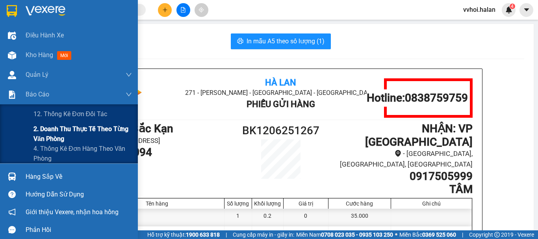
drag, startPoint x: 38, startPoint y: 113, endPoint x: 38, endPoint y: 128, distance: 15.4
click at [38, 128] on div "Điều hành xe Kho hàng mới Quản Lý Quản lý chuyến Quản lý kiểm kho Báo cáo 12. T…" at bounding box center [69, 95] width 138 height 138
click at [38, 128] on span "2. Doanh thu thực tế theo từng văn phòng" at bounding box center [82, 134] width 98 height 20
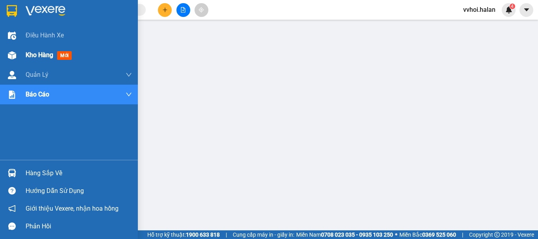
click at [14, 55] on img at bounding box center [12, 55] width 8 height 8
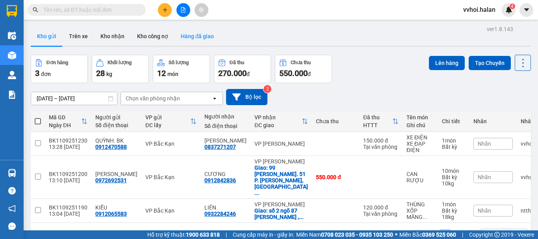
click at [189, 37] on button "Hàng đã giao" at bounding box center [197, 36] width 46 height 19
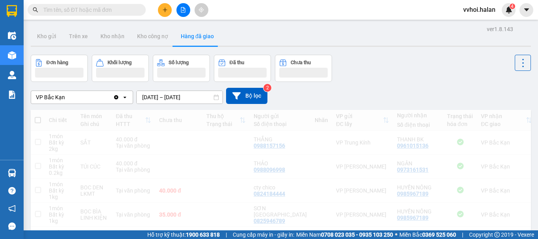
click at [378, 77] on div "Đơn hàng Khối lượng Số lượng Đã thu Chưa thu" at bounding box center [281, 68] width 500 height 27
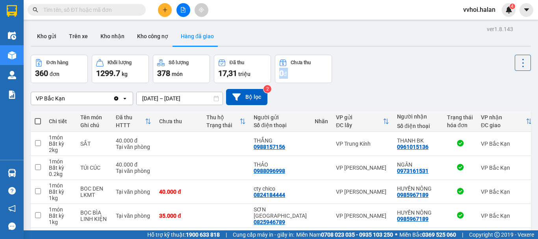
click at [160, 105] on div "ver 1.8.143 Kho gửi Trên xe Kho nhận Kho công nợ Hàng đã giao Đơn hàng 360 đơn …" at bounding box center [281, 212] width 506 height 377
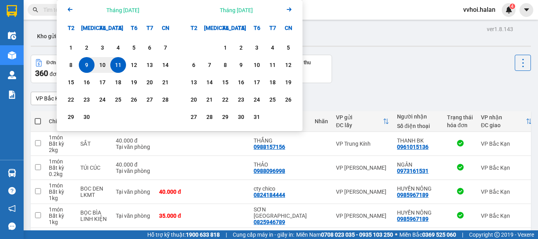
click at [115, 66] on div "11" at bounding box center [118, 64] width 11 height 9
type input "11/09/2025 – 11/09/2025"
click at [115, 66] on div "Khối lượng" at bounding box center [120, 62] width 48 height 7
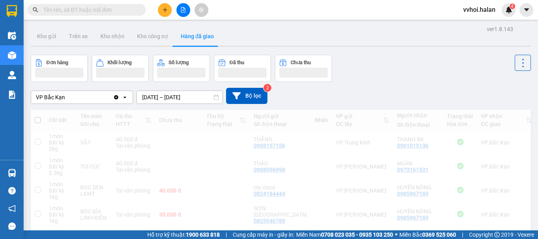
click at [389, 89] on div "VP Bắc Kạn Clear value open 11/09/2025 – 11/09/2025 Press the down arrow key to…" at bounding box center [281, 96] width 500 height 16
click at [389, 89] on div "VP Bắc Kạn Clear value open 11/09/2025 – 11/09/2025 Press the down arrow key to…" at bounding box center [281, 96] width 500 height 28
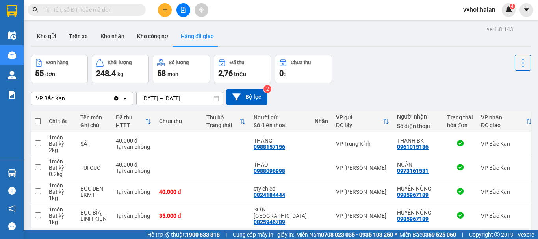
scroll to position [181, 0]
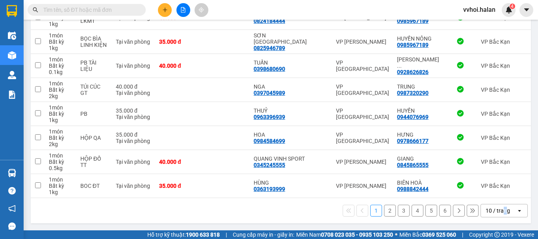
click at [499, 215] on div "10 / trang" at bounding box center [498, 210] width 35 height 13
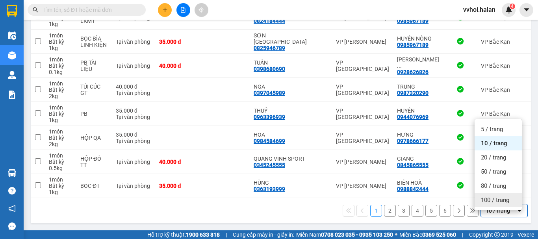
click at [481, 196] on span "100 / trang" at bounding box center [495, 200] width 28 height 8
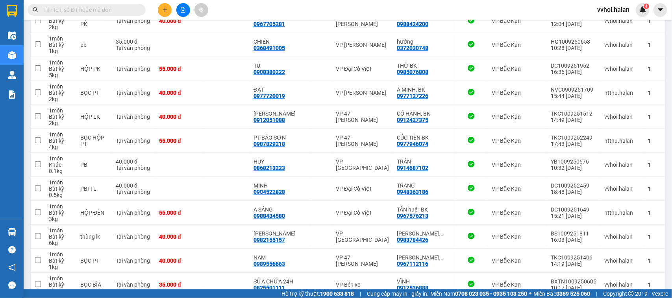
scroll to position [0, 0]
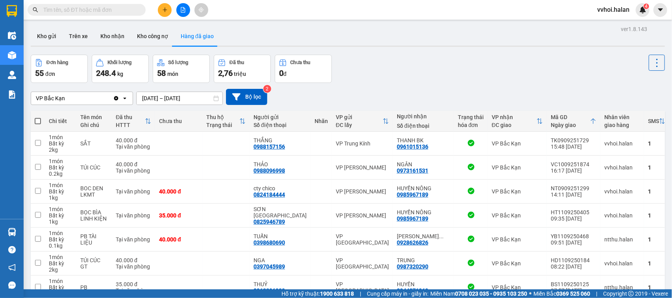
click at [391, 111] on div "VP Bắc Kạn Clear value open 11/09/2025 – 11/09/2025 Press the down arrow key to…" at bounding box center [348, 97] width 634 height 28
click at [266, 33] on div "Kho gửi Trên xe Kho nhận Kho công nợ Hàng đã giao" at bounding box center [348, 37] width 634 height 21
click at [282, 39] on div "Kho gửi Trên xe Kho nhận Kho công nợ Hàng đã giao" at bounding box center [348, 37] width 634 height 21
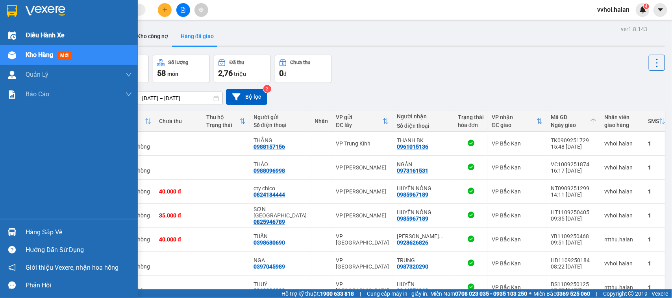
click at [4, 41] on div "Điều hành xe" at bounding box center [69, 36] width 138 height 20
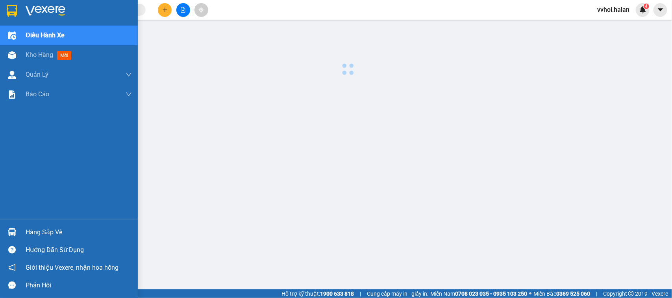
click at [7, 41] on div at bounding box center [12, 36] width 14 height 14
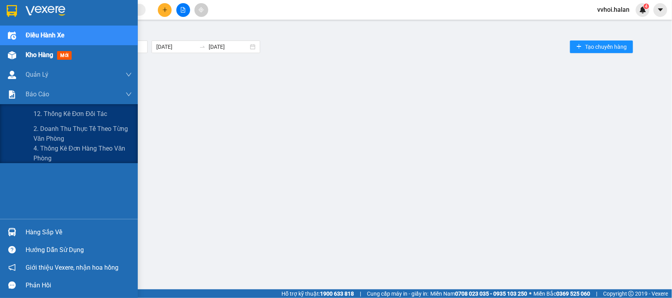
click at [14, 56] on img at bounding box center [12, 55] width 8 height 8
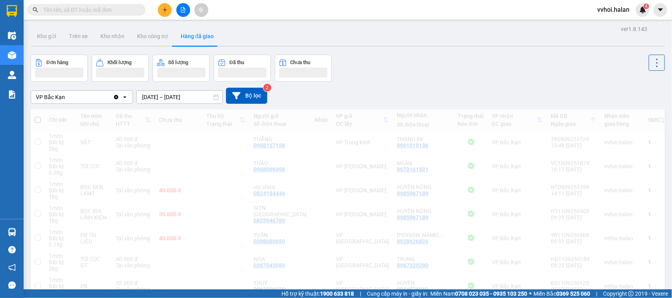
click at [445, 81] on div "Đơn hàng Khối lượng Số lượng Đã thu Chưa thu" at bounding box center [348, 68] width 634 height 27
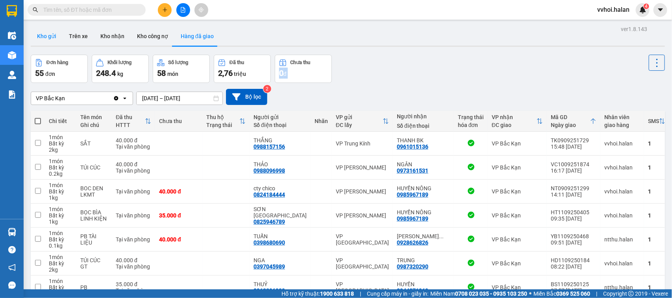
click at [56, 35] on button "Kho gửi" at bounding box center [47, 36] width 32 height 19
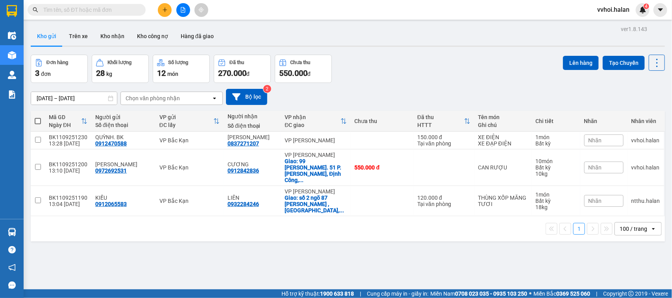
click at [518, 64] on div "Đơn hàng 3 đơn Khối lượng 28 kg Số lượng 12 món Đã thu 270.000 đ Chưa thu 550.0…" at bounding box center [348, 69] width 634 height 28
click at [177, 7] on button at bounding box center [183, 10] width 14 height 14
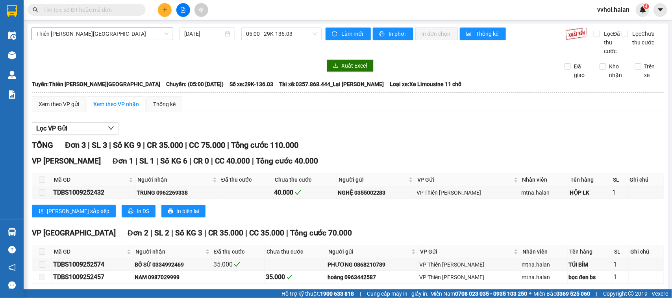
click at [129, 36] on span "Thiên Đường Bảo Sơn - Thái Nguyên" at bounding box center [102, 34] width 132 height 12
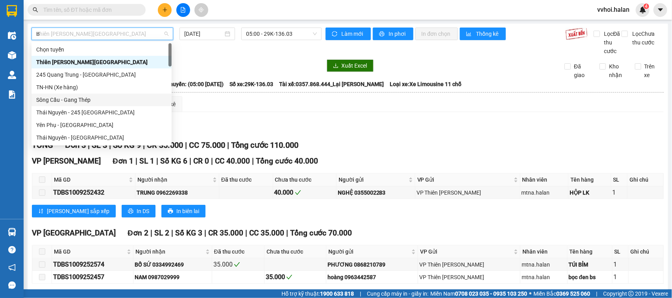
type input "BK"
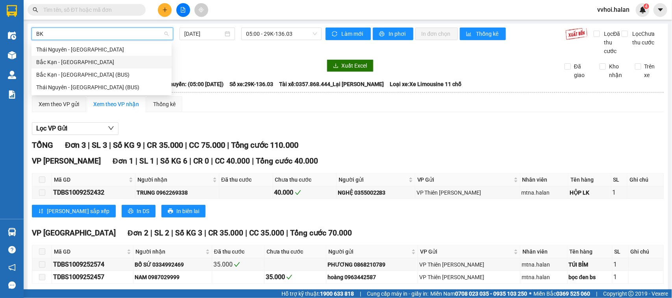
click at [67, 54] on div "Thái Nguyên - [GEOGRAPHIC_DATA]" at bounding box center [101, 49] width 131 height 9
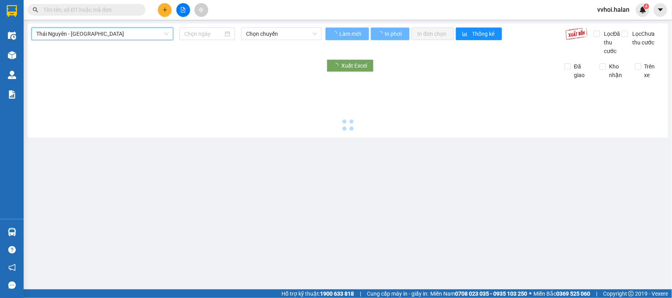
type input "[DATE]"
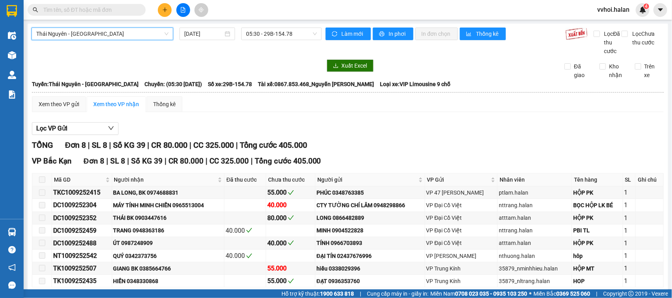
click at [71, 37] on span "Thái Nguyên - [GEOGRAPHIC_DATA]" at bounding box center [102, 34] width 132 height 12
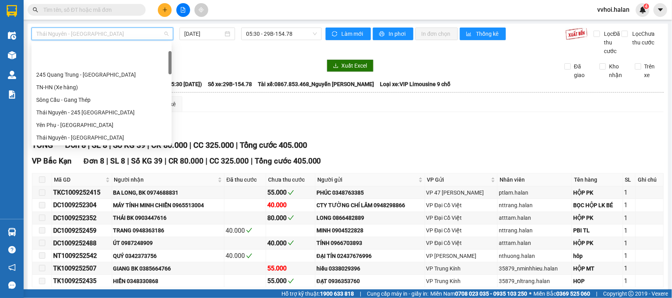
scroll to position [38, 0]
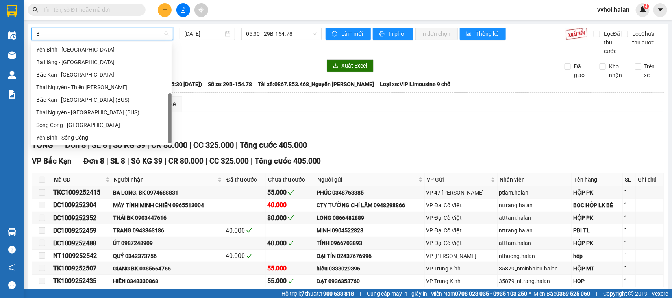
type input "BK"
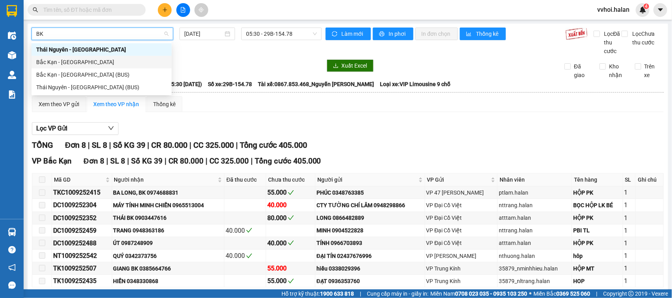
click at [70, 56] on div "Bắc Kạn - Thái Nguyên" at bounding box center [101, 62] width 140 height 13
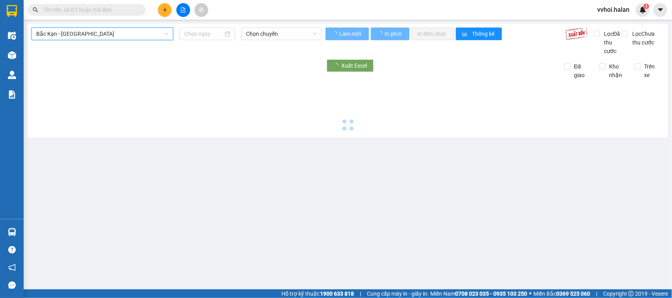
type input "[DATE]"
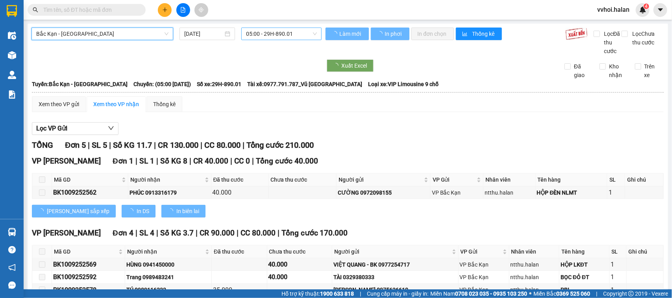
click at [261, 34] on span "05:00 - 29H-890.01" at bounding box center [281, 34] width 70 height 12
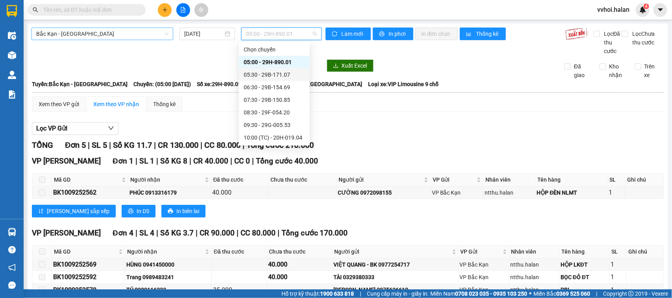
click at [271, 75] on div "05:30 - 29B-171.07" at bounding box center [274, 74] width 61 height 9
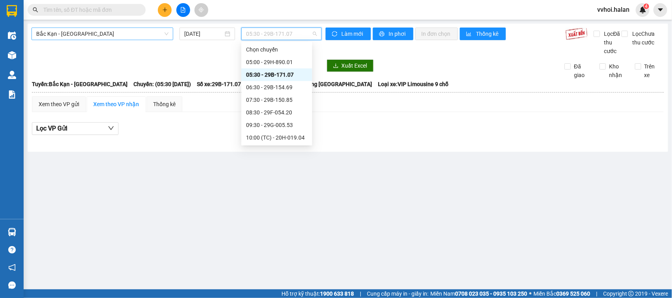
click at [267, 35] on span "05:30 - 29B-171.07" at bounding box center [281, 34] width 70 height 12
click at [276, 99] on div "07:30 - 29B-150.85" at bounding box center [276, 100] width 61 height 9
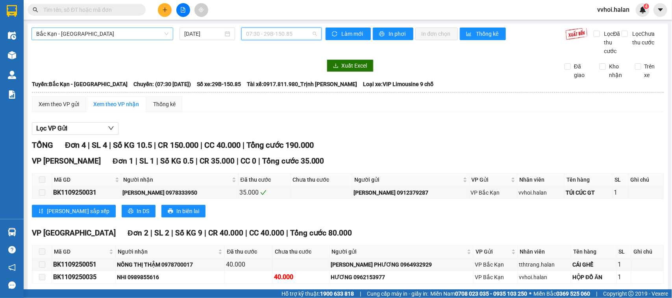
click at [275, 38] on span "07:30 - 29B-150.85" at bounding box center [281, 34] width 70 height 12
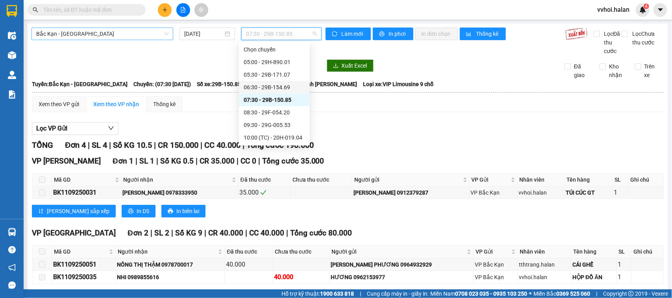
click at [259, 91] on div "06:30 - 29B-154.69" at bounding box center [274, 87] width 61 height 9
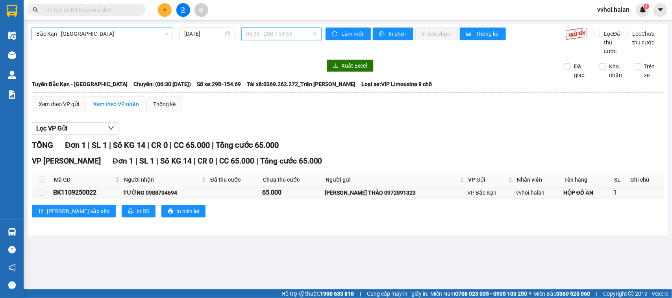
click at [268, 30] on span "06:30 - 29B-154.69" at bounding box center [281, 34] width 70 height 12
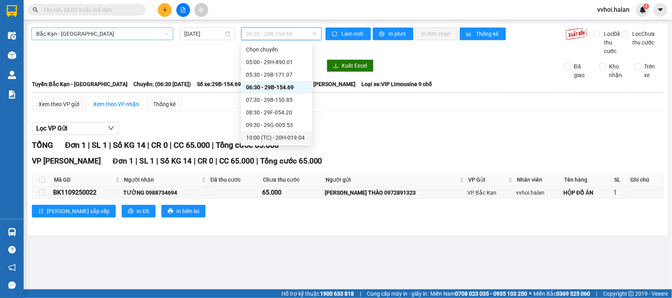
click at [378, 125] on div "Lọc VP Gửi" at bounding box center [348, 128] width 632 height 13
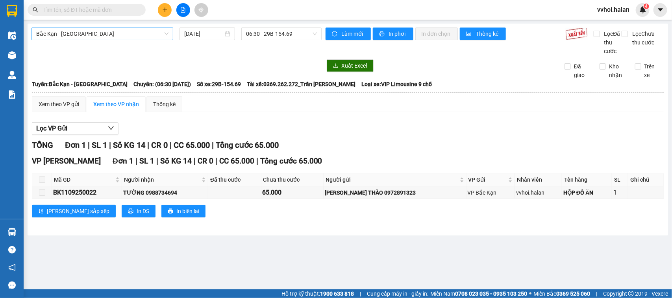
click at [276, 26] on div "Bắc Kạn - Thái Nguyên 11/09/2025 06:30 - 29B-154.69 Làm mới In phơi In đơn chọn…" at bounding box center [348, 130] width 640 height 212
click at [274, 35] on span "06:30 - 29B-154.69" at bounding box center [281, 34] width 70 height 12
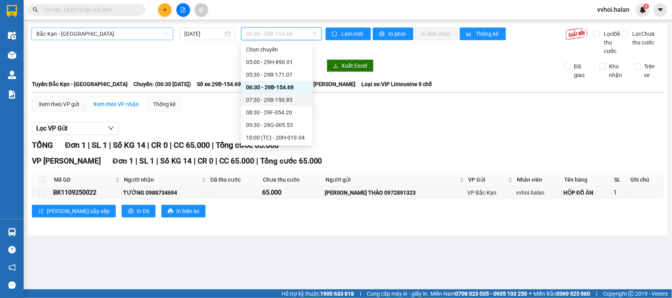
click at [274, 100] on div "07:30 - 29B-150.85" at bounding box center [276, 100] width 61 height 9
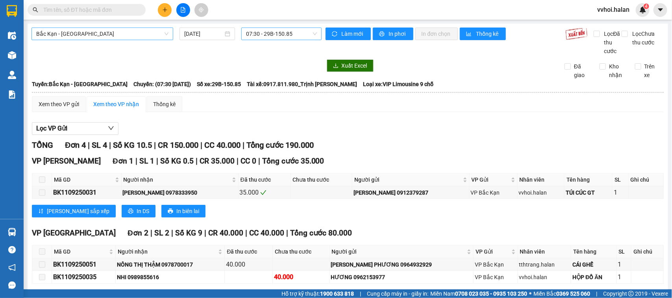
click at [263, 36] on span "07:30 - 29B-150.85" at bounding box center [281, 34] width 70 height 12
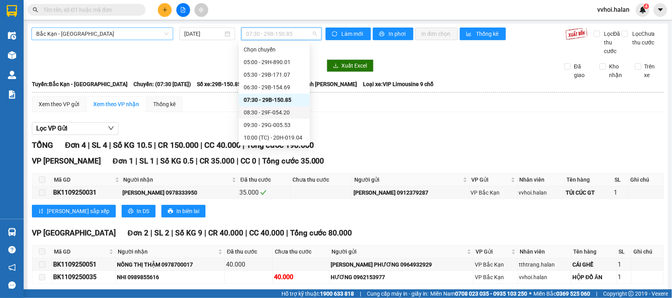
click at [259, 108] on div "08:30 - 29F-054.20" at bounding box center [274, 112] width 61 height 9
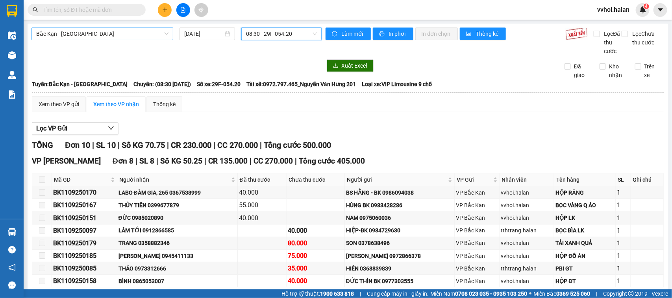
click at [249, 36] on span "08:30 - 29F-054.20" at bounding box center [281, 34] width 70 height 12
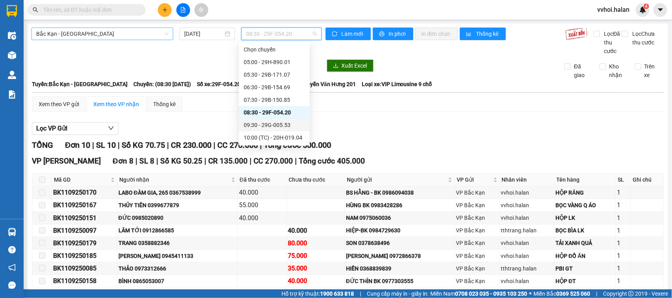
click at [251, 124] on div "09:30 - 29G-005.53" at bounding box center [274, 125] width 61 height 9
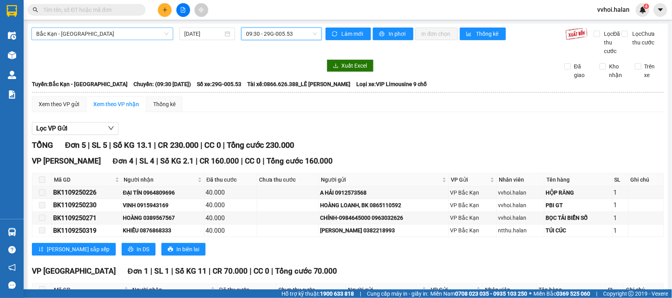
click at [253, 36] on span "09:30 - 29G-005.53" at bounding box center [281, 34] width 70 height 12
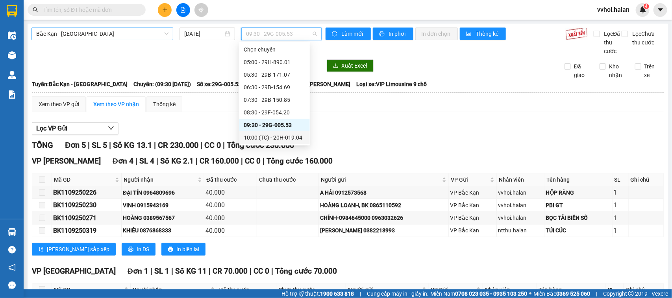
click at [262, 134] on div "10:00 (TC) - 20H-019.04" at bounding box center [274, 137] width 61 height 9
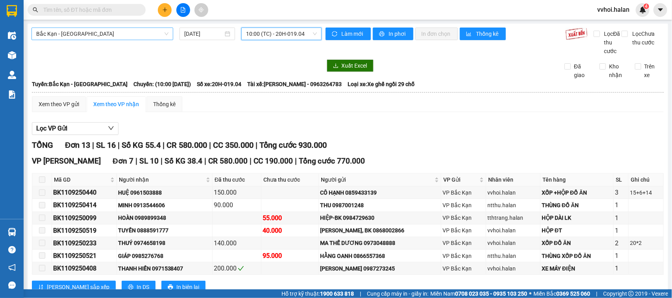
click at [294, 30] on span "10:00 (TC) - 20H-019.04" at bounding box center [281, 34] width 70 height 12
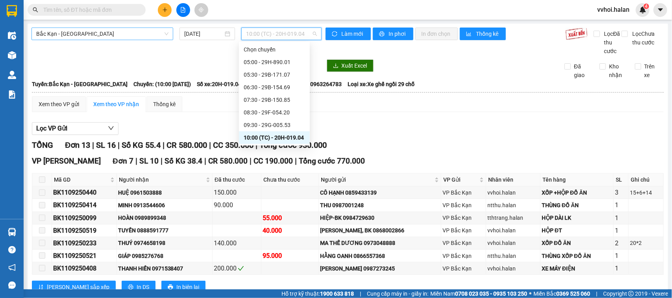
scroll to position [138, 0]
click at [266, 44] on div "13:30 - 29B-154.69" at bounding box center [274, 50] width 71 height 13
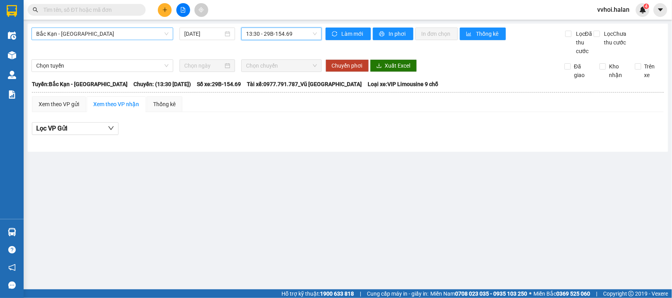
click at [256, 36] on span "13:30 - 29B-154.69" at bounding box center [281, 34] width 70 height 12
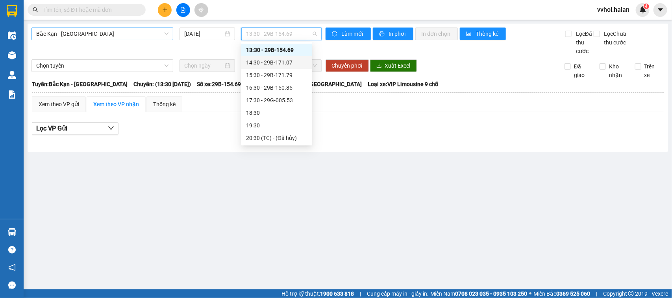
click at [264, 63] on div "14:30 - 29B-171.07" at bounding box center [276, 62] width 61 height 9
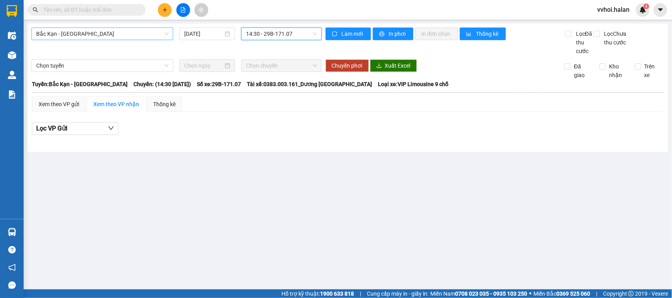
click at [280, 42] on div "Bắc Kạn - Thái Nguyên 11/09/2025 14:30 14:30 - 29B-171.07" at bounding box center [176, 42] width 290 height 28
click at [282, 41] on div "Bắc Kạn - Thái Nguyên 11/09/2025 14:30 - 29B-171.07" at bounding box center [176, 42] width 290 height 28
click at [284, 35] on span "14:30 - 29B-171.07" at bounding box center [281, 34] width 70 height 12
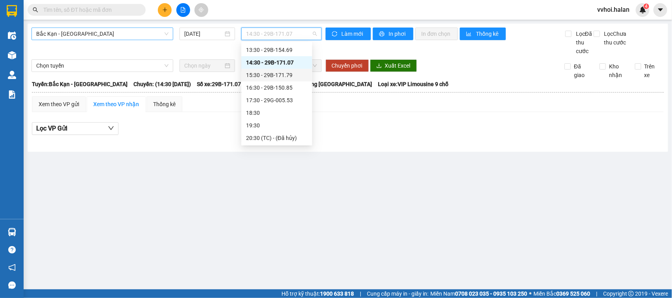
scroll to position [24, 0]
drag, startPoint x: 266, startPoint y: 137, endPoint x: 291, endPoint y: 61, distance: 79.5
click at [289, 63] on div "Chọn chuyến 05:00 - 29H-890.01 05:30 - 29B-171.07 06:30 - 29B-154.69 07:30 - 29…" at bounding box center [276, 139] width 71 height 239
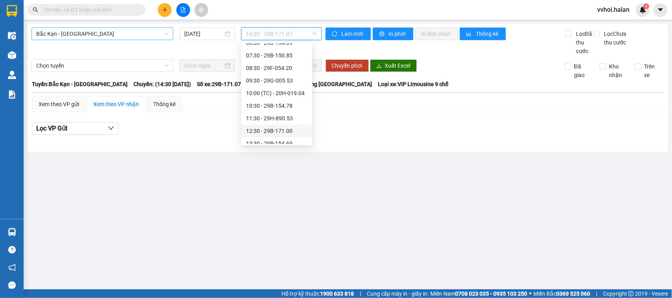
click at [252, 127] on div "12:30 - 29B-171.00" at bounding box center [276, 131] width 61 height 9
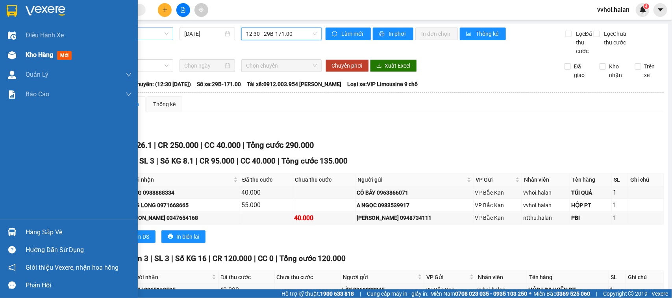
click at [33, 51] on span "Kho hàng" at bounding box center [40, 54] width 28 height 7
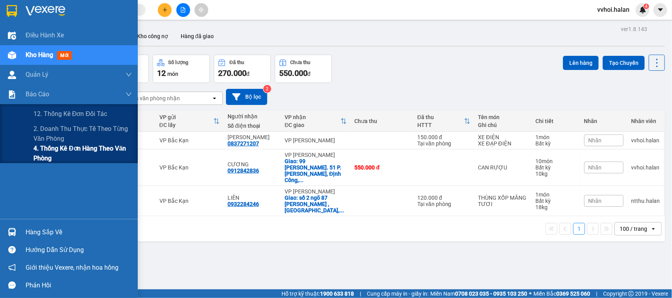
click at [40, 150] on span "4. Thống kê đơn hàng theo văn phòng" at bounding box center [82, 154] width 98 height 20
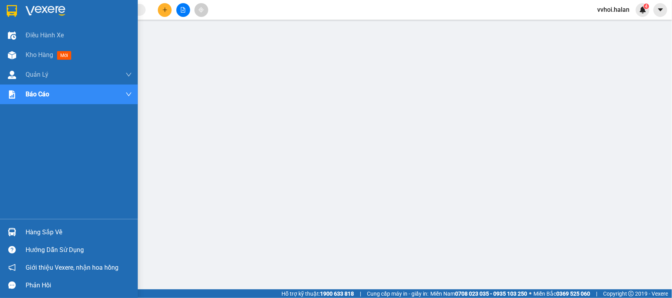
drag, startPoint x: 18, startPoint y: 231, endPoint x: 25, endPoint y: 231, distance: 6.7
click at [18, 231] on div at bounding box center [12, 233] width 14 height 14
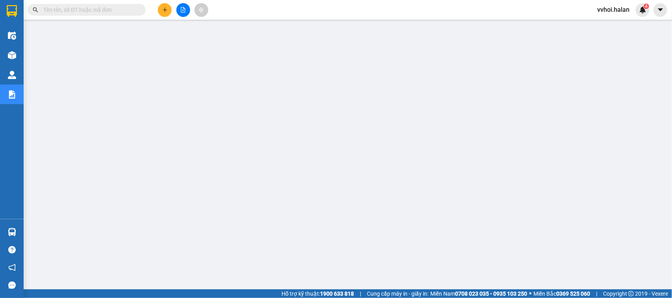
click at [163, 15] on button at bounding box center [165, 10] width 14 height 14
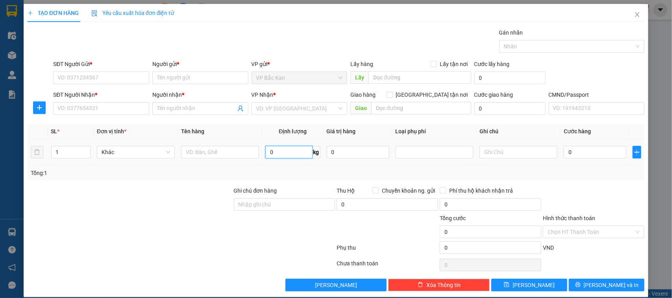
click at [286, 156] on input "0" at bounding box center [288, 152] width 47 height 13
type input "10"
click at [207, 152] on input "text" at bounding box center [220, 152] width 78 height 13
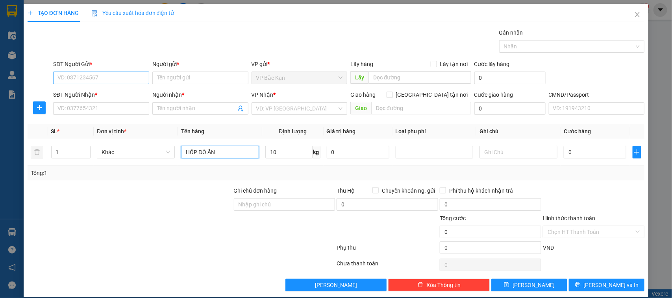
type input "HÔP ĐÒ ĂN"
click at [112, 81] on input "SĐT Người Gửi *" at bounding box center [101, 78] width 96 height 13
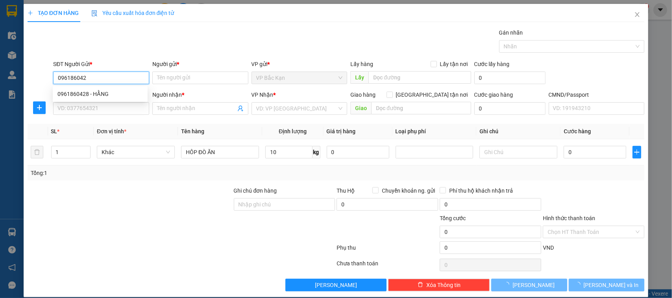
type input "0961860428"
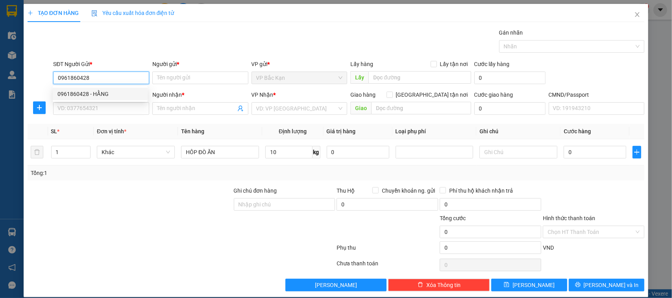
click at [109, 97] on div "0961860428 - HẰNG" at bounding box center [99, 94] width 85 height 9
type input "HẰNG"
type input "0961860428"
click at [107, 107] on input "SĐT Người Nhận *" at bounding box center [101, 108] width 96 height 13
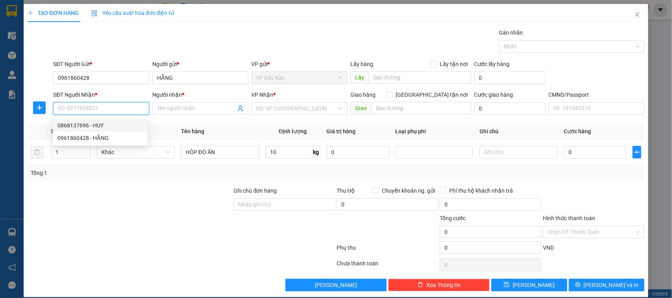
click at [91, 127] on div "0868137696 - HUY" at bounding box center [99, 125] width 85 height 9
type input "0868137696"
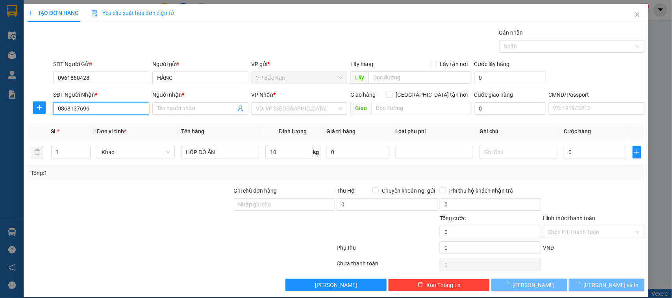
type input "HUY"
click at [274, 52] on div "Gói vận chuyển * Tiêu chuẩn Gán nhãn Nhãn" at bounding box center [349, 42] width 594 height 28
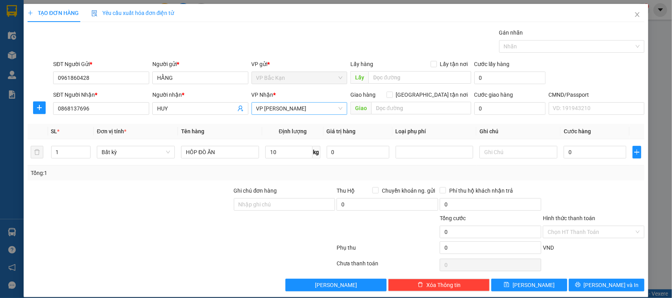
drag, startPoint x: 274, startPoint y: 52, endPoint x: 274, endPoint y: 104, distance: 51.2
click at [274, 54] on div "Gói vận chuyển * Tiêu chuẩn Gán nhãn Nhãn" at bounding box center [349, 42] width 594 height 28
click at [275, 152] on input "10" at bounding box center [288, 152] width 47 height 13
click at [268, 167] on div "Tổng: 1" at bounding box center [336, 173] width 617 height 15
type input "40.000"
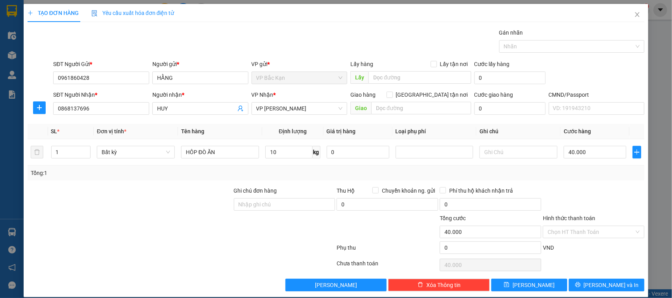
type input "40.000"
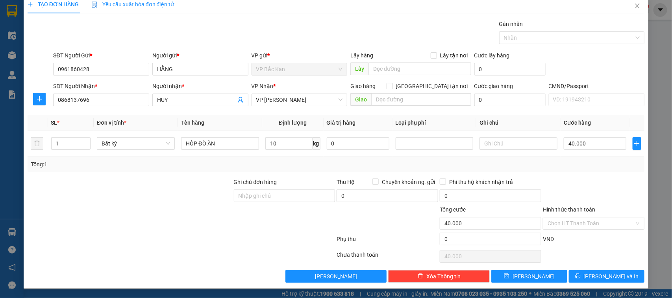
click at [537, 160] on div "Tổng: 1" at bounding box center [336, 164] width 611 height 9
click at [537, 172] on div "Transit Pickup Surcharge Ids Transit Deliver Surcharge Ids Transit Deliver Surc…" at bounding box center [336, 151] width 617 height 263
click at [537, 220] on input "Hình thức thanh toán" at bounding box center [590, 224] width 87 height 12
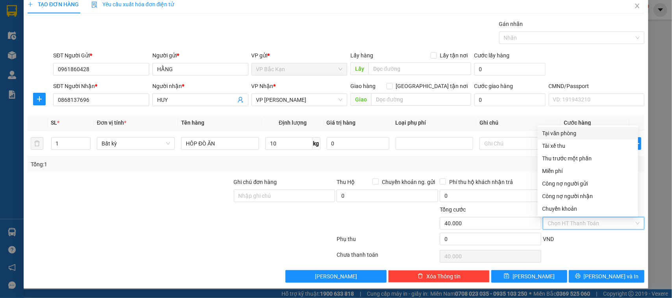
click at [537, 129] on div "Tại văn phòng" at bounding box center [587, 133] width 91 height 9
type input "0"
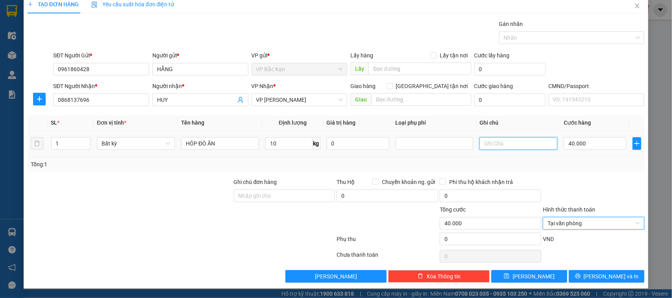
drag, startPoint x: 533, startPoint y: 144, endPoint x: 537, endPoint y: 154, distance: 10.6
click at [533, 145] on input "text" at bounding box center [518, 143] width 78 height 13
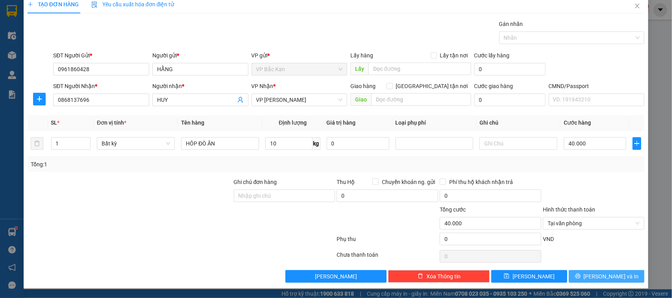
click at [537, 239] on button "Lưu và In" at bounding box center [607, 276] width 76 height 13
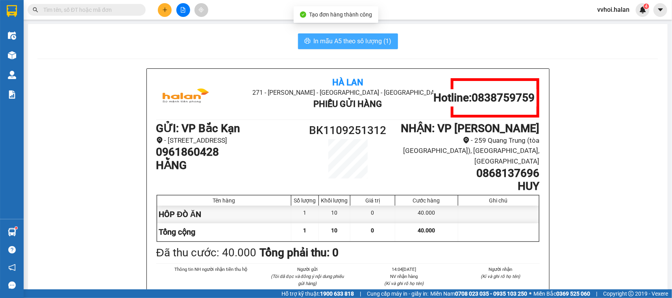
click at [369, 41] on span "In mẫu A5 theo số lượng (1)" at bounding box center [353, 41] width 78 height 10
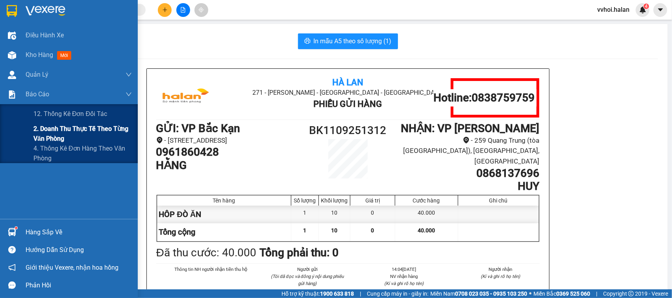
click at [72, 125] on span "2. Doanh thu thực tế theo từng văn phòng" at bounding box center [82, 134] width 98 height 20
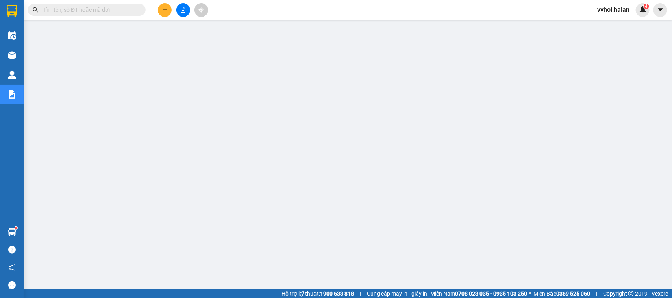
click at [94, 11] on input "text" at bounding box center [89, 10] width 93 height 9
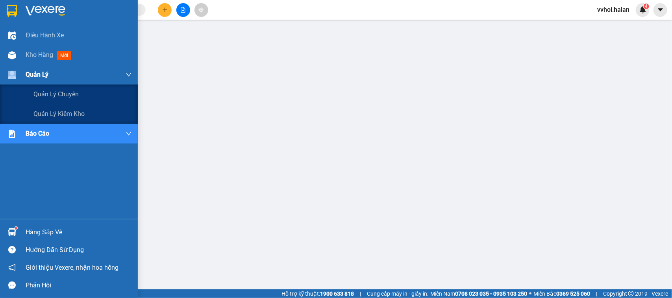
drag, startPoint x: 26, startPoint y: 83, endPoint x: 81, endPoint y: 86, distance: 55.6
click at [28, 83] on div "Quản Lý" at bounding box center [69, 75] width 138 height 20
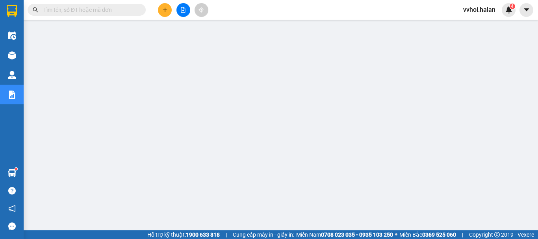
click at [475, 13] on span "vvhoi.halan" at bounding box center [479, 10] width 45 height 10
click at [480, 26] on span "Đăng xuất" at bounding box center [485, 24] width 33 height 9
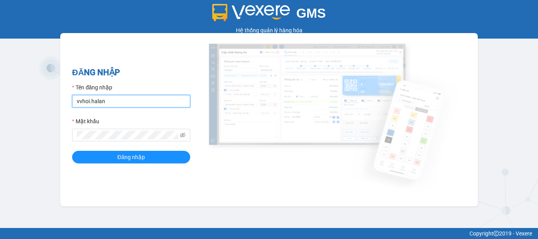
click at [109, 105] on input "vvhoi.halan" at bounding box center [131, 101] width 118 height 13
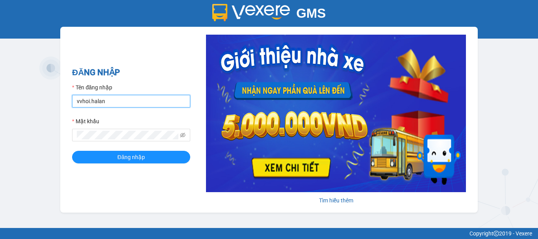
type input "tthtrang.halan"
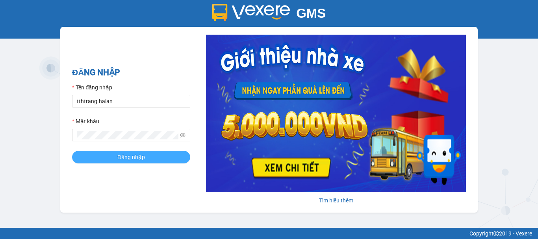
click at [125, 155] on span "Đăng nhập" at bounding box center [131, 157] width 28 height 9
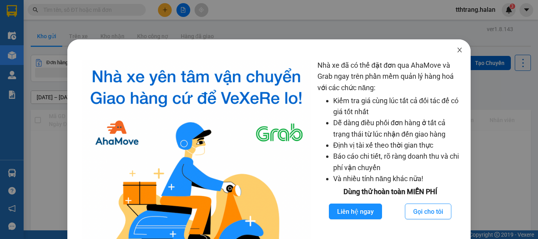
click at [456, 52] on icon "close" at bounding box center [459, 50] width 6 height 6
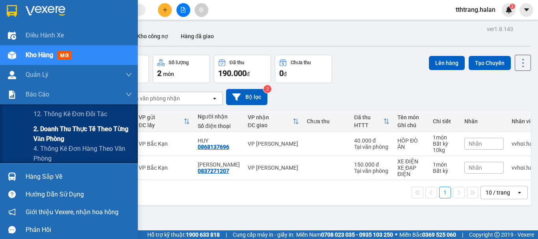
click at [61, 131] on span "2. Doanh thu thực tế theo từng văn phòng" at bounding box center [82, 134] width 98 height 20
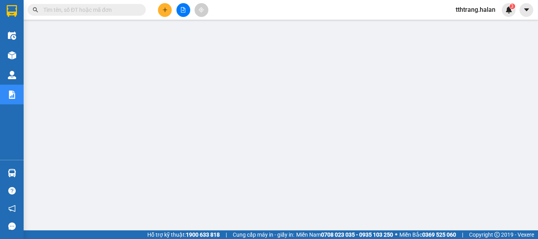
click at [120, 7] on input "text" at bounding box center [89, 10] width 93 height 9
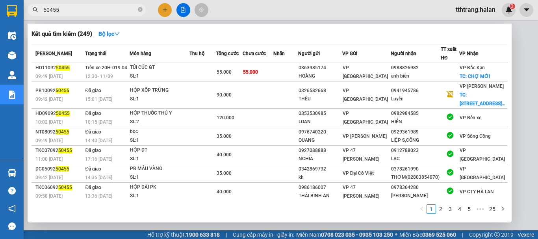
type input "50455"
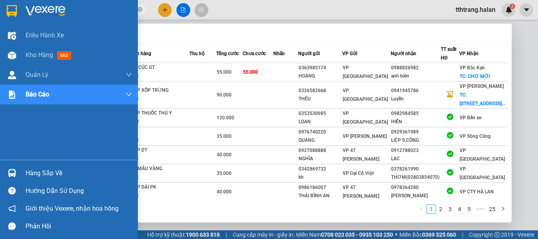
click at [15, 170] on img at bounding box center [12, 173] width 8 height 8
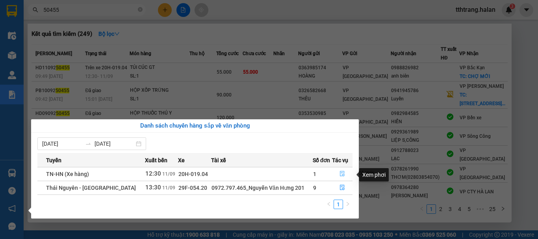
click at [339, 177] on span "file-done" at bounding box center [342, 174] width 6 height 6
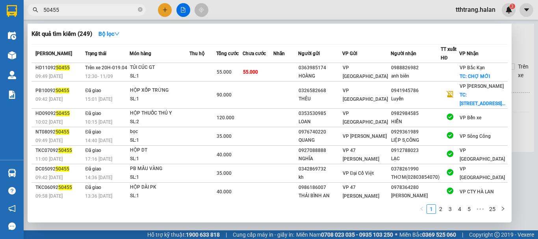
click at [366, 226] on div at bounding box center [269, 119] width 538 height 239
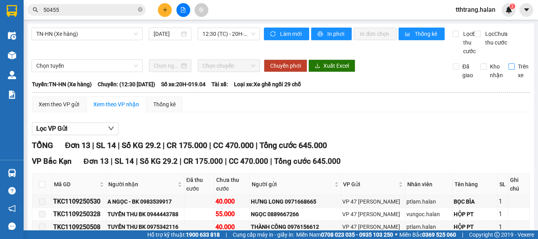
click at [508, 70] on input "Trên xe" at bounding box center [511, 66] width 6 height 6
checkbox input "true"
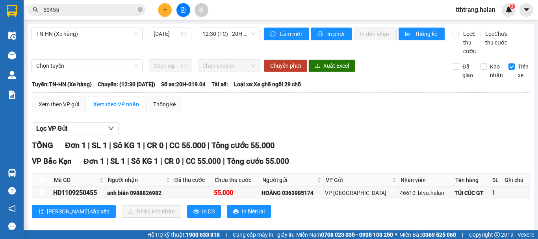
click at [37, 187] on th at bounding box center [42, 180] width 20 height 13
click at [39, 183] on input "checkbox" at bounding box center [42, 180] width 6 height 6
checkbox input "true"
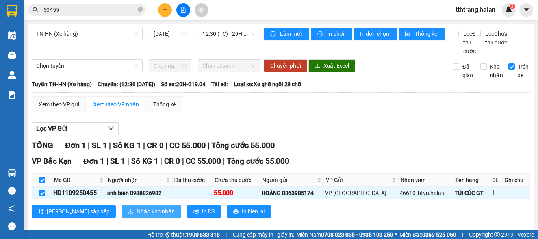
click at [137, 216] on span "Nhập kho nhận" at bounding box center [156, 211] width 38 height 9
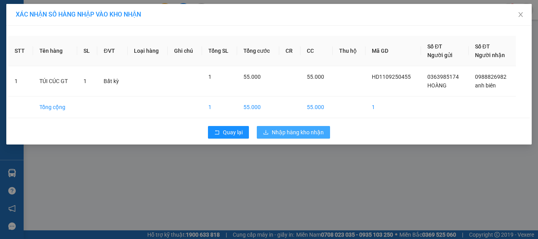
drag, startPoint x: 300, startPoint y: 133, endPoint x: 309, endPoint y: 143, distance: 12.9
click at [303, 133] on span "Nhập hàng kho nhận" at bounding box center [298, 132] width 52 height 9
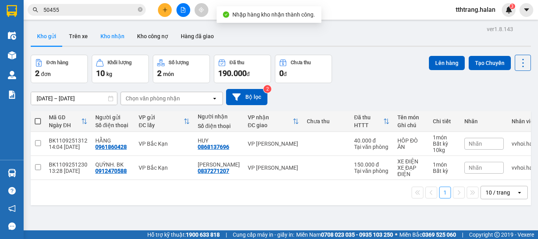
click at [101, 39] on button "Kho nhận" at bounding box center [112, 36] width 37 height 19
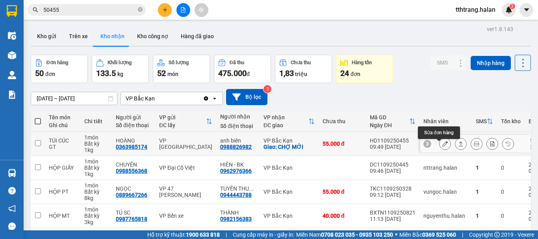
click at [442, 146] on icon at bounding box center [445, 144] width 6 height 6
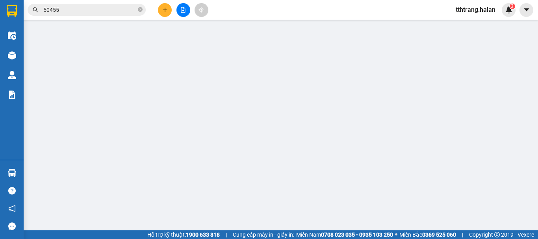
type input "0363985174"
type input "HOÀNG"
type input "0988826982"
type input "anh biên"
checkbox input "true"
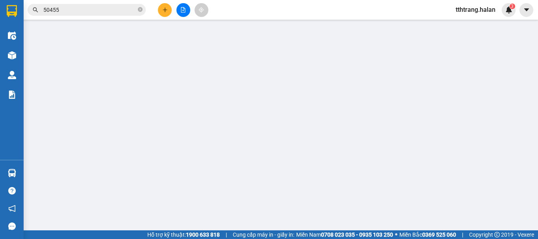
type input "CHỢ MỚI"
type input "20.000"
type input "55.000"
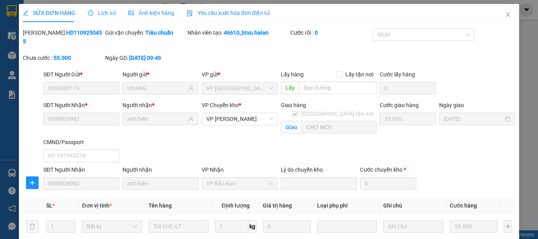
scroll to position [134, 0]
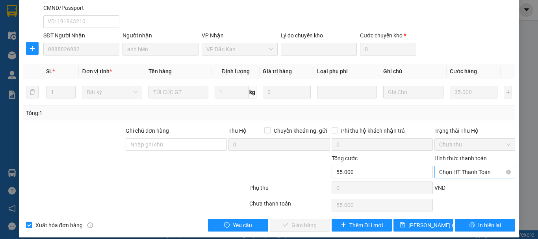
click at [467, 166] on span "Chọn HT Thanh Toán" at bounding box center [474, 172] width 71 height 12
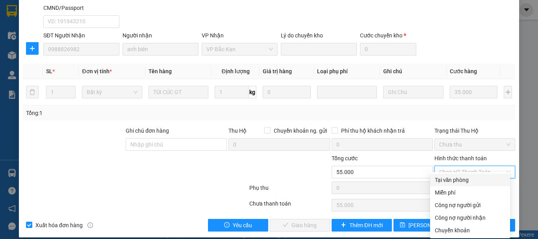
click at [462, 178] on div "Tại văn phòng" at bounding box center [470, 180] width 70 height 9
type input "0"
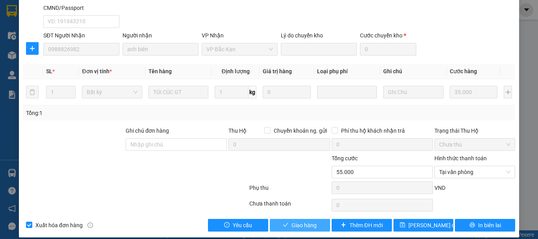
click at [301, 221] on span "Giao hàng" at bounding box center [303, 225] width 25 height 9
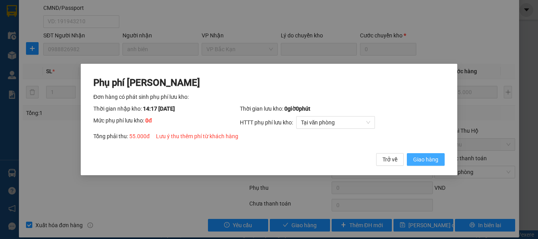
click at [420, 164] on span "Giao hàng" at bounding box center [425, 159] width 25 height 9
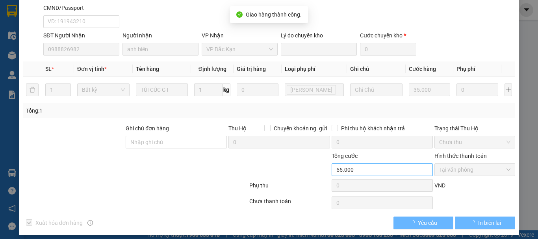
scroll to position [133, 0]
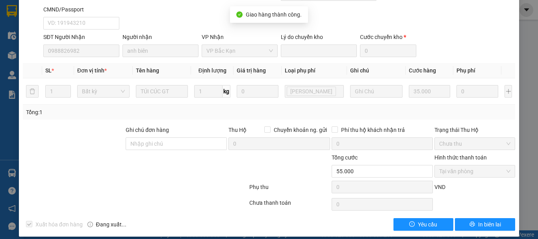
drag, startPoint x: 104, startPoint y: 229, endPoint x: 104, endPoint y: 239, distance: 10.2
click at [104, 239] on html "Kết quả tìm kiếm ( 249 ) Bộ lọc Mã ĐH Trạng thái Món hàng Thu hộ Tổng cước Chưa…" at bounding box center [269, 119] width 538 height 239
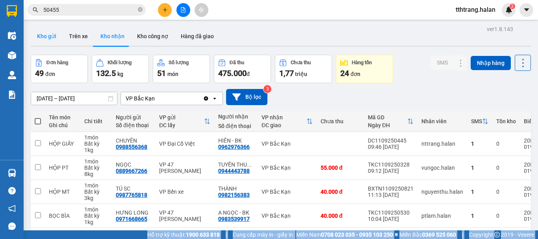
click at [44, 33] on button "Kho gửi" at bounding box center [47, 36] width 32 height 19
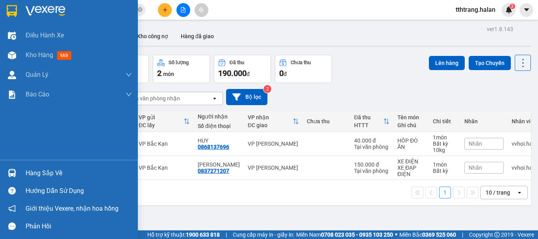
click at [16, 174] on div at bounding box center [12, 173] width 14 height 14
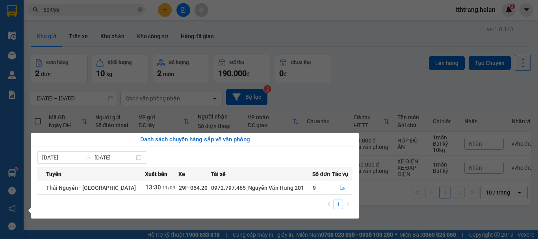
click at [373, 70] on section "Kết quả tìm kiếm ( 249 ) Bộ lọc Mã ĐH Trạng thái Món hàng Thu hộ Tổng cước Chưa…" at bounding box center [269, 119] width 538 height 239
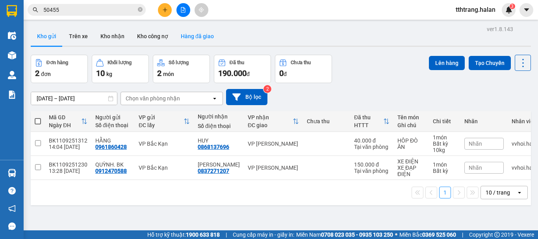
click at [192, 36] on button "Hàng đã giao" at bounding box center [197, 36] width 46 height 19
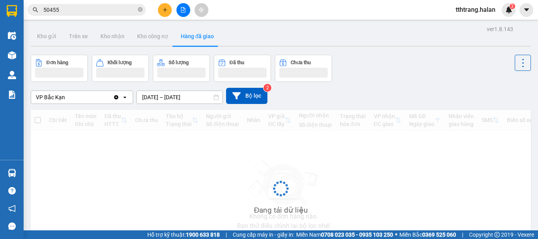
click at [176, 98] on div "ver 1.8.143 Kho gửi Trên xe Kho nhận Kho công nợ Hàng đã giao Đơn hàng Khối lượ…" at bounding box center [281, 153] width 506 height 259
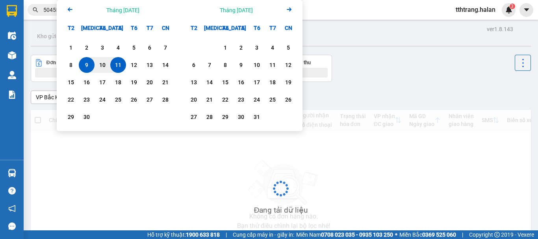
click at [83, 65] on div "9" at bounding box center [86, 64] width 11 height 9
type input "09/09/2025 – 09/09/2025"
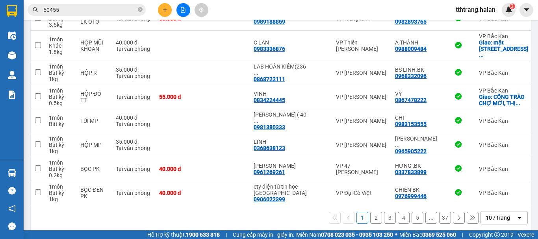
scroll to position [181, 0]
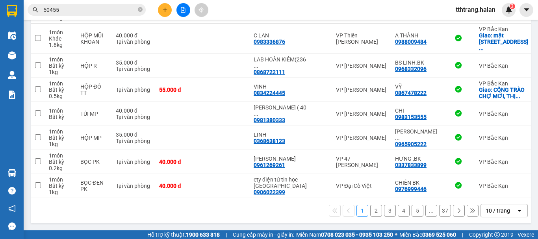
click at [505, 216] on div "10 / trang" at bounding box center [498, 210] width 35 height 13
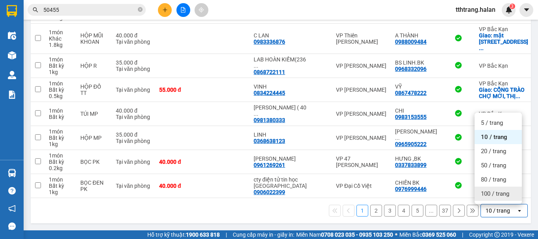
click at [499, 195] on span "100 / trang" at bounding box center [495, 194] width 28 height 8
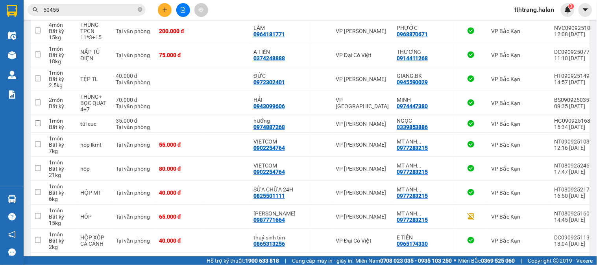
scroll to position [0, 0]
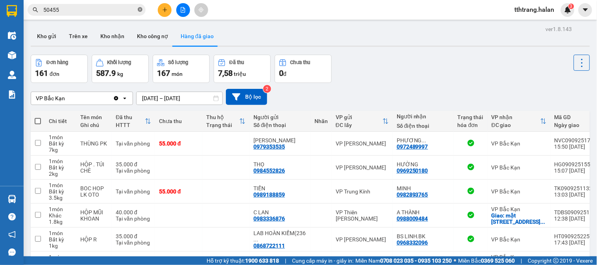
click at [140, 8] on icon "close-circle" at bounding box center [140, 9] width 5 height 5
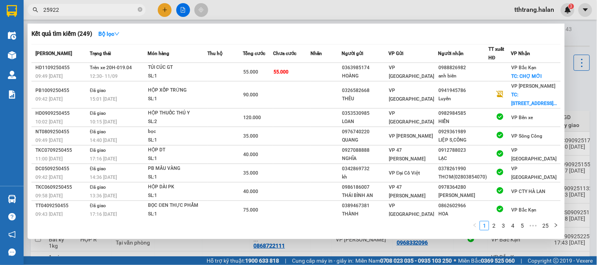
type input "259222"
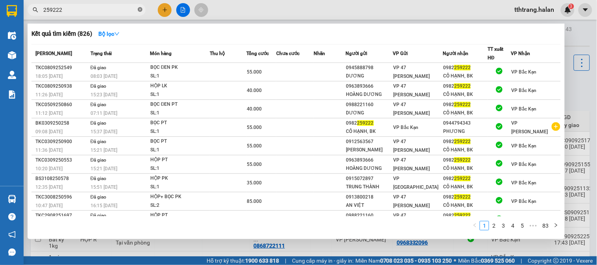
click at [139, 9] on icon "close-circle" at bounding box center [140, 9] width 5 height 5
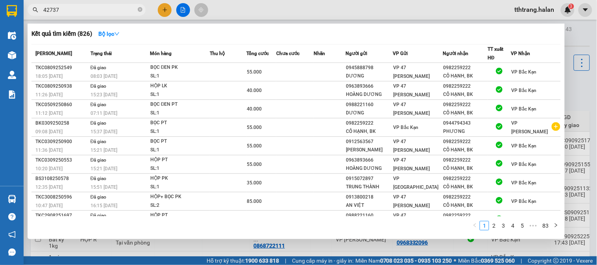
type input "427375"
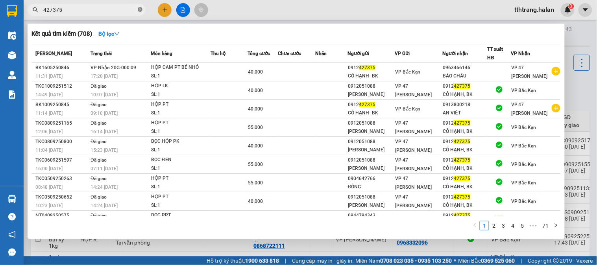
click at [139, 10] on icon "close-circle" at bounding box center [140, 9] width 5 height 5
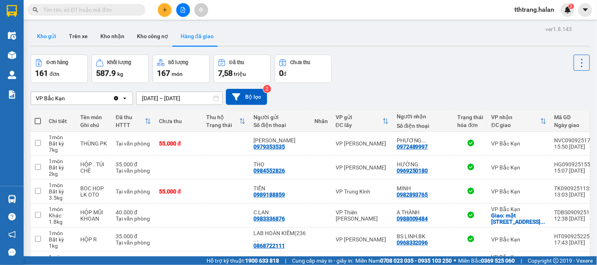
click at [48, 33] on button "Kho gửi" at bounding box center [47, 36] width 32 height 19
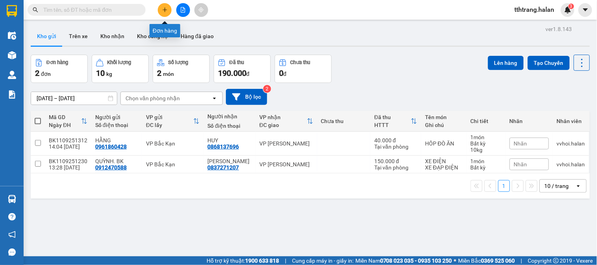
click at [168, 13] on button at bounding box center [165, 10] width 14 height 14
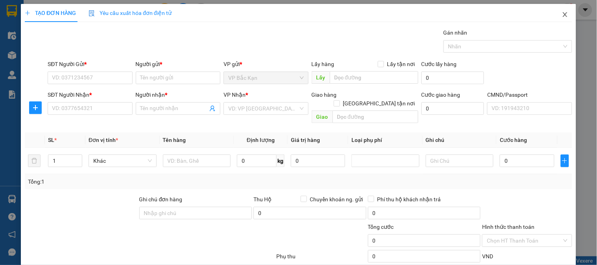
click at [537, 15] on icon "close" at bounding box center [565, 14] width 4 height 5
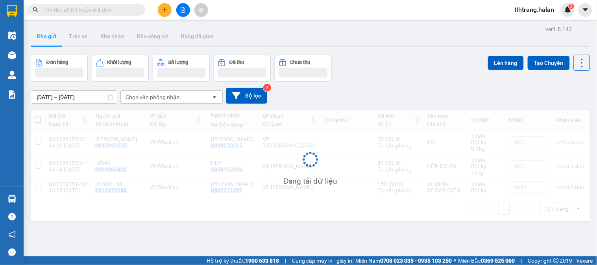
click at [117, 12] on input "text" at bounding box center [89, 10] width 93 height 9
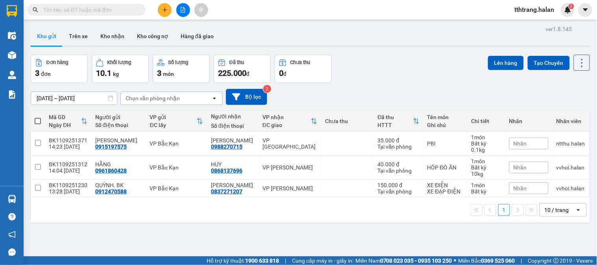
click at [117, 12] on input "text" at bounding box center [89, 10] width 93 height 9
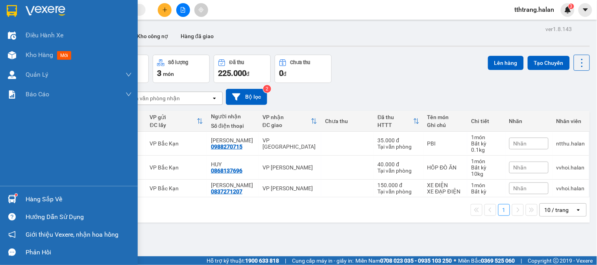
click at [11, 201] on img at bounding box center [12, 199] width 8 height 8
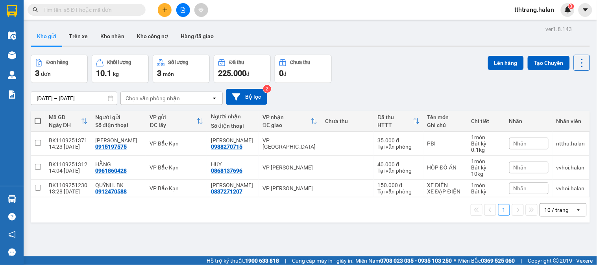
click at [364, 96] on section "Kết quả tìm kiếm ( 708 ) Bộ lọc Mã ĐH Trạng thái Món hàng Thu hộ Tổng cước Chưa…" at bounding box center [298, 132] width 597 height 265
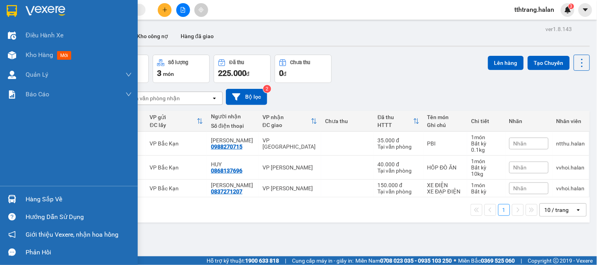
click at [4, 198] on div "Hàng sắp về" at bounding box center [69, 200] width 138 height 18
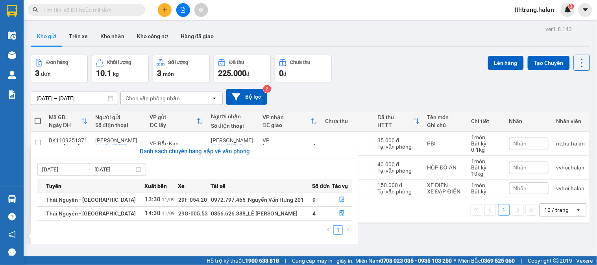
click at [435, 77] on section "Kết quả tìm kiếm ( 708 ) Bộ lọc Mã ĐH Trạng thái Món hàng Thu hộ Tổng cước Chưa…" at bounding box center [298, 132] width 597 height 265
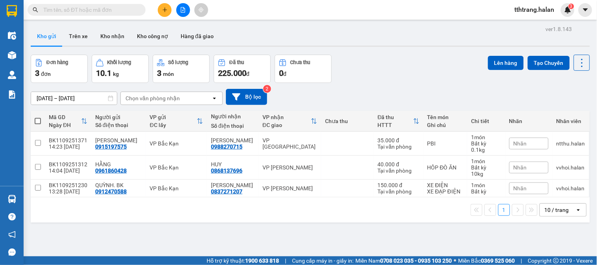
click at [424, 231] on div "ver 1.8.143 Kho gửi Trên xe Kho nhận Kho công nợ Hàng đã giao Đơn hàng 3 đơn Kh…" at bounding box center [311, 156] width 566 height 265
click at [424, 230] on div "ver 1.8.143 Kho gửi Trên xe Kho nhận Kho công nợ Hàng đã giao Đơn hàng 3 đơn Kh…" at bounding box center [311, 156] width 566 height 265
click at [380, 55] on div "Đơn hàng 3 đơn Khối lượng 10.1 kg Số lượng 3 món Đã thu 225.000 đ Chưa thu 0 đ …" at bounding box center [310, 69] width 559 height 28
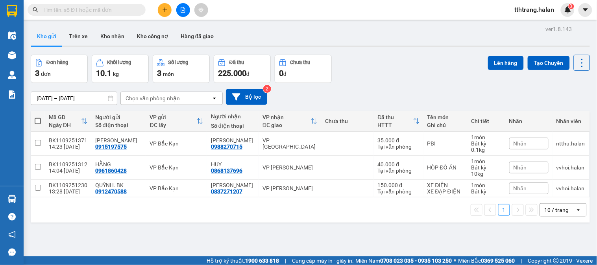
click at [245, 33] on div "Kho gửi Trên xe Kho nhận Kho công nợ Hàng đã giao" at bounding box center [310, 37] width 559 height 21
click at [122, 9] on input "text" at bounding box center [89, 10] width 93 height 9
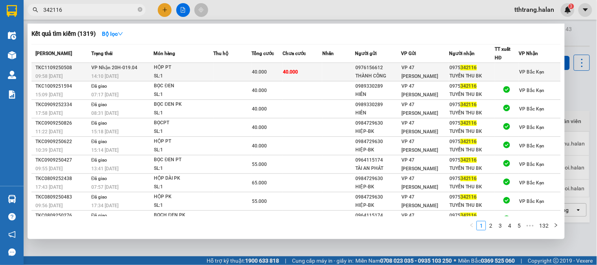
type input "342116"
click at [209, 70] on div "HỘP PT" at bounding box center [183, 67] width 59 height 9
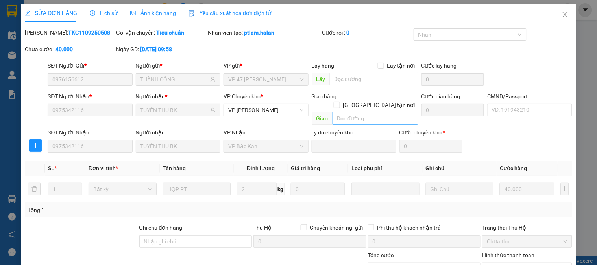
type input "0976156612"
type input "THÀNH CÔNG"
type input "0975342116"
type input "TUYẾN THU BK"
type input "40.000"
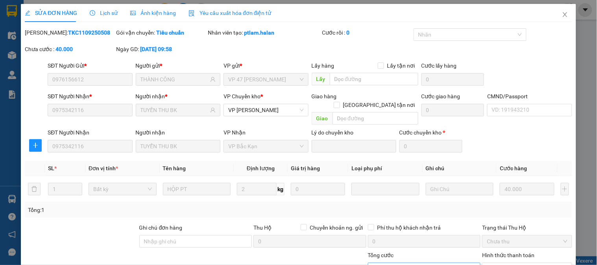
scroll to position [71, 0]
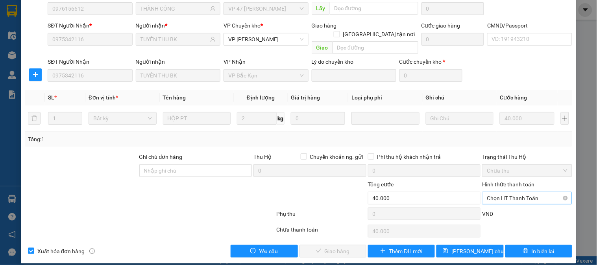
click at [498, 193] on span "Chọn HT Thanh Toán" at bounding box center [527, 198] width 80 height 12
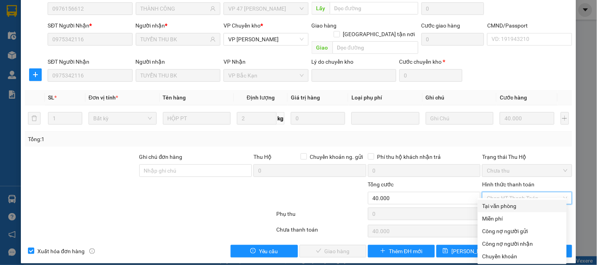
click at [500, 201] on div "Tại văn phòng" at bounding box center [522, 206] width 89 height 13
type input "0"
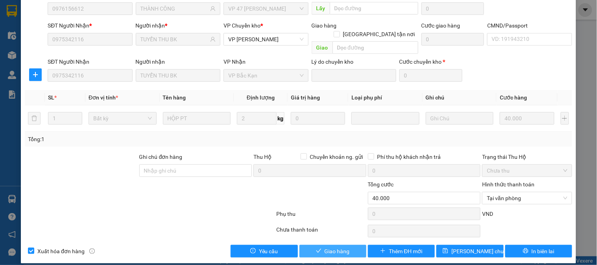
click at [340, 239] on button "Giao hàng" at bounding box center [333, 251] width 67 height 13
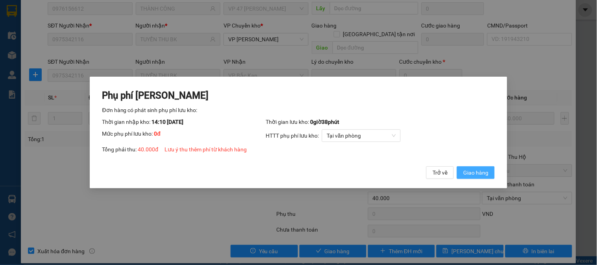
click at [470, 177] on span "Giao hàng" at bounding box center [475, 172] width 25 height 9
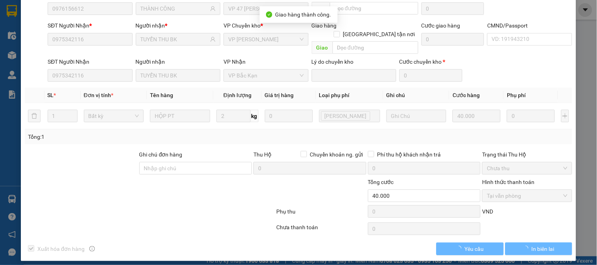
scroll to position [0, 0]
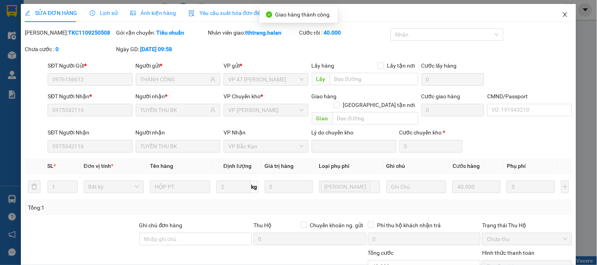
click at [537, 13] on icon "close" at bounding box center [565, 14] width 4 height 5
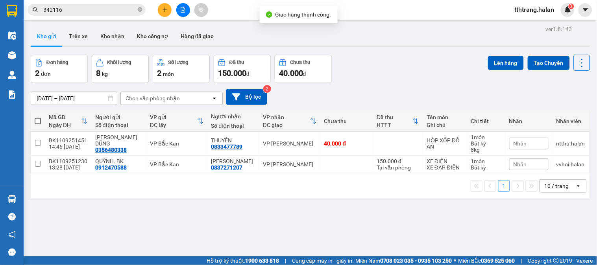
click at [140, 10] on icon "close-circle" at bounding box center [140, 9] width 5 height 5
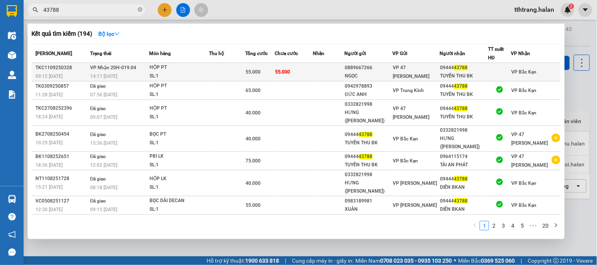
type input "43788"
click at [205, 72] on div "SL: 1" at bounding box center [179, 76] width 59 height 9
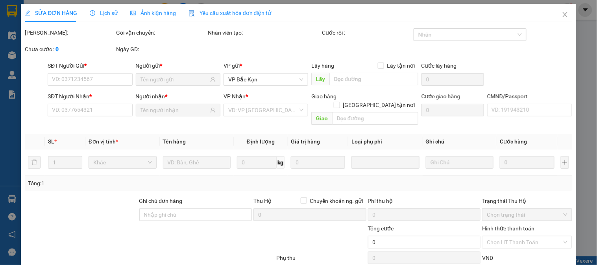
type input "0889667266"
type input "NGỌC"
type input "0944443788"
type input "TUYẾN THU BK"
type input "55.000"
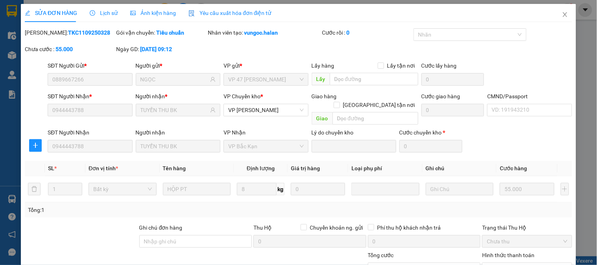
scroll to position [71, 0]
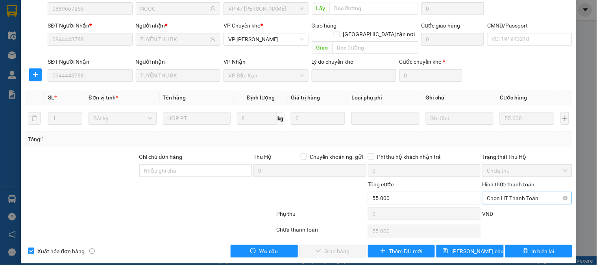
click at [506, 193] on span "Chọn HT Thanh Toán" at bounding box center [527, 198] width 80 height 12
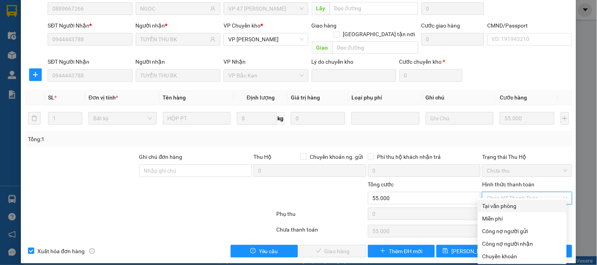
click at [506, 203] on div "Tại văn phòng" at bounding box center [523, 206] width 80 height 9
type input "0"
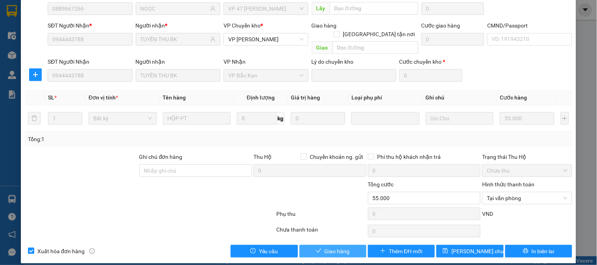
click at [342, 239] on span "Giao hàng" at bounding box center [337, 251] width 25 height 9
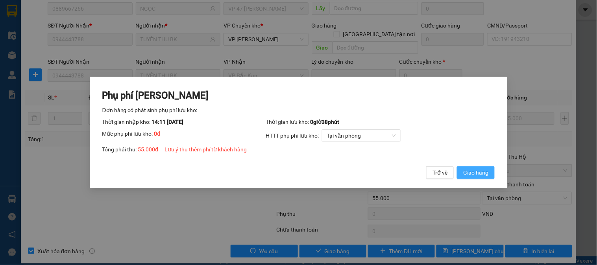
click at [467, 176] on span "Giao hàng" at bounding box center [475, 172] width 25 height 9
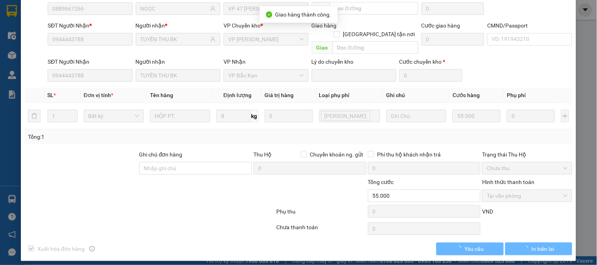
scroll to position [69, 0]
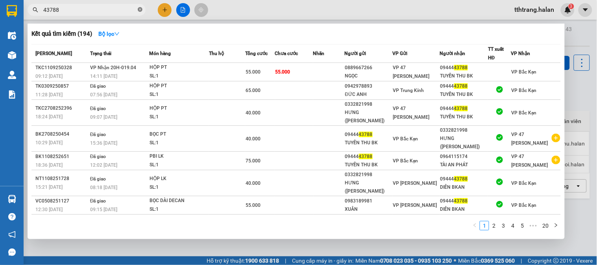
click at [138, 9] on icon "close-circle" at bounding box center [140, 9] width 5 height 5
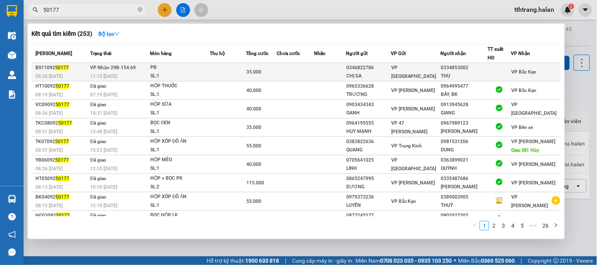
type input "50177"
click at [216, 65] on td at bounding box center [228, 72] width 37 height 18
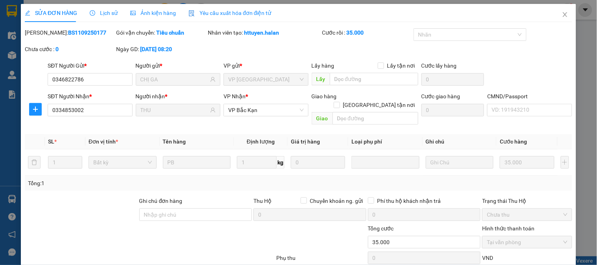
type input "0346822786"
type input "CHỊ GA"
type input "0334853002"
type input "THU"
type input "35.000"
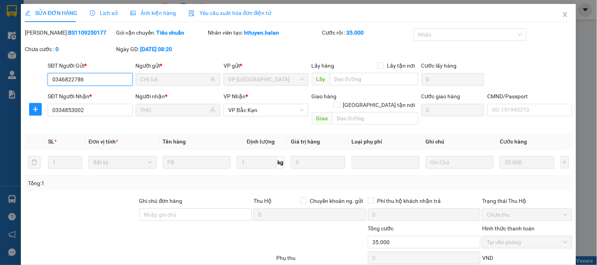
scroll to position [44, 0]
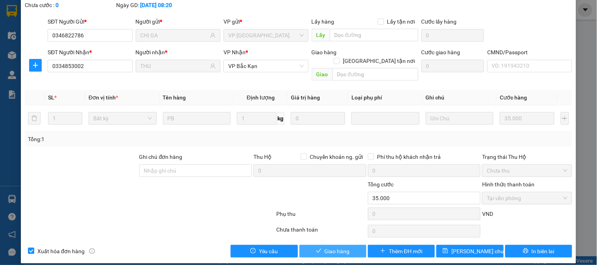
click at [329, 239] on span "Giao hàng" at bounding box center [337, 251] width 25 height 9
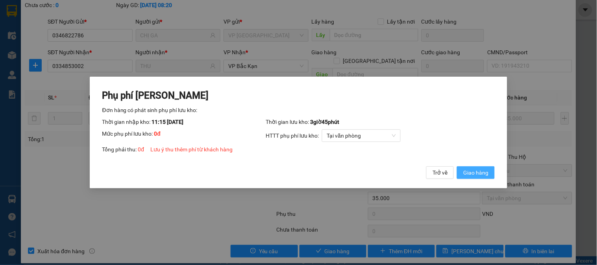
click at [486, 177] on span "Giao hàng" at bounding box center [475, 172] width 25 height 9
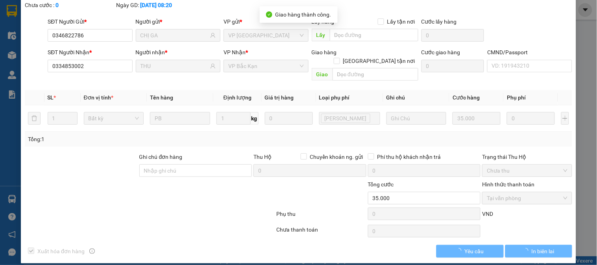
scroll to position [0, 0]
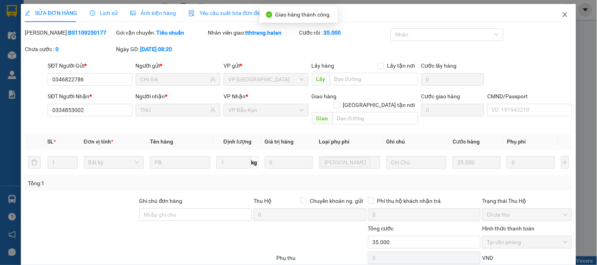
click at [537, 9] on span "Close" at bounding box center [565, 15] width 22 height 22
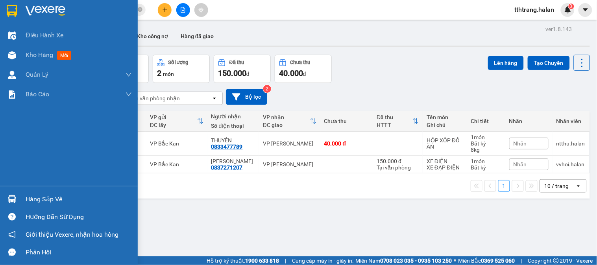
click at [16, 196] on div at bounding box center [12, 199] width 14 height 14
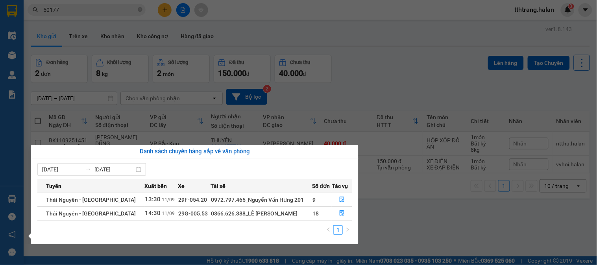
click at [483, 220] on section "Kết quả tìm kiếm ( 253 ) Bộ lọc Mã ĐH Trạng thái Món hàng Thu hộ Tổng cước Chưa…" at bounding box center [298, 132] width 597 height 265
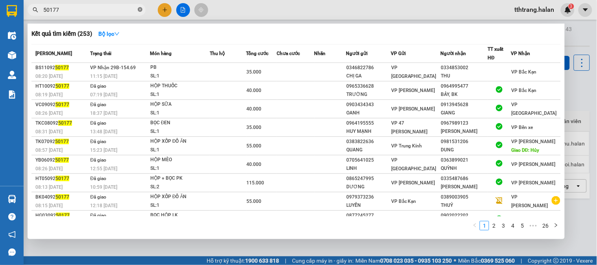
click at [138, 10] on icon "close-circle" at bounding box center [140, 9] width 5 height 5
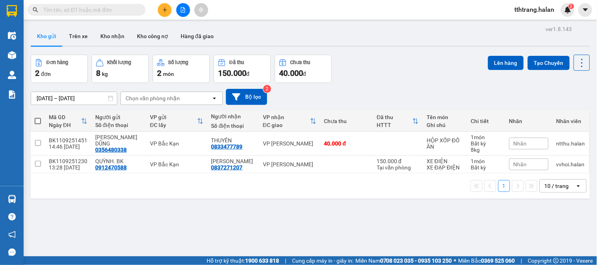
click at [96, 16] on div "Kết quả tìm kiếm ( 253 ) Bộ lọc Mã ĐH Trạng thái Món hàng Thu hộ Tổng cước Chưa…" at bounding box center [77, 10] width 154 height 14
click at [115, 13] on input "text" at bounding box center [89, 10] width 93 height 9
drag, startPoint x: 135, startPoint y: 9, endPoint x: 0, endPoint y: 14, distance: 135.1
click at [0, 14] on section "Kết quả tìm kiếm ( 253 ) Bộ lọc Mã ĐH Trạng thái Món hàng Thu hộ Tổng cước Chưa…" at bounding box center [298, 132] width 597 height 265
click at [97, 10] on input "text" at bounding box center [89, 10] width 93 height 9
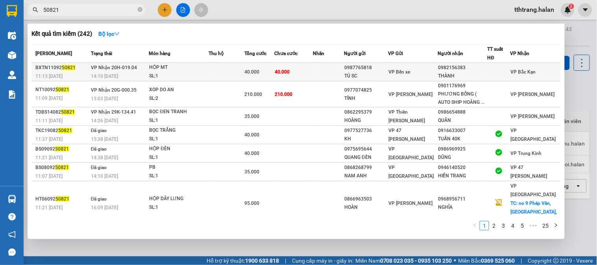
type input "50821"
click at [220, 72] on td at bounding box center [226, 72] width 35 height 18
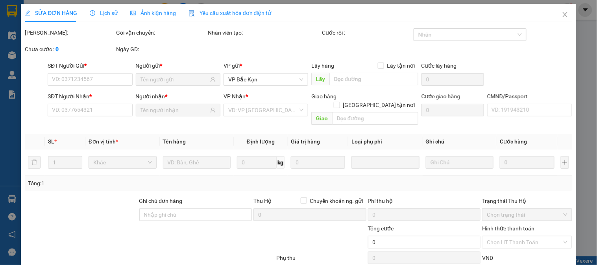
type input "0987765818"
type input "TÚ SC"
type input "0982156383"
type input "THÀNH"
type input "40.000"
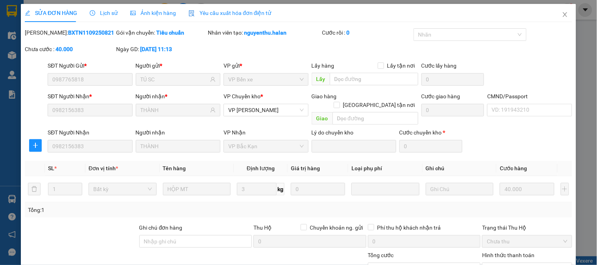
scroll to position [71, 0]
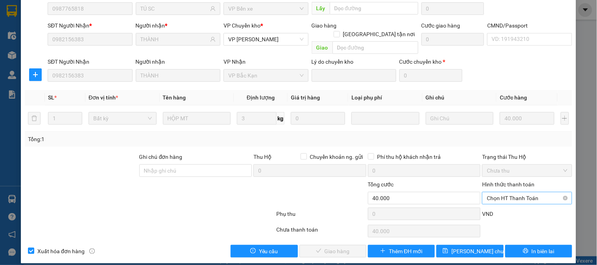
click at [510, 194] on span "Chọn HT Thanh Toán" at bounding box center [527, 198] width 80 height 12
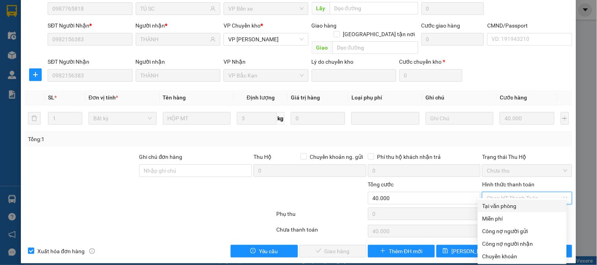
click at [510, 207] on div "Tại văn phòng" at bounding box center [523, 206] width 80 height 9
type input "0"
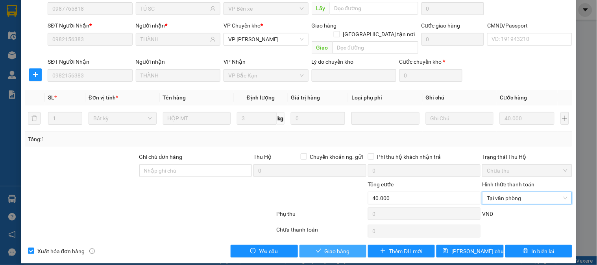
click at [344, 239] on span "Giao hàng" at bounding box center [337, 251] width 25 height 9
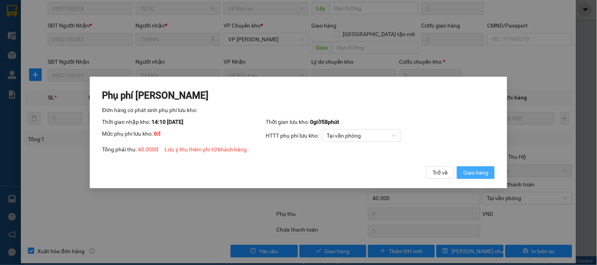
click at [478, 174] on span "Giao hàng" at bounding box center [475, 172] width 25 height 9
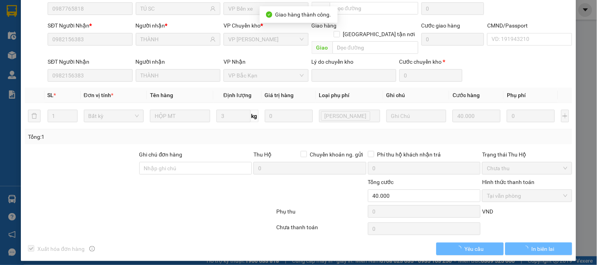
scroll to position [69, 0]
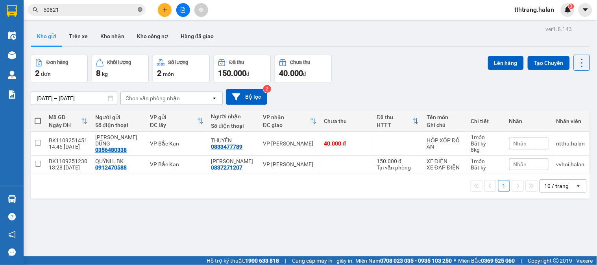
click at [140, 12] on icon "close-circle" at bounding box center [140, 9] width 5 height 5
click at [103, 12] on input "text" at bounding box center [89, 10] width 93 height 9
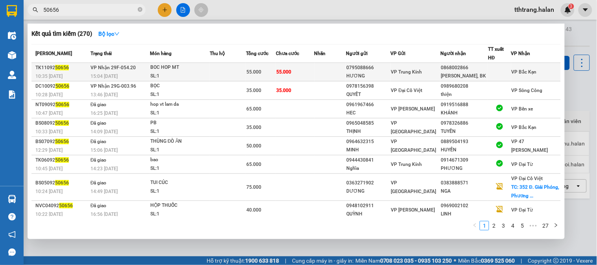
type input "50656"
click at [185, 68] on div "BOC HOP MT" at bounding box center [179, 67] width 59 height 9
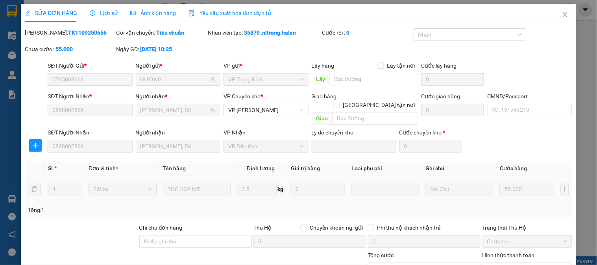
type input "0795088666"
type input "HƯƠNG"
type input "0868002866"
type input "LÝ ĐỖ HÙNG, BK"
type input "55.000"
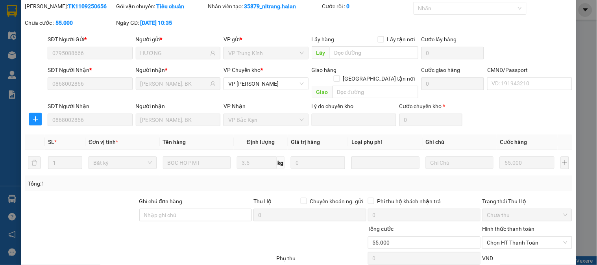
scroll to position [71, 0]
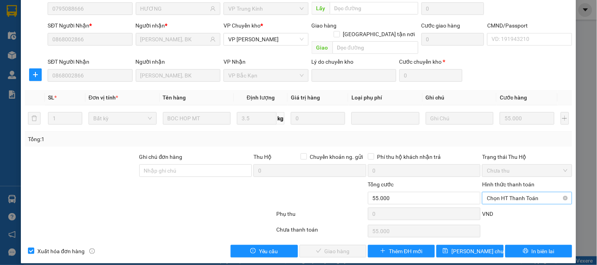
click at [521, 192] on span "Chọn HT Thanh Toán" at bounding box center [527, 198] width 80 height 12
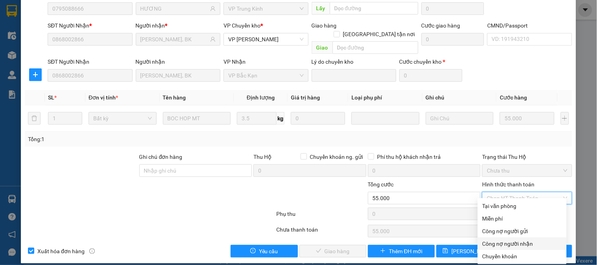
click at [519, 239] on div "Công nợ người nhận" at bounding box center [523, 244] width 80 height 9
type input "0"
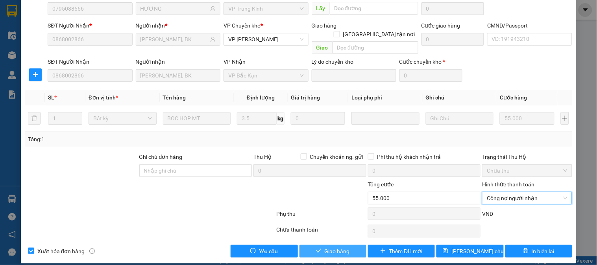
click at [343, 239] on span "Giao hàng" at bounding box center [337, 251] width 25 height 9
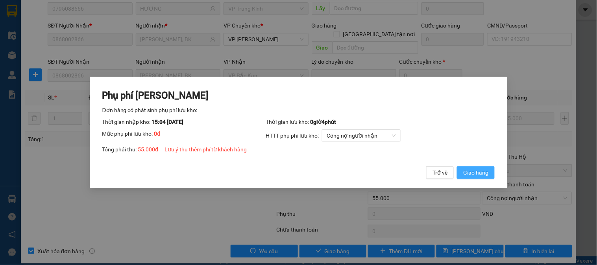
click at [481, 177] on span "Giao hàng" at bounding box center [475, 172] width 25 height 9
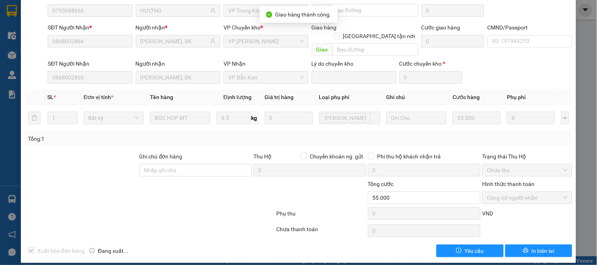
scroll to position [0, 0]
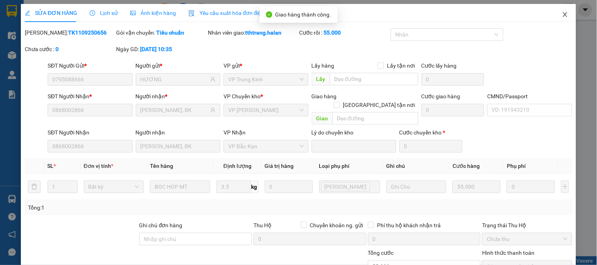
click at [537, 15] on icon "close" at bounding box center [565, 14] width 6 height 6
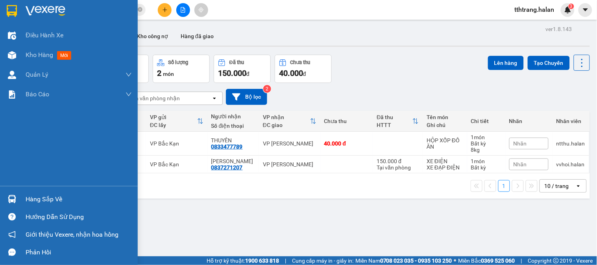
click at [3, 202] on div "Hàng sắp về" at bounding box center [69, 200] width 138 height 18
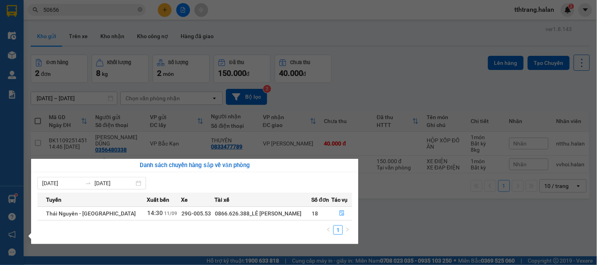
click at [388, 76] on section "Kết quả tìm kiếm ( 270 ) Bộ lọc Mã ĐH Trạng thái Món hàng Thu hộ Tổng cước Chưa…" at bounding box center [298, 132] width 597 height 265
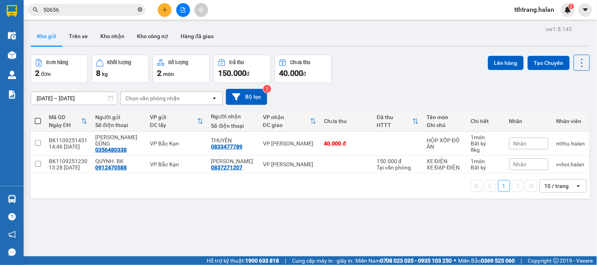
click at [141, 9] on icon "close-circle" at bounding box center [140, 9] width 5 height 5
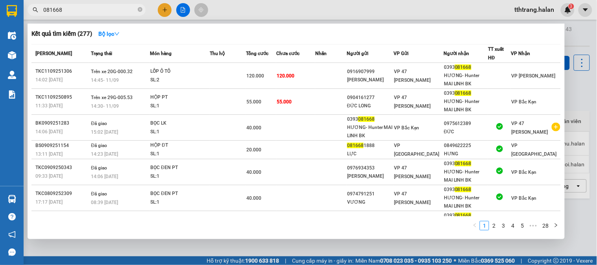
type input "081668"
click at [398, 239] on div at bounding box center [298, 132] width 597 height 265
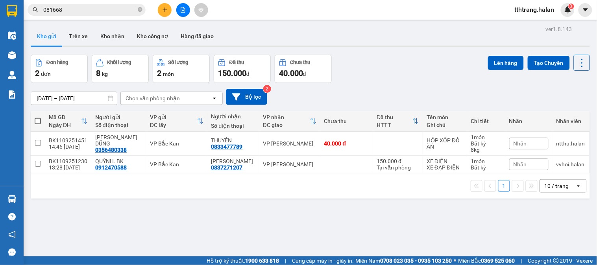
click at [422, 68] on div "Đơn hàng 2 đơn Khối lượng 8 kg Số lượng 2 món Đã thu 150.000 đ Chưa thu 40.000 …" at bounding box center [310, 69] width 559 height 28
click at [522, 151] on button at bounding box center [527, 144] width 11 height 14
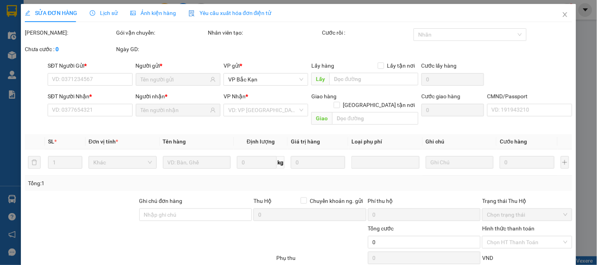
type input "0356480338"
type input "0833477789"
type input "40.000"
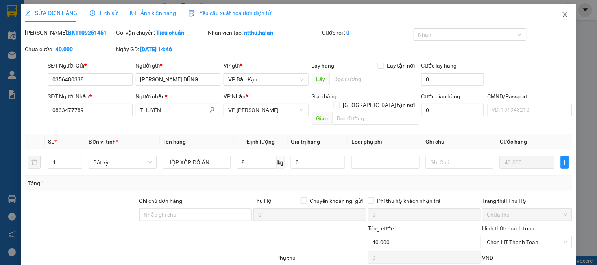
click at [537, 14] on icon "close" at bounding box center [565, 14] width 6 height 6
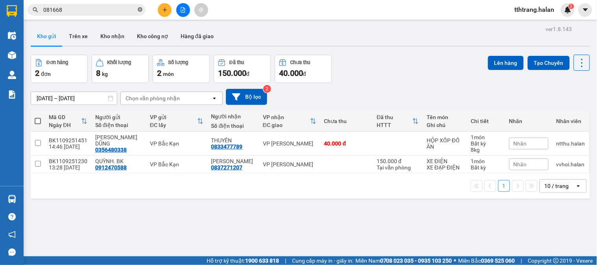
click at [139, 8] on icon "close-circle" at bounding box center [140, 9] width 5 height 5
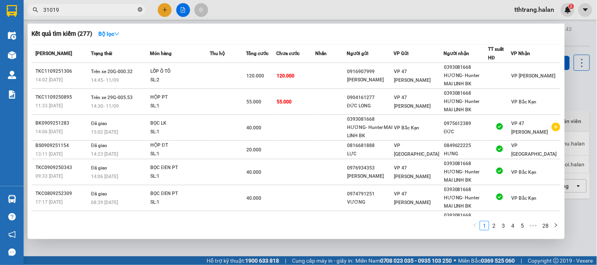
type input "310198"
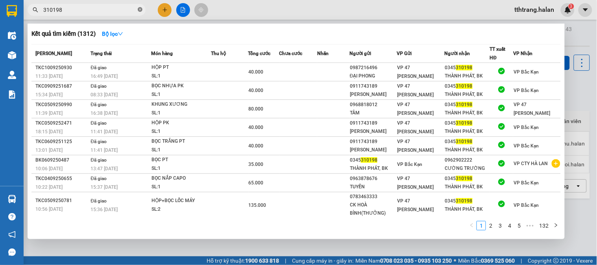
click at [141, 10] on icon "close-circle" at bounding box center [140, 9] width 5 height 5
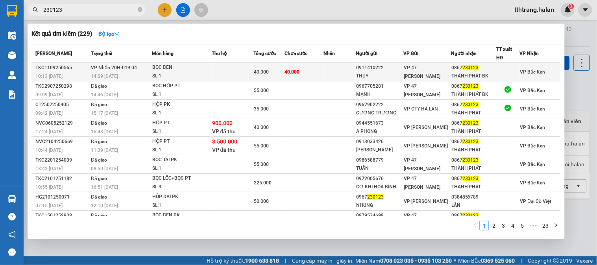
type input "230123"
click at [477, 71] on div "0867 230123" at bounding box center [473, 68] width 44 height 8
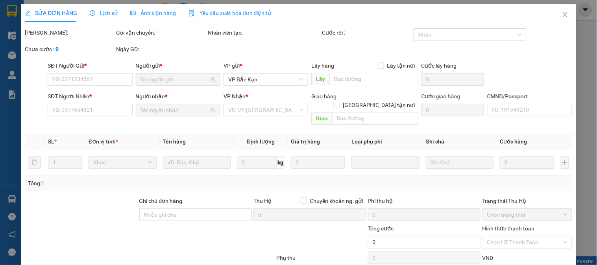
type input "0911410222"
type input "THỦY"
type input "0867230123"
type input "THÀNH PHÁT BK"
type input "40.000"
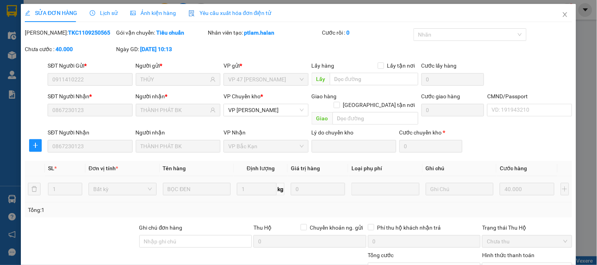
scroll to position [71, 0]
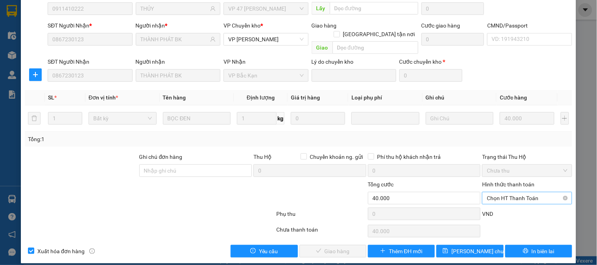
click at [512, 192] on span "Chọn HT Thanh Toán" at bounding box center [527, 198] width 80 height 12
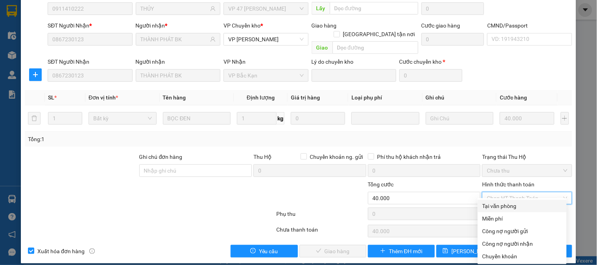
click at [516, 205] on div "Tại văn phòng" at bounding box center [523, 206] width 80 height 9
type input "0"
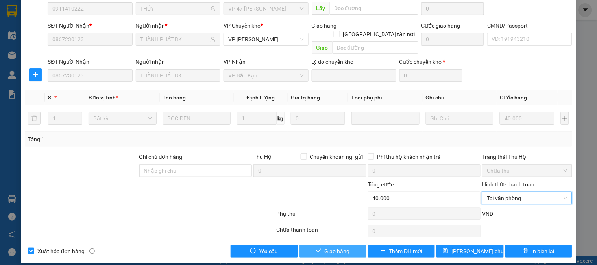
click at [329, 239] on span "Giao hàng" at bounding box center [337, 251] width 25 height 9
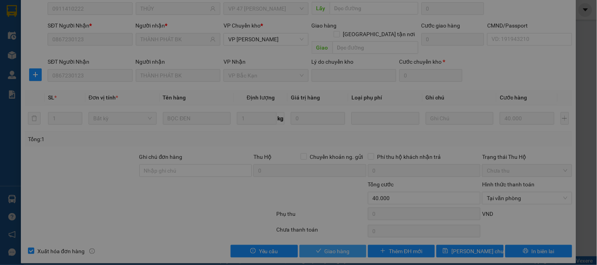
click at [457, 166] on button "Giao hàng" at bounding box center [476, 172] width 38 height 13
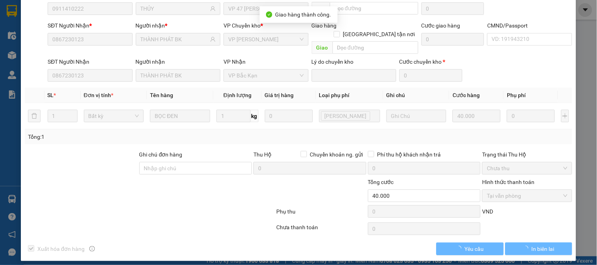
scroll to position [69, 0]
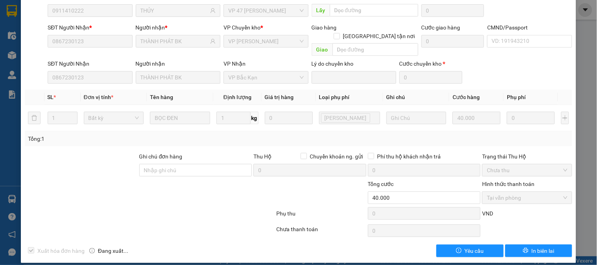
click at [150, 180] on div at bounding box center [104, 194] width 160 height 28
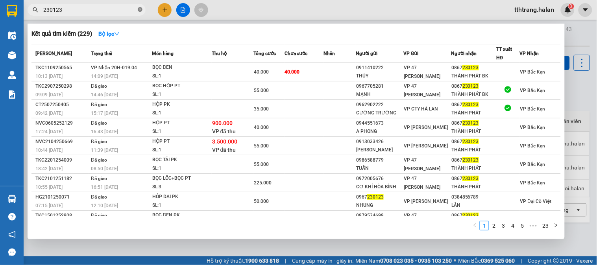
click at [140, 9] on icon "close-circle" at bounding box center [140, 9] width 5 height 5
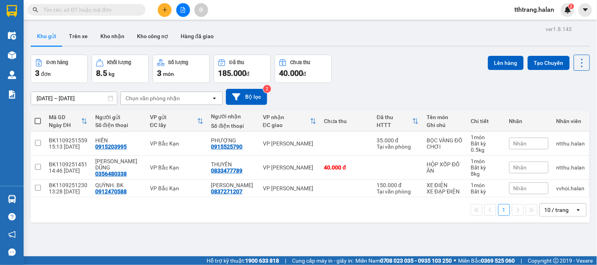
click at [114, 9] on input "text" at bounding box center [89, 10] width 93 height 9
click at [164, 9] on icon "plus" at bounding box center [165, 10] width 6 height 6
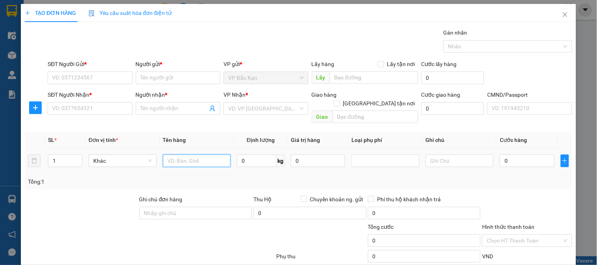
click at [187, 155] on input "text" at bounding box center [197, 161] width 68 height 13
type input "CAN RƯỢU"
type input "20"
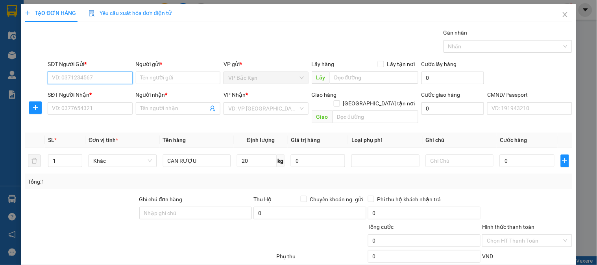
click at [115, 75] on input "SĐT Người Gửi *" at bounding box center [90, 78] width 85 height 13
type input "0979060828"
click at [109, 93] on div "0979060828 - TRANG" at bounding box center [89, 93] width 74 height 9
type input "TRANG"
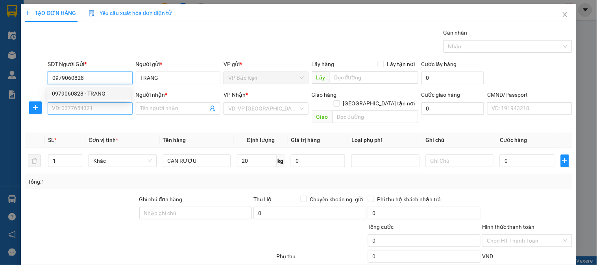
type input "0979060828"
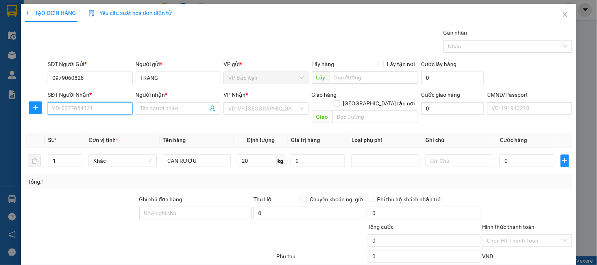
click at [108, 109] on input "SĐT Người Nhận *" at bounding box center [90, 108] width 85 height 13
click at [92, 112] on input "0973667447" at bounding box center [90, 108] width 85 height 13
drag, startPoint x: 100, startPoint y: 108, endPoint x: 0, endPoint y: 113, distance: 100.5
click at [0, 113] on div "TẠO ĐƠN HÀNG Yêu cầu xuất hóa đơn điện tử Transit Pickup Surcharge Ids Transit …" at bounding box center [298, 132] width 597 height 265
type input "0973667447"
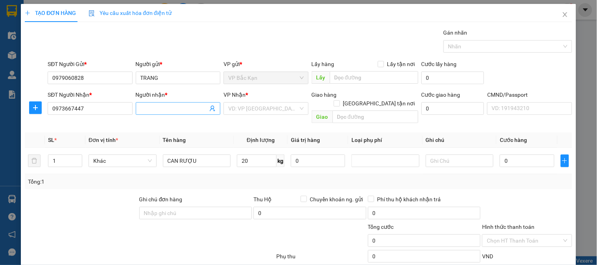
click at [185, 108] on input "Người nhận *" at bounding box center [174, 108] width 67 height 9
type input "XUÂN THIÊN"
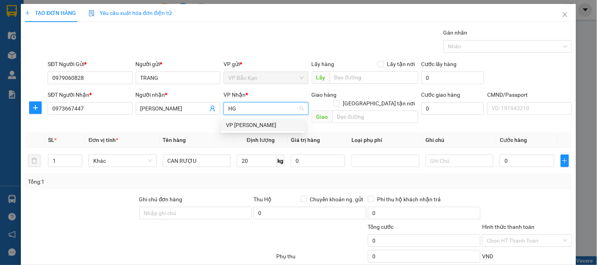
type input "HG"
click at [247, 116] on div "VP Nhận * VD: VP Sài Gòn" at bounding box center [266, 105] width 85 height 28
click at [245, 110] on input "search" at bounding box center [263, 109] width 70 height 12
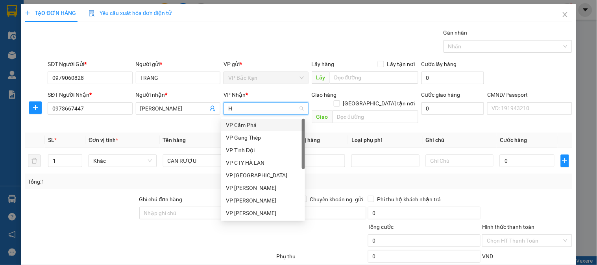
type input "HG"
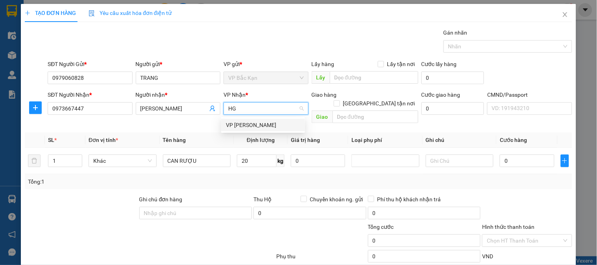
drag, startPoint x: 258, startPoint y: 126, endPoint x: 100, endPoint y: 130, distance: 157.9
click at [256, 126] on div "VP [PERSON_NAME]" at bounding box center [263, 125] width 74 height 9
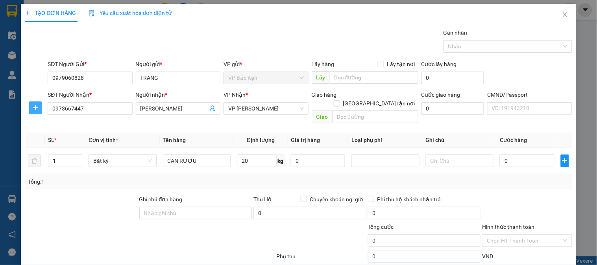
click at [40, 108] on span "plus" at bounding box center [36, 108] width 12 height 6
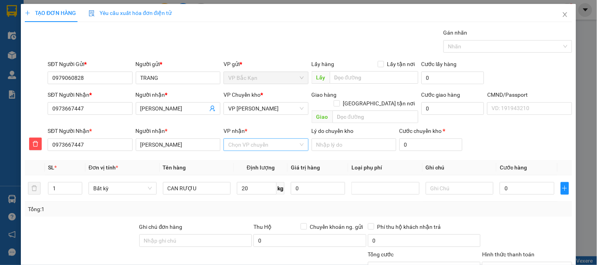
click at [243, 139] on input "VP nhận *" at bounding box center [263, 145] width 70 height 12
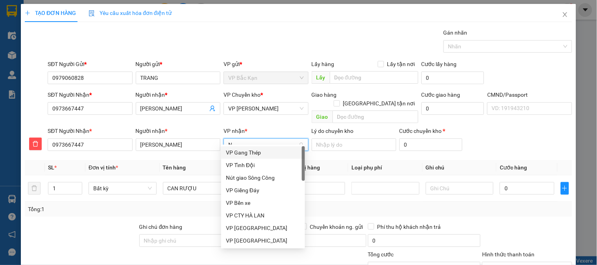
type input "NT"
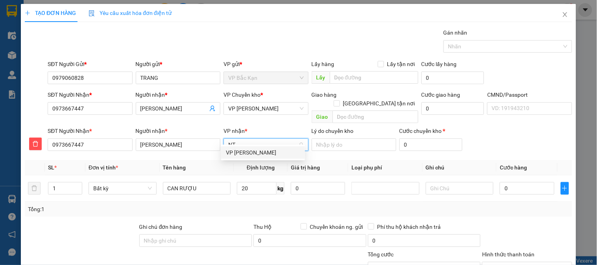
drag, startPoint x: 251, startPoint y: 151, endPoint x: 253, endPoint y: 166, distance: 16.0
click at [250, 151] on div "VP [PERSON_NAME]" at bounding box center [263, 152] width 74 height 9
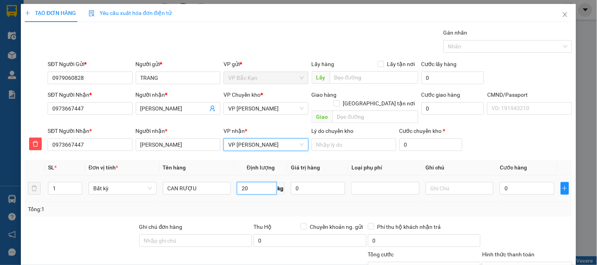
click at [262, 182] on input "20" at bounding box center [257, 188] width 40 height 13
drag, startPoint x: 293, startPoint y: 201, endPoint x: 323, endPoint y: 203, distance: 30.0
click at [294, 205] on div "Tổng: 1" at bounding box center [298, 209] width 541 height 9
click at [301, 205] on div "Tổng: 1" at bounding box center [298, 209] width 541 height 9
click at [320, 205] on div "Tổng: 1" at bounding box center [298, 209] width 541 height 9
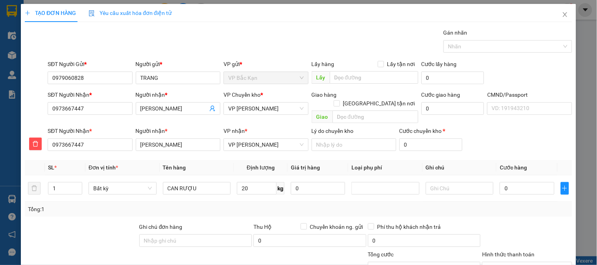
type input "75.000"
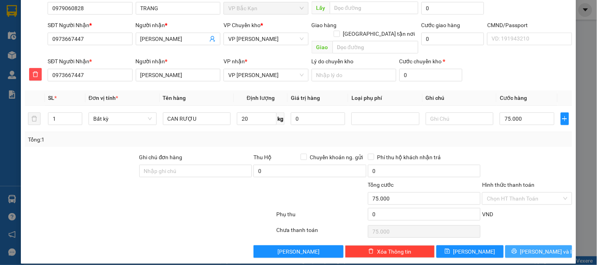
drag, startPoint x: 538, startPoint y: 243, endPoint x: 542, endPoint y: 249, distance: 7.1
click at [537, 239] on span "Lưu và In" at bounding box center [547, 252] width 55 height 9
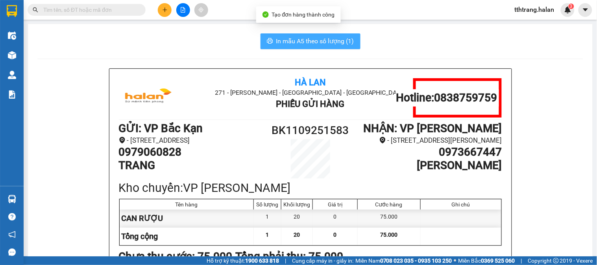
drag, startPoint x: 298, startPoint y: 44, endPoint x: 307, endPoint y: 44, distance: 9.5
click at [298, 43] on span "In mẫu A5 theo số lượng (1)" at bounding box center [315, 41] width 78 height 10
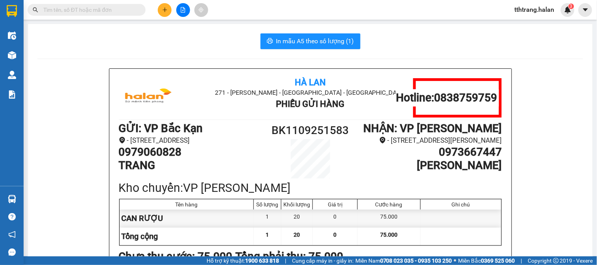
click at [105, 49] on div "In mẫu A5 theo số lượng (1)" at bounding box center [310, 41] width 546 height 16
click at [122, 11] on input "text" at bounding box center [89, 10] width 93 height 9
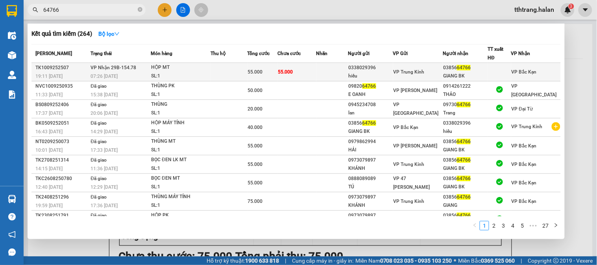
type input "64766"
click at [179, 72] on div "SL: 1" at bounding box center [180, 76] width 59 height 9
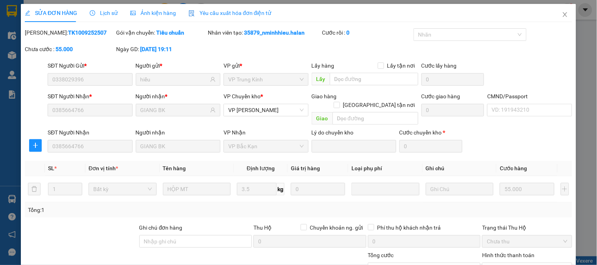
type input "0338029396"
type input "hiếu"
type input "0385664766"
type input "GIANG BK"
type input "55.000"
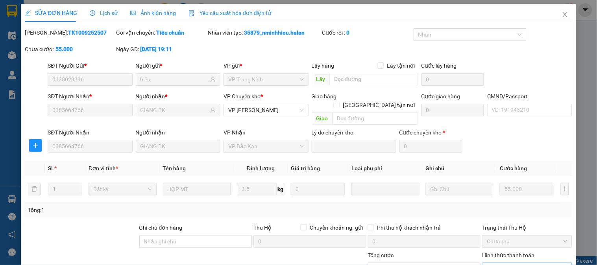
scroll to position [71, 0]
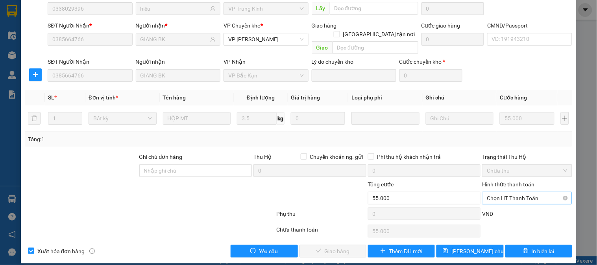
click at [510, 195] on span "Chọn HT Thanh Toán" at bounding box center [527, 198] width 80 height 12
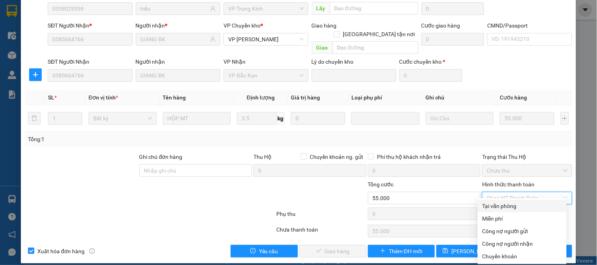
click at [505, 203] on div "Tại văn phòng" at bounding box center [523, 206] width 80 height 9
type input "0"
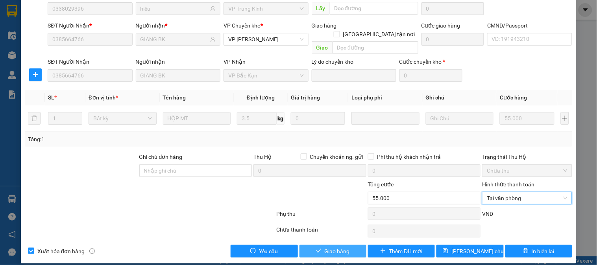
click at [336, 239] on span "Giao hàng" at bounding box center [337, 251] width 25 height 9
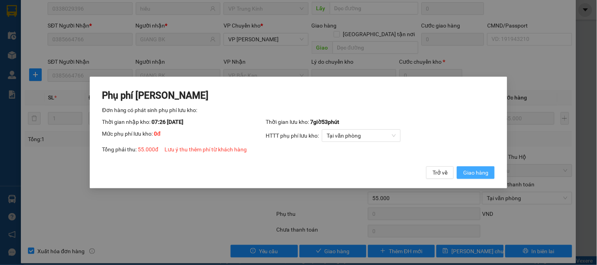
click at [485, 171] on button "Giao hàng" at bounding box center [476, 172] width 38 height 13
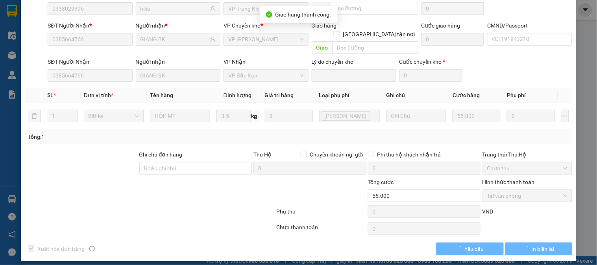
scroll to position [69, 0]
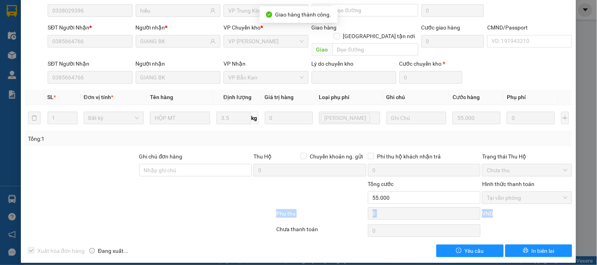
drag, startPoint x: 123, startPoint y: 217, endPoint x: 181, endPoint y: 207, distance: 59.1
click at [139, 209] on div "Total Paid Fee 55.000 Total UnPaid Fee 0 Cash Collection Total Fee Mã ĐH: TK100…" at bounding box center [298, 108] width 547 height 298
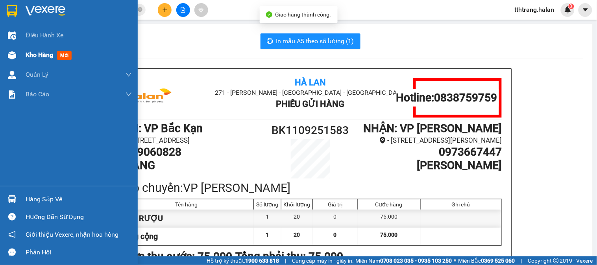
click at [15, 56] on img at bounding box center [12, 55] width 8 height 8
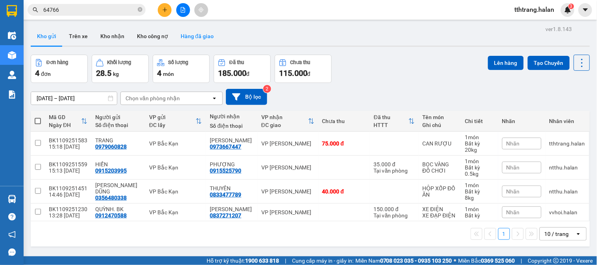
click at [198, 35] on button "Hàng đã giao" at bounding box center [197, 36] width 46 height 19
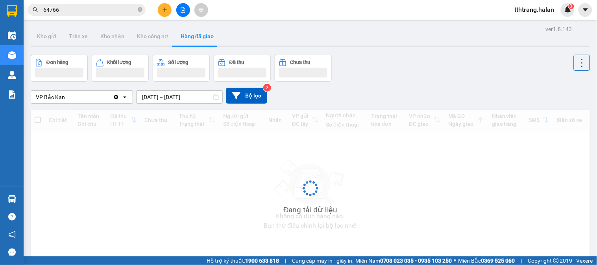
click at [174, 97] on input "09/09/2025 – 09/09/2025" at bounding box center [180, 97] width 86 height 13
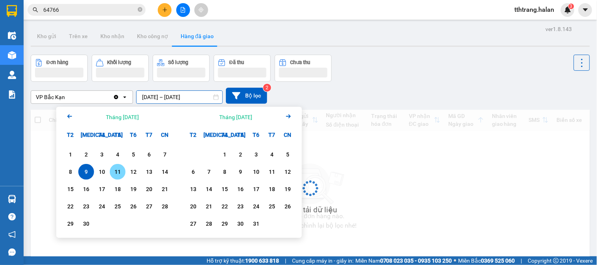
click at [119, 171] on div "11" at bounding box center [117, 171] width 11 height 9
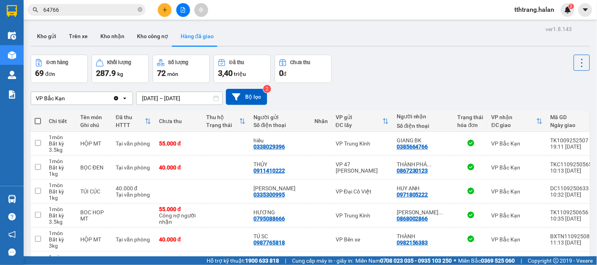
click at [186, 102] on input "11/09/2025 – 11/09/2025" at bounding box center [180, 98] width 86 height 13
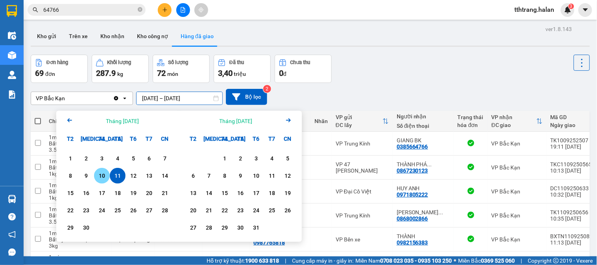
click at [105, 176] on div "10" at bounding box center [101, 175] width 11 height 9
type input "10/09/2025 – 10/09/2025"
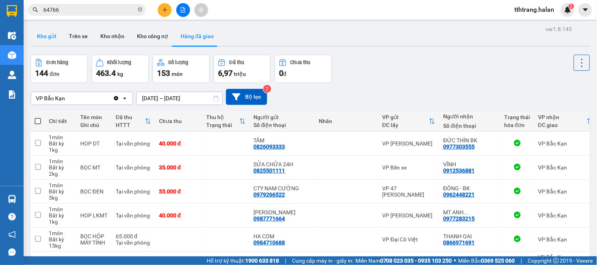
click at [44, 33] on button "Kho gửi" at bounding box center [47, 36] width 32 height 19
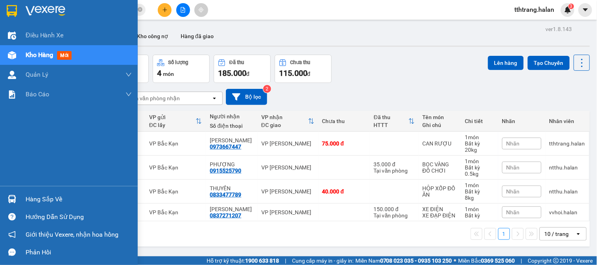
click at [16, 200] on img at bounding box center [12, 199] width 8 height 8
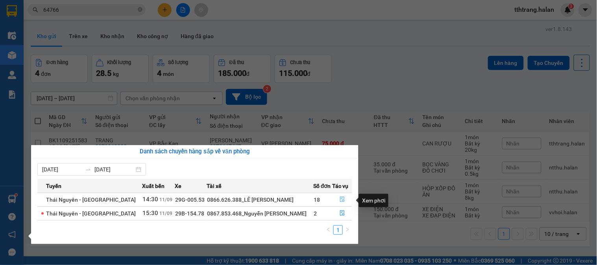
click at [340, 201] on icon "file-done" at bounding box center [343, 200] width 6 height 6
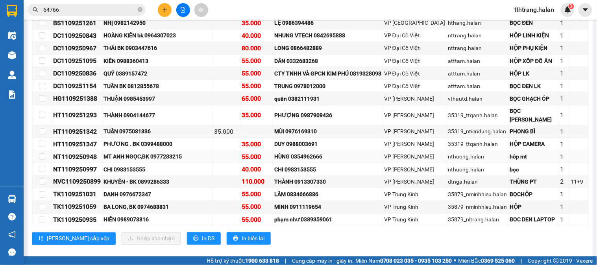
scroll to position [261, 0]
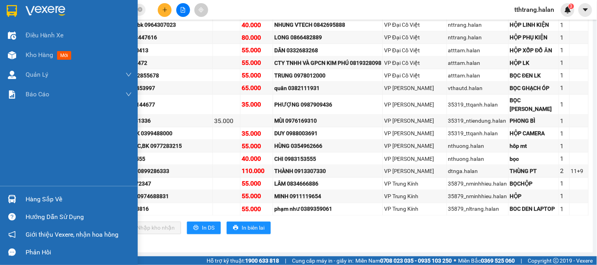
click at [15, 202] on img at bounding box center [12, 199] width 8 height 8
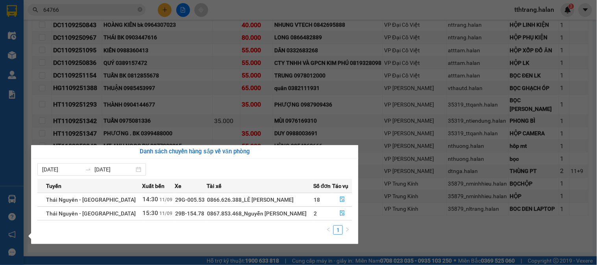
click at [191, 105] on section "Kết quả tìm kiếm ( 264 ) Bộ lọc Mã ĐH Trạng thái Món hàng Thu hộ Tổng cước Chưa…" at bounding box center [298, 132] width 597 height 265
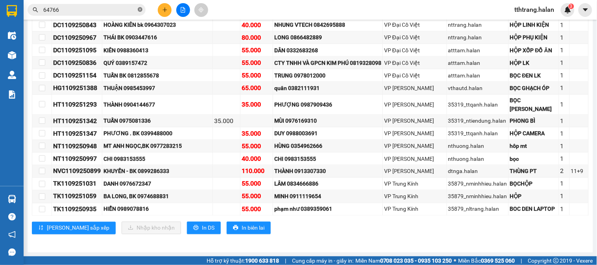
click at [139, 10] on icon "close-circle" at bounding box center [140, 9] width 5 height 5
click at [119, 10] on input "text" at bounding box center [89, 10] width 93 height 9
click at [128, 11] on input "text" at bounding box center [89, 10] width 93 height 9
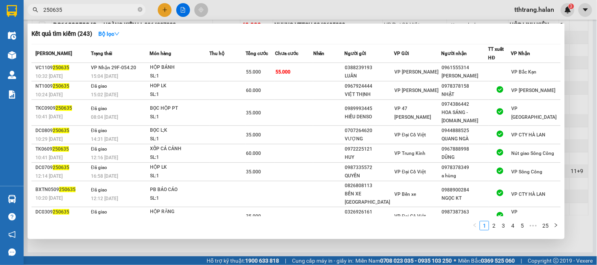
type input "250635"
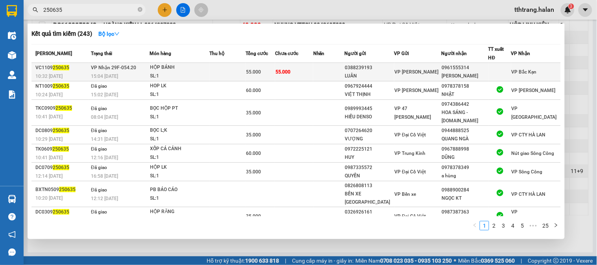
click at [264, 68] on div "55.000" at bounding box center [260, 72] width 29 height 9
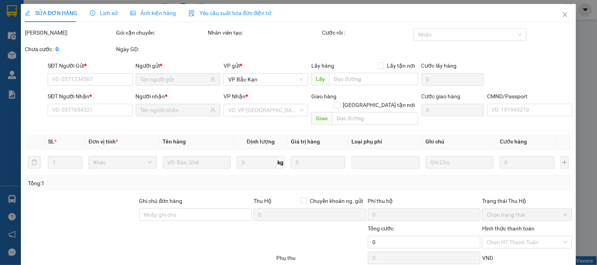
type input "0388239193"
type input "LUÂN"
type input "0961555314"
type input "VÂN KHÁNH"
type input "55.000"
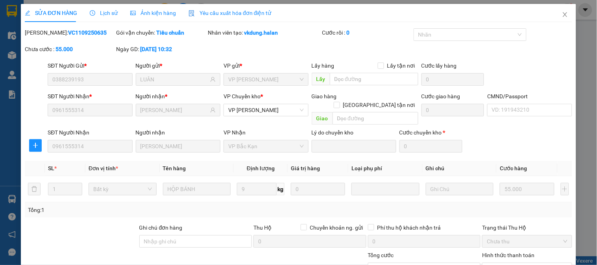
scroll to position [71, 0]
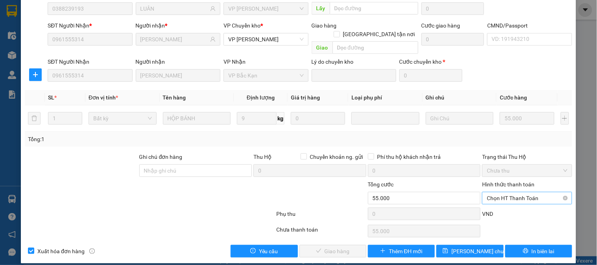
click at [506, 192] on span "Chọn HT Thanh Toán" at bounding box center [527, 198] width 80 height 12
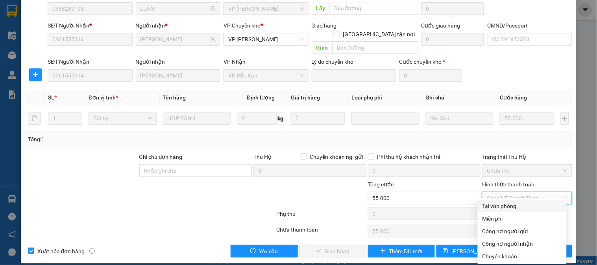
click at [497, 209] on div "Tại văn phòng" at bounding box center [523, 206] width 80 height 9
type input "0"
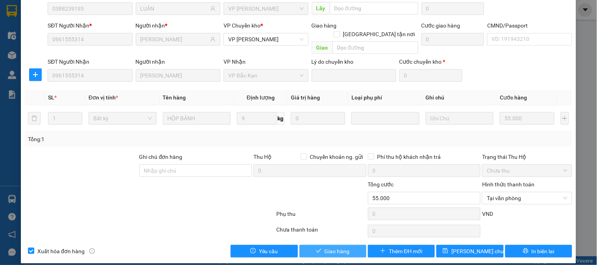
click at [337, 239] on span "Giao hàng" at bounding box center [337, 251] width 25 height 9
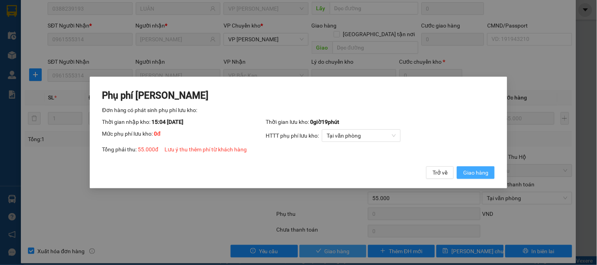
click at [457, 166] on button "Giao hàng" at bounding box center [476, 172] width 38 height 13
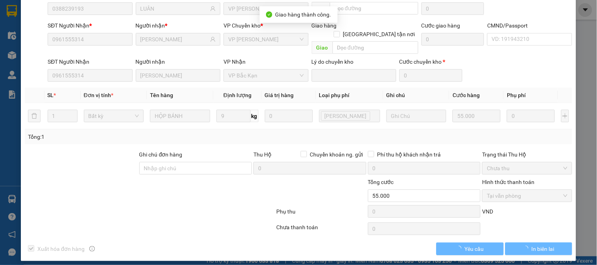
scroll to position [69, 0]
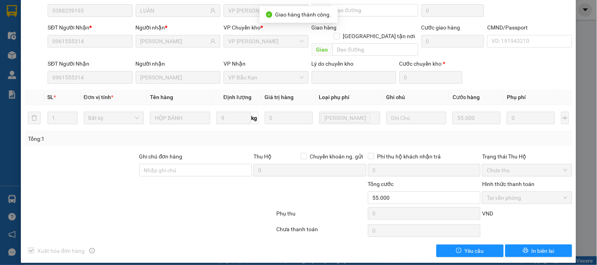
click at [242, 223] on div at bounding box center [150, 231] width 252 height 16
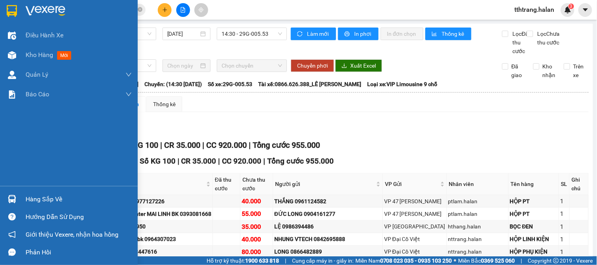
click at [18, 197] on div "Hàng sắp về" at bounding box center [69, 200] width 138 height 18
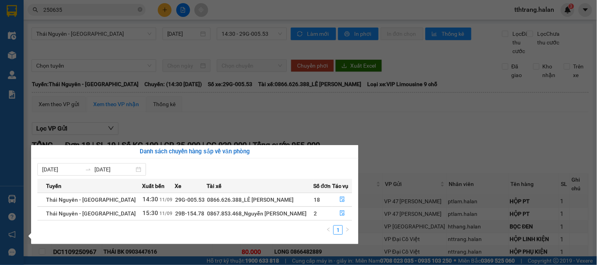
click at [369, 152] on section "Kết quả tìm kiếm ( 243 ) Bộ lọc Mã ĐH Trạng thái Món hàng Thu hộ Tổng cước Chưa…" at bounding box center [298, 132] width 597 height 265
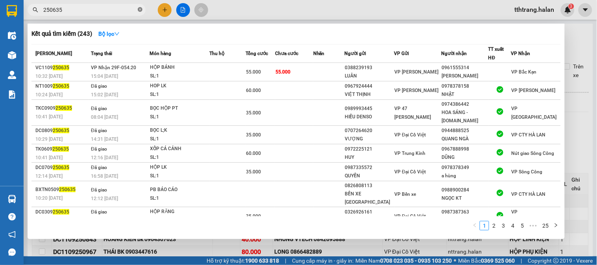
click at [139, 9] on icon "close-circle" at bounding box center [140, 9] width 5 height 5
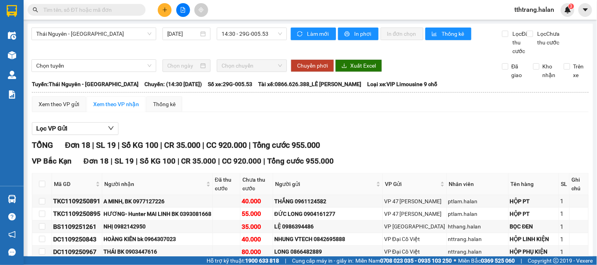
click at [129, 10] on input "text" at bounding box center [89, 10] width 93 height 9
click at [128, 9] on input "text" at bounding box center [89, 10] width 93 height 9
click at [120, 12] on input "text" at bounding box center [89, 10] width 93 height 9
click at [116, 11] on input "text" at bounding box center [89, 10] width 93 height 9
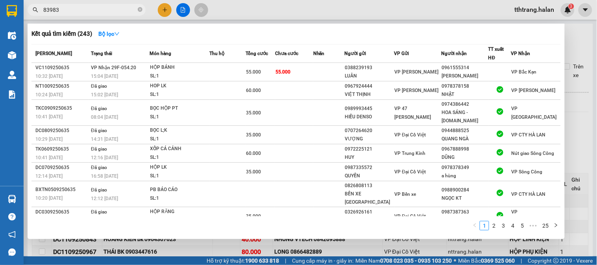
type input "839839"
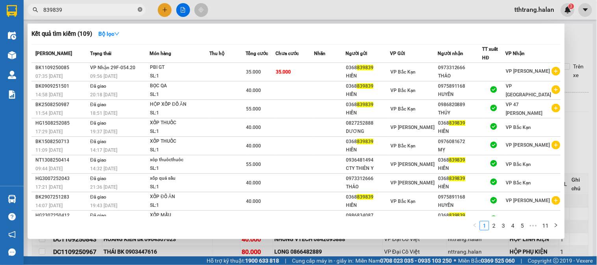
click at [138, 9] on icon "close-circle" at bounding box center [140, 9] width 5 height 5
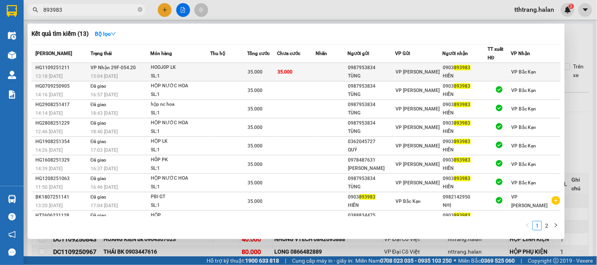
type input "893983"
click at [234, 71] on td at bounding box center [229, 72] width 37 height 18
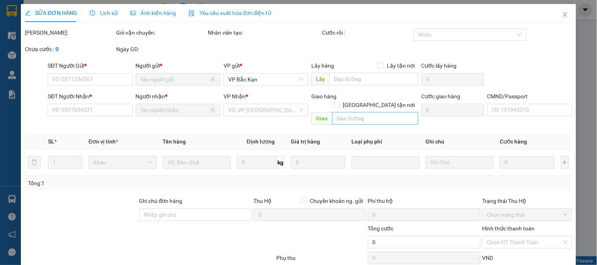
type input "0987953834"
type input "TÙNG"
type input "0903893983"
type input "HIỀN"
type input "35.000"
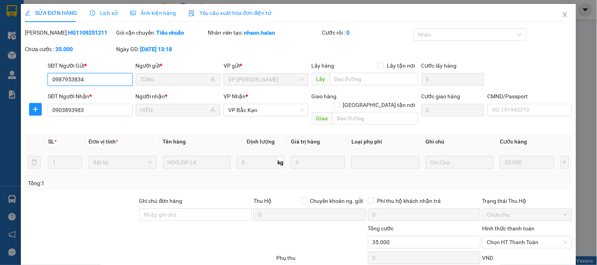
scroll to position [44, 0]
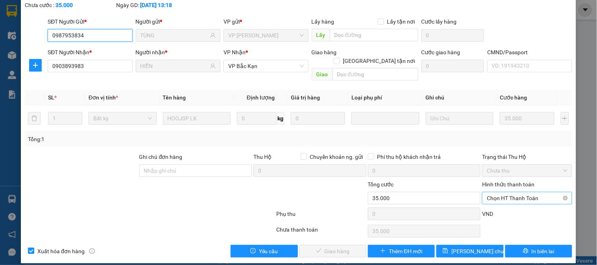
click at [504, 192] on span "Chọn HT Thanh Toán" at bounding box center [527, 198] width 80 height 12
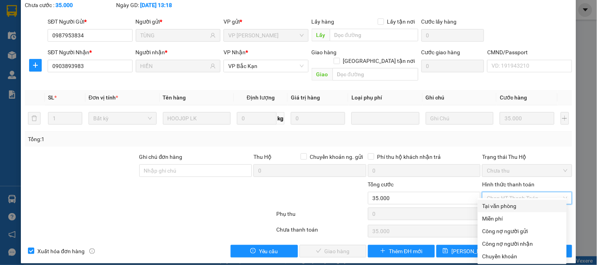
click at [508, 206] on div "Tại văn phòng" at bounding box center [523, 206] width 80 height 9
type input "0"
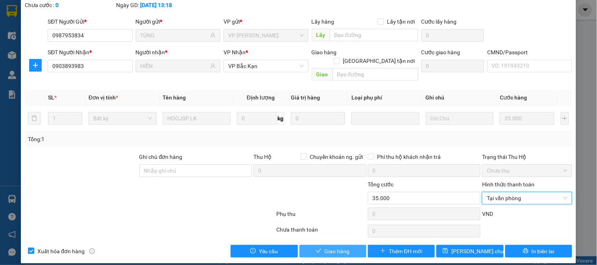
click at [339, 239] on span "Giao hàng" at bounding box center [337, 251] width 25 height 9
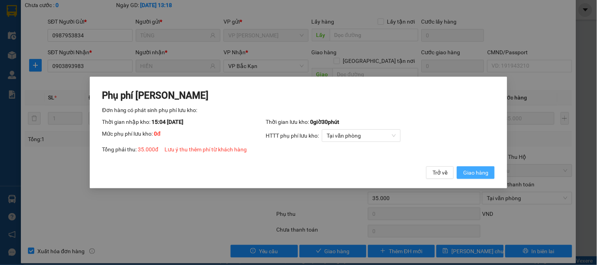
click at [479, 177] on span "Giao hàng" at bounding box center [475, 172] width 25 height 9
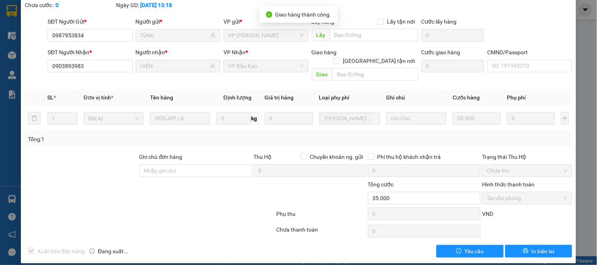
scroll to position [0, 0]
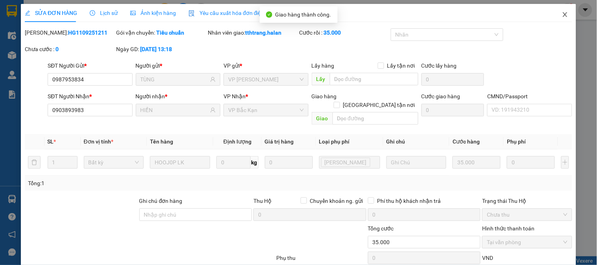
click at [537, 14] on icon "close" at bounding box center [565, 14] width 6 height 6
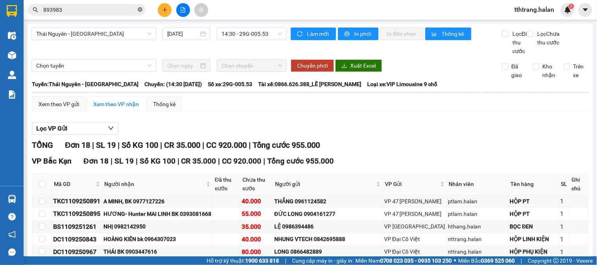
click at [141, 9] on icon "close-circle" at bounding box center [140, 9] width 5 height 5
click at [115, 11] on input "text" at bounding box center [89, 10] width 93 height 9
click at [166, 14] on button at bounding box center [165, 10] width 14 height 14
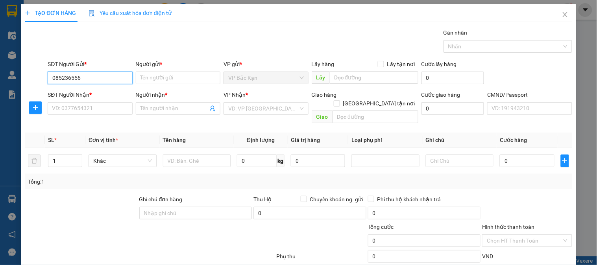
type input "0852365563"
click at [109, 94] on div "0852365563 - LOAN" at bounding box center [89, 93] width 74 height 9
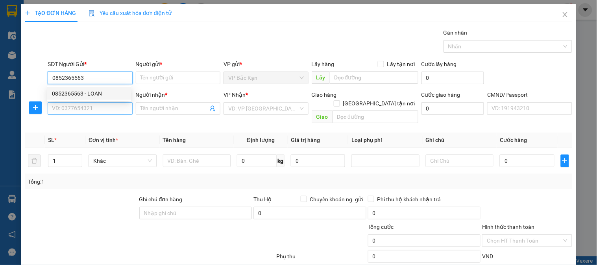
type input "LOAN"
type input "0852365563"
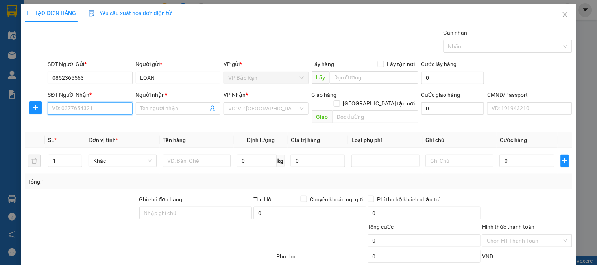
click at [111, 110] on input "SĐT Người Nhận *" at bounding box center [90, 108] width 85 height 13
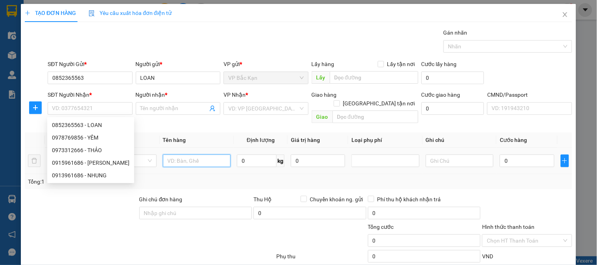
click at [209, 155] on input "text" at bounding box center [197, 161] width 68 height 13
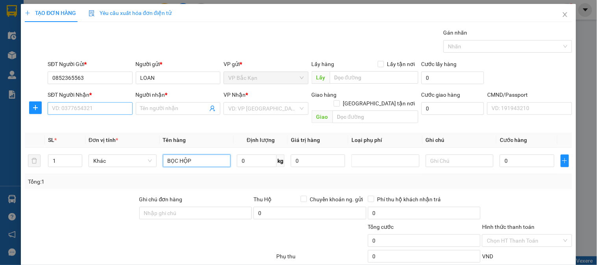
type input "BỌC HỘP"
click at [108, 110] on input "SĐT Người Nhận *" at bounding box center [90, 108] width 85 height 13
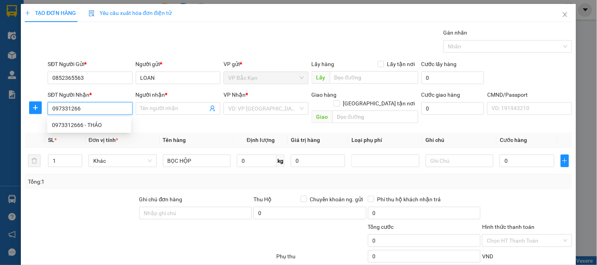
type input "0973312666"
click at [102, 127] on div "0973312666 - THẢO" at bounding box center [89, 125] width 74 height 9
type input "THẢO"
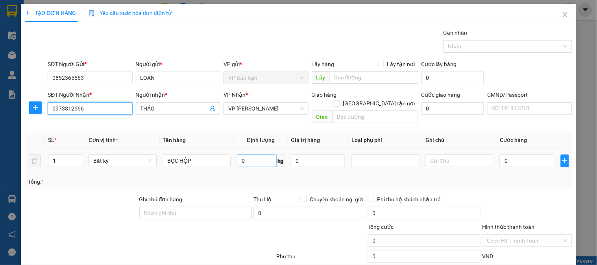
type input "0973312666"
click at [247, 155] on input "0" at bounding box center [257, 161] width 40 height 13
type input "0.3"
type input "35.000"
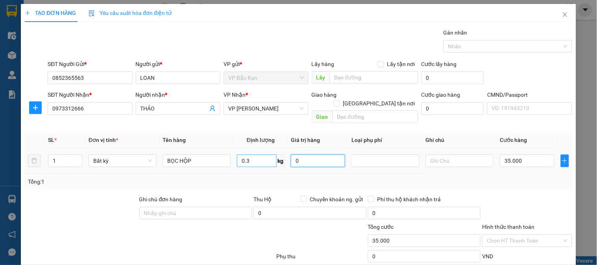
type input "35.000"
click at [198, 155] on input "BỌC HỘP" at bounding box center [197, 161] width 68 height 13
type input "BỌC HỘP MP"
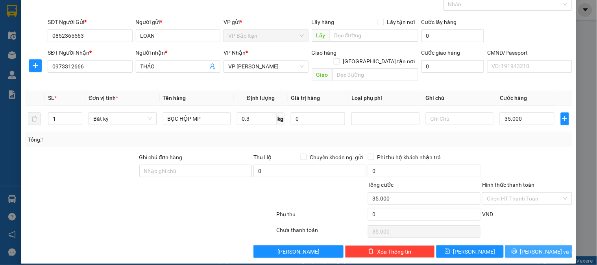
click at [536, 239] on span "Lưu và In" at bounding box center [547, 252] width 55 height 9
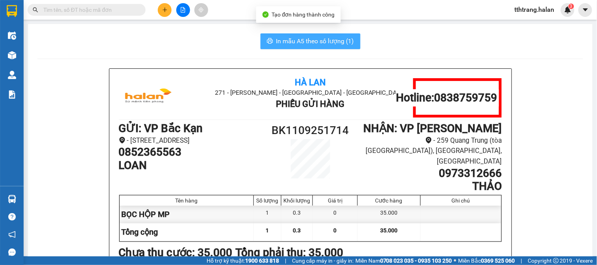
click at [329, 35] on button "In mẫu A5 theo số lượng (1)" at bounding box center [311, 41] width 100 height 16
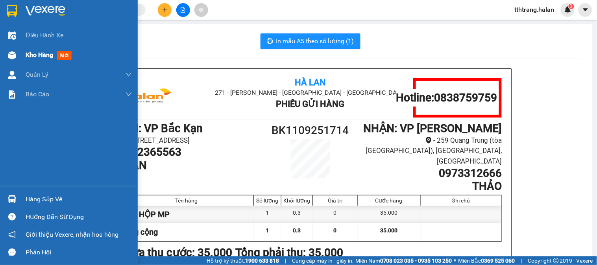
click at [6, 58] on div at bounding box center [12, 55] width 14 height 14
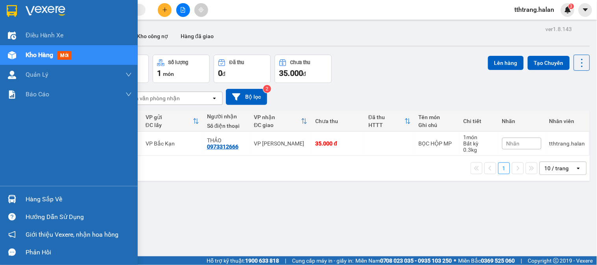
click at [26, 203] on div "Hàng sắp về" at bounding box center [79, 200] width 106 height 12
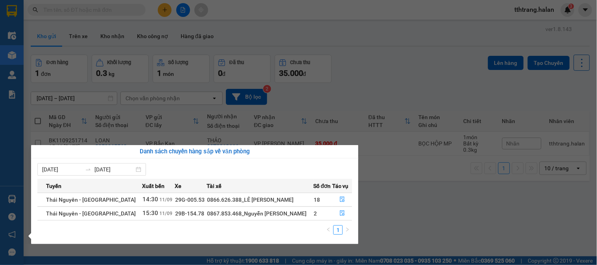
click at [290, 32] on section "Kết quả tìm kiếm ( 13 ) Bộ lọc Mã ĐH Trạng thái Món hàng Thu hộ Tổng cước Chưa …" at bounding box center [298, 132] width 597 height 265
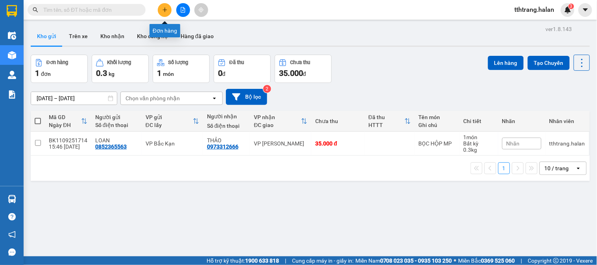
click at [170, 11] on button at bounding box center [165, 10] width 14 height 14
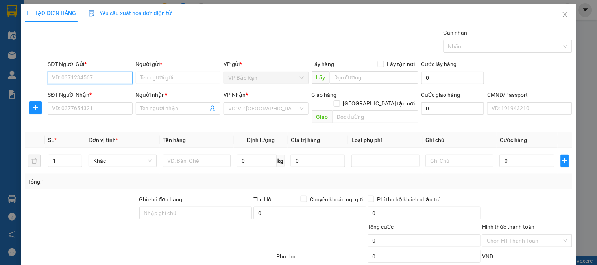
click at [115, 76] on input "SĐT Người Gửi *" at bounding box center [90, 78] width 85 height 13
click at [114, 94] on div "0965606384 - NK MINH AN" at bounding box center [89, 93] width 74 height 9
type input "0965606384"
type input "NK MINH AN"
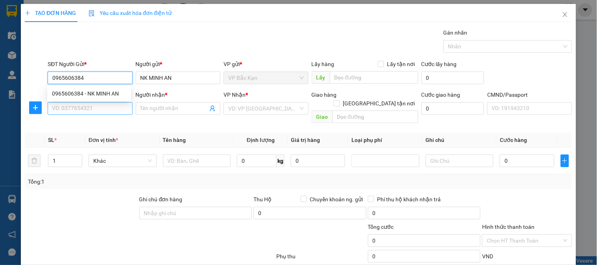
type input "0965606384"
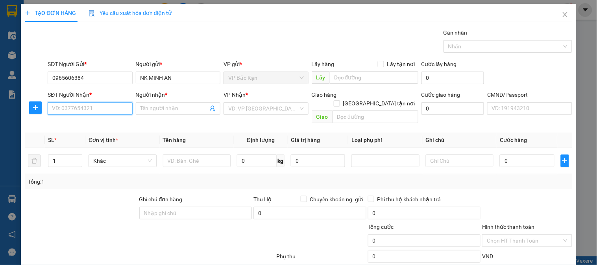
click at [111, 109] on input "SĐT Người Nhận *" at bounding box center [90, 108] width 85 height 13
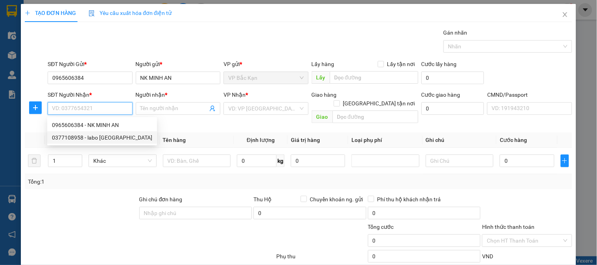
click at [100, 140] on div "0377108958 - labo việt mỹ" at bounding box center [102, 137] width 100 height 9
type input "0377108958"
type input "labo việt mỹ"
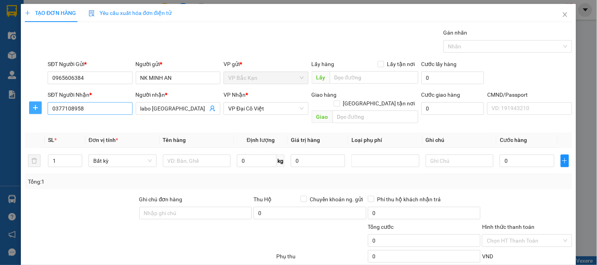
drag, startPoint x: 36, startPoint y: 104, endPoint x: 131, endPoint y: 105, distance: 94.5
click at [40, 104] on button "button" at bounding box center [35, 108] width 13 height 13
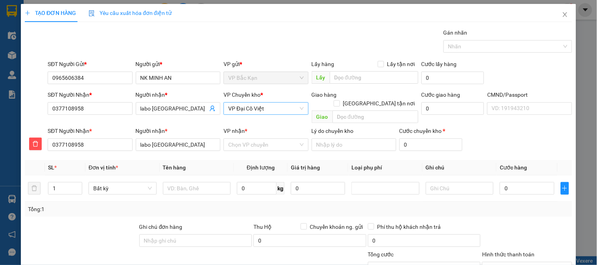
click at [253, 109] on span "VP Đại Cồ Việt" at bounding box center [265, 109] width 75 height 12
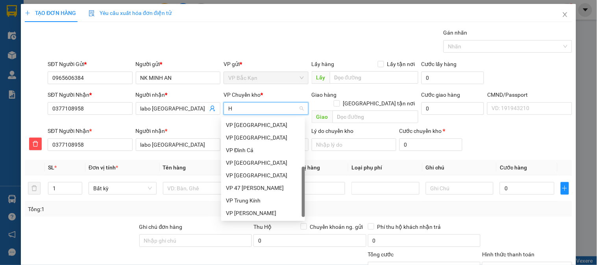
type input "HG"
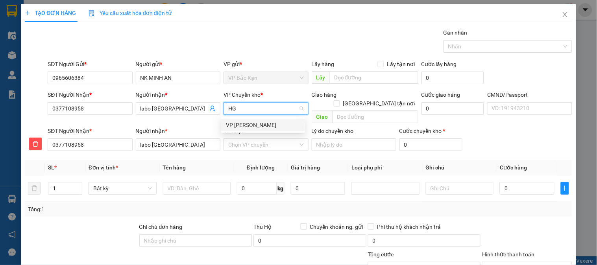
drag, startPoint x: 256, startPoint y: 123, endPoint x: 257, endPoint y: 140, distance: 17.0
click at [256, 124] on div "VP [PERSON_NAME]" at bounding box center [263, 125] width 74 height 9
click at [257, 143] on input "VP nhận *" at bounding box center [263, 145] width 70 height 12
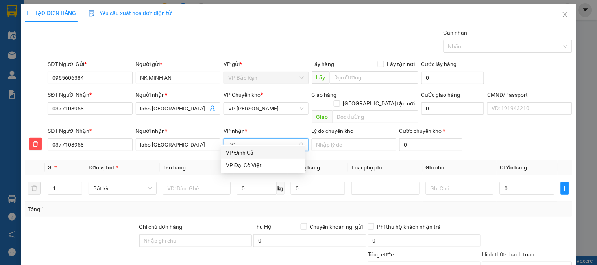
type input "DCV"
drag, startPoint x: 251, startPoint y: 148, endPoint x: 224, endPoint y: 179, distance: 41.0
click at [251, 150] on div "VP Đại Cồ Việt" at bounding box center [263, 152] width 74 height 9
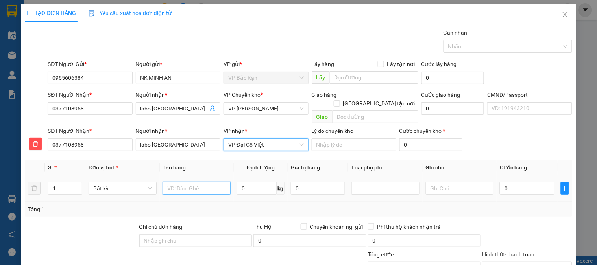
drag, startPoint x: 203, startPoint y: 186, endPoint x: 221, endPoint y: 169, distance: 24.2
click at [211, 182] on input "text" at bounding box center [197, 188] width 68 height 13
type input "HỘP MẪU"
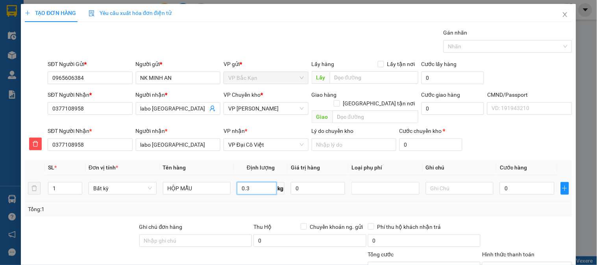
type input "0.3"
type input "40.000"
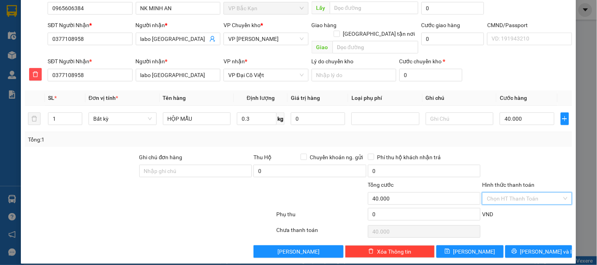
click at [522, 194] on input "Hình thức thanh toán" at bounding box center [524, 199] width 75 height 12
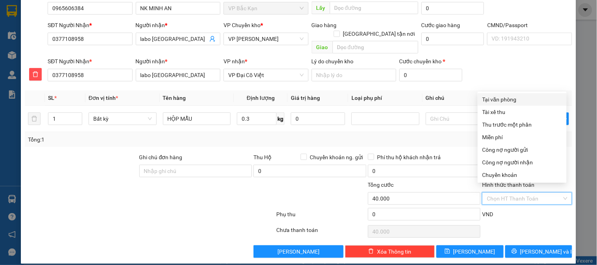
click at [510, 99] on div "Tại văn phòng" at bounding box center [523, 99] width 80 height 9
type input "0"
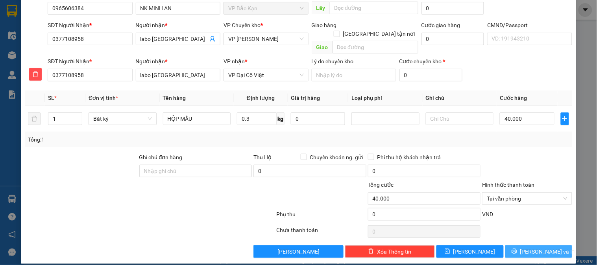
drag, startPoint x: 535, startPoint y: 239, endPoint x: 545, endPoint y: 247, distance: 12.6
click at [536, 239] on button "Lưu và In" at bounding box center [538, 252] width 67 height 13
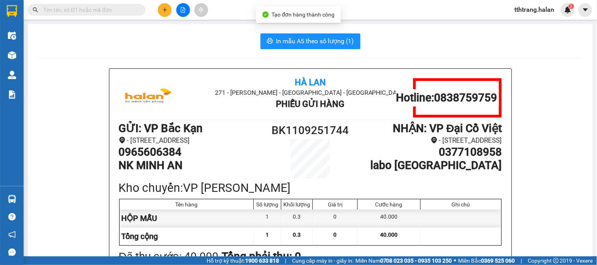
click at [307, 46] on span "In mẫu A5 theo số lượng (1)" at bounding box center [315, 41] width 78 height 10
click at [124, 9] on input "text" at bounding box center [89, 10] width 93 height 9
click at [164, 8] on icon "plus" at bounding box center [165, 10] width 6 height 6
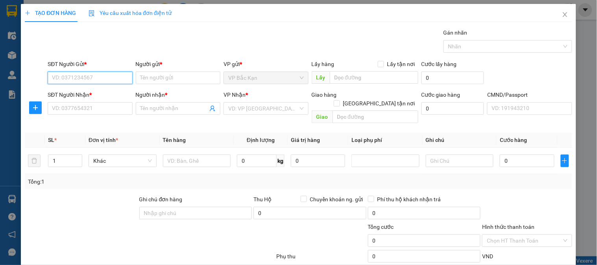
drag, startPoint x: 111, startPoint y: 80, endPoint x: 116, endPoint y: 78, distance: 5.4
click at [116, 78] on input "SĐT Người Gửi *" at bounding box center [90, 78] width 85 height 13
click at [111, 81] on input "02866" at bounding box center [90, 78] width 85 height 13
drag, startPoint x: 106, startPoint y: 96, endPoint x: 196, endPoint y: 112, distance: 90.9
click at [106, 96] on div "0868002866 - LÝ ĐỖ HÙNG, BK" at bounding box center [95, 93] width 87 height 9
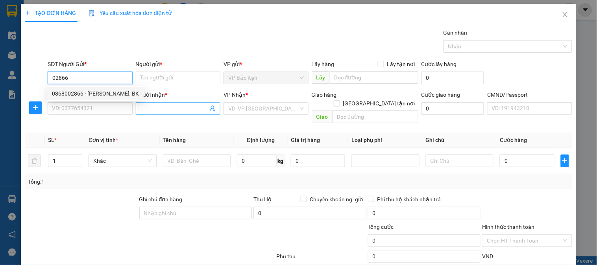
type input "0868002866"
type input "LÝ ĐỖ HÙNG, BK"
type input "0868002866"
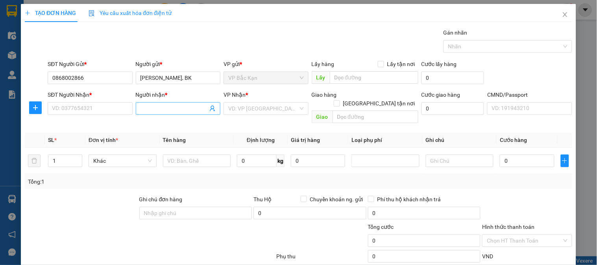
click at [213, 111] on icon "user-add" at bounding box center [212, 108] width 6 height 6
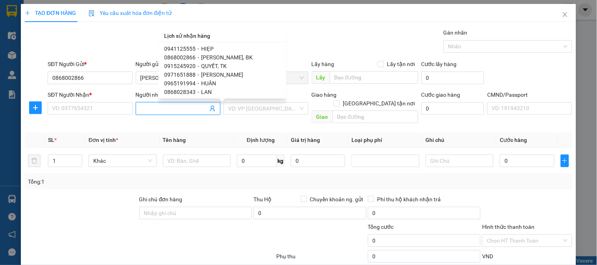
scroll to position [184, 0]
click at [218, 91] on span "HUY CHU" at bounding box center [223, 92] width 42 height 6
type input "0909402886"
type input "HUY CHU"
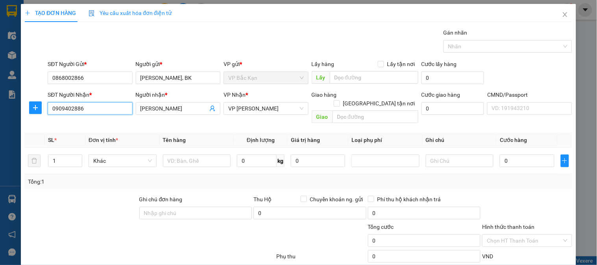
drag, startPoint x: 102, startPoint y: 114, endPoint x: 0, endPoint y: 107, distance: 101.8
click at [0, 107] on div "TẠO ĐƠN HÀNG Yêu cầu xuất hóa đơn điện tử Transit Pickup Surcharge Ids Transit …" at bounding box center [298, 132] width 597 height 265
click at [246, 109] on span "VP [PERSON_NAME]" at bounding box center [265, 109] width 75 height 12
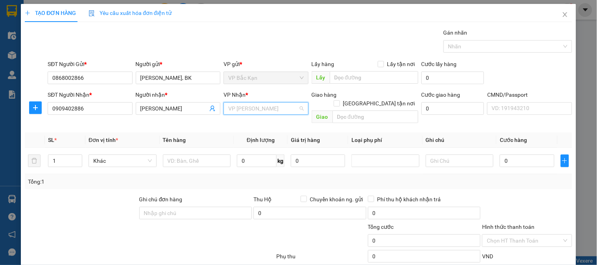
scroll to position [76, 0]
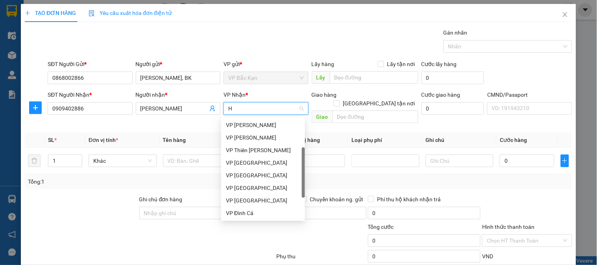
type input "HG"
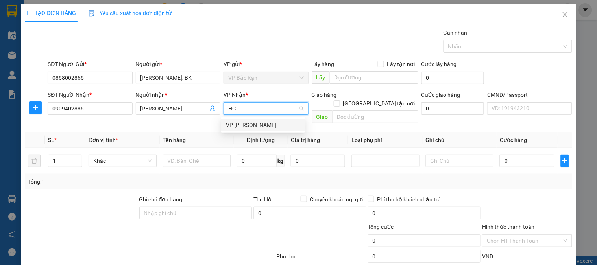
click at [250, 119] on div "VP [PERSON_NAME]" at bounding box center [263, 125] width 84 height 13
click at [32, 108] on icon "plus" at bounding box center [35, 108] width 6 height 6
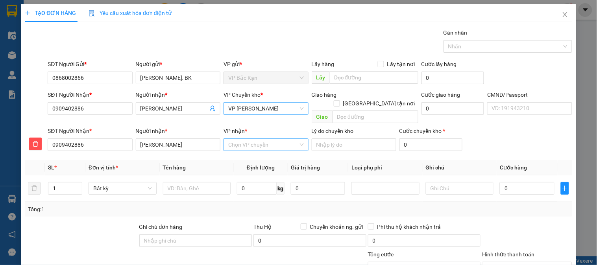
click at [258, 140] on input "VP nhận *" at bounding box center [263, 145] width 70 height 12
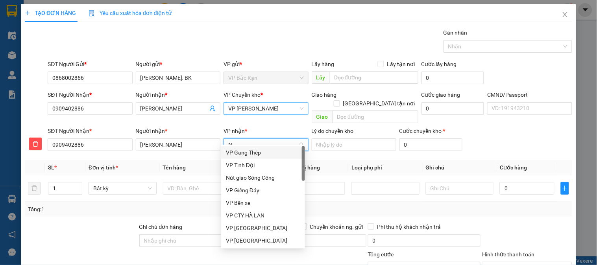
type input "NT"
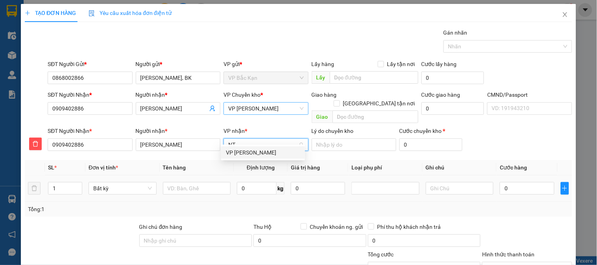
drag, startPoint x: 264, startPoint y: 150, endPoint x: 209, endPoint y: 172, distance: 59.1
click at [260, 150] on div "VP [PERSON_NAME]" at bounding box center [263, 152] width 74 height 9
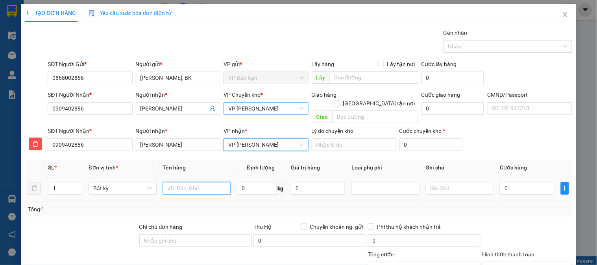
click at [197, 182] on input "text" at bounding box center [197, 188] width 68 height 13
type input "HỘP ĐT"
type input "0.5"
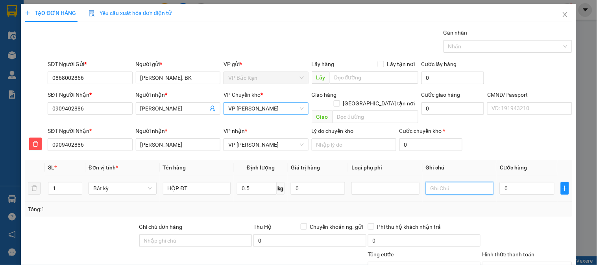
type input "40.000"
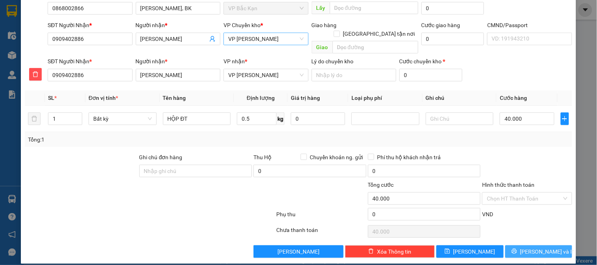
click at [537, 239] on span "Lưu và In" at bounding box center [547, 252] width 55 height 9
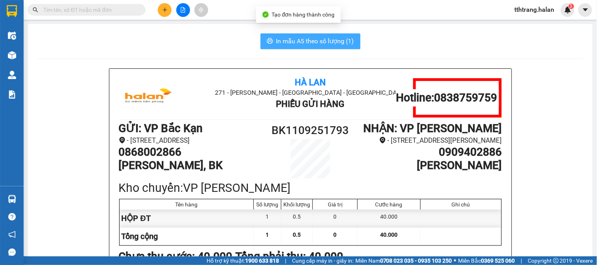
click at [294, 41] on span "In mẫu A5 theo số lượng (1)" at bounding box center [315, 41] width 78 height 10
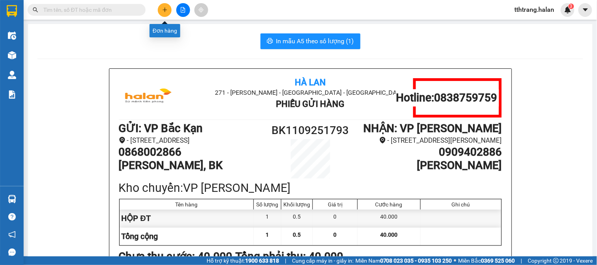
click at [163, 6] on button at bounding box center [165, 10] width 14 height 14
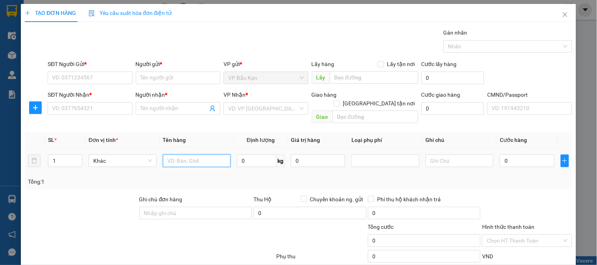
click at [193, 155] on input "text" at bounding box center [197, 161] width 68 height 13
type input "HỘP LK"
type input "1"
type input "1.5"
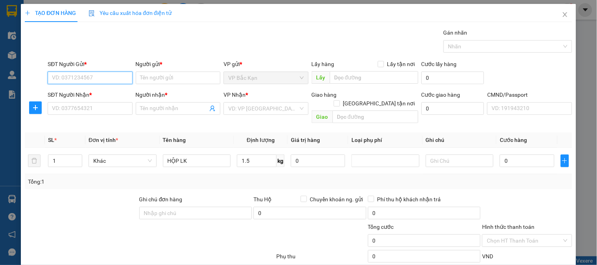
click at [89, 77] on input "SĐT Người Gửi *" at bounding box center [90, 78] width 85 height 13
click at [89, 77] on input "0968303838" at bounding box center [90, 78] width 85 height 13
type input "0968303838"
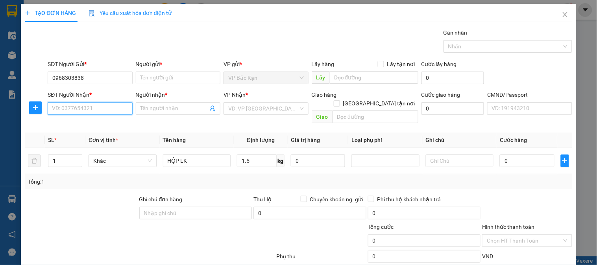
click at [102, 106] on input "SĐT Người Nhận *" at bounding box center [90, 108] width 85 height 13
click at [104, 126] on div "0968303838 - HÙNG BK" at bounding box center [89, 125] width 74 height 9
type input "0968303838"
type input "HÙNG BK"
drag, startPoint x: 182, startPoint y: 109, endPoint x: 163, endPoint y: 111, distance: 18.6
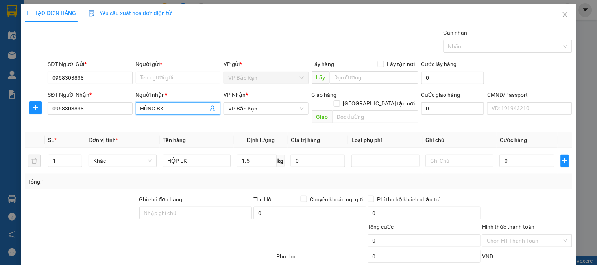
click at [115, 108] on div "SĐT Người Nhận * 0968303838 Người nhận * HÙNG BK HÙNG BK VP Nhận * VP Bắc Kạn G…" at bounding box center [310, 109] width 528 height 36
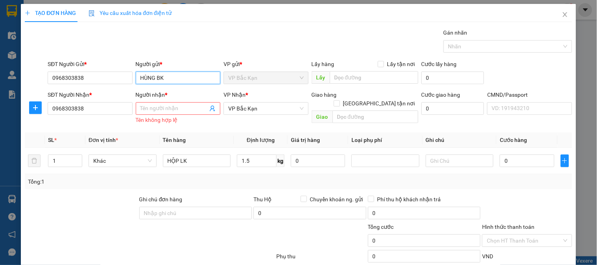
drag, startPoint x: 156, startPoint y: 100, endPoint x: 166, endPoint y: 74, distance: 27.9
click at [166, 74] on input "HÙNG BK" at bounding box center [178, 78] width 85 height 13
type input "HÙNG BK"
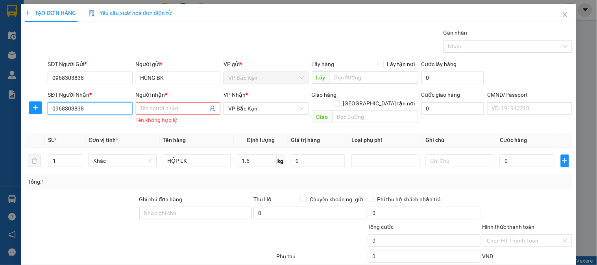
drag, startPoint x: 113, startPoint y: 110, endPoint x: 30, endPoint y: 112, distance: 82.3
click at [0, 115] on div "TẠO ĐƠN HÀNG Yêu cầu xuất hóa đơn điện tử Transit Pickup Surcharge Ids Transit …" at bounding box center [298, 132] width 597 height 265
type input "0976327777"
click at [115, 109] on input "0976327777" at bounding box center [90, 108] width 85 height 13
click at [112, 124] on div "0976327777 - THẤN HVT" at bounding box center [89, 125] width 74 height 9
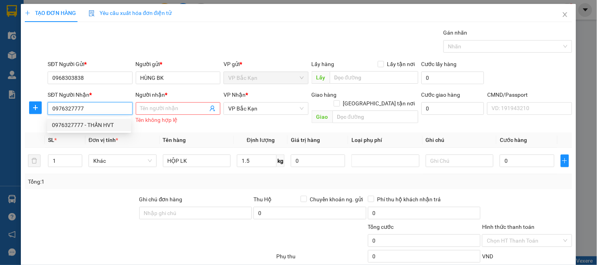
type input "THẤN HVT"
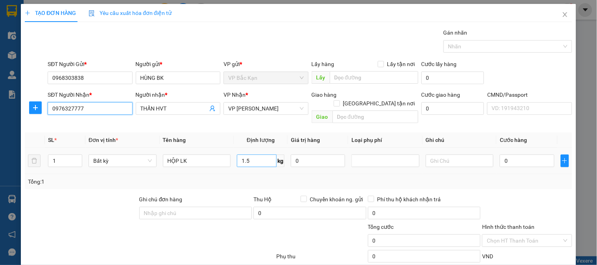
type input "0976327777"
click at [297, 174] on div "Tổng: 1" at bounding box center [298, 181] width 547 height 15
click at [298, 174] on div "Tổng: 1" at bounding box center [298, 181] width 547 height 15
click at [299, 174] on div "Tổng: 1" at bounding box center [298, 181] width 547 height 15
type input "35.000"
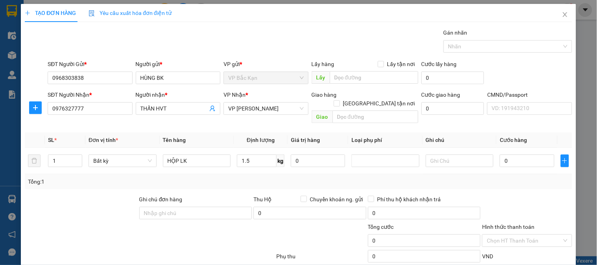
type input "35.000"
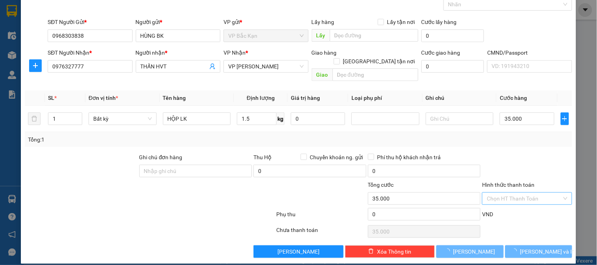
click at [528, 193] on input "Hình thức thanh toán" at bounding box center [524, 199] width 75 height 12
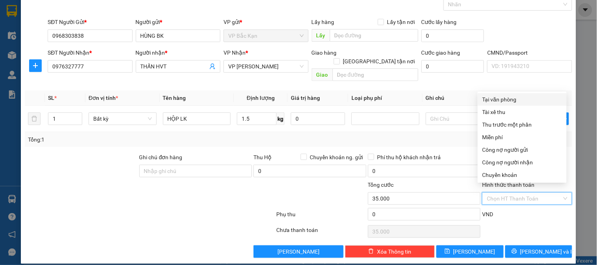
click at [516, 97] on div "Tại văn phòng" at bounding box center [523, 99] width 80 height 9
type input "0"
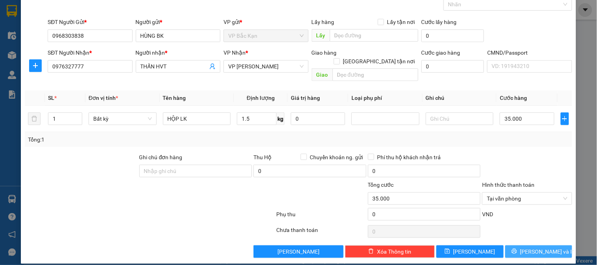
drag, startPoint x: 546, startPoint y: 244, endPoint x: 294, endPoint y: 141, distance: 272.9
click at [295, 141] on div "Transit Pickup Surcharge Ids Transit Deliver Surcharge Ids Transit Deliver Surc…" at bounding box center [298, 122] width 547 height 272
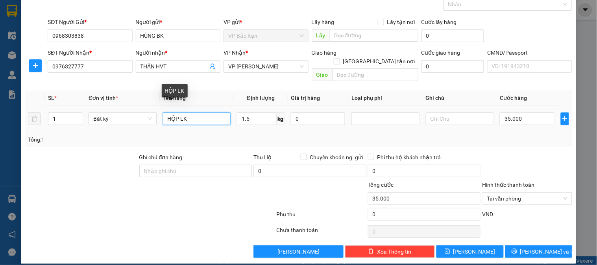
drag, startPoint x: 180, startPoint y: 107, endPoint x: 185, endPoint y: 105, distance: 6.0
click at [183, 113] on input "HỘP LK" at bounding box center [197, 119] width 68 height 13
type input "HỘP BS"
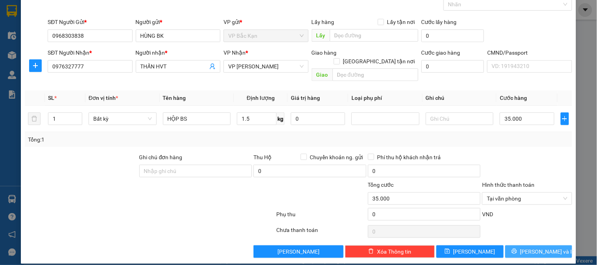
click at [530, 239] on span "Lưu và In" at bounding box center [547, 252] width 55 height 9
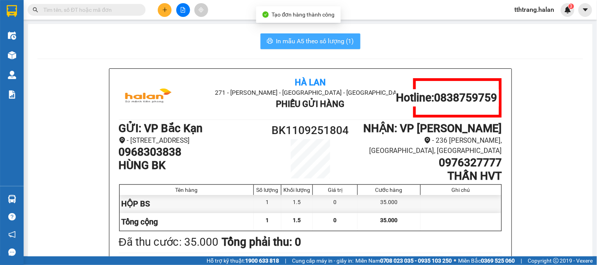
click at [294, 34] on button "In mẫu A5 theo số lượng (1)" at bounding box center [311, 41] width 100 height 16
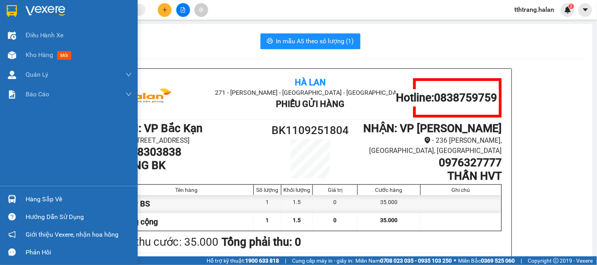
click at [3, 211] on div "Hướng dẫn sử dụng" at bounding box center [69, 217] width 138 height 18
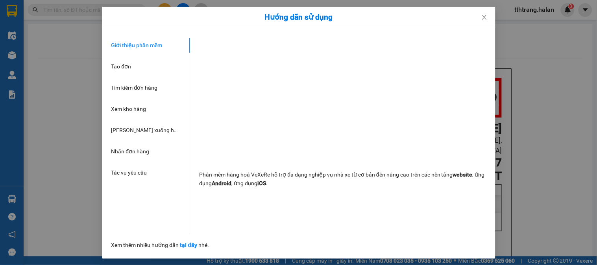
click at [83, 136] on div "Hướng dẫn sử dụng Giới thiệu phần mềm Tạo đơn Tìm kiếm đơn hàng Xem kho hàng Lê…" at bounding box center [298, 132] width 597 height 265
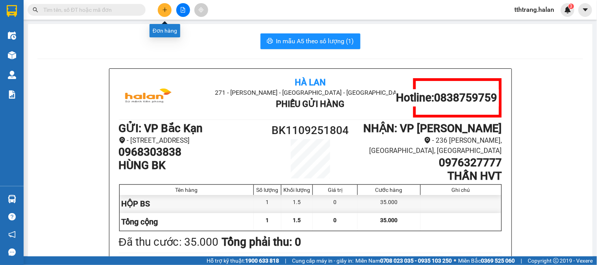
click at [160, 13] on button at bounding box center [165, 10] width 14 height 14
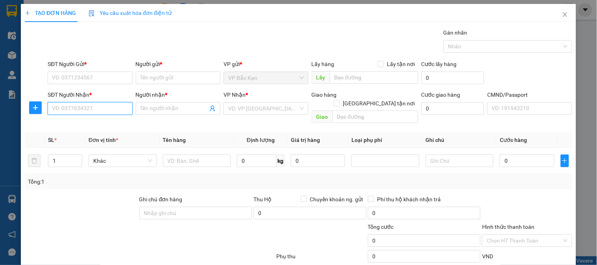
click at [124, 105] on input "SĐT Người Nhận *" at bounding box center [90, 108] width 85 height 13
click at [100, 124] on div "0968883556 - TUẤN" at bounding box center [89, 125] width 74 height 9
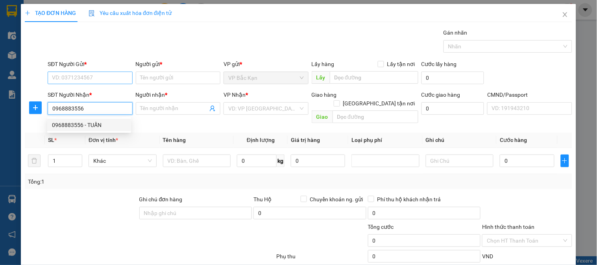
type input "0968883556"
click at [113, 75] on input "SĐT Người Gửi *" at bounding box center [90, 78] width 85 height 13
type input "TUẤN"
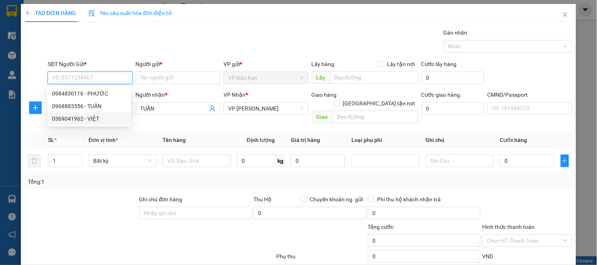
click at [90, 115] on div "0369041962 - VIỆT" at bounding box center [89, 119] width 74 height 9
type input "0369041962"
type input "VIỆT"
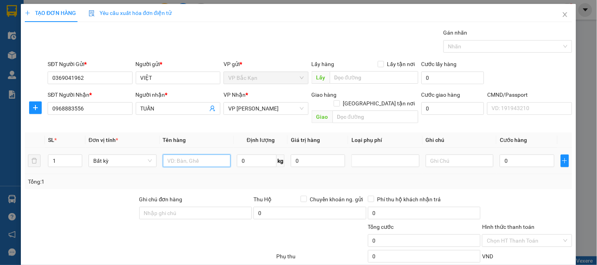
click at [209, 155] on input "text" at bounding box center [197, 161] width 68 height 13
type input "HỘP MẪU"
type input "0.1"
type input "35.000"
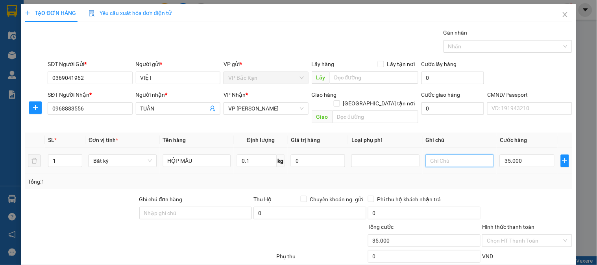
type input "35.000"
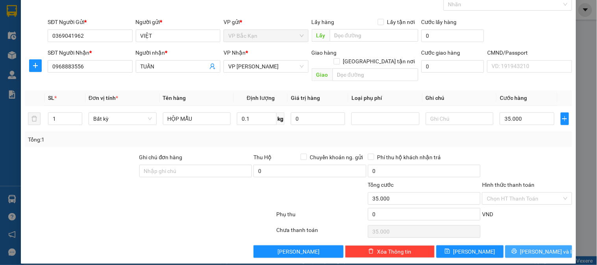
click at [529, 239] on span "Lưu và In" at bounding box center [547, 252] width 55 height 9
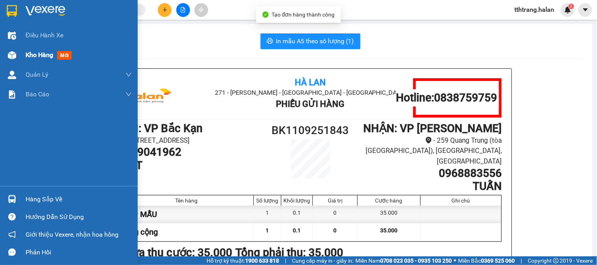
click at [14, 57] on img at bounding box center [12, 55] width 8 height 8
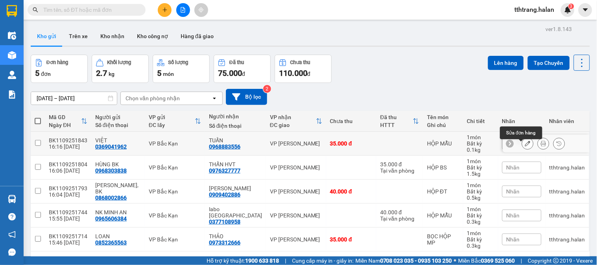
click at [525, 146] on icon at bounding box center [528, 144] width 6 height 6
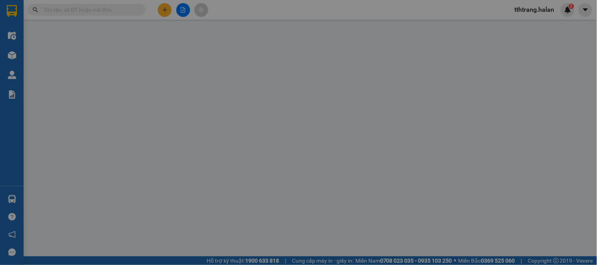
type input "0369041962"
type input "0968883556"
type input "35.000"
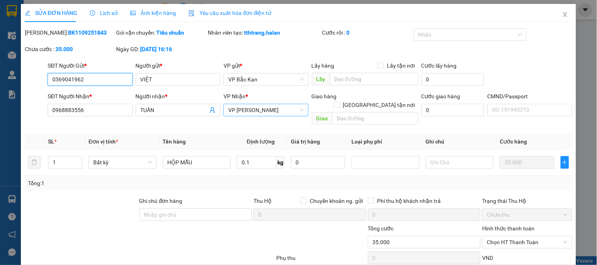
click at [255, 111] on span "VP [PERSON_NAME]" at bounding box center [265, 110] width 75 height 12
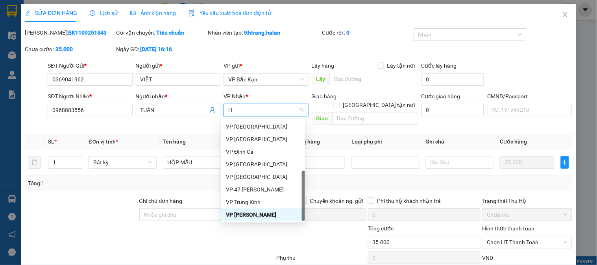
scroll to position [129, 0]
type input "HV"
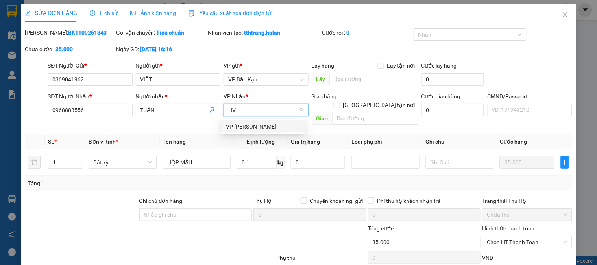
click at [249, 128] on div "VP [PERSON_NAME]" at bounding box center [263, 126] width 74 height 9
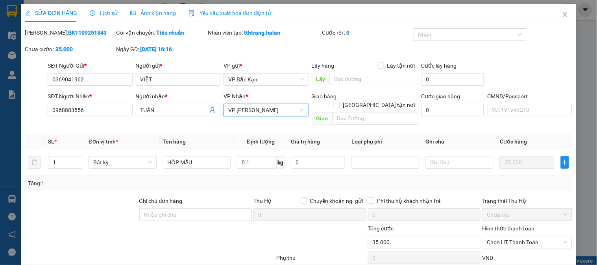
scroll to position [44, 0]
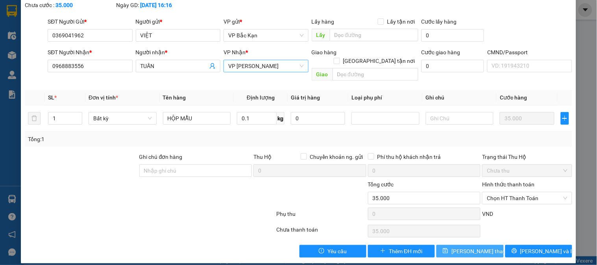
click at [482, 239] on span "Lưu thay đổi" at bounding box center [482, 251] width 63 height 9
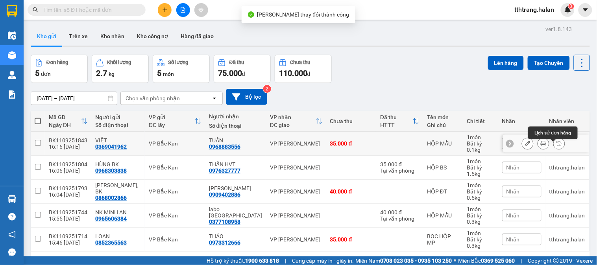
click at [537, 146] on icon at bounding box center [544, 144] width 6 height 6
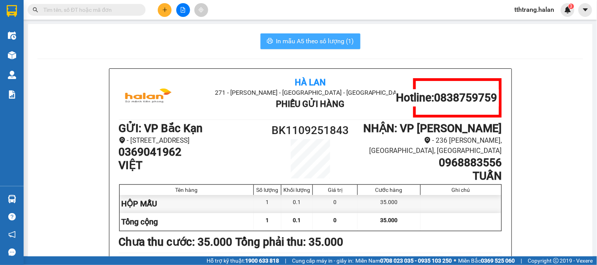
click at [323, 46] on button "In mẫu A5 theo số lượng (1)" at bounding box center [311, 41] width 100 height 16
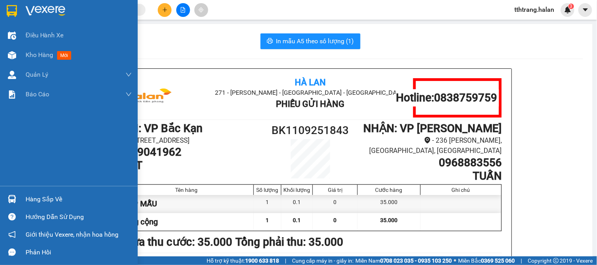
click at [17, 199] on div at bounding box center [12, 199] width 14 height 14
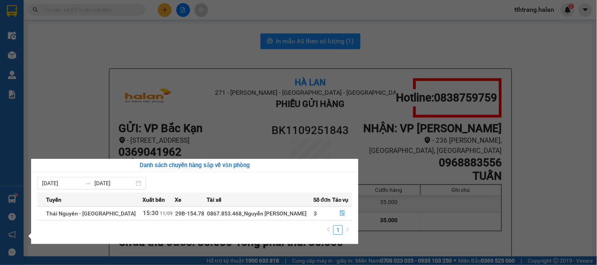
click at [152, 54] on section "Kết quả tìm kiếm ( 13 ) Bộ lọc Mã ĐH Trạng thái Món hàng Thu hộ Tổng cước Chưa …" at bounding box center [298, 132] width 597 height 265
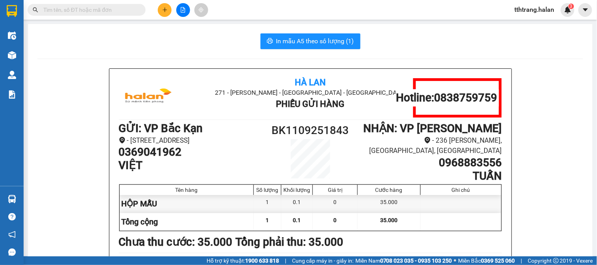
click at [130, 9] on input "text" at bounding box center [89, 10] width 93 height 9
click at [164, 9] on icon "plus" at bounding box center [165, 10] width 6 height 6
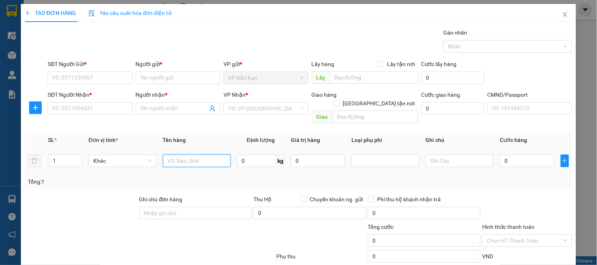
click at [194, 157] on input "text" at bounding box center [197, 161] width 68 height 13
type input "PBI"
type input "0.1"
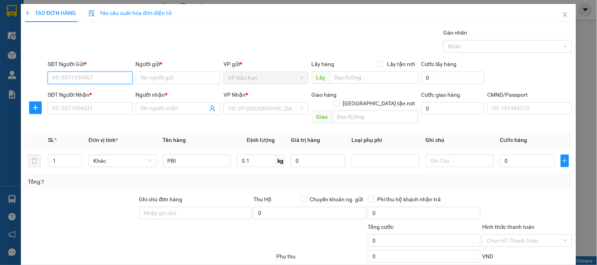
click at [112, 76] on input "SĐT Người Gửi *" at bounding box center [90, 78] width 85 height 13
click at [111, 77] on input "SĐT Người Gửi *" at bounding box center [90, 78] width 85 height 13
click at [91, 78] on input "SĐT Người Gửi *" at bounding box center [90, 78] width 85 height 13
click at [100, 78] on input "0343076723" at bounding box center [90, 78] width 85 height 13
type input "0343076723"
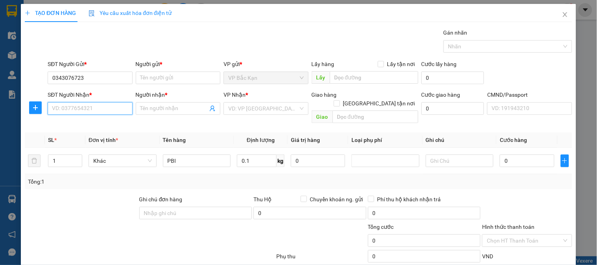
click at [105, 112] on input "SĐT Người Nhận *" at bounding box center [90, 108] width 85 height 13
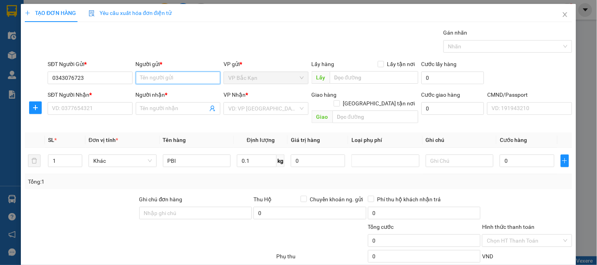
click at [158, 77] on input "Người gửi *" at bounding box center [178, 78] width 85 height 13
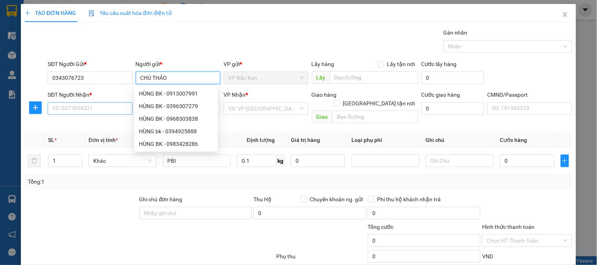
type input "CHÚ THẢO"
click at [107, 112] on input "SĐT Người Nhận *" at bounding box center [90, 108] width 85 height 13
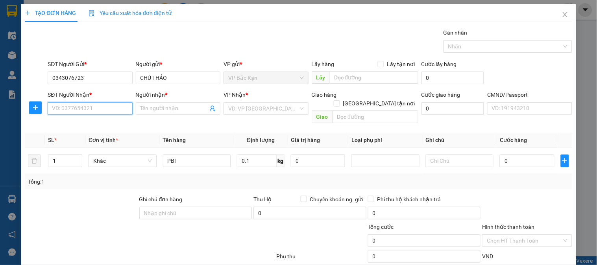
click at [108, 113] on input "SĐT Người Nhận *" at bounding box center [90, 108] width 85 height 13
click at [97, 109] on input "SĐT Người Nhận *" at bounding box center [90, 108] width 85 height 13
type input "0904153472"
click at [106, 128] on div "0904153472 - QUÂN" at bounding box center [89, 125] width 74 height 9
type input "QUÂN"
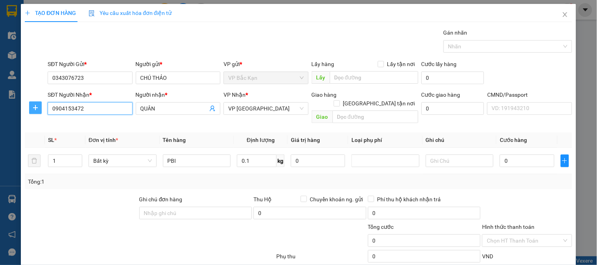
type input "0904153472"
click at [34, 109] on icon "plus" at bounding box center [35, 108] width 6 height 6
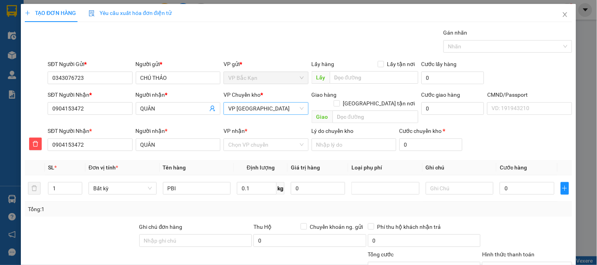
click at [255, 109] on span "VP Yên Bình" at bounding box center [265, 109] width 75 height 12
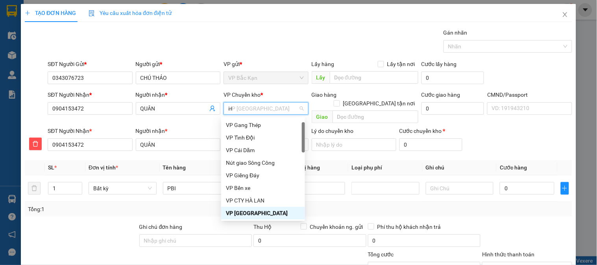
type input "HG"
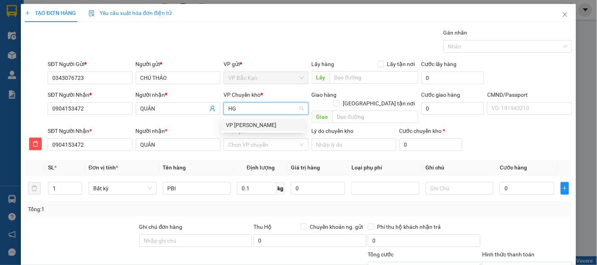
scroll to position [0, 0]
drag, startPoint x: 252, startPoint y: 126, endPoint x: 253, endPoint y: 136, distance: 10.3
click at [252, 127] on div "VP [PERSON_NAME]" at bounding box center [263, 125] width 74 height 9
click at [252, 142] on input "VP nhận *" at bounding box center [263, 145] width 70 height 12
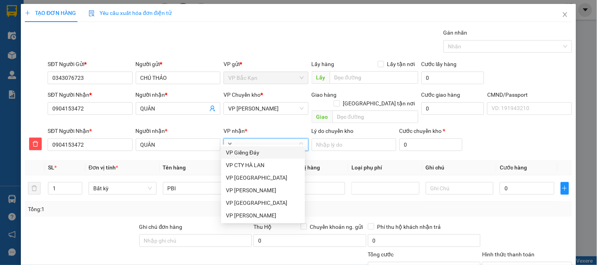
type input "YB"
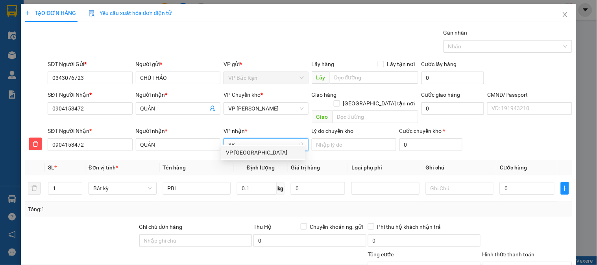
click at [254, 154] on div "VP Yên Bình" at bounding box center [263, 152] width 74 height 9
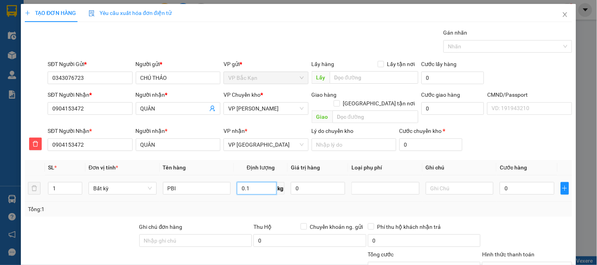
click at [263, 186] on input "0.1" at bounding box center [257, 188] width 40 height 13
click at [272, 202] on div "Tổng: 1" at bounding box center [298, 209] width 547 height 15
click at [290, 193] on td "0" at bounding box center [318, 189] width 61 height 26
click at [296, 192] on td "0" at bounding box center [318, 189] width 61 height 26
type input "35.000"
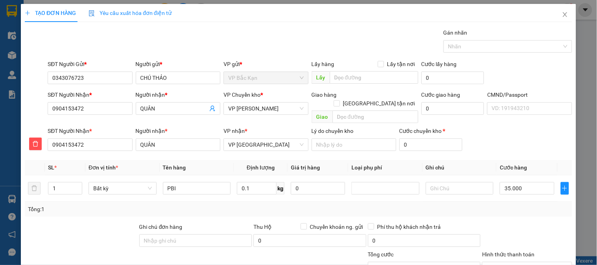
type input "35.000"
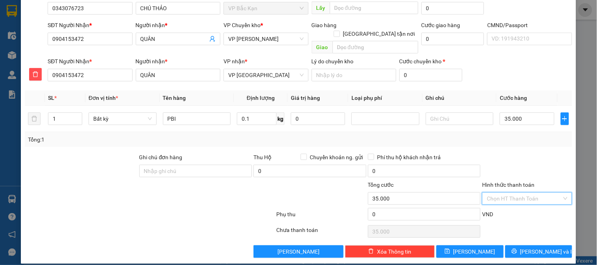
click at [511, 193] on input "Hình thức thanh toán" at bounding box center [524, 199] width 75 height 12
click at [438, 132] on div "Tổng: 1" at bounding box center [298, 139] width 547 height 15
click at [531, 118] on div "35.000" at bounding box center [527, 119] width 54 height 16
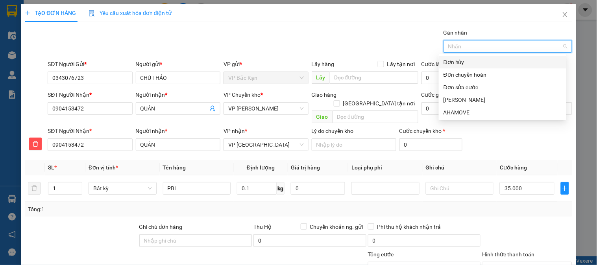
drag, startPoint x: 504, startPoint y: 141, endPoint x: 504, endPoint y: 135, distance: 5.9
click at [503, 141] on div "SĐT Người Nhận * 0904153472 Người nhận * QUÂN VP nhận * VP Yên Bình Lý do chuyể…" at bounding box center [310, 141] width 528 height 28
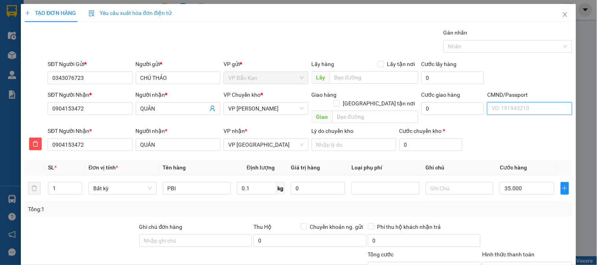
click at [523, 107] on input "CMND/Passport" at bounding box center [529, 108] width 85 height 13
click at [528, 182] on input "35.000" at bounding box center [527, 188] width 54 height 13
type input "4"
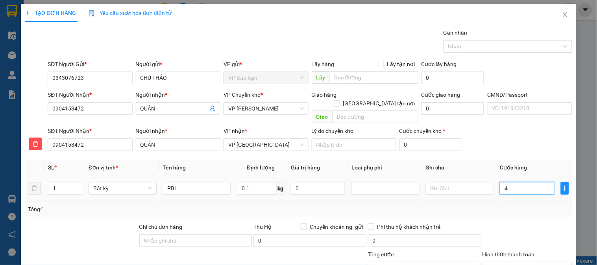
type input "40"
type input "40.000"
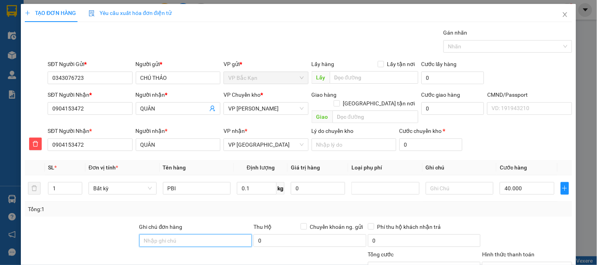
scroll to position [70, 0]
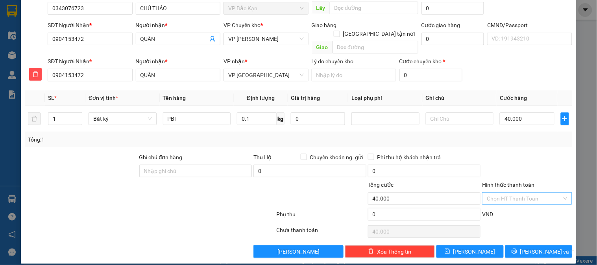
click at [519, 193] on input "Hình thức thanh toán" at bounding box center [524, 199] width 75 height 12
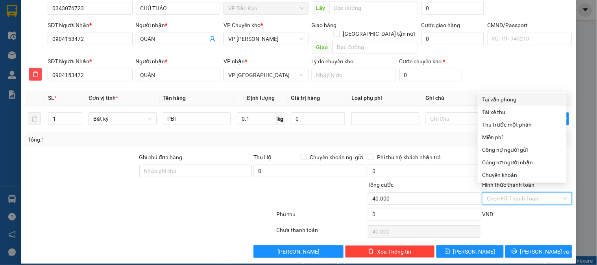
click at [512, 103] on div "Tại văn phòng" at bounding box center [523, 99] width 80 height 9
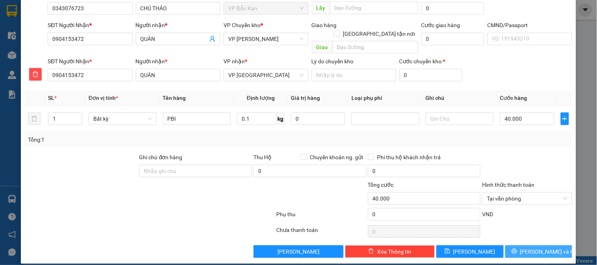
click at [536, 239] on span "Lưu và In" at bounding box center [547, 252] width 55 height 9
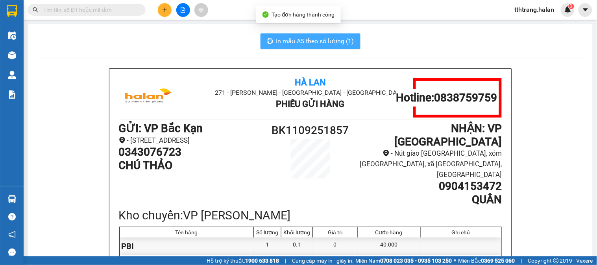
click at [282, 40] on span "In mẫu A5 theo số lượng (1)" at bounding box center [315, 41] width 78 height 10
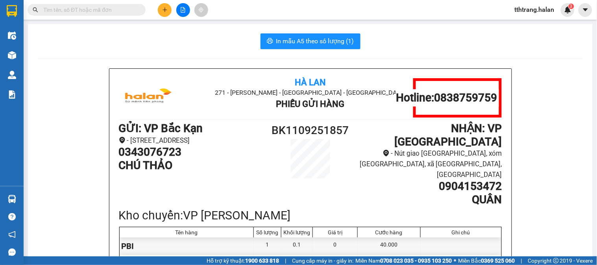
click at [135, 9] on input "text" at bounding box center [89, 10] width 93 height 9
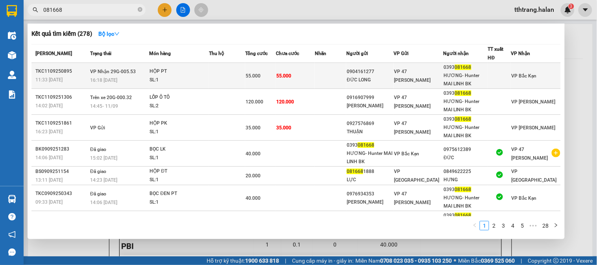
click at [209, 77] on div "SL: 1" at bounding box center [179, 80] width 59 height 9
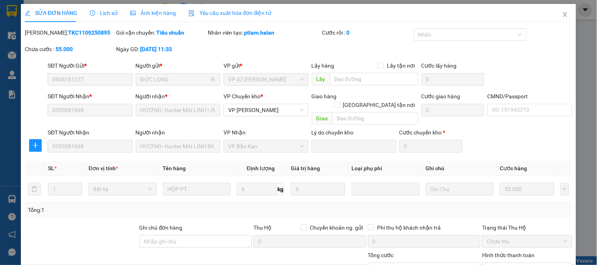
scroll to position [71, 0]
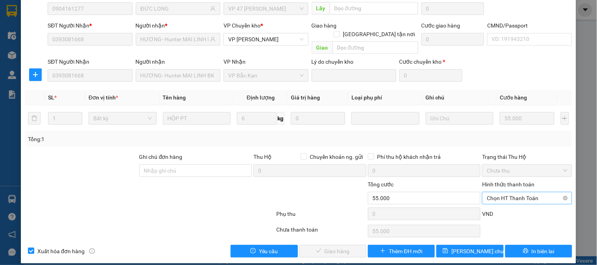
click at [533, 192] on span "Chọn HT Thanh Toán" at bounding box center [527, 198] width 80 height 12
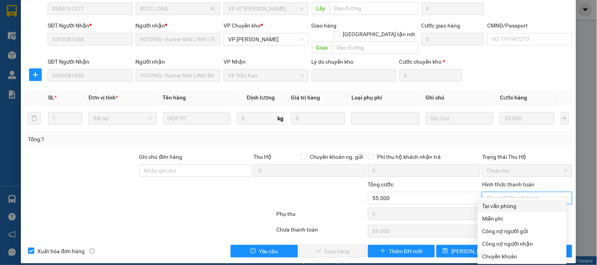
click at [505, 207] on div "Tại văn phòng" at bounding box center [523, 206] width 80 height 9
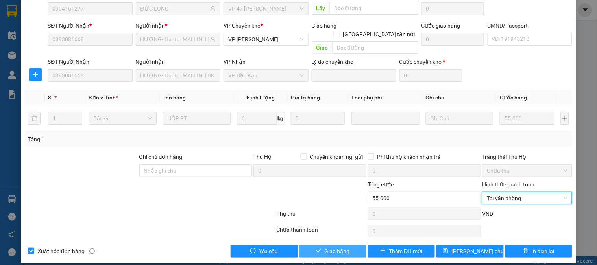
click at [343, 239] on span "Giao hàng" at bounding box center [337, 251] width 25 height 9
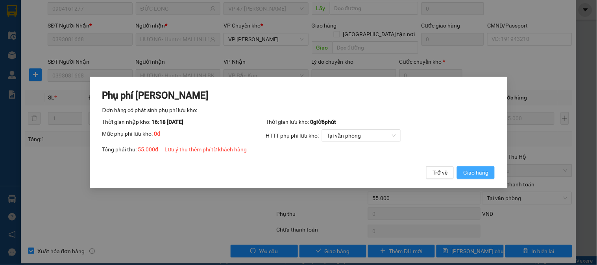
click at [470, 179] on button "Giao hàng" at bounding box center [476, 172] width 38 height 13
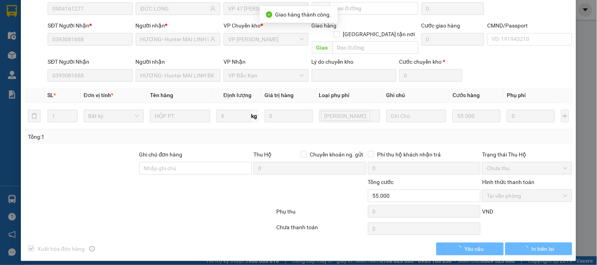
scroll to position [69, 0]
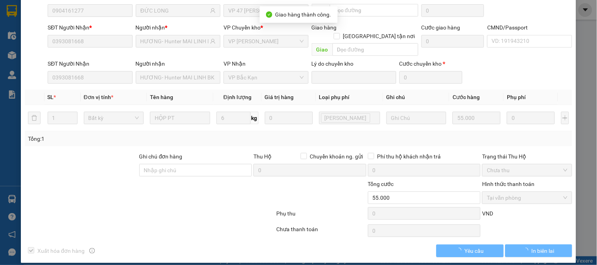
click at [537, 239] on span "In biên lai" at bounding box center [543, 251] width 23 height 9
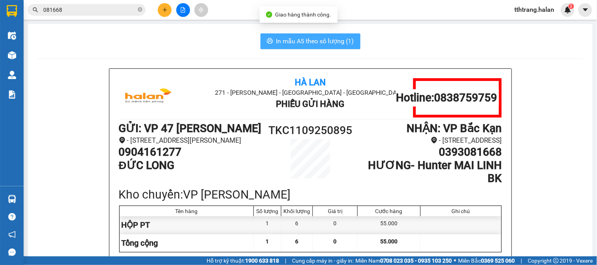
click at [296, 43] on span "In mẫu A5 theo số lượng (1)" at bounding box center [315, 41] width 78 height 10
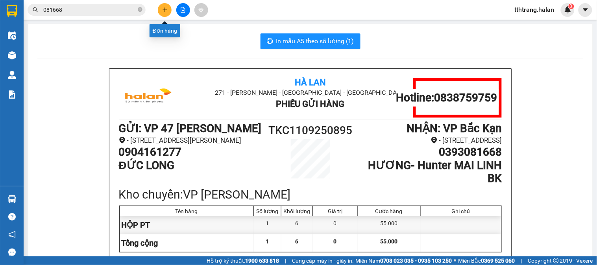
click at [164, 10] on icon "plus" at bounding box center [165, 9] width 4 height 0
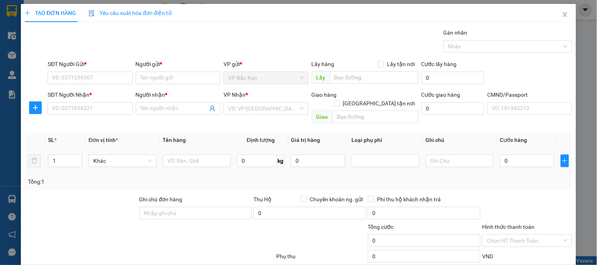
click at [250, 148] on td "0 kg" at bounding box center [261, 161] width 54 height 26
click at [250, 155] on input "0" at bounding box center [257, 161] width 40 height 13
click at [215, 155] on input "text" at bounding box center [197, 161] width 68 height 13
click at [76, 80] on input "SĐT Người Gửi *" at bounding box center [90, 78] width 85 height 13
click at [76, 80] on input "72666" at bounding box center [90, 78] width 85 height 13
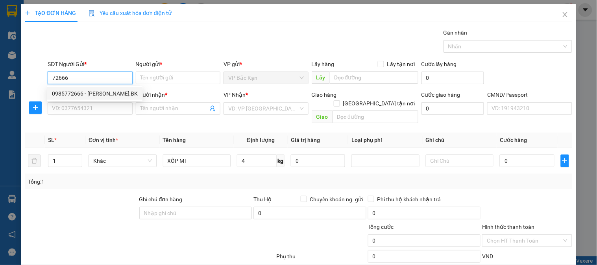
click at [85, 91] on div "0985772666 - PHÙNG XUÂN HẠNH,BK" at bounding box center [95, 93] width 86 height 9
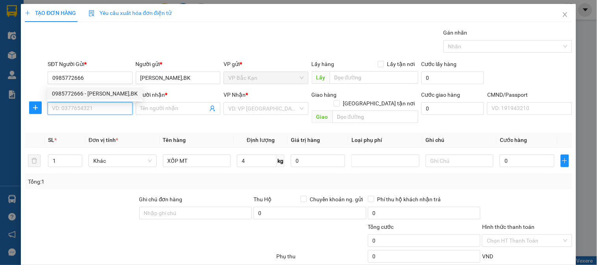
click at [100, 109] on input "SĐT Người Nhận *" at bounding box center [90, 108] width 85 height 13
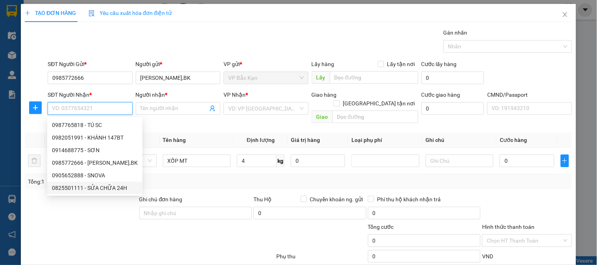
click at [91, 190] on div "0825501111 - SỬA CHỮA 24H" at bounding box center [95, 188] width 86 height 9
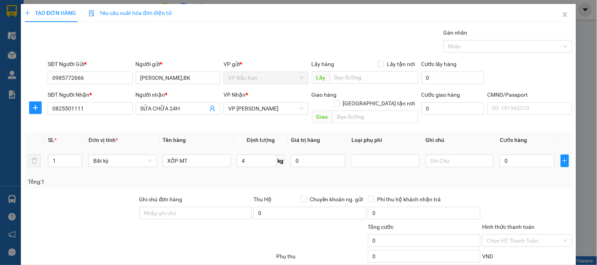
click at [276, 178] on div "Tổng: 1" at bounding box center [298, 182] width 541 height 9
click at [281, 178] on div "Tổng: 1" at bounding box center [298, 182] width 541 height 9
click at [289, 178] on div "Tổng: 1" at bounding box center [298, 182] width 541 height 9
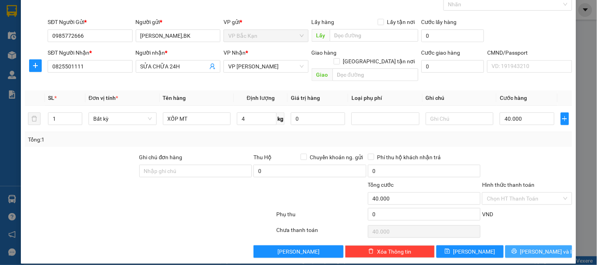
click at [537, 239] on span "Lưu và In" at bounding box center [547, 252] width 55 height 9
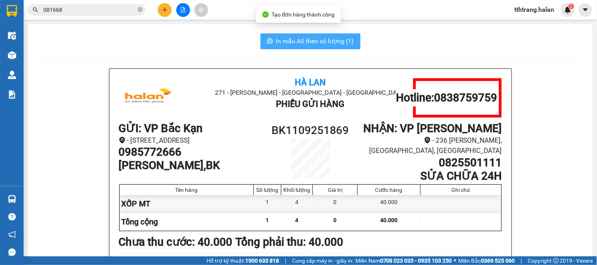
click at [317, 46] on span "In mẫu A5 theo số lượng (1)" at bounding box center [315, 41] width 78 height 10
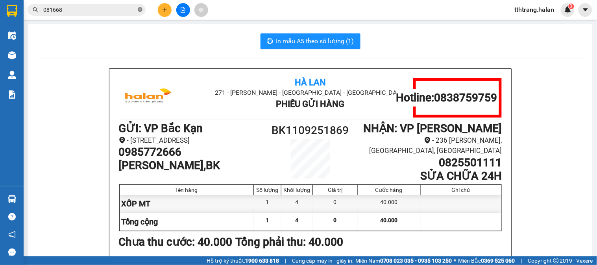
click at [140, 11] on icon "close-circle" at bounding box center [140, 9] width 5 height 5
click at [144, 38] on div "In mẫu A5 theo số lượng (1)" at bounding box center [310, 41] width 546 height 16
click at [130, 42] on div "In mẫu A5 theo số lượng (1)" at bounding box center [310, 41] width 546 height 16
click at [120, 7] on input "text" at bounding box center [89, 10] width 93 height 9
click at [107, 8] on input "text" at bounding box center [89, 10] width 93 height 9
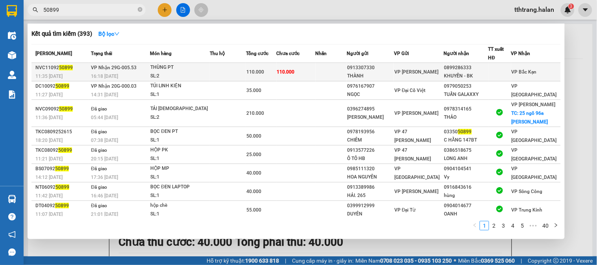
click at [158, 78] on div "SL: 2" at bounding box center [179, 76] width 59 height 9
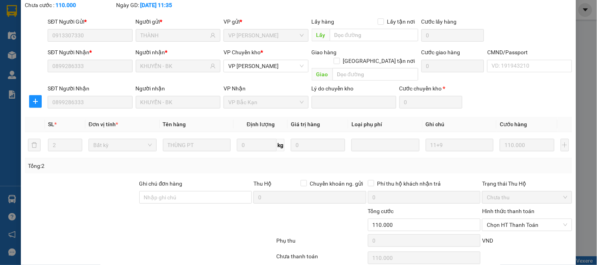
scroll to position [71, 0]
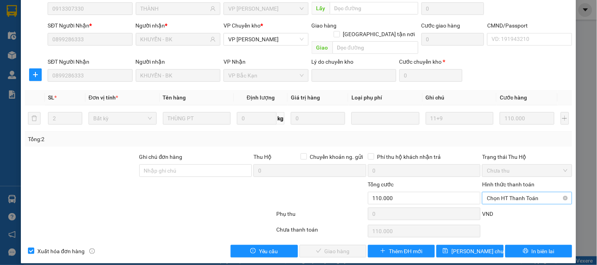
click at [534, 192] on span "Chọn HT Thanh Toán" at bounding box center [527, 198] width 80 height 12
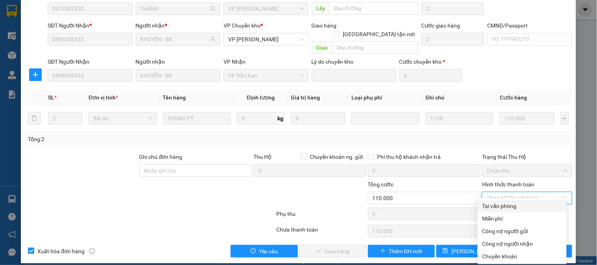
click at [531, 205] on div "Tại văn phòng" at bounding box center [523, 206] width 80 height 9
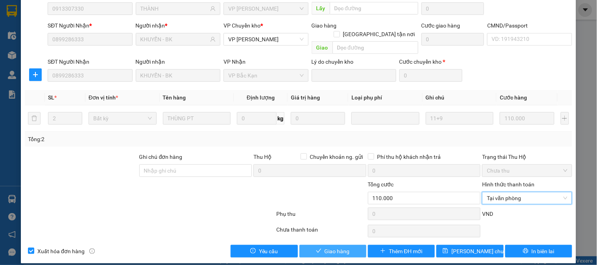
click at [325, 239] on span "Giao hàng" at bounding box center [337, 251] width 25 height 9
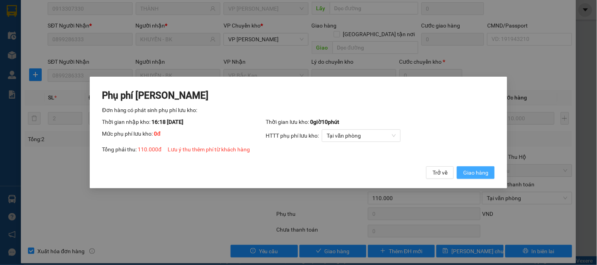
click at [474, 177] on span "Giao hàng" at bounding box center [475, 172] width 25 height 9
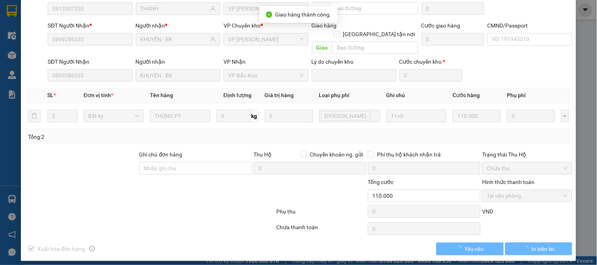
scroll to position [0, 0]
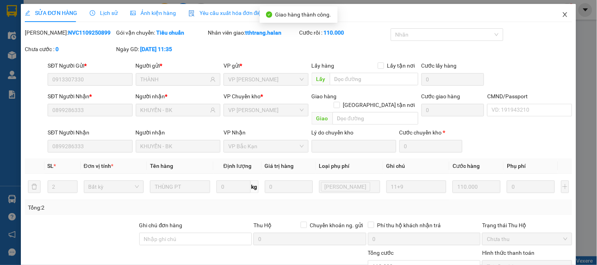
click at [537, 15] on icon "close" at bounding box center [565, 14] width 4 height 5
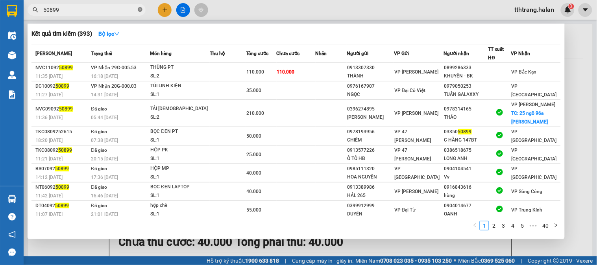
click at [139, 9] on icon "close-circle" at bounding box center [140, 9] width 5 height 5
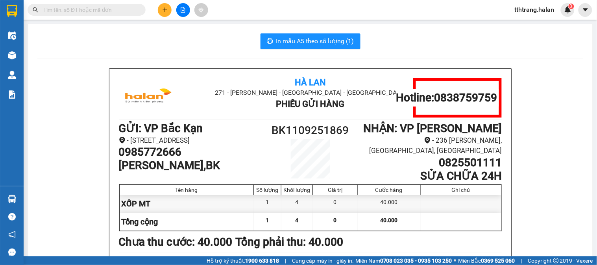
click at [107, 9] on input "text" at bounding box center [89, 10] width 93 height 9
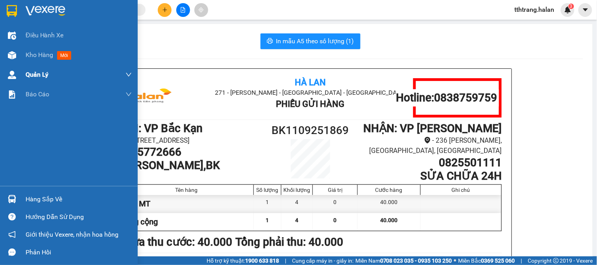
click at [5, 61] on div at bounding box center [12, 55] width 14 height 14
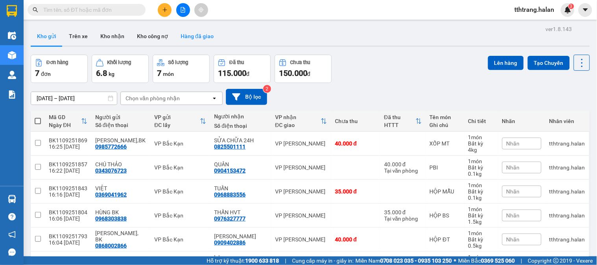
click at [200, 38] on button "Hàng đã giao" at bounding box center [197, 36] width 46 height 19
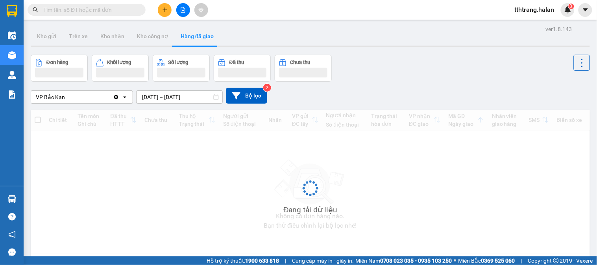
click at [184, 97] on input "10/09/2025 – 10/09/2025" at bounding box center [180, 97] width 86 height 13
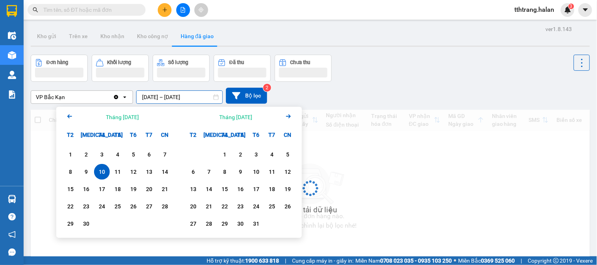
click at [116, 172] on div "11" at bounding box center [117, 171] width 11 height 9
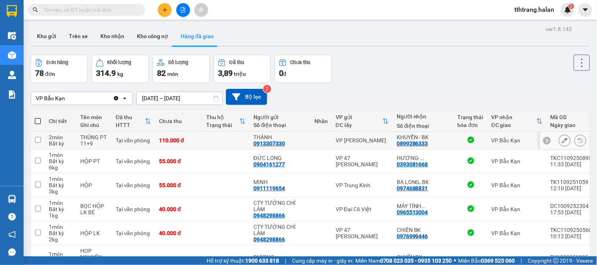
click at [537, 143] on icon at bounding box center [565, 141] width 6 height 6
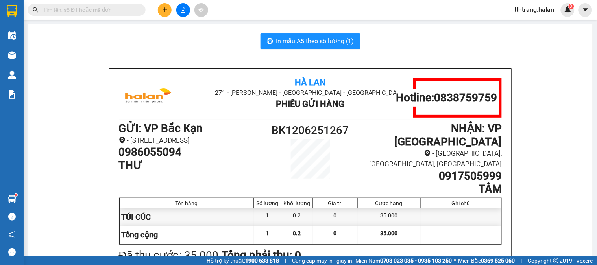
click at [126, 10] on input "text" at bounding box center [89, 10] width 93 height 9
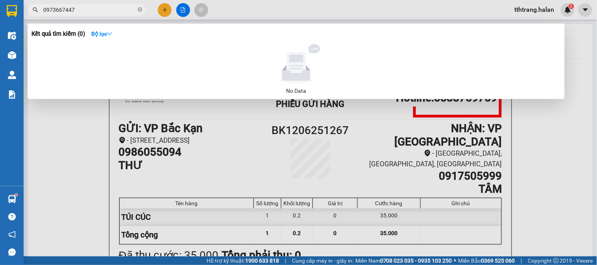
type input "0973667447"
click at [138, 10] on icon "close-circle" at bounding box center [140, 9] width 5 height 5
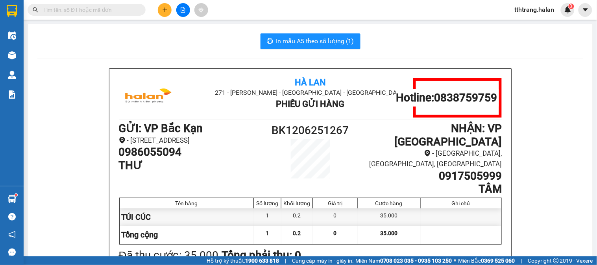
click at [138, 10] on span at bounding box center [140, 10] width 5 height 9
click at [108, 11] on input "text" at bounding box center [89, 10] width 93 height 9
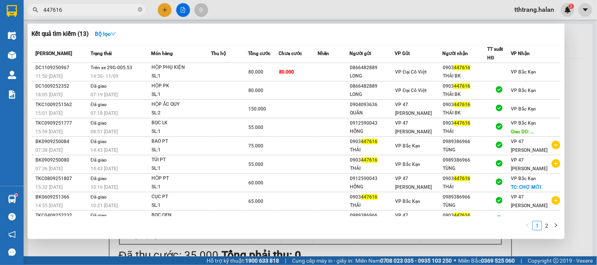
type input "447616"
click at [138, 10] on icon "close-circle" at bounding box center [140, 9] width 5 height 5
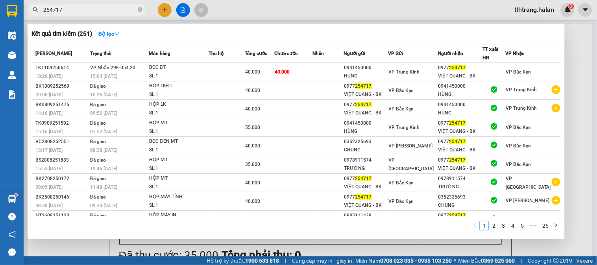
type input "254717"
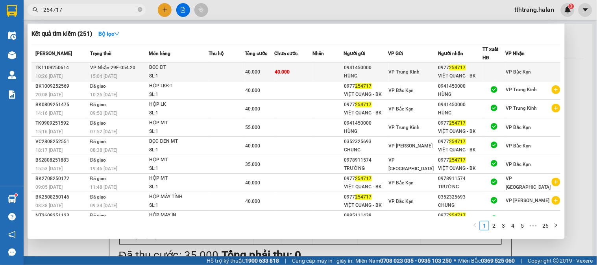
click at [188, 68] on div "BOC ĐT" at bounding box center [178, 67] width 59 height 9
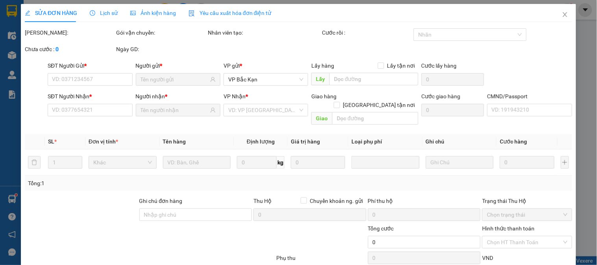
type input "0941450000"
type input "HÙNG"
type input "0977254717"
type input "VIỆT QUANG - BK"
type input "40.000"
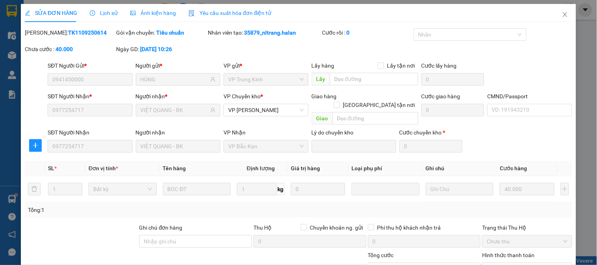
scroll to position [71, 0]
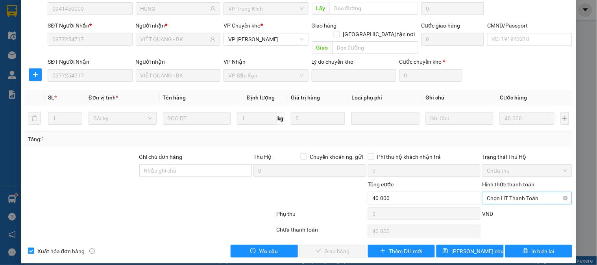
drag, startPoint x: 501, startPoint y: 187, endPoint x: 507, endPoint y: 190, distance: 5.8
click at [502, 192] on span "Chọn HT Thanh Toán" at bounding box center [527, 198] width 80 height 12
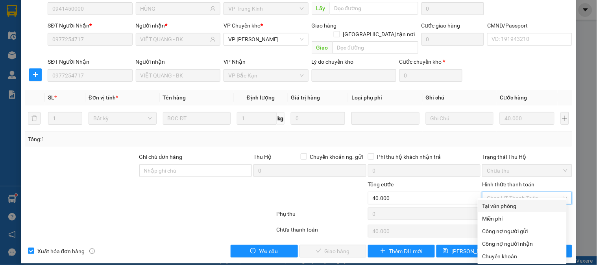
click at [512, 209] on div "Tại văn phòng" at bounding box center [523, 206] width 80 height 9
type input "0"
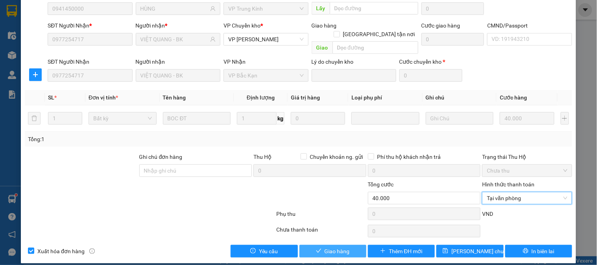
click at [349, 245] on button "Giao hàng" at bounding box center [333, 251] width 67 height 13
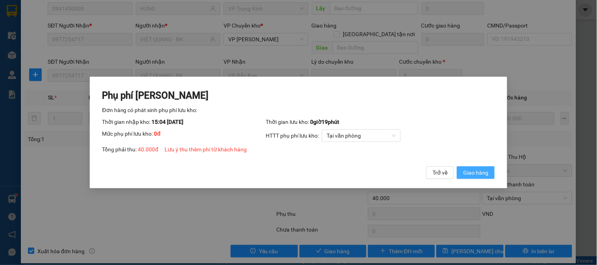
click at [481, 177] on span "Giao hàng" at bounding box center [475, 172] width 25 height 9
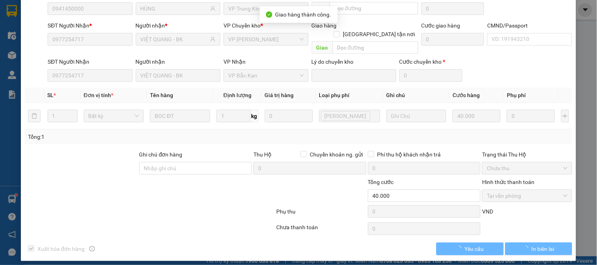
scroll to position [69, 0]
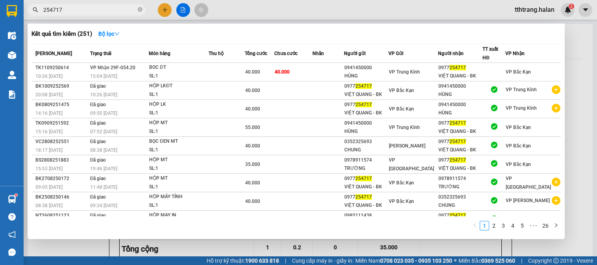
click at [141, 9] on icon "close-circle" at bounding box center [140, 9] width 5 height 5
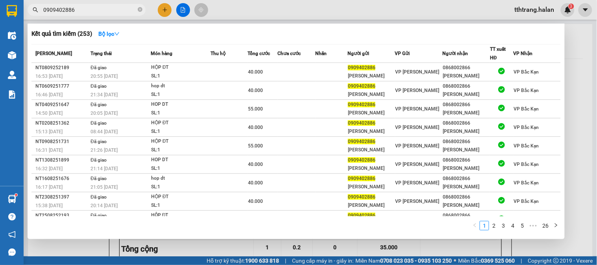
type input "0909402886"
drag, startPoint x: 139, startPoint y: 10, endPoint x: 118, endPoint y: 11, distance: 20.1
click at [139, 10] on icon "close-circle" at bounding box center [140, 9] width 5 height 5
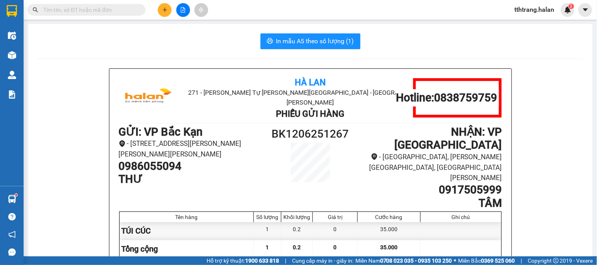
click at [102, 11] on input "text" at bounding box center [89, 10] width 93 height 9
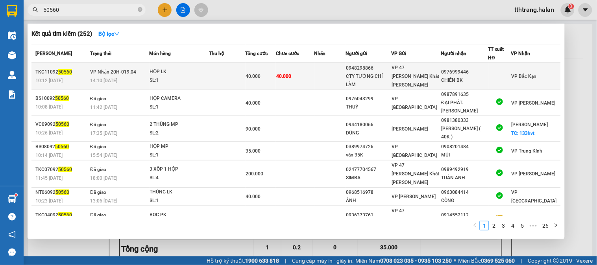
type input "50560"
click at [233, 80] on td at bounding box center [227, 76] width 36 height 27
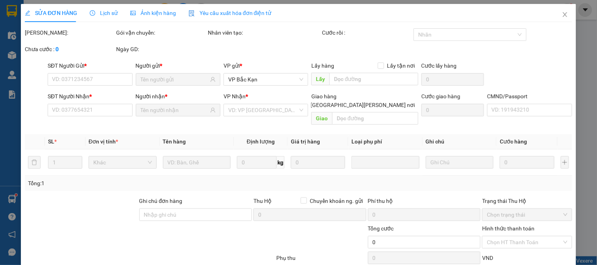
type input "0948298866"
type input "CTY TƯỜNG CHÍ LÂM"
type input "0976999446"
type input "CHIẾN BK"
type input "40.000"
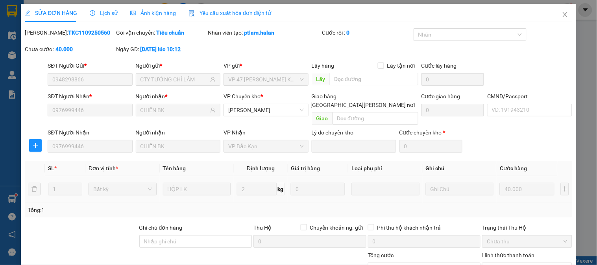
scroll to position [71, 0]
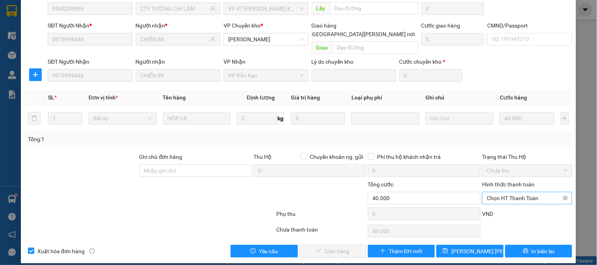
click at [516, 194] on span "Chọn HT Thanh Toán" at bounding box center [527, 198] width 80 height 12
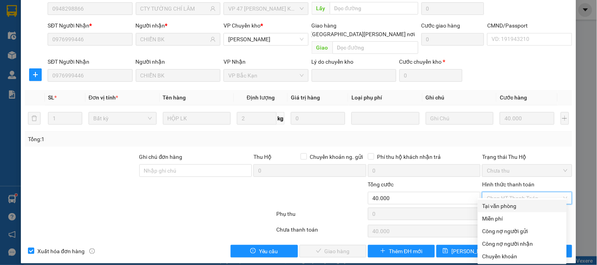
click at [501, 206] on div "Tại văn phòng" at bounding box center [523, 206] width 80 height 9
type input "0"
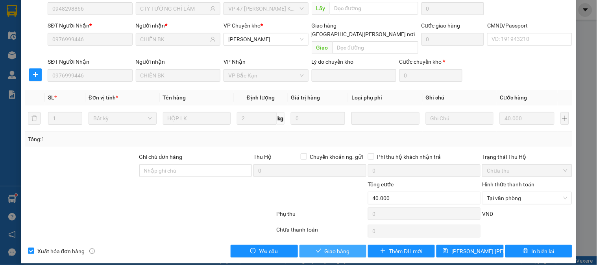
click at [336, 247] on span "Giao hàng" at bounding box center [337, 251] width 25 height 9
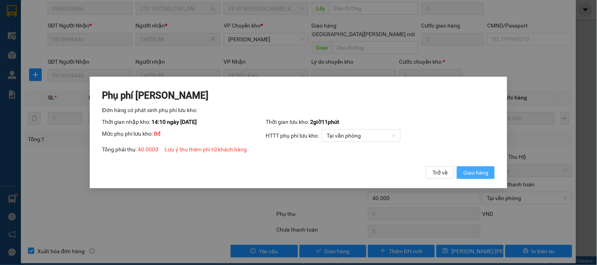
click at [483, 179] on button "Giao hàng" at bounding box center [476, 172] width 38 height 13
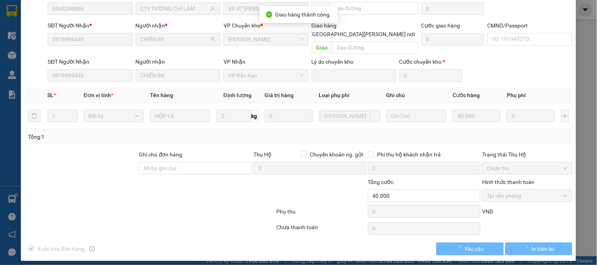
scroll to position [69, 0]
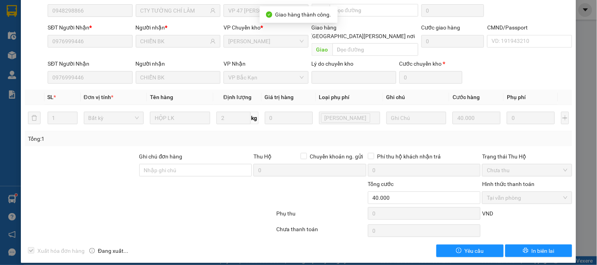
click at [239, 207] on div at bounding box center [150, 215] width 252 height 16
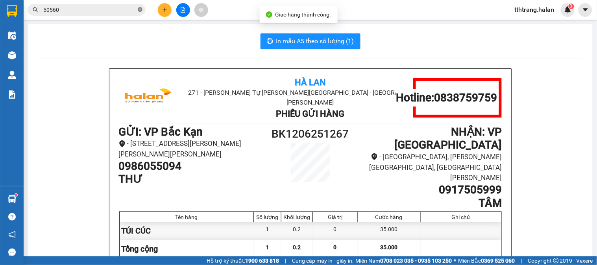
click at [141, 9] on icon "close-circle" at bounding box center [140, 9] width 5 height 5
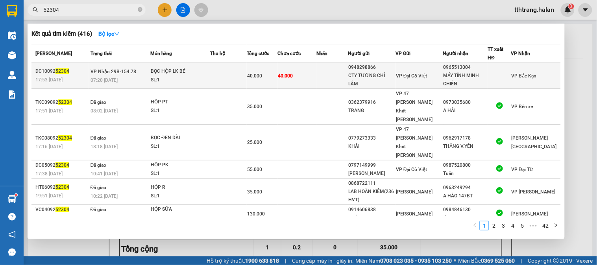
type input "52304"
click at [203, 79] on div "SL: 1" at bounding box center [180, 80] width 59 height 9
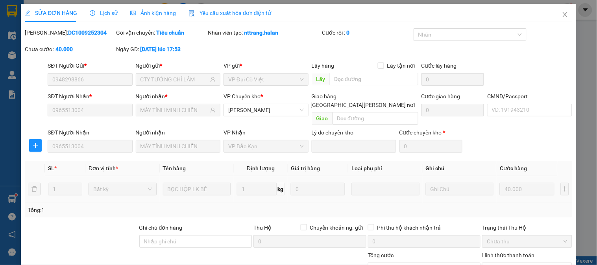
type input "0948298866"
type input "CTY TƯỜNG CHÍ LÂM"
type input "0965513004"
type input "MÁY TÍNH MINH CHIẾN"
type input "40.000"
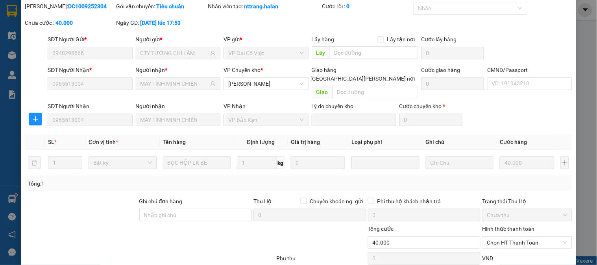
scroll to position [71, 0]
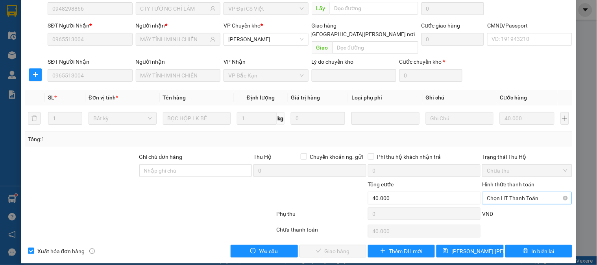
click at [508, 192] on span "Chọn HT Thanh Toán" at bounding box center [527, 198] width 80 height 12
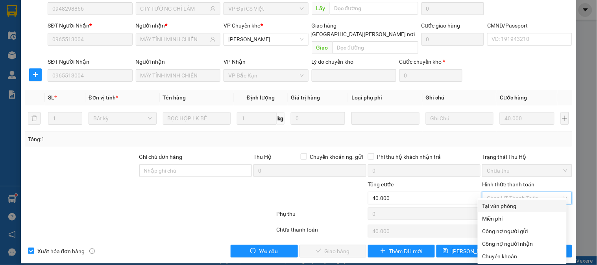
drag, startPoint x: 507, startPoint y: 205, endPoint x: 454, endPoint y: 222, distance: 55.8
click at [505, 205] on div "Tại văn phòng" at bounding box center [523, 206] width 80 height 9
type input "0"
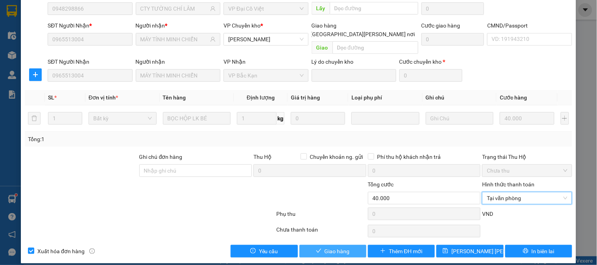
click at [337, 247] on span "Giao hàng" at bounding box center [337, 251] width 25 height 9
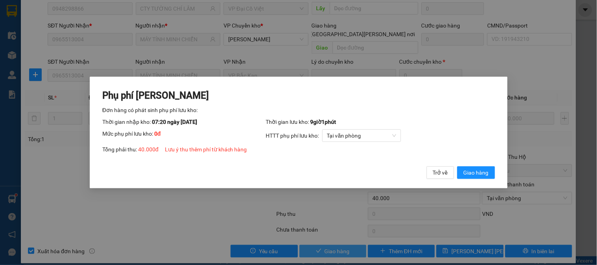
click at [457, 166] on button "Giao hàng" at bounding box center [476, 172] width 38 height 13
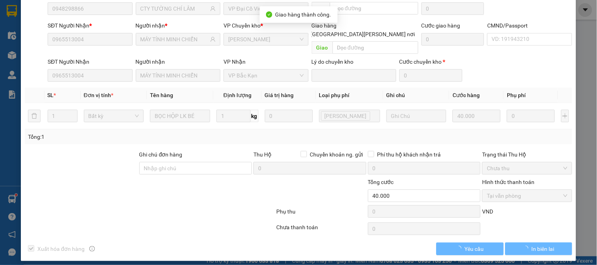
click at [276, 195] on form "Ghi chú đơn hàng Thu Hộ Chuyển khoản ng. gửi 0 Phí thu hộ khách nhận trả 0 Trạn…" at bounding box center [298, 185] width 547 height 71
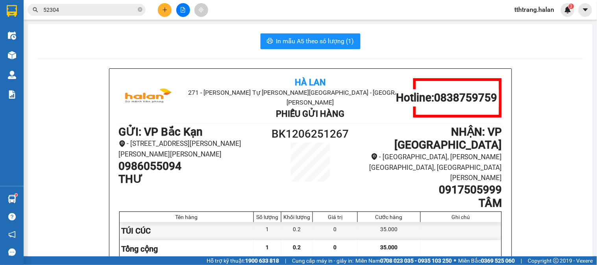
click at [141, 8] on icon "close-circle" at bounding box center [140, 9] width 5 height 5
paste input "0916637710"
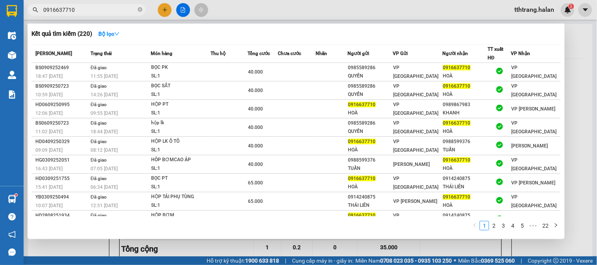
type input "0916637710"
drag, startPoint x: 139, startPoint y: 24, endPoint x: 142, endPoint y: -2, distance: 26.9
click at [142, 0] on html "Kết quả tìm kiếm ( 220 ) Bộ lọc Mã ĐH Trạng thái Món hàng Thu hộ Tổng cước Chưa…" at bounding box center [298, 132] width 597 height 265
click at [142, 10] on icon "close-circle" at bounding box center [140, 9] width 5 height 5
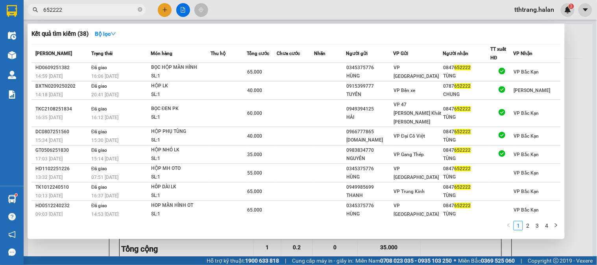
type input "652222"
click at [85, 242] on div at bounding box center [298, 132] width 597 height 265
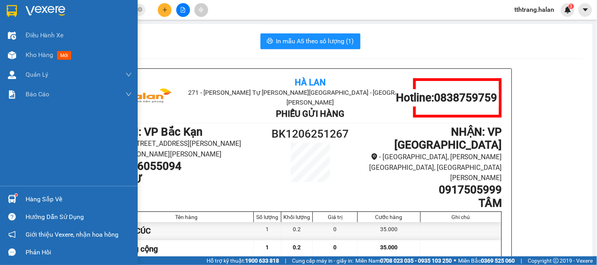
click at [0, 191] on div "Hàng sắp về" at bounding box center [69, 200] width 138 height 18
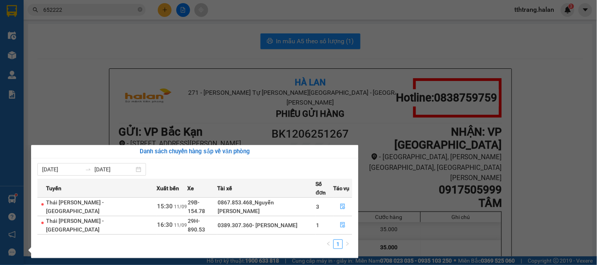
click at [13, 198] on div "Điều hành xe Kho hàng mới Quản Lý Quản lý chuyến Quản lý kiểm kho Báo cáo 12. T…" at bounding box center [12, 132] width 24 height 265
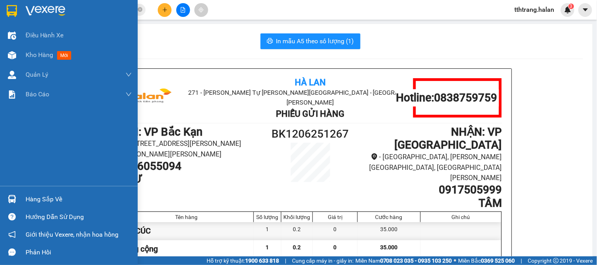
click at [13, 198] on img at bounding box center [12, 199] width 8 height 8
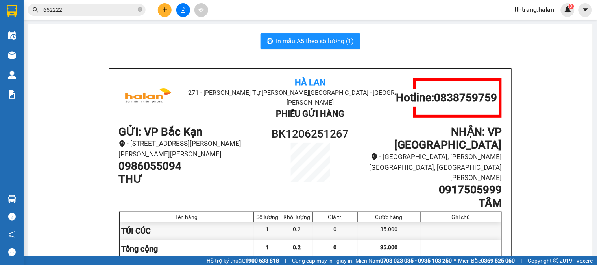
drag, startPoint x: 148, startPoint y: 48, endPoint x: 148, endPoint y: 44, distance: 4.3
click at [149, 48] on section "Kết quả tìm kiếm ( 38 ) Bộ lọc Mã ĐH Trạng thái Món hàng Thu hộ Tổng cước Chưa …" at bounding box center [298, 132] width 597 height 265
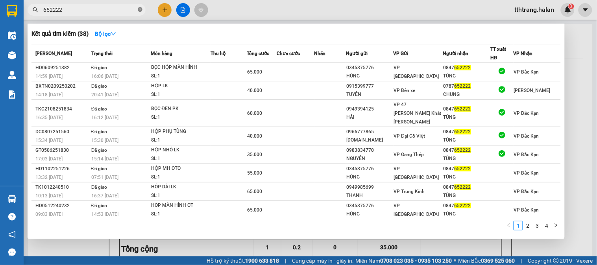
click at [141, 11] on icon "close-circle" at bounding box center [140, 9] width 5 height 5
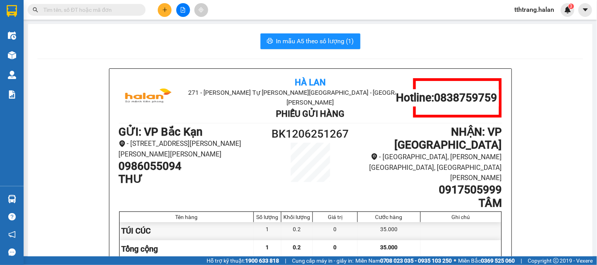
click at [93, 4] on span at bounding box center [87, 10] width 118 height 12
click at [94, 8] on input "text" at bounding box center [89, 10] width 93 height 9
type input "D"
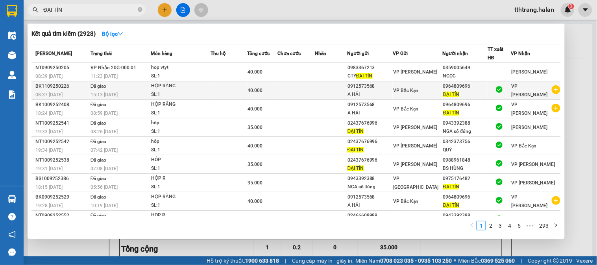
type input "ĐẠI TÍN"
click at [553, 91] on icon "plus-circle" at bounding box center [556, 89] width 9 height 9
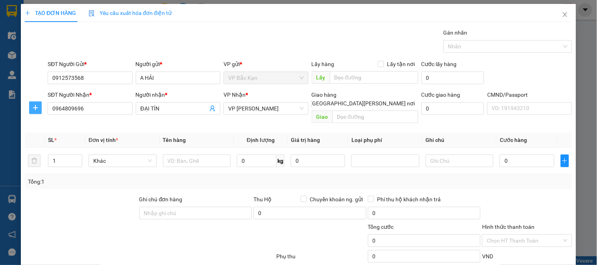
click at [35, 108] on icon "plus" at bounding box center [35, 107] width 0 height 5
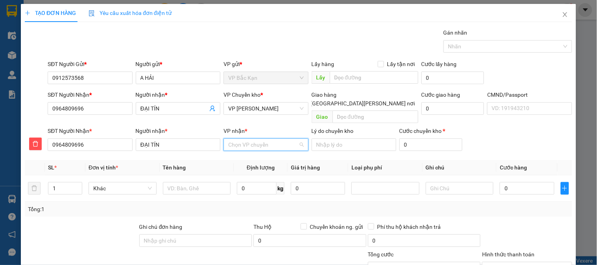
click at [249, 139] on input "VP nhận *" at bounding box center [263, 145] width 70 height 12
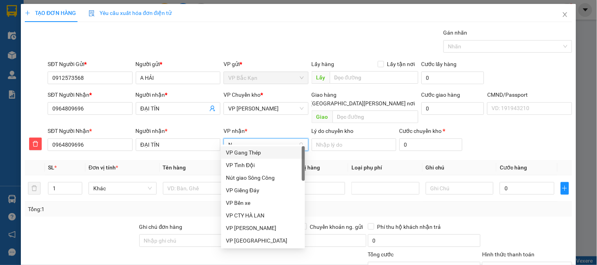
type input "NT"
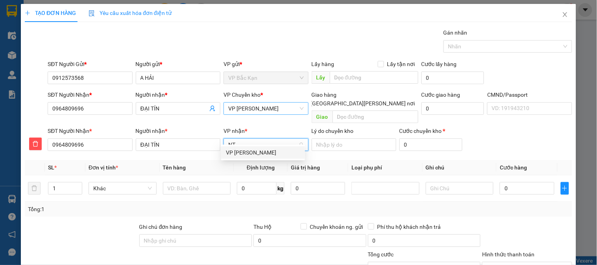
drag, startPoint x: 252, startPoint y: 154, endPoint x: 265, endPoint y: 112, distance: 44.0
click at [252, 148] on div "VP [PERSON_NAME]" at bounding box center [263, 152] width 84 height 13
click at [265, 112] on span "VP [PERSON_NAME]" at bounding box center [265, 109] width 75 height 12
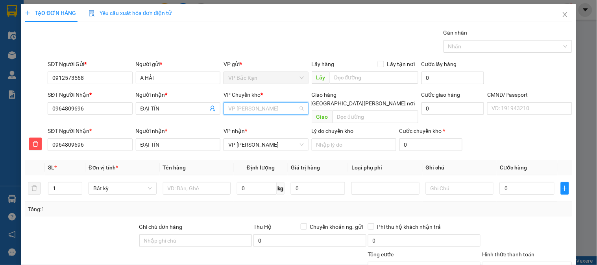
scroll to position [76, 0]
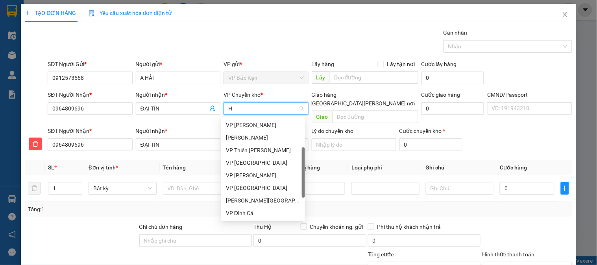
type input "HG"
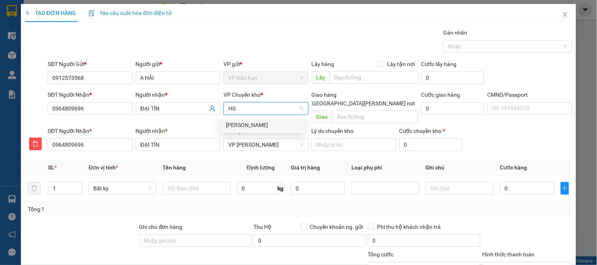
drag, startPoint x: 263, startPoint y: 122, endPoint x: 221, endPoint y: 159, distance: 55.8
click at [263, 124] on div "VP [PERSON_NAME]" at bounding box center [263, 125] width 74 height 9
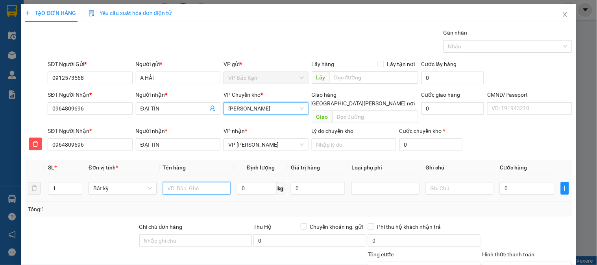
click at [216, 182] on input "text" at bounding box center [197, 188] width 68 height 13
type input "HỘP MẪU"
type input "0.5"
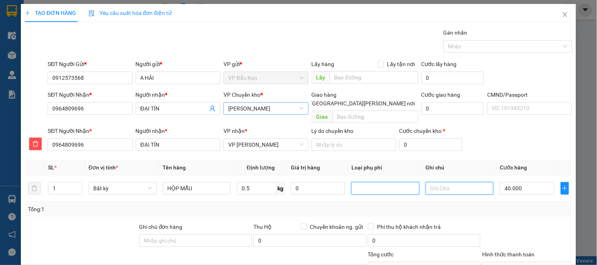
type input "40.000"
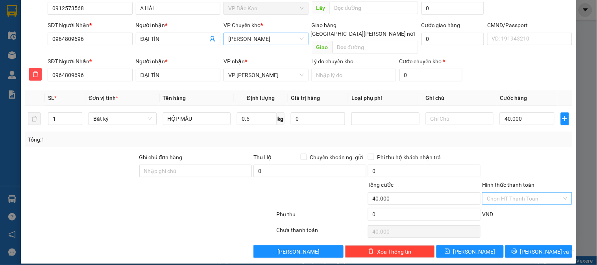
click at [532, 193] on input "Hình thức thanh toán" at bounding box center [524, 199] width 75 height 12
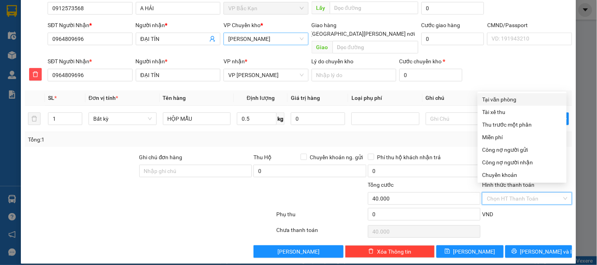
click at [501, 104] on div "Tại văn phòng" at bounding box center [522, 99] width 89 height 13
type input "0"
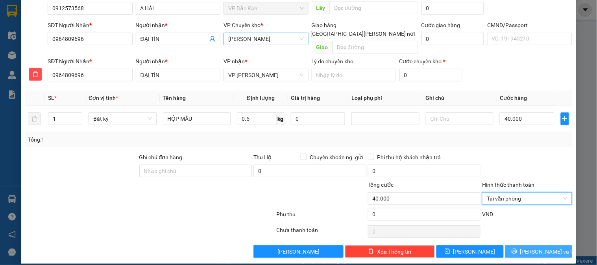
drag, startPoint x: 536, startPoint y: 248, endPoint x: 552, endPoint y: 244, distance: 16.5
click at [536, 248] on span "[PERSON_NAME] và In" at bounding box center [547, 252] width 55 height 9
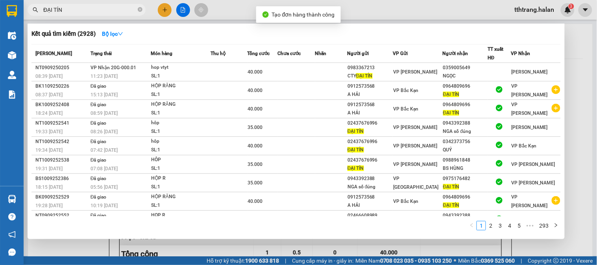
drag, startPoint x: 353, startPoint y: 250, endPoint x: 327, endPoint y: 163, distance: 90.7
click at [348, 243] on div at bounding box center [298, 132] width 597 height 265
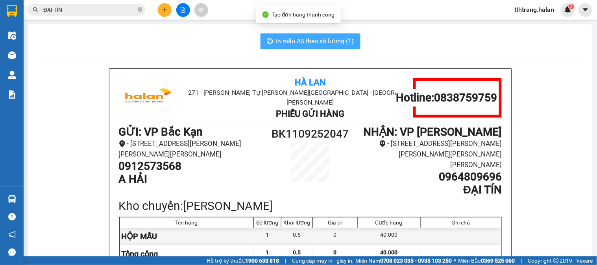
click at [318, 43] on span "In mẫu A5 theo số lượng (1)" at bounding box center [315, 41] width 78 height 10
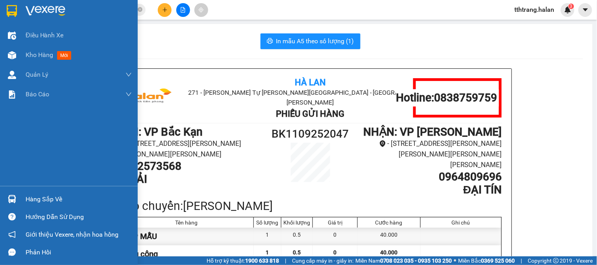
click at [19, 203] on div "Hàng sắp về" at bounding box center [69, 200] width 138 height 18
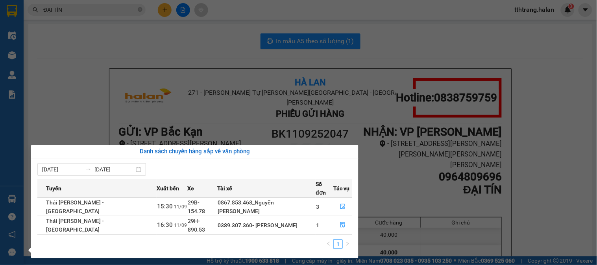
click at [107, 56] on section "Kết quả tìm kiếm ( 2928 ) Bộ lọc Mã ĐH Trạng thái Món hàng Thu hộ Tổng cước Chư…" at bounding box center [298, 132] width 597 height 265
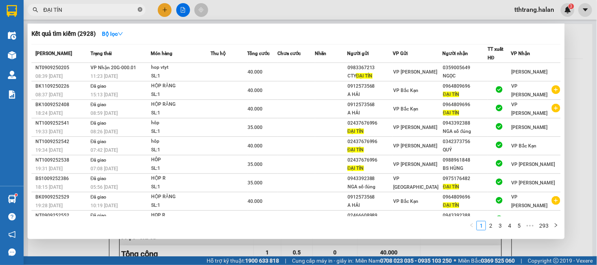
click at [140, 9] on icon "close-circle" at bounding box center [140, 9] width 5 height 5
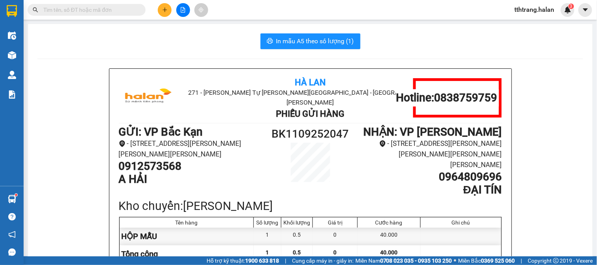
paste input "0982911509"
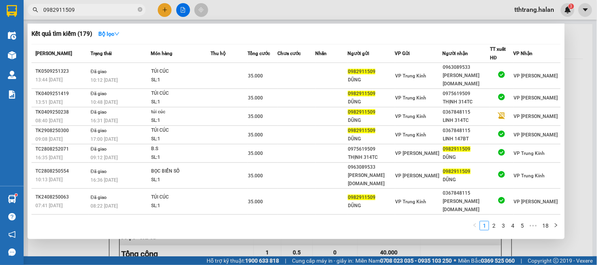
type input "0982911509"
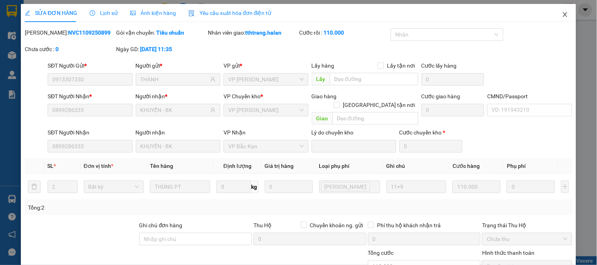
click at [562, 17] on icon "close" at bounding box center [565, 14] width 6 height 6
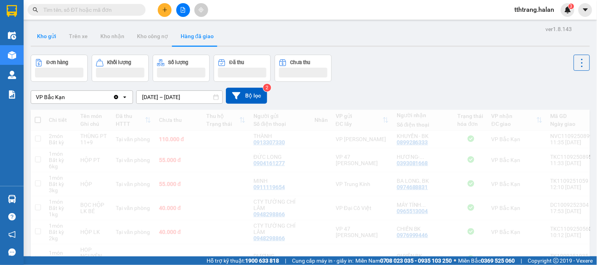
click at [44, 35] on button "Kho gửi" at bounding box center [47, 36] width 32 height 19
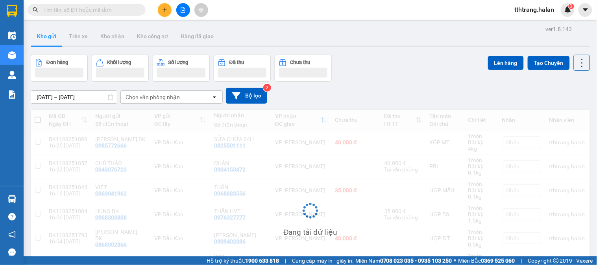
click at [47, 38] on button "Kho gửi" at bounding box center [47, 36] width 32 height 19
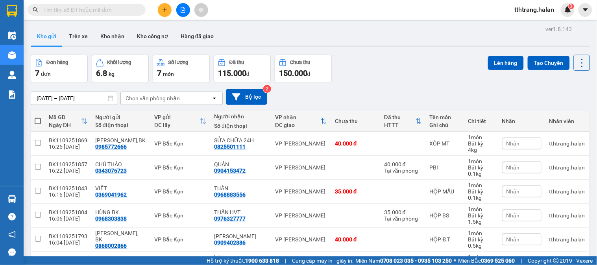
click at [40, 124] on th at bounding box center [38, 121] width 14 height 21
click at [38, 124] on span at bounding box center [38, 121] width 6 height 6
click at [38, 117] on input "checkbox" at bounding box center [38, 117] width 0 height 0
checkbox input "true"
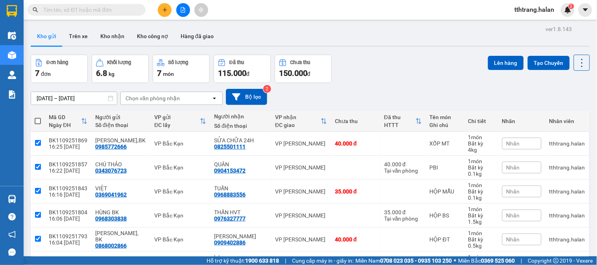
checkbox input "true"
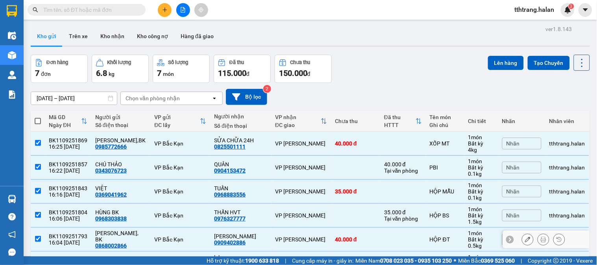
scroll to position [80, 0]
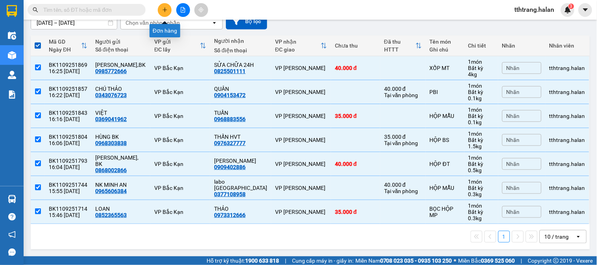
click at [164, 10] on icon "plus" at bounding box center [165, 10] width 6 height 6
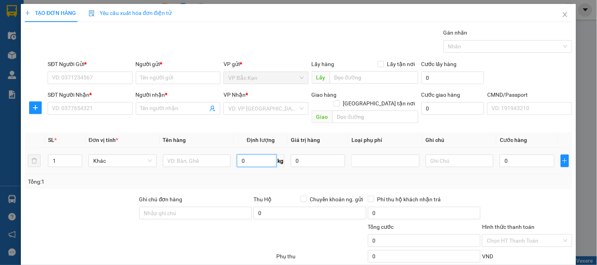
click at [240, 155] on input "0" at bounding box center [257, 161] width 40 height 13
type input "27"
click at [203, 155] on input "text" at bounding box center [197, 161] width 68 height 13
type input "HỘP PT"
click at [91, 87] on div "SĐT Người Gửi * VD: 0371234567" at bounding box center [90, 74] width 85 height 28
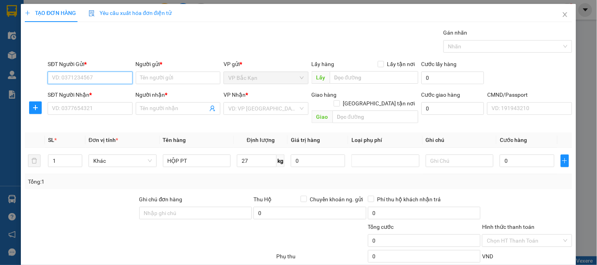
click at [99, 79] on input "SĐT Người Gửi *" at bounding box center [90, 78] width 85 height 13
type input "04888"
drag, startPoint x: 104, startPoint y: 80, endPoint x: 0, endPoint y: 78, distance: 104.3
click at [0, 78] on div "TẠO ĐƠN HÀNG Yêu cầu xuất hóa đơn điện tử Transit Pickup Surcharge Ids Transit …" at bounding box center [298, 132] width 597 height 265
click at [102, 82] on input "SĐT Người Gửi *" at bounding box center [90, 78] width 85 height 13
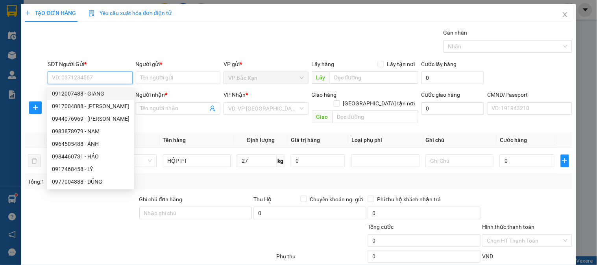
click at [98, 73] on input "SĐT Người Gửi *" at bounding box center [90, 78] width 85 height 13
click at [112, 75] on input "SĐT Người Gửi *" at bounding box center [90, 78] width 85 height 13
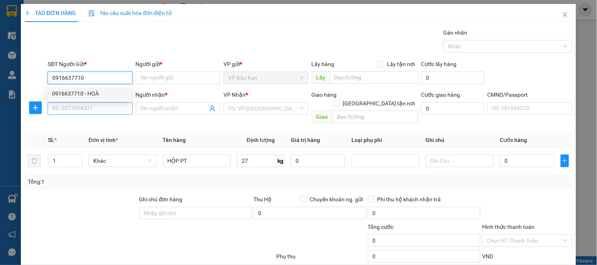
type input "0916637710"
click at [111, 113] on input "SĐT Người Nhận *" at bounding box center [90, 108] width 85 height 13
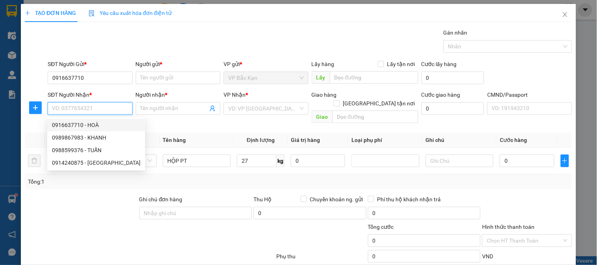
click at [105, 124] on div "0916637710 - HOÀ" at bounding box center [96, 125] width 89 height 9
type input "0916637710"
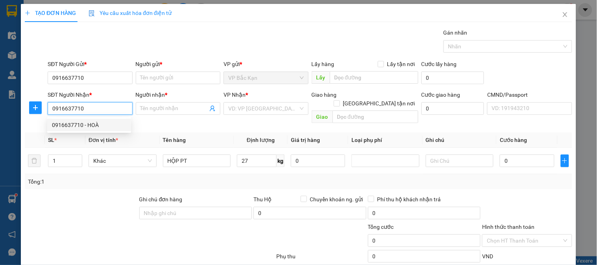
type input "HOÀ"
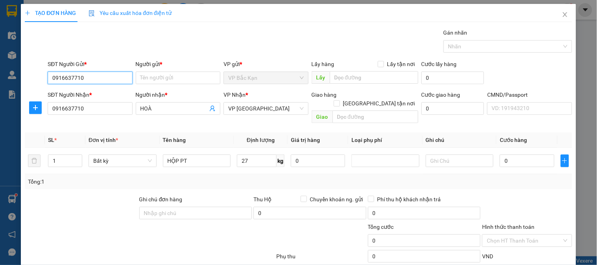
drag, startPoint x: 66, startPoint y: 79, endPoint x: 2, endPoint y: 72, distance: 64.6
click at [0, 73] on div "TẠO ĐƠN HÀNG Yêu cầu xuất hóa đơn điện tử Transit Pickup Surcharge Ids Transit …" at bounding box center [298, 132] width 597 height 265
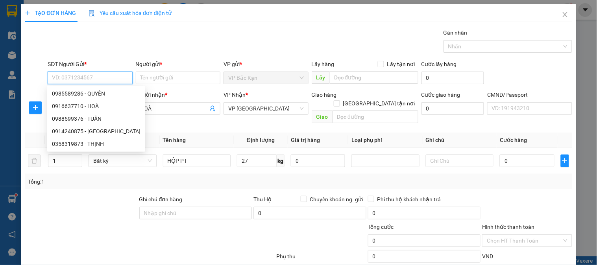
click at [97, 77] on input "SĐT Người Gửi *" at bounding box center [90, 78] width 85 height 13
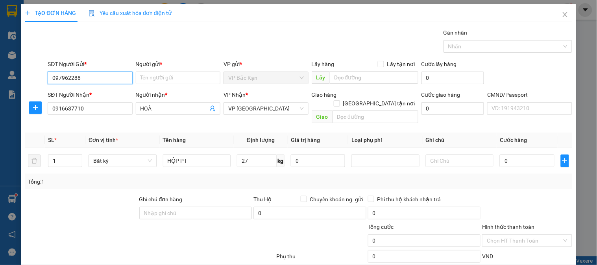
type input "0979622884"
click at [97, 77] on input "0979622884" at bounding box center [90, 78] width 85 height 13
click at [104, 92] on div "0979622884 - A VIẾT B,KẠN" at bounding box center [89, 93] width 74 height 9
type input "A VIẾT B,KẠN"
type input "0979622884"
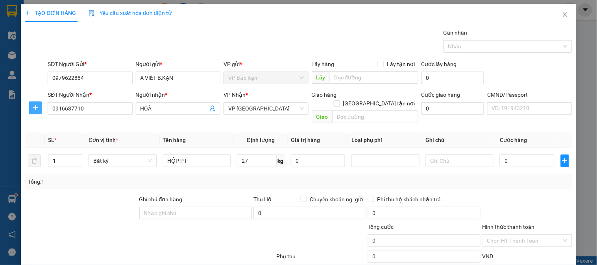
click at [37, 112] on button "button" at bounding box center [35, 108] width 13 height 13
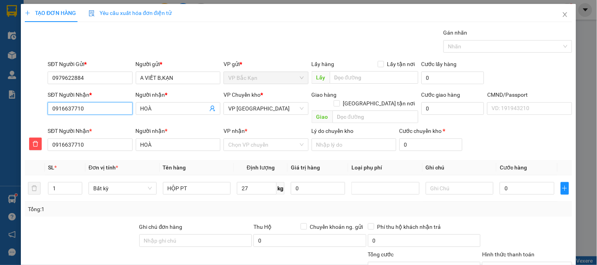
drag, startPoint x: 98, startPoint y: 109, endPoint x: 0, endPoint y: 116, distance: 98.7
click at [0, 116] on div "TẠO ĐƠN HÀNG Yêu cầu xuất hóa đơn điện tử Transit Pickup Surcharge Ids Transit …" at bounding box center [298, 132] width 597 height 265
click at [249, 106] on span "VP [GEOGRAPHIC_DATA]" at bounding box center [265, 109] width 75 height 12
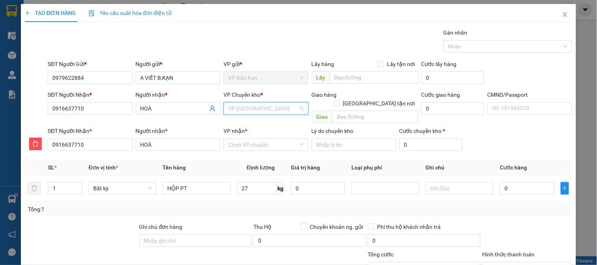
scroll to position [100, 0]
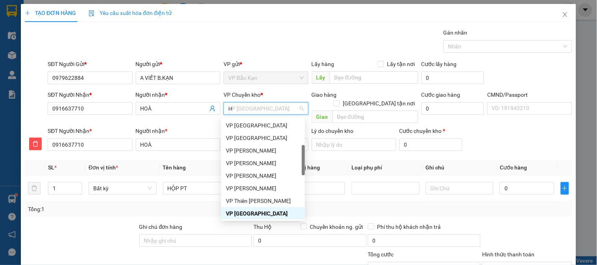
type input "HG"
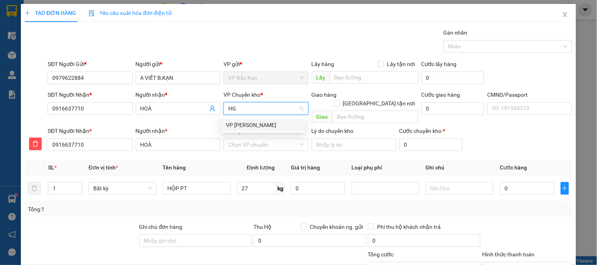
scroll to position [0, 0]
click at [248, 122] on div "VP [PERSON_NAME]" at bounding box center [263, 125] width 74 height 9
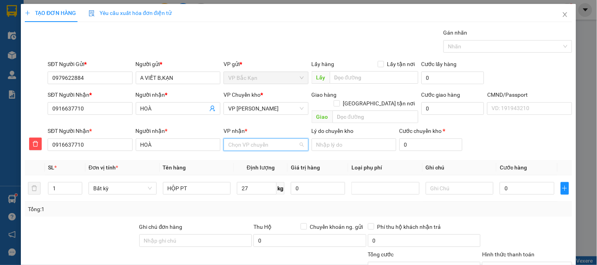
click at [248, 139] on input "VP nhận *" at bounding box center [263, 145] width 70 height 12
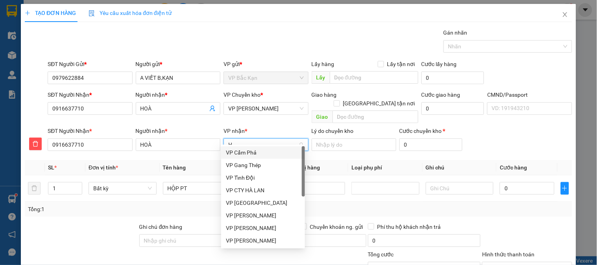
type input "HD"
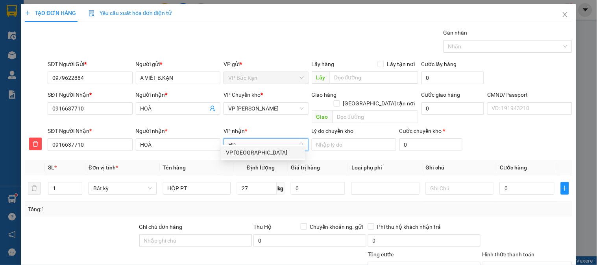
drag, startPoint x: 253, startPoint y: 151, endPoint x: 264, endPoint y: 193, distance: 43.4
click at [253, 151] on div "VP [GEOGRAPHIC_DATA]" at bounding box center [263, 152] width 74 height 9
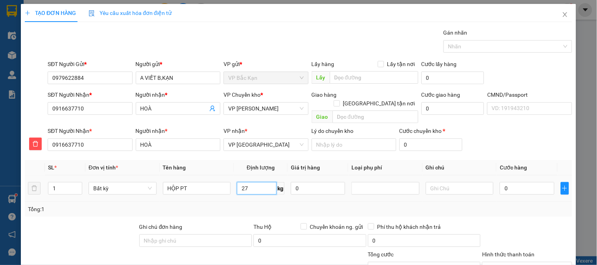
click at [252, 182] on input "27" at bounding box center [257, 188] width 40 height 13
click at [261, 187] on div "27 kg" at bounding box center [261, 189] width 48 height 16
drag, startPoint x: 269, startPoint y: 195, endPoint x: 274, endPoint y: 196, distance: 5.6
click at [269, 202] on div "Tổng: 1" at bounding box center [298, 209] width 547 height 15
click at [274, 202] on div "Tổng: 1" at bounding box center [298, 209] width 547 height 15
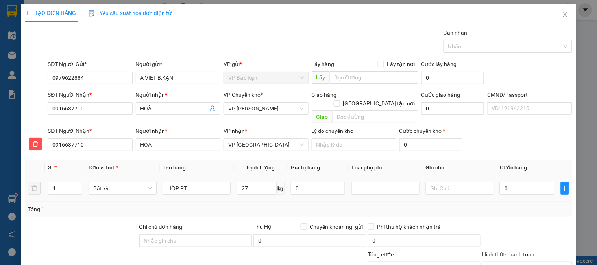
click at [274, 202] on div "Tổng: 1" at bounding box center [298, 209] width 547 height 15
type input "80.000"
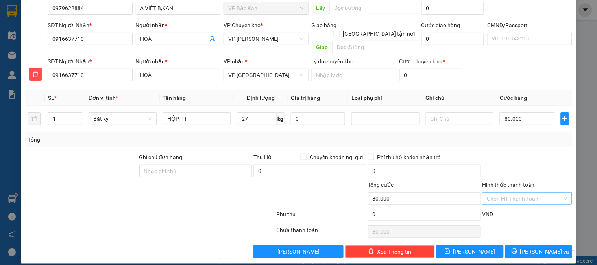
click at [538, 193] on input "Hình thức thanh toán" at bounding box center [524, 199] width 75 height 12
click at [513, 92] on div "Transit Pickup Surcharge Ids Transit Deliver Surcharge Ids Transit Deliver Surc…" at bounding box center [298, 109] width 547 height 300
drag, startPoint x: 529, startPoint y: 188, endPoint x: 515, endPoint y: 105, distance: 84.6
click at [529, 182] on div "Transit Pickup Surcharge Ids Transit Deliver Surcharge Ids Transit Deliver Surc…" at bounding box center [298, 109] width 547 height 300
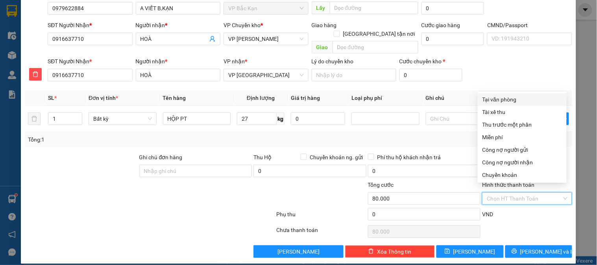
click at [514, 101] on div "Tại văn phòng" at bounding box center [523, 99] width 80 height 9
type input "0"
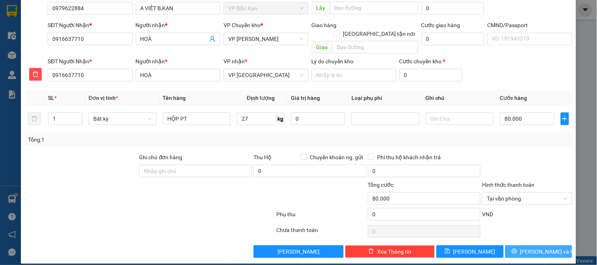
click at [536, 248] on span "[PERSON_NAME] và In" at bounding box center [547, 252] width 55 height 9
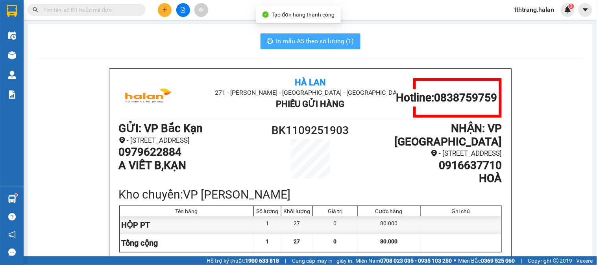
click at [320, 45] on span "In mẫu A5 theo số lượng (1)" at bounding box center [315, 41] width 78 height 10
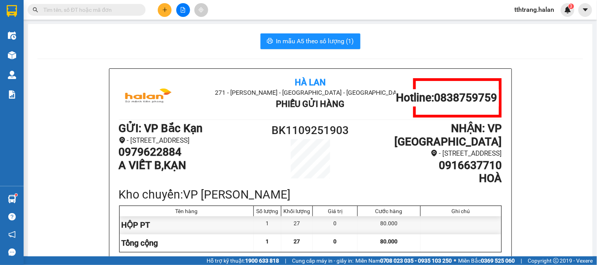
drag, startPoint x: 113, startPoint y: 45, endPoint x: 113, endPoint y: 21, distance: 24.0
click at [113, 36] on div "In mẫu A5 theo số lượng (1)" at bounding box center [310, 41] width 546 height 16
click at [113, 9] on input "text" at bounding box center [89, 10] width 93 height 9
click at [90, 40] on div "In mẫu A5 theo số lượng (1)" at bounding box center [310, 41] width 546 height 16
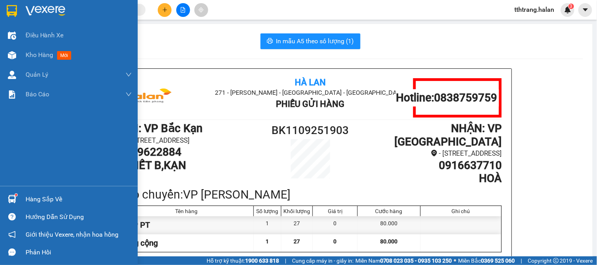
click at [15, 203] on img at bounding box center [12, 199] width 8 height 8
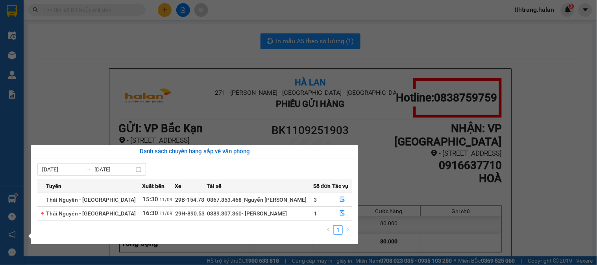
click at [66, 91] on section "Kết quả tìm kiếm ( 393 ) Bộ lọc Mã ĐH Trạng thái Món hàng Thu hộ Tổng cước Chưa…" at bounding box center [298, 132] width 597 height 265
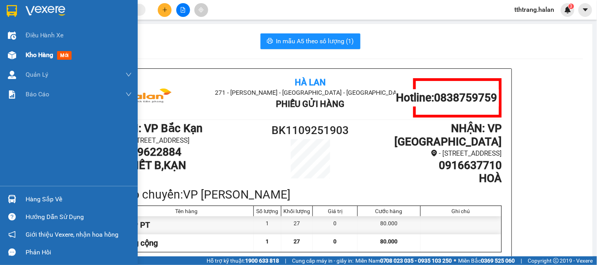
click at [22, 56] on div "Kho hàng mới" at bounding box center [69, 55] width 138 height 20
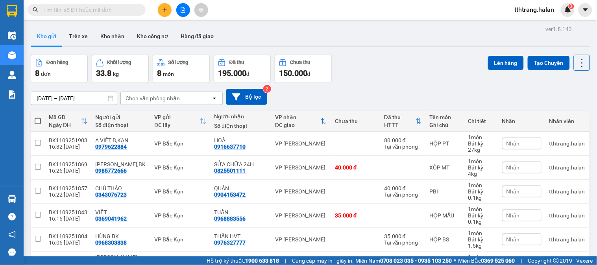
click at [37, 122] on span at bounding box center [38, 121] width 6 height 6
click at [38, 117] on input "checkbox" at bounding box center [38, 117] width 0 height 0
checkbox input "true"
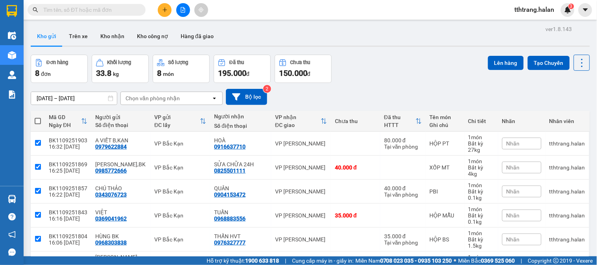
checkbox input "true"
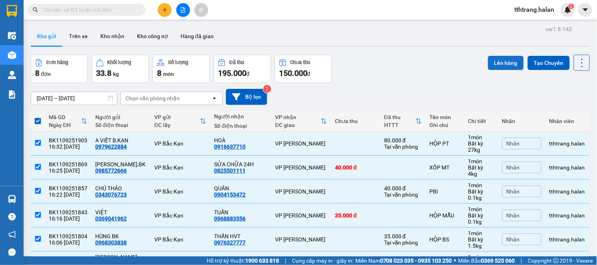
click at [495, 63] on button "Lên hàng" at bounding box center [506, 63] width 36 height 14
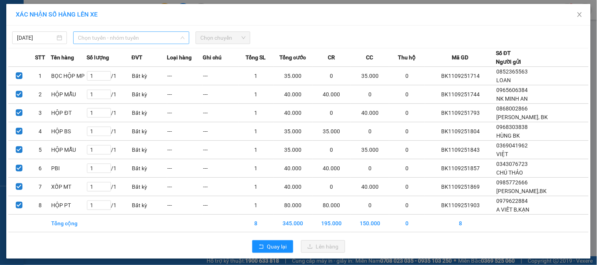
click at [135, 37] on span "Chọn tuyến - nhóm tuyến" at bounding box center [131, 38] width 107 height 12
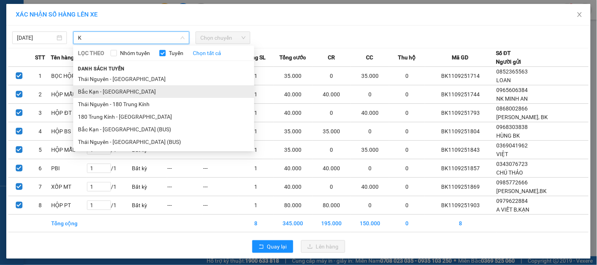
type input "K"
click at [120, 91] on li "Bắc Kạn - [GEOGRAPHIC_DATA]" at bounding box center [163, 91] width 181 height 13
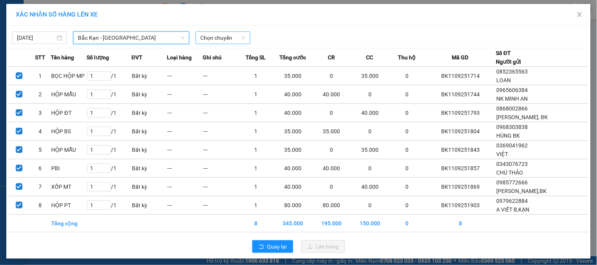
click at [211, 38] on span "Chọn chuyến" at bounding box center [222, 38] width 45 height 12
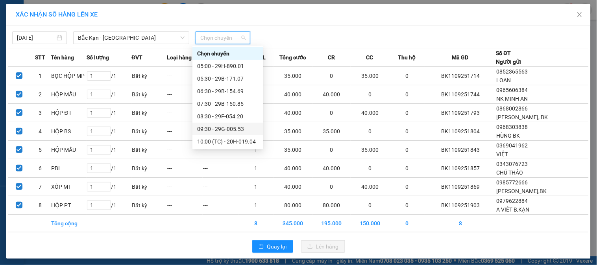
scroll to position [151, 0]
drag, startPoint x: 224, startPoint y: 93, endPoint x: 229, endPoint y: 96, distance: 6.0
click at [224, 92] on div "16:30 - 29B-150.85" at bounding box center [227, 91] width 61 height 9
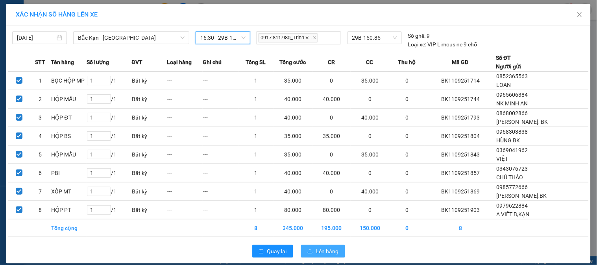
click at [327, 256] on span "Lên hàng" at bounding box center [327, 251] width 23 height 9
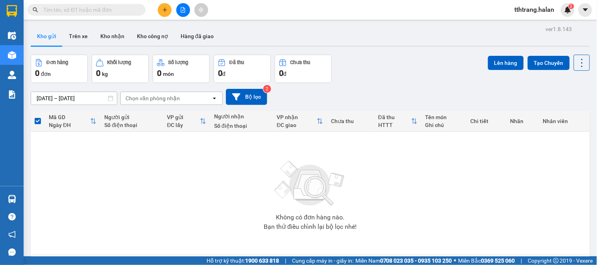
click at [132, 11] on input "text" at bounding box center [89, 10] width 93 height 9
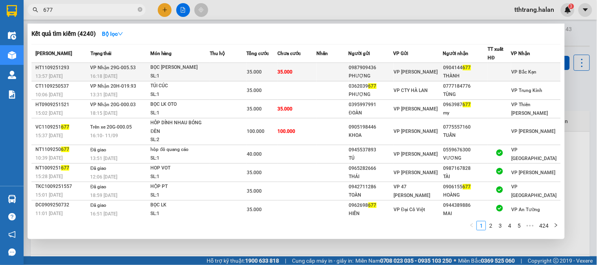
type input "677"
click at [306, 77] on td "35.000" at bounding box center [296, 72] width 39 height 18
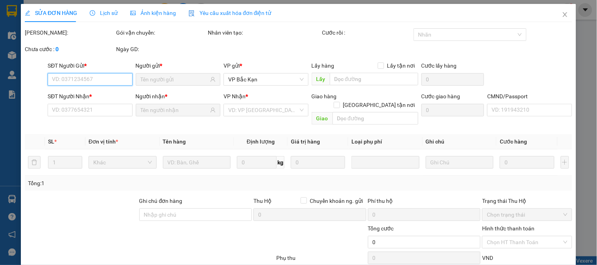
scroll to position [44, 0]
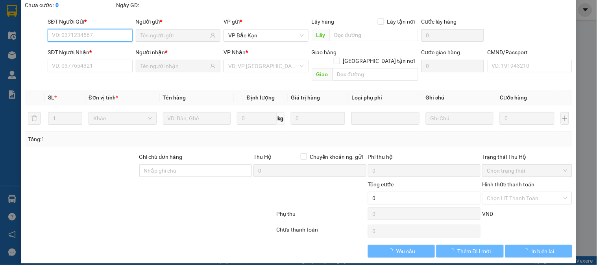
type input "0987909436"
type input "PHƯỢNG"
type input "0904144677"
type input "THÀNH"
type input "35.000"
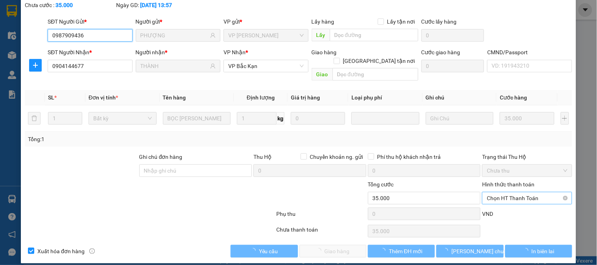
click at [512, 192] on span "Chọn HT Thanh Toán" at bounding box center [527, 198] width 80 height 12
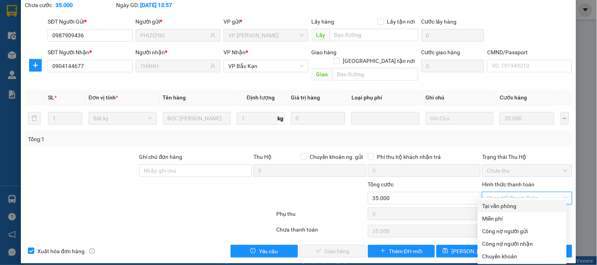
drag, startPoint x: 513, startPoint y: 206, endPoint x: 302, endPoint y: 263, distance: 218.5
click at [512, 207] on div "Tại văn phòng" at bounding box center [523, 206] width 80 height 9
type input "0"
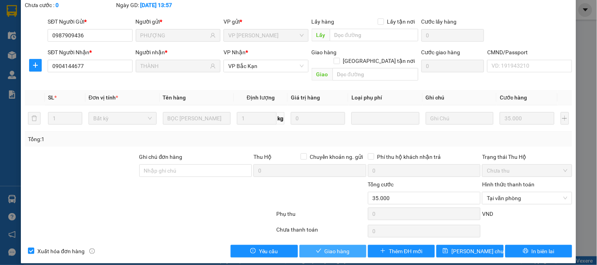
click at [332, 247] on span "Giao hàng" at bounding box center [337, 251] width 25 height 9
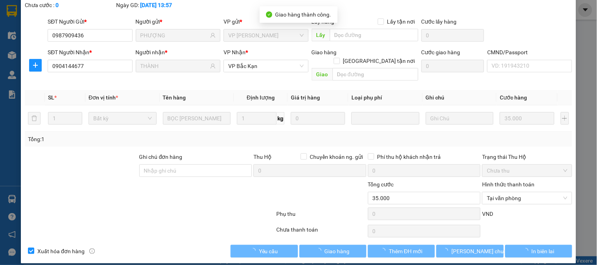
click at [196, 224] on div at bounding box center [150, 232] width 252 height 16
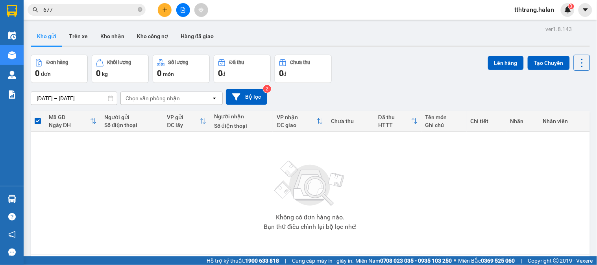
click at [82, 6] on input "677" at bounding box center [89, 10] width 93 height 9
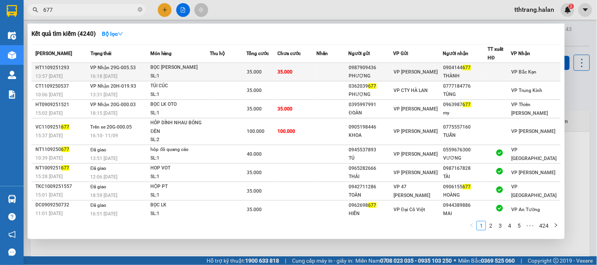
click at [143, 72] on td "VP Nhận 29G-005.53 16:18 [DATE]" at bounding box center [120, 72] width 62 height 18
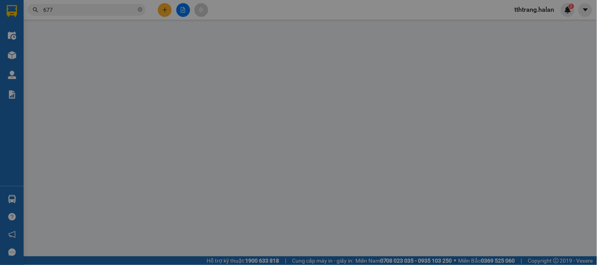
type input "0987909436"
type input "PHƯỢNG"
type input "0904144677"
type input "THÀNH"
type input "35.000"
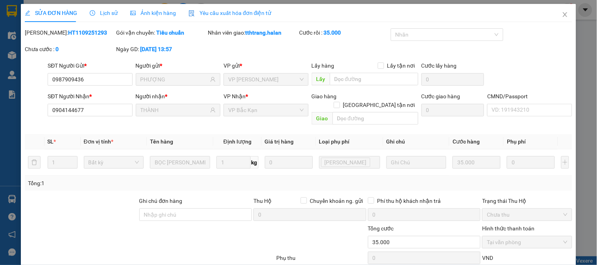
click at [150, 224] on div at bounding box center [104, 238] width 160 height 28
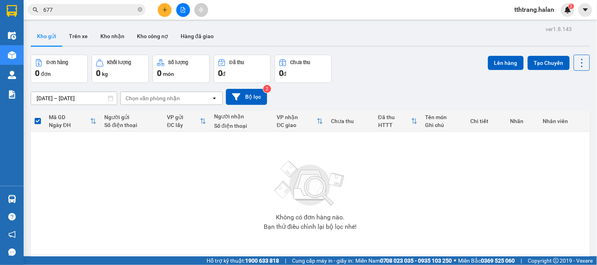
click at [142, 13] on span "677" at bounding box center [87, 10] width 118 height 12
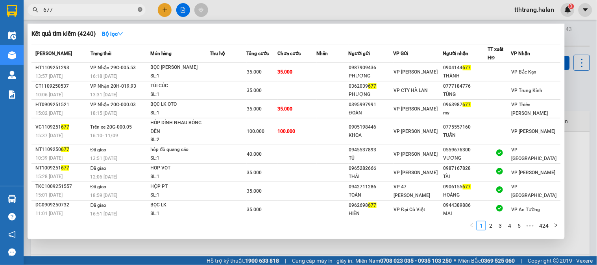
click at [141, 10] on icon "close-circle" at bounding box center [140, 9] width 5 height 5
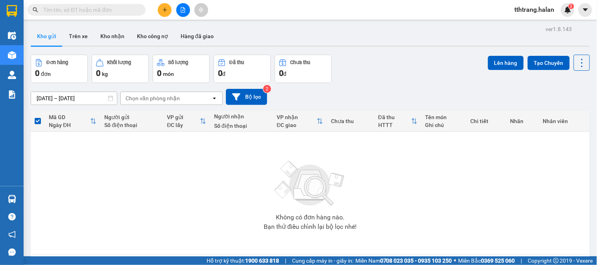
click at [122, 13] on input "text" at bounding box center [89, 10] width 93 height 9
drag, startPoint x: 122, startPoint y: 13, endPoint x: 125, endPoint y: 7, distance: 6.9
click at [123, 12] on input "text" at bounding box center [89, 10] width 93 height 9
click at [125, 7] on input "text" at bounding box center [89, 10] width 93 height 9
click at [105, 10] on input "text" at bounding box center [89, 10] width 93 height 9
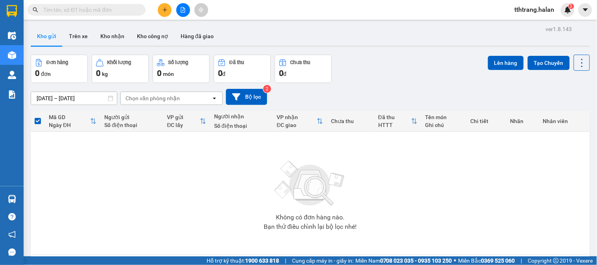
click at [83, 11] on input "text" at bounding box center [89, 10] width 93 height 9
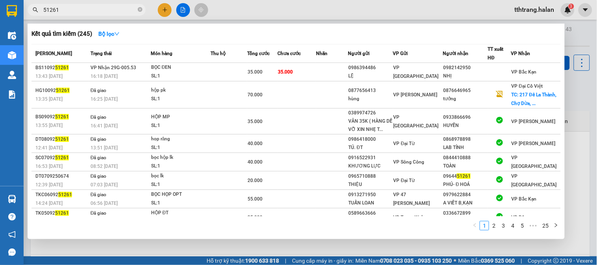
type input "51261"
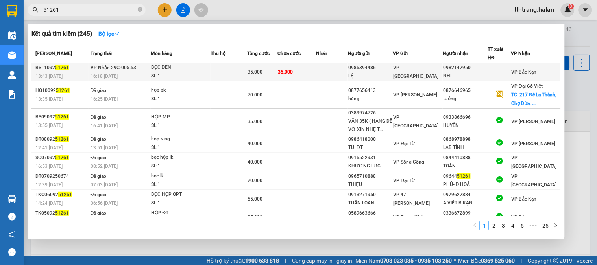
click at [200, 78] on div "SL: 1" at bounding box center [180, 76] width 59 height 9
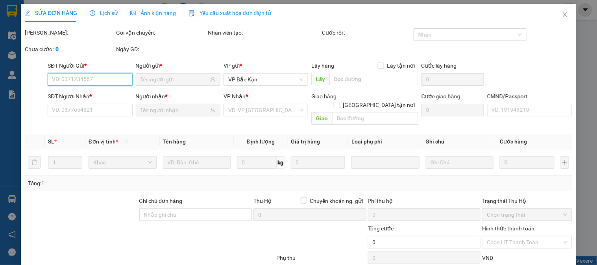
type input "0986394486"
type input "LỆ"
type input "0982142950"
type input "NHỊ"
type input "35.000"
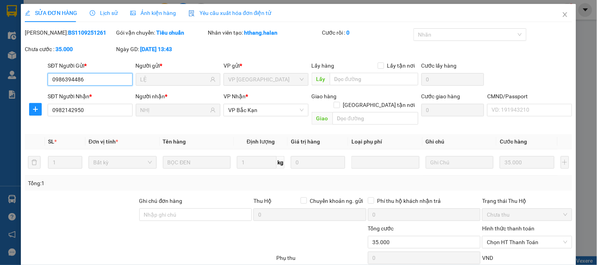
scroll to position [44, 0]
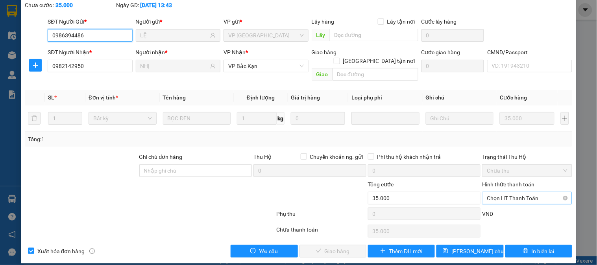
click at [532, 192] on span "Chọn HT Thanh Toán" at bounding box center [527, 198] width 80 height 12
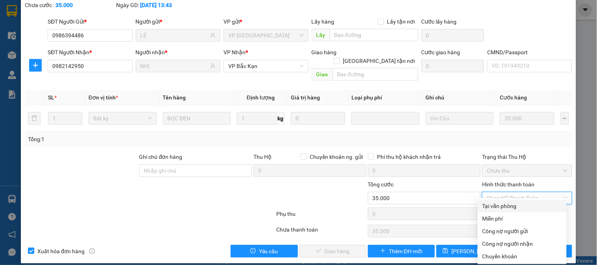
click at [504, 205] on div "Tại văn phòng" at bounding box center [523, 206] width 80 height 9
type input "0"
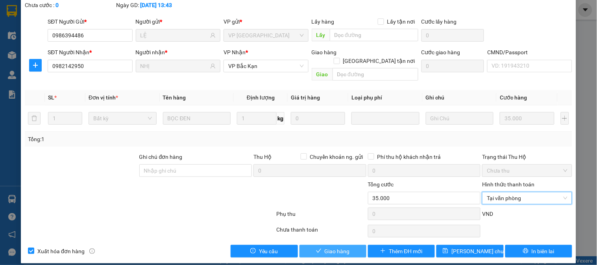
click at [340, 247] on span "Giao hàng" at bounding box center [337, 251] width 25 height 9
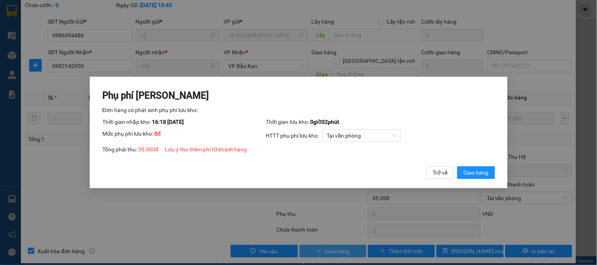
click at [457, 166] on button "Giao hàng" at bounding box center [476, 172] width 38 height 13
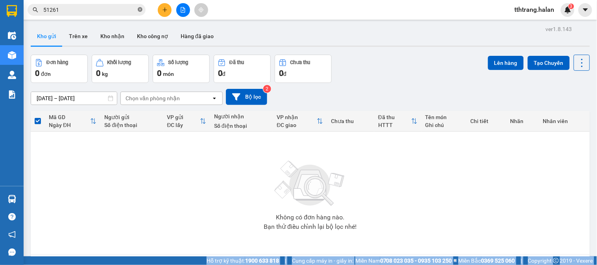
click at [141, 10] on icon "close-circle" at bounding box center [140, 9] width 5 height 5
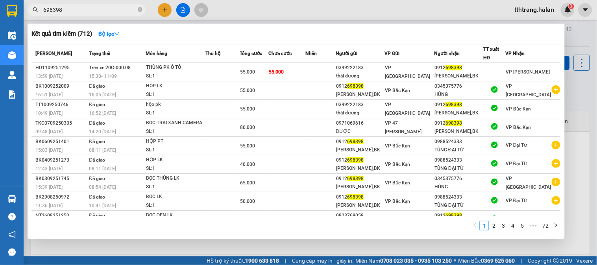
type input "698398"
drag, startPoint x: 179, startPoint y: 250, endPoint x: 90, endPoint y: 232, distance: 90.7
click at [179, 250] on div at bounding box center [298, 132] width 597 height 265
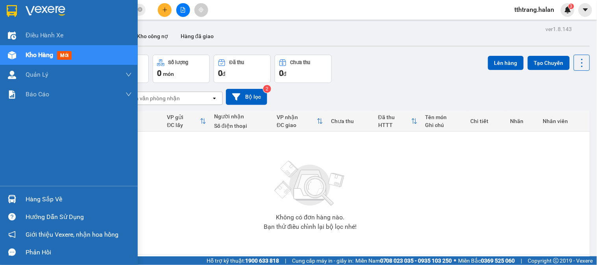
click at [5, 198] on div at bounding box center [12, 199] width 14 height 14
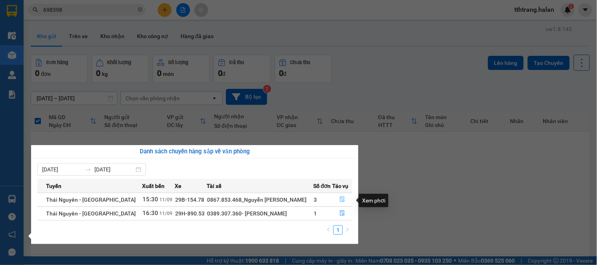
click at [342, 201] on icon "file-done" at bounding box center [343, 200] width 6 height 6
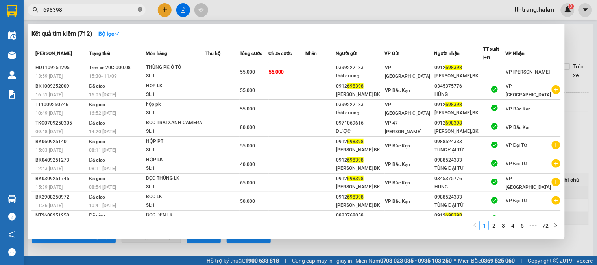
click at [139, 10] on icon "close-circle" at bounding box center [140, 9] width 5 height 5
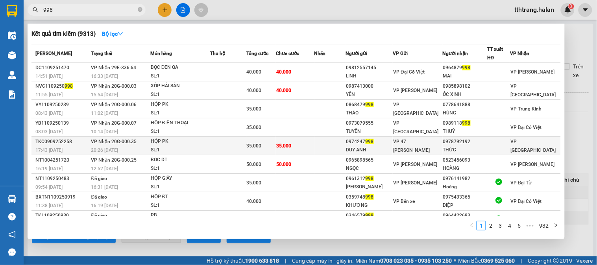
scroll to position [41, 0]
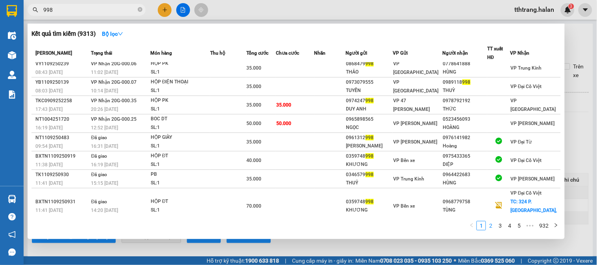
type input "998"
click at [493, 227] on link "2" at bounding box center [490, 226] width 9 height 9
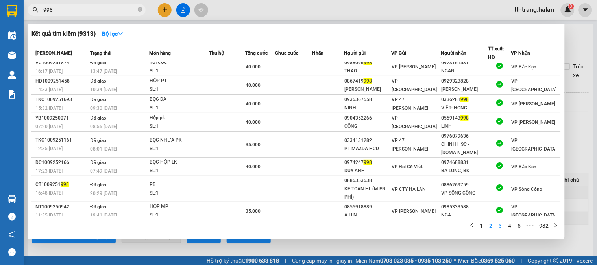
click at [502, 227] on link "3" at bounding box center [500, 226] width 9 height 9
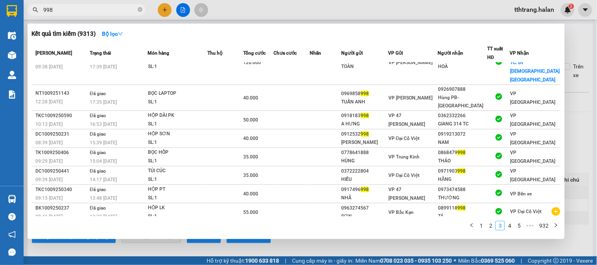
scroll to position [33, 0]
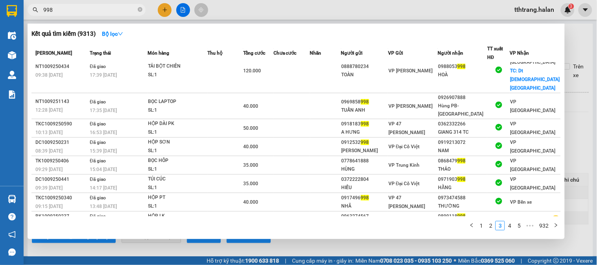
click at [137, 8] on span "998" at bounding box center [87, 10] width 118 height 12
click at [139, 12] on span at bounding box center [140, 9] width 5 height 7
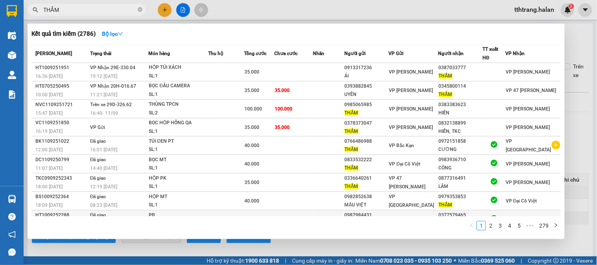
scroll to position [32, 0]
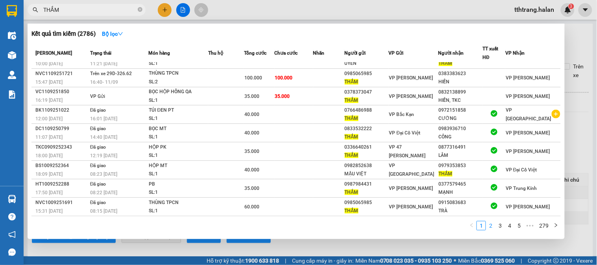
type input "THẮM"
click at [493, 228] on link "2" at bounding box center [490, 226] width 9 height 9
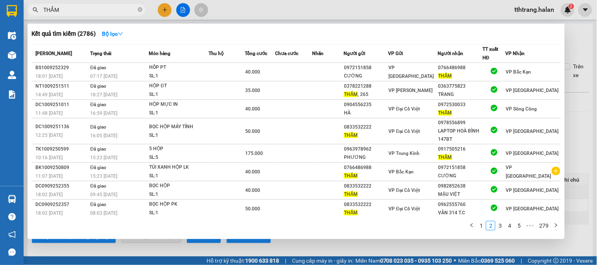
scroll to position [40, 0]
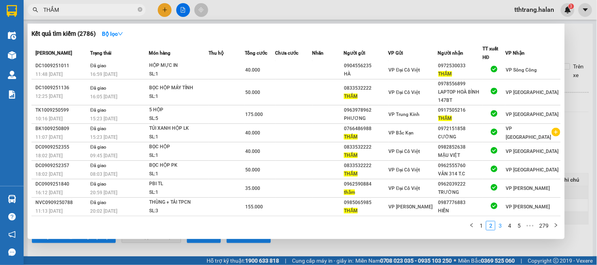
click at [501, 229] on link "3" at bounding box center [500, 226] width 9 height 9
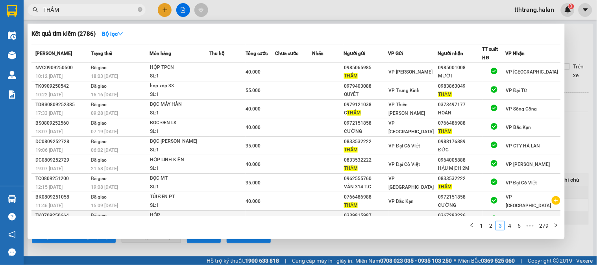
scroll to position [33, 0]
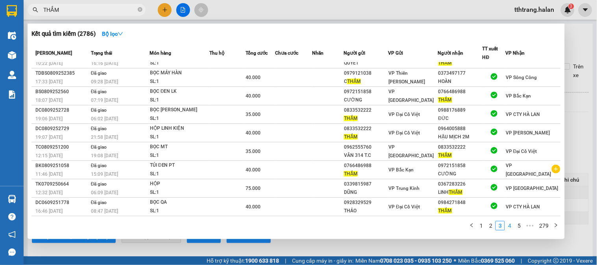
click at [509, 227] on link "4" at bounding box center [509, 226] width 9 height 9
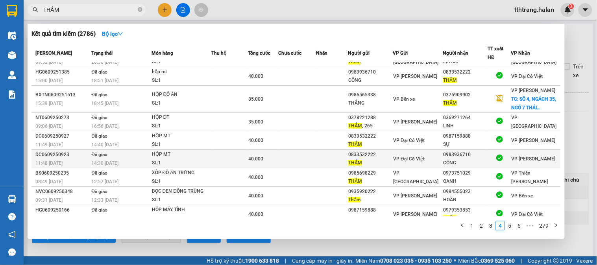
scroll to position [0, 0]
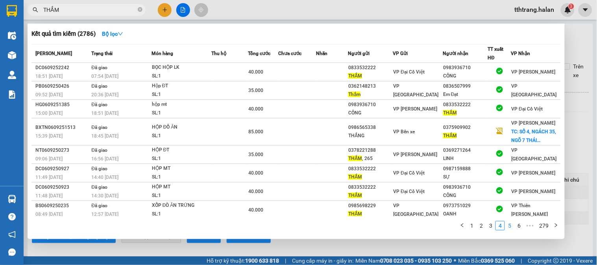
click at [510, 226] on link "5" at bounding box center [509, 226] width 9 height 9
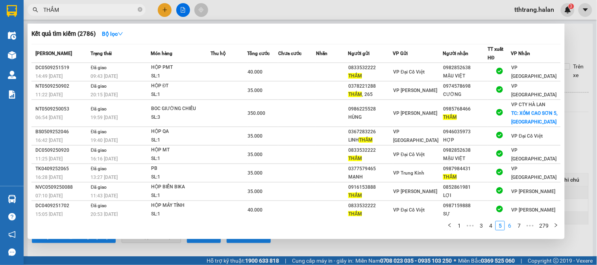
click at [508, 228] on link "6" at bounding box center [509, 226] width 9 height 9
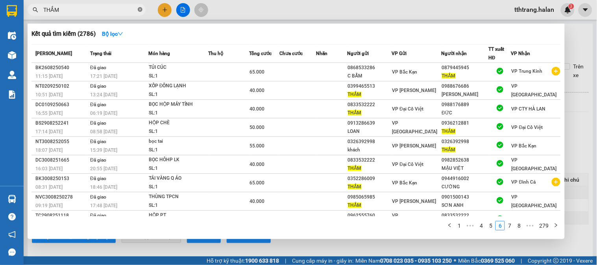
click at [139, 9] on icon "close-circle" at bounding box center [140, 9] width 5 height 5
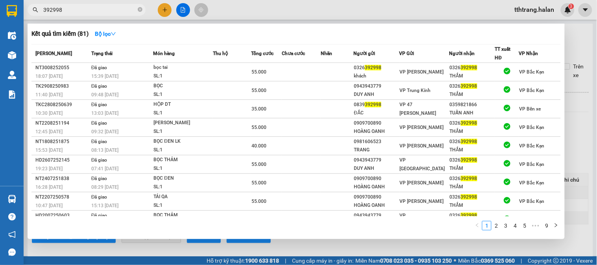
type input "392998"
click at [310, 258] on div at bounding box center [298, 132] width 597 height 265
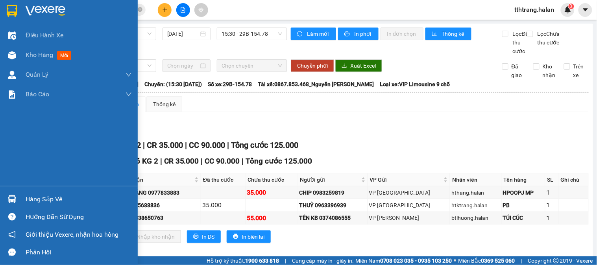
click at [11, 197] on img at bounding box center [12, 199] width 8 height 8
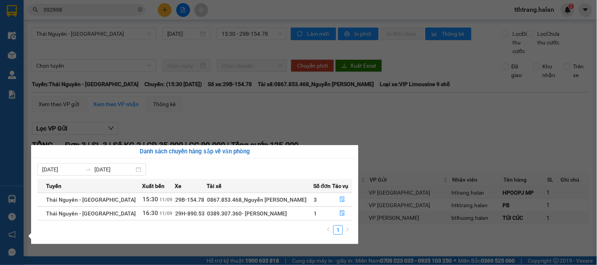
click at [297, 112] on section "Kết quả tìm kiếm ( 81 ) Bộ lọc Mã ĐH Trạng thái Món hàng Thu hộ Tổng cước Chưa …" at bounding box center [298, 132] width 597 height 265
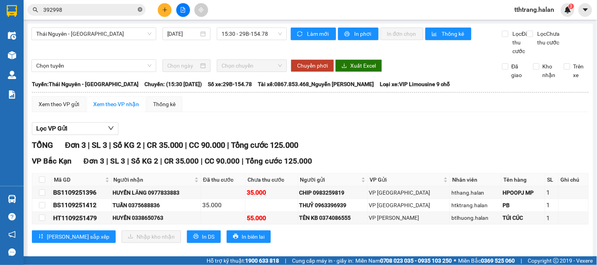
click at [141, 9] on icon "close-circle" at bounding box center [140, 9] width 5 height 5
click at [116, 8] on input "text" at bounding box center [89, 10] width 93 height 9
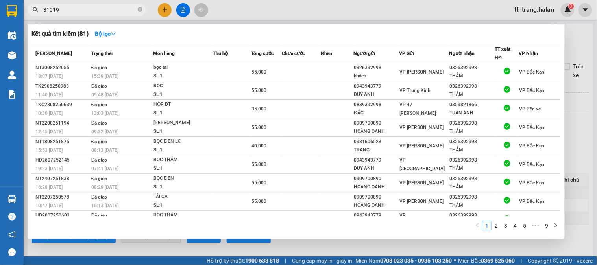
type input "310198"
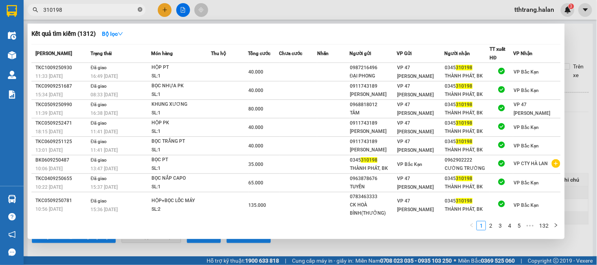
click at [140, 8] on icon "close-circle" at bounding box center [140, 9] width 5 height 5
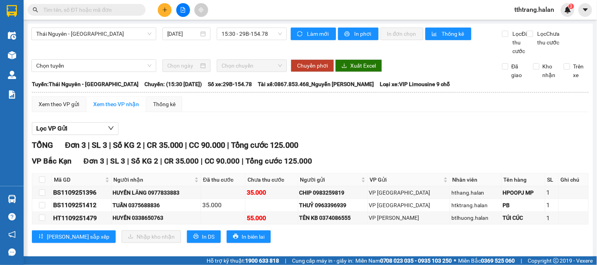
click at [121, 8] on input "text" at bounding box center [89, 10] width 93 height 9
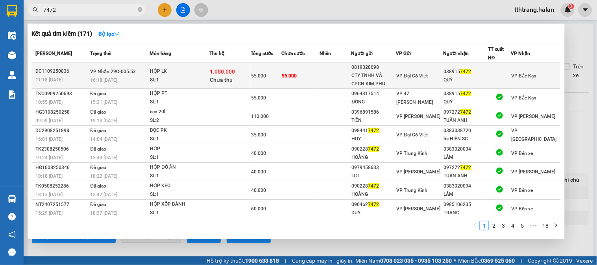
type input "7472"
click at [215, 73] on span "1.050.000" at bounding box center [222, 71] width 25 height 6
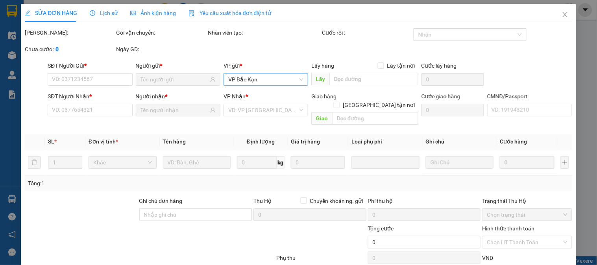
type input "0819328098"
type input "CTY TNHH VÀ GPCN KIM PHÚ"
type input "0389157472"
type input "QUÝ"
checkbox input "true"
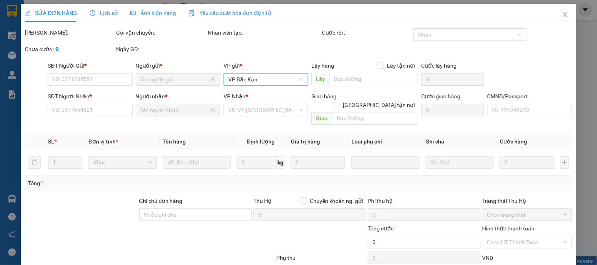
type input "1.050.000"
type input "30.000"
type input "55.000"
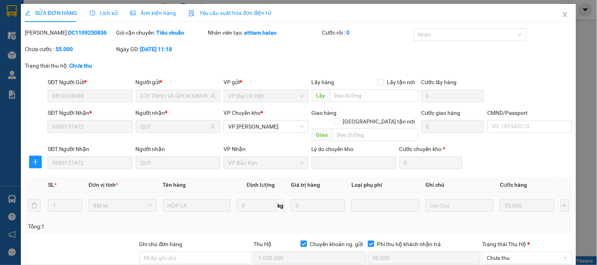
scroll to position [102, 0]
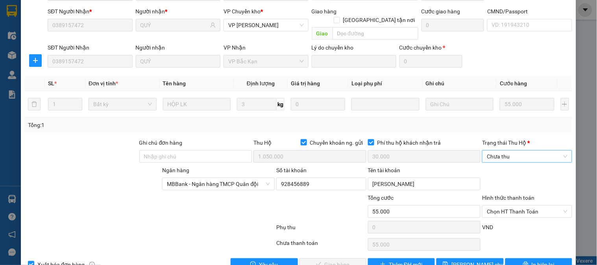
click at [518, 151] on span "Chưa thu" at bounding box center [527, 157] width 80 height 12
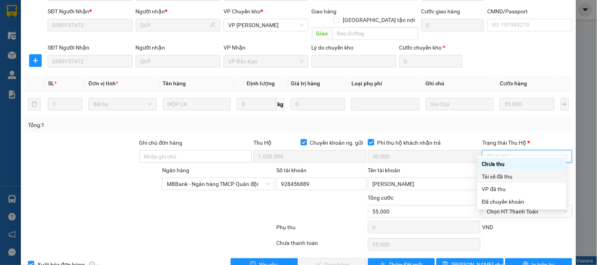
click at [512, 174] on div "Tài xế đã thu" at bounding box center [522, 176] width 80 height 9
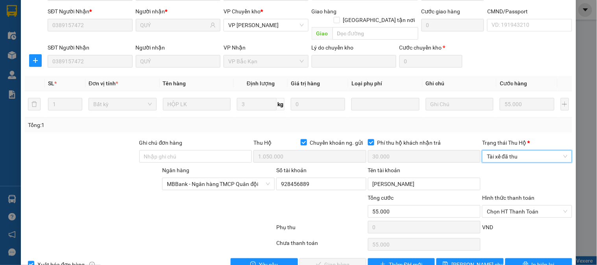
click at [515, 151] on span "Tài xế đã thu" at bounding box center [527, 157] width 80 height 12
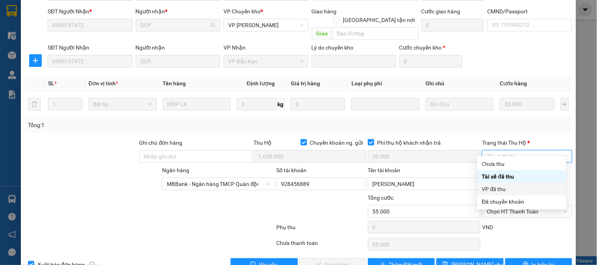
click at [511, 189] on div "VP đã thu" at bounding box center [522, 189] width 80 height 9
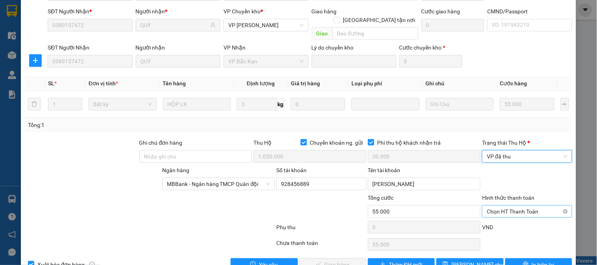
click at [518, 206] on span "Chọn HT Thanh Toán" at bounding box center [527, 212] width 80 height 12
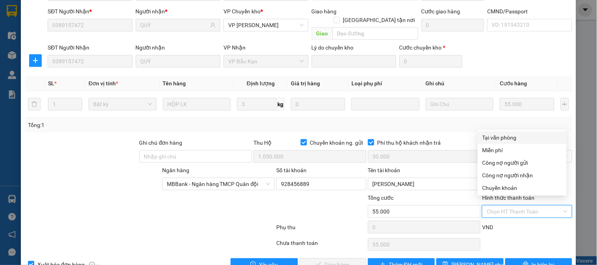
click at [501, 138] on div "Tại văn phòng" at bounding box center [523, 137] width 80 height 9
type input "0"
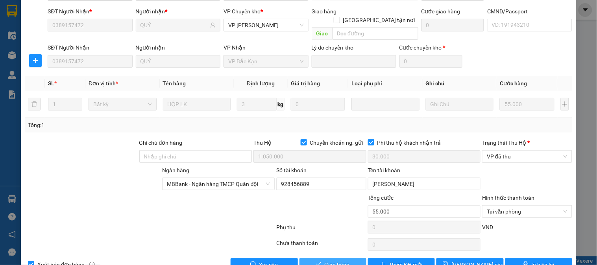
click at [342, 261] on span "Giao hàng" at bounding box center [337, 265] width 25 height 9
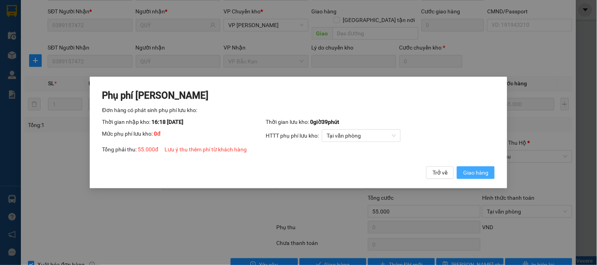
click at [489, 178] on button "Giao hàng" at bounding box center [476, 172] width 38 height 13
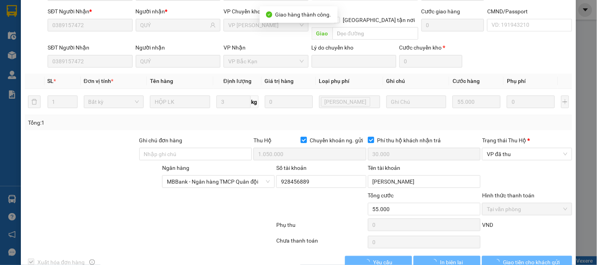
scroll to position [0, 0]
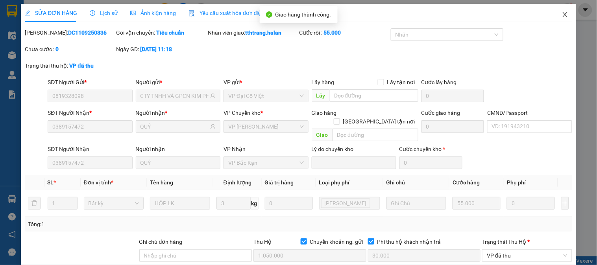
click at [561, 4] on span "Close" at bounding box center [565, 15] width 22 height 22
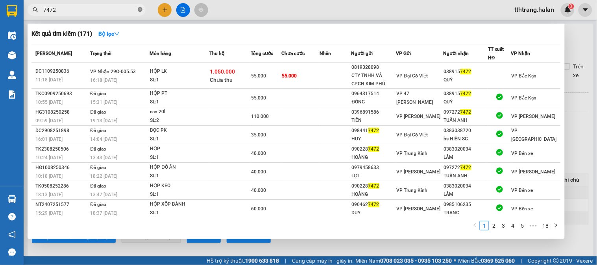
click at [142, 11] on icon "close-circle" at bounding box center [140, 9] width 5 height 5
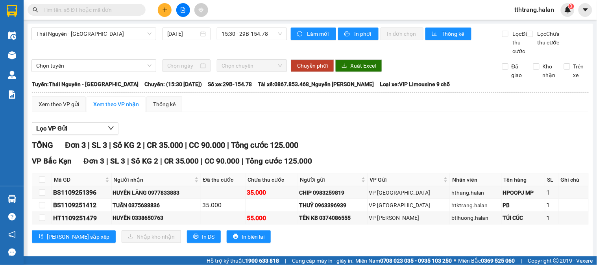
click at [113, 9] on input "text" at bounding box center [89, 10] width 93 height 9
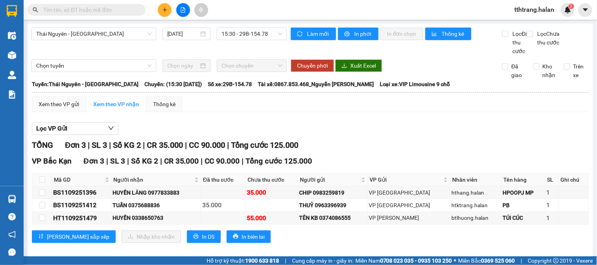
click at [113, 9] on input "text" at bounding box center [89, 10] width 93 height 9
click at [109, 9] on input "text" at bounding box center [89, 10] width 93 height 9
click at [113, 10] on input "text" at bounding box center [89, 10] width 93 height 9
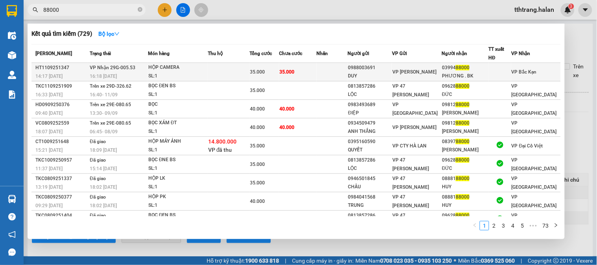
type input "88000"
click at [246, 77] on td at bounding box center [229, 72] width 42 height 18
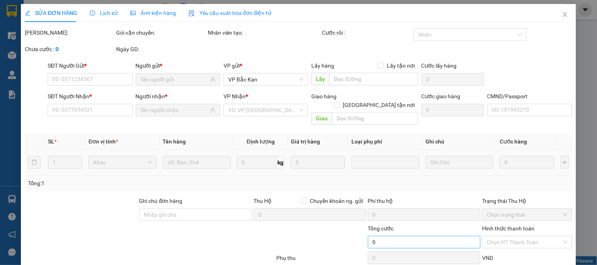
type input "0988003691"
type input "DUY"
type input "0399488000"
type input "PHƯƠNG . BK"
type input "35.000"
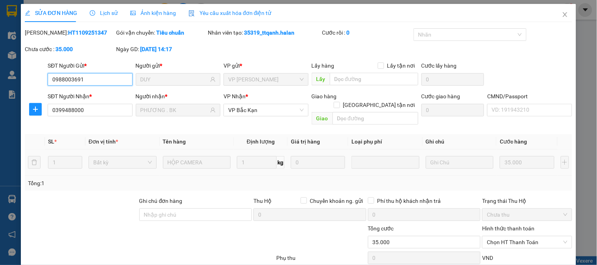
scroll to position [44, 0]
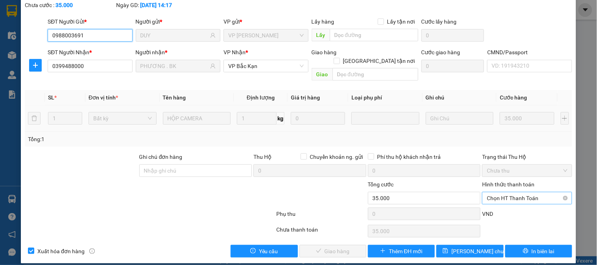
click at [525, 192] on span "Chọn HT Thanh Toán" at bounding box center [527, 198] width 80 height 12
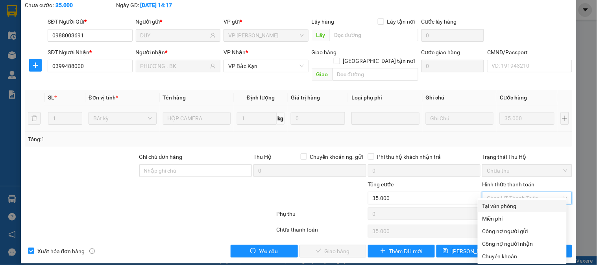
click at [522, 207] on div "Tại văn phòng" at bounding box center [523, 206] width 80 height 9
type input "0"
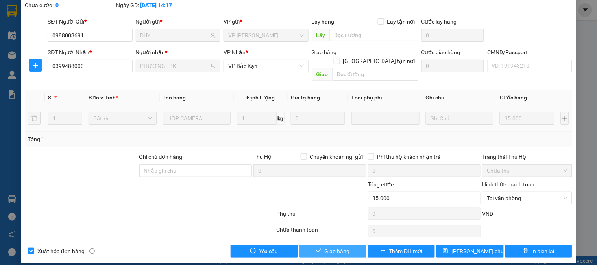
click at [329, 247] on span "Giao hàng" at bounding box center [337, 251] width 25 height 9
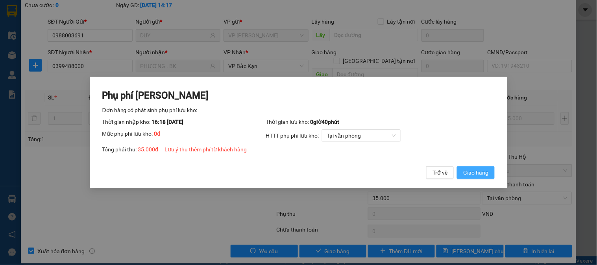
click at [485, 175] on span "Giao hàng" at bounding box center [475, 172] width 25 height 9
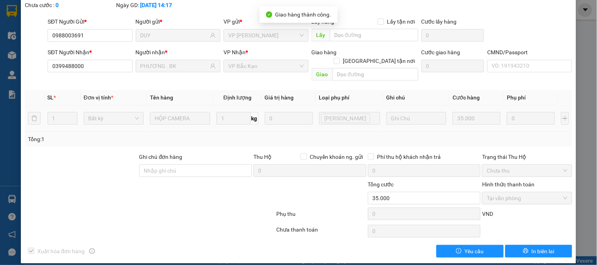
click at [181, 211] on div at bounding box center [150, 216] width 252 height 16
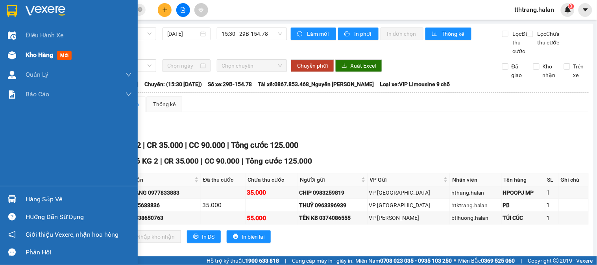
click at [17, 58] on div at bounding box center [12, 55] width 14 height 14
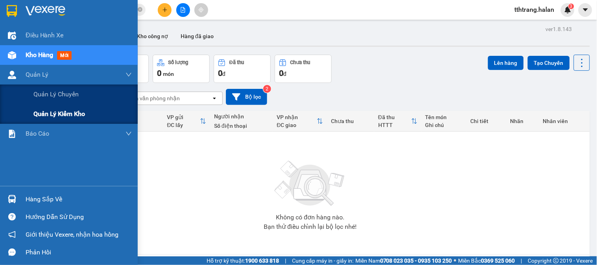
click at [62, 109] on span "Quản lý kiểm kho" at bounding box center [59, 114] width 52 height 10
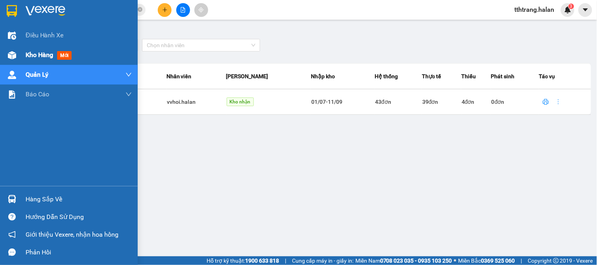
click at [9, 52] on img at bounding box center [12, 55] width 8 height 8
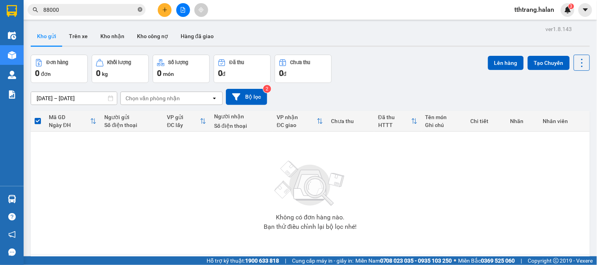
click at [139, 8] on icon "close-circle" at bounding box center [140, 9] width 5 height 5
click at [106, 9] on input "text" at bounding box center [89, 10] width 93 height 9
click at [115, 10] on input "text" at bounding box center [89, 10] width 93 height 9
click at [121, 10] on input "text" at bounding box center [89, 10] width 93 height 9
click at [123, 12] on input "text" at bounding box center [89, 10] width 93 height 9
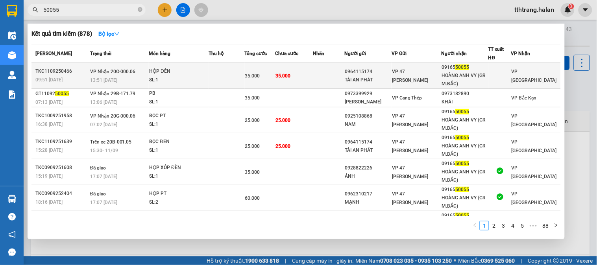
type input "50055"
click at [237, 67] on td at bounding box center [227, 76] width 36 height 26
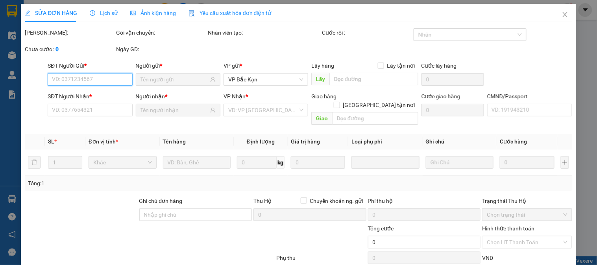
type input "0964115174"
type input "TÀI AN PHÁT"
type input "0916550055"
type input "HOÀNG ANH VY (GR M.BẮC)"
type input "35.000"
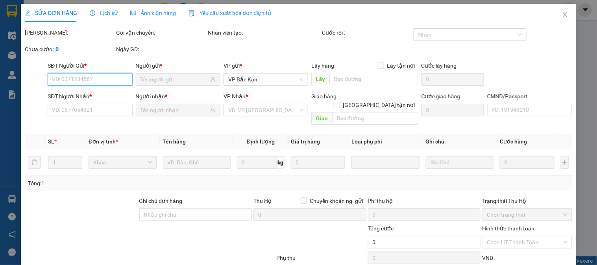
type input "35.000"
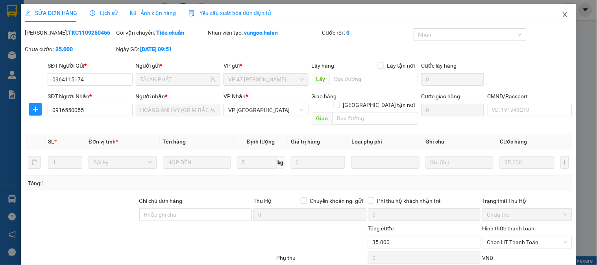
click at [562, 14] on icon "close" at bounding box center [565, 14] width 6 height 6
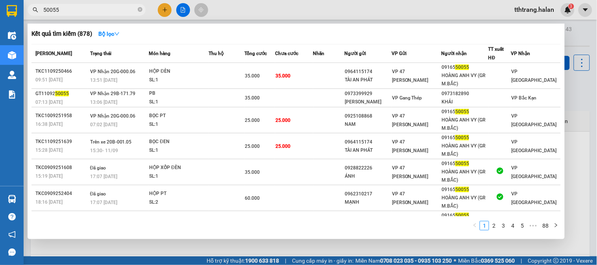
click at [109, 12] on input "50055" at bounding box center [89, 10] width 93 height 9
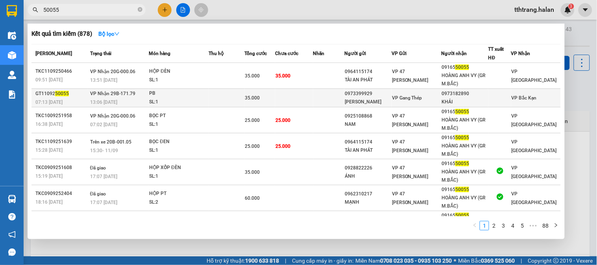
click at [179, 97] on span "PB SL: 1" at bounding box center [178, 97] width 59 height 17
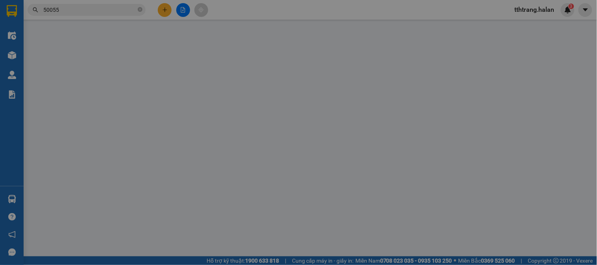
type input "0973399929"
type input "BÙI THỊ THÙY LINH"
type input "0973182890"
type input "KHẢI"
type input "35.000"
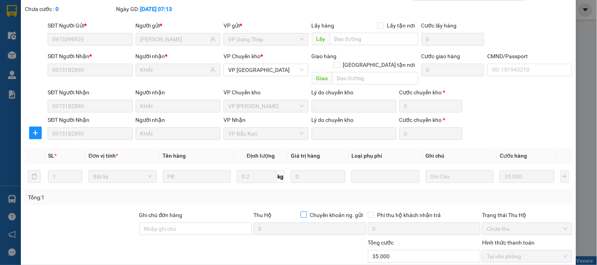
scroll to position [100, 0]
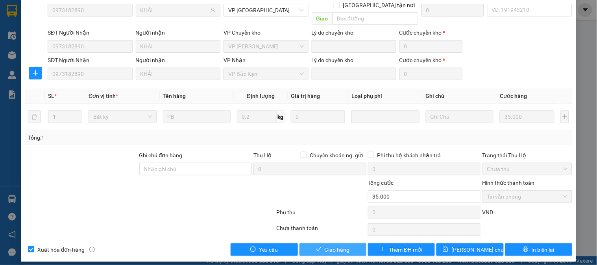
click at [325, 246] on span "Giao hàng" at bounding box center [337, 250] width 25 height 9
drag, startPoint x: 341, startPoint y: 245, endPoint x: 335, endPoint y: 247, distance: 7.1
click at [340, 246] on span "Giao hàng" at bounding box center [337, 250] width 25 height 9
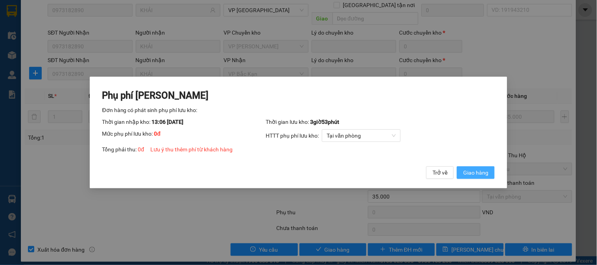
click at [472, 177] on span "Giao hàng" at bounding box center [475, 172] width 25 height 9
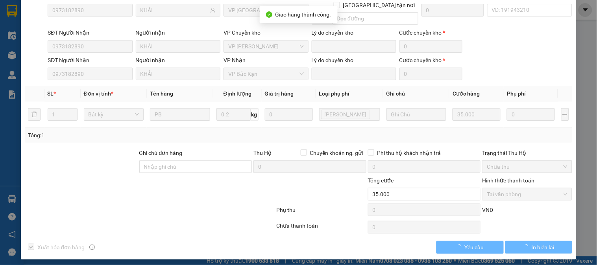
click at [178, 205] on div at bounding box center [150, 212] width 252 height 16
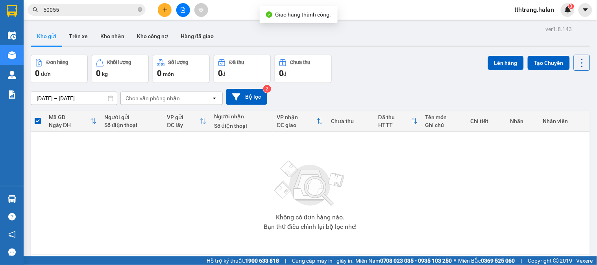
drag, startPoint x: 139, startPoint y: 10, endPoint x: 131, endPoint y: 10, distance: 7.9
click at [140, 10] on icon "close-circle" at bounding box center [140, 9] width 5 height 5
click at [98, 10] on input "text" at bounding box center [89, 10] width 93 height 9
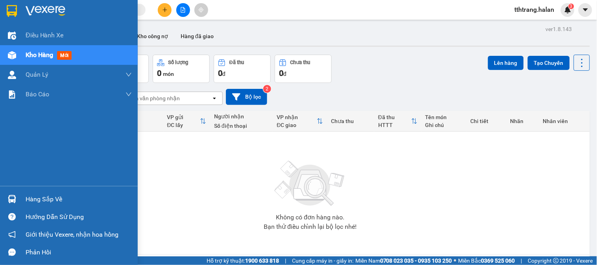
click at [18, 196] on div "Hàng sắp về" at bounding box center [69, 200] width 138 height 18
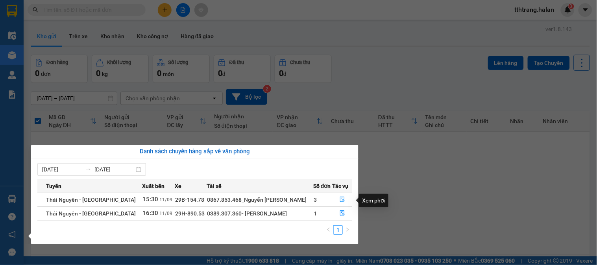
click at [340, 202] on icon "file-done" at bounding box center [342, 200] width 5 height 6
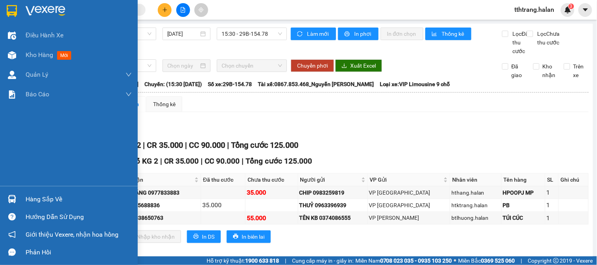
click at [51, 198] on div "Hàng sắp về" at bounding box center [79, 200] width 106 height 12
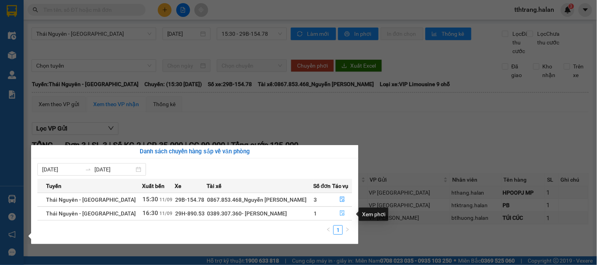
click at [340, 216] on icon "file-done" at bounding box center [343, 214] width 6 height 6
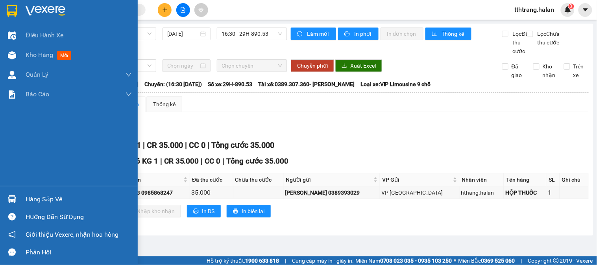
click at [9, 198] on img at bounding box center [12, 199] width 8 height 8
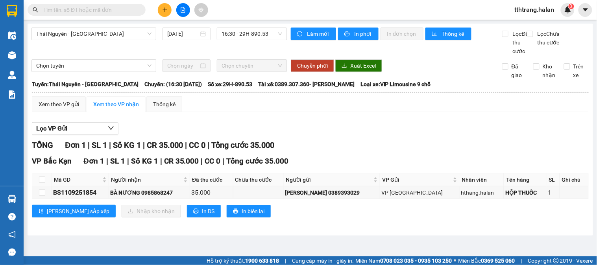
click at [396, 146] on section "Kết quả tìm kiếm ( 878 ) Bộ lọc Mã ĐH Trạng thái Món hàng Thu hộ Tổng cước Chưa…" at bounding box center [298, 132] width 597 height 265
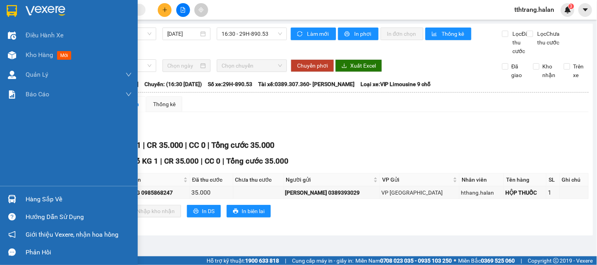
click at [13, 201] on img at bounding box center [12, 199] width 8 height 8
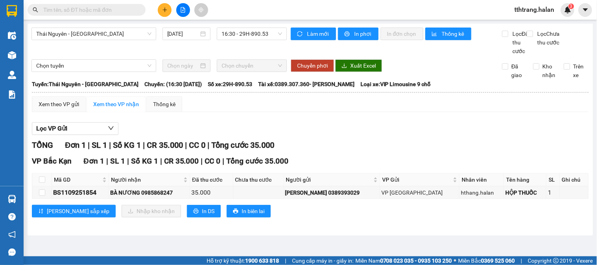
drag, startPoint x: 129, startPoint y: 52, endPoint x: 57, endPoint y: 2, distance: 88.0
click at [129, 52] on section "Kết quả tìm kiếm ( 878 ) Bộ lọc Mã ĐH Trạng thái Món hàng Thu hộ Tổng cước Chưa…" at bounding box center [298, 132] width 597 height 265
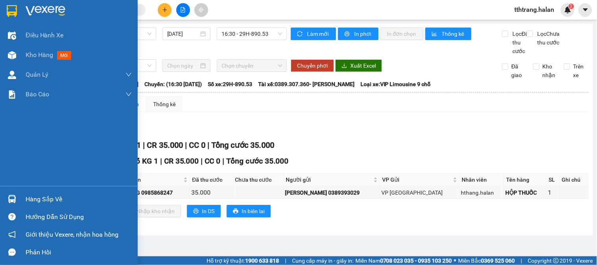
click at [15, 198] on img at bounding box center [12, 199] width 8 height 8
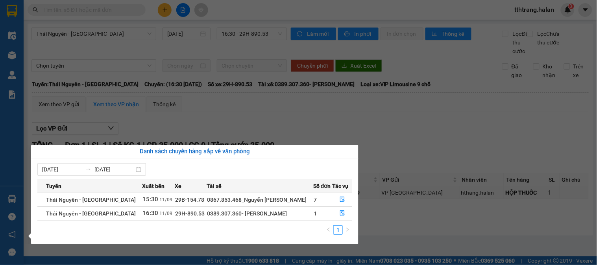
click at [401, 146] on section "Kết quả tìm kiếm ( 878 ) Bộ lọc Mã ĐH Trạng thái Món hàng Thu hộ Tổng cước Chưa…" at bounding box center [298, 132] width 597 height 265
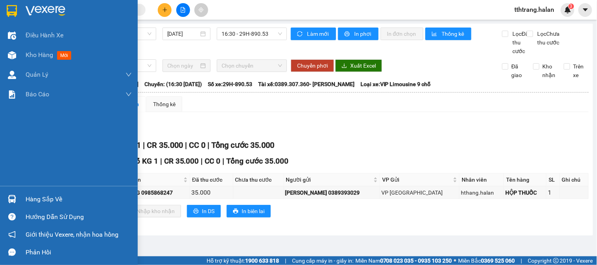
click at [9, 200] on img at bounding box center [12, 199] width 8 height 8
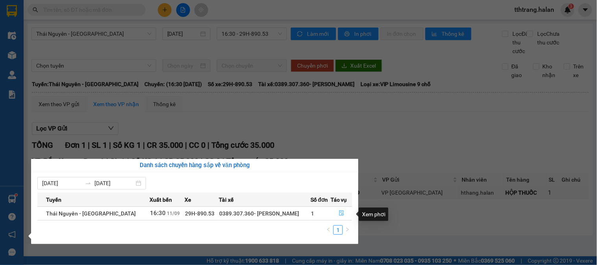
click at [340, 216] on icon "file-done" at bounding box center [342, 214] width 6 height 6
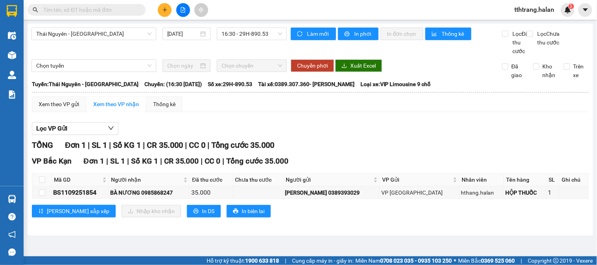
click at [121, 8] on input "text" at bounding box center [89, 10] width 93 height 9
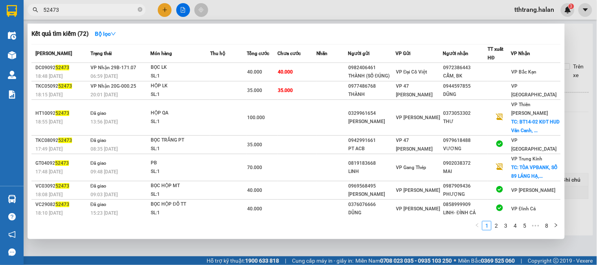
type input "52473"
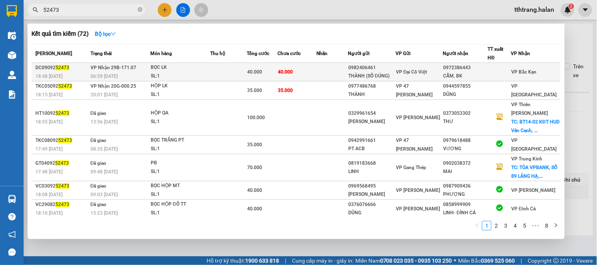
click at [190, 69] on div "BỌC LK" at bounding box center [180, 67] width 59 height 9
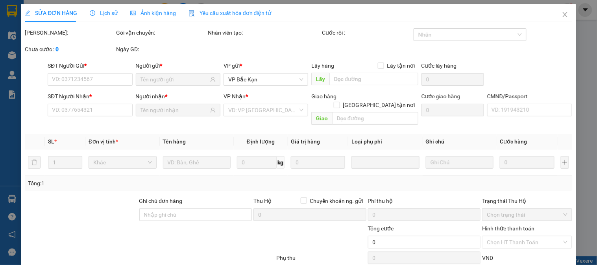
type input "0982406461"
type input "THÀNH (SỐ ĐÚNG)"
type input "0972386443"
type input "CẨM, BK"
type input "40.000"
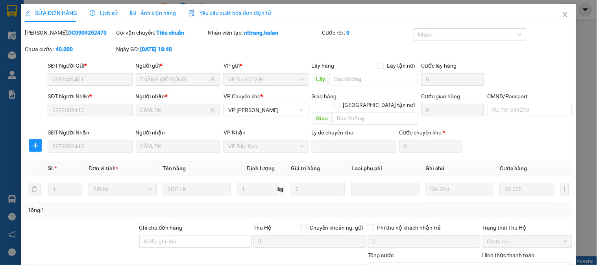
scroll to position [71, 0]
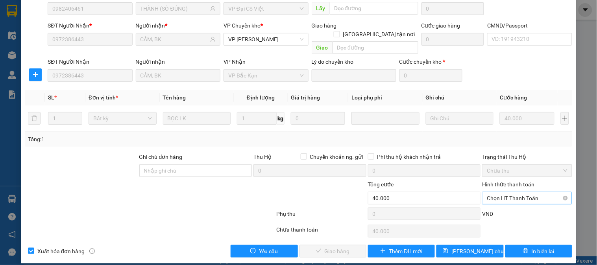
click at [518, 192] on span "Chọn HT Thanh Toán" at bounding box center [527, 198] width 80 height 12
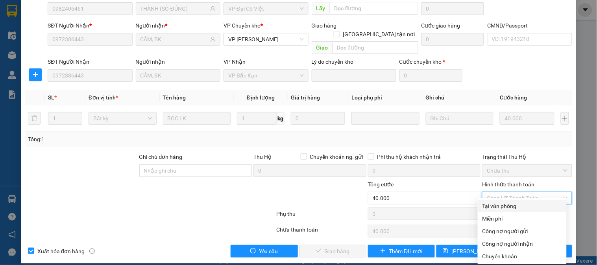
click at [520, 206] on div "Tại văn phòng" at bounding box center [523, 206] width 80 height 9
type input "0"
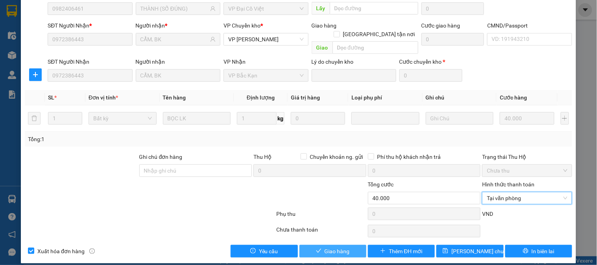
click at [343, 247] on span "Giao hàng" at bounding box center [337, 251] width 25 height 9
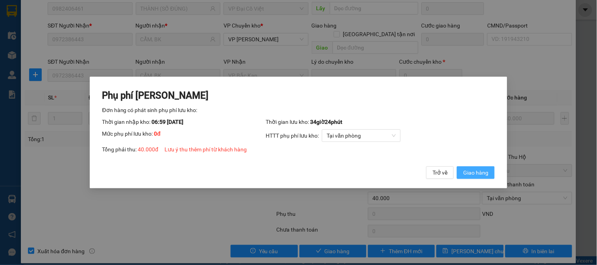
click at [479, 177] on span "Giao hàng" at bounding box center [475, 172] width 25 height 9
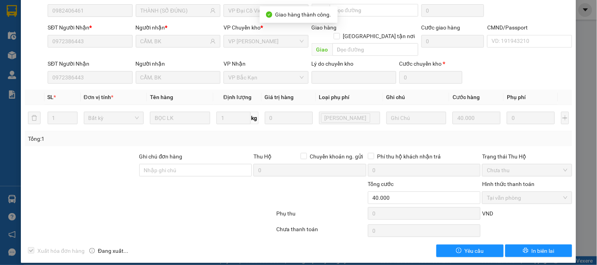
scroll to position [0, 0]
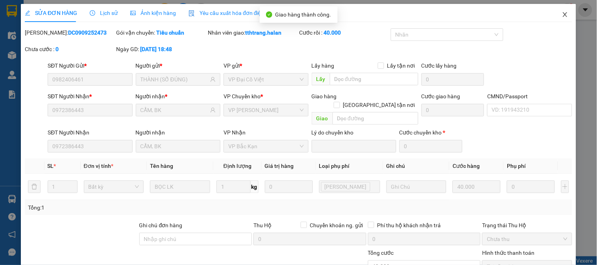
click at [563, 17] on icon "close" at bounding box center [565, 14] width 4 height 5
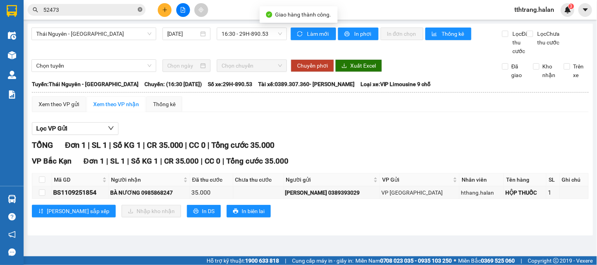
click at [139, 11] on icon "close-circle" at bounding box center [140, 9] width 5 height 5
click at [167, 9] on icon "plus" at bounding box center [165, 10] width 6 height 6
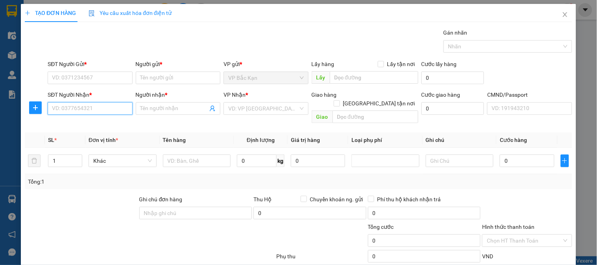
click at [109, 114] on input "SĐT Người Nhận *" at bounding box center [90, 108] width 85 height 13
click at [110, 113] on input "11509" at bounding box center [90, 108] width 85 height 13
drag, startPoint x: 106, startPoint y: 127, endPoint x: 107, endPoint y: 80, distance: 46.8
click at [106, 123] on div "0982911509 - DŨNG" at bounding box center [89, 125] width 74 height 9
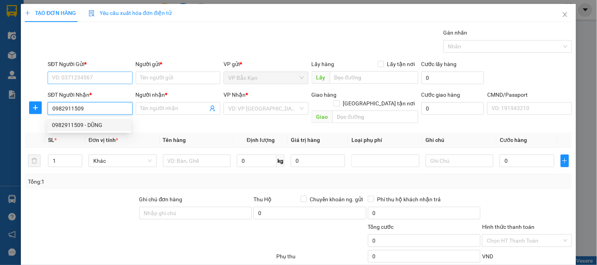
type input "0982911509"
click at [108, 76] on input "SĐT Người Gửi *" at bounding box center [90, 78] width 85 height 13
type input "DŨNG"
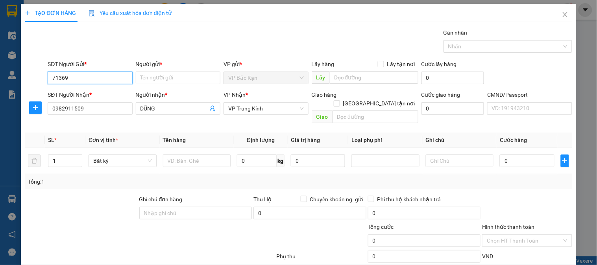
click at [116, 78] on input "71369" at bounding box center [90, 78] width 85 height 13
click at [107, 93] on div "0942571369 - HƯƠNG" at bounding box center [89, 93] width 74 height 9
type input "0942571369"
type input "HƯƠNG"
type input "0942571369"
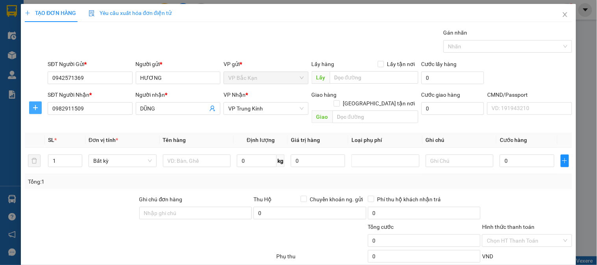
click at [40, 108] on span "plus" at bounding box center [36, 108] width 12 height 6
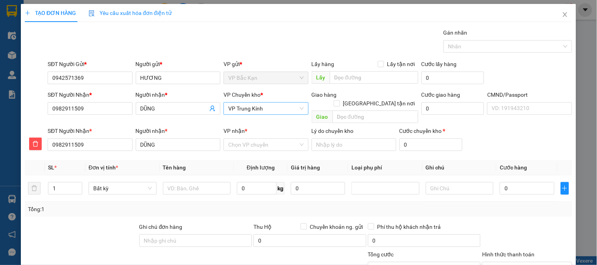
click at [233, 110] on span "VP Trung Kính" at bounding box center [265, 109] width 75 height 12
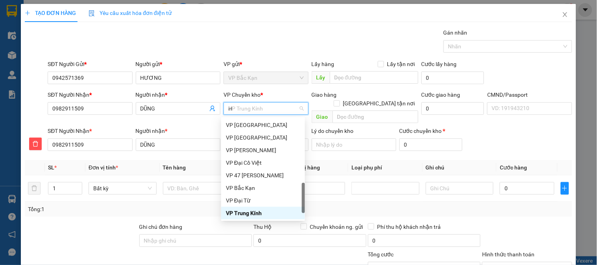
type input "HG"
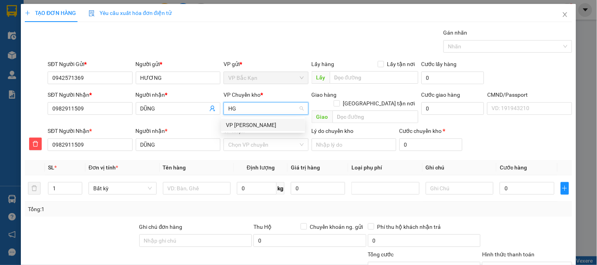
click at [251, 121] on div "VP [PERSON_NAME]" at bounding box center [263, 125] width 74 height 9
click at [257, 146] on div "VP nhận * Chọn VP chuyển" at bounding box center [266, 141] width 85 height 28
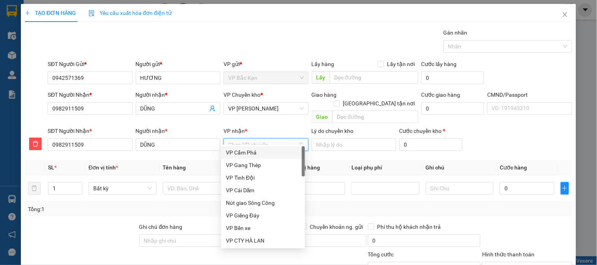
click at [253, 140] on input "VP nhận *" at bounding box center [263, 145] width 70 height 12
type input "TK"
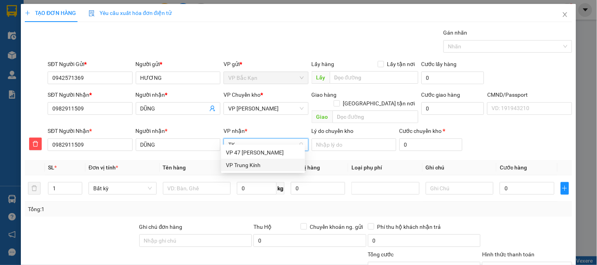
drag, startPoint x: 246, startPoint y: 164, endPoint x: 226, endPoint y: 174, distance: 22.2
click at [244, 166] on div "VP Trung Kính" at bounding box center [263, 165] width 74 height 9
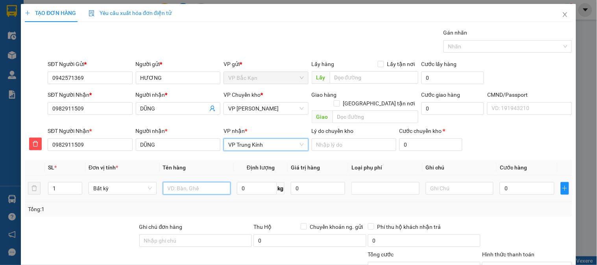
click at [208, 182] on input "text" at bounding box center [197, 188] width 68 height 13
type input "PBI ĐỎ"
type input "0.1"
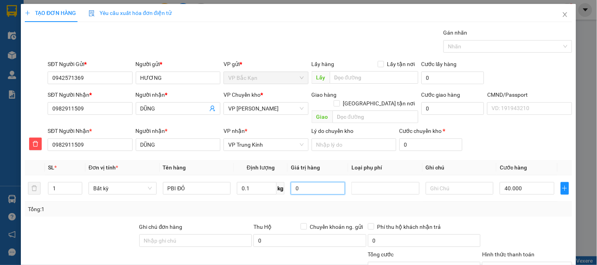
type input "40.000"
drag, startPoint x: 107, startPoint y: 133, endPoint x: 20, endPoint y: 131, distance: 87.0
click at [0, 139] on div "TẠO ĐƠN HÀNG Yêu cầu xuất hóa đơn điện tử Transit Pickup Surcharge Ids Transit …" at bounding box center [298, 132] width 597 height 265
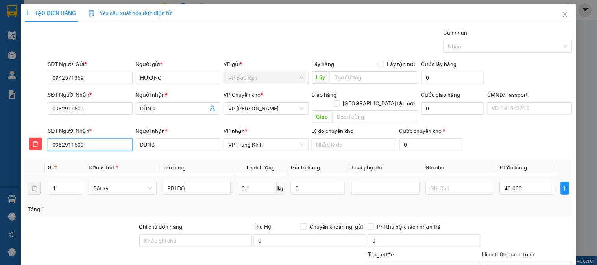
scroll to position [70, 0]
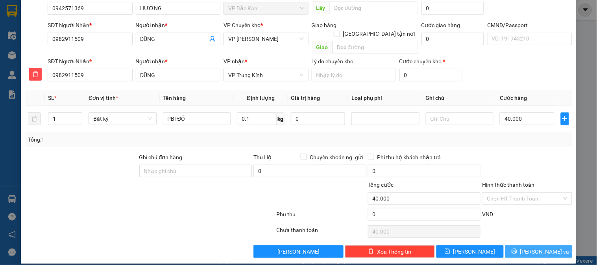
drag, startPoint x: 540, startPoint y: 247, endPoint x: 545, endPoint y: 248, distance: 4.9
click at [540, 248] on button "Lưu và In" at bounding box center [538, 252] width 67 height 13
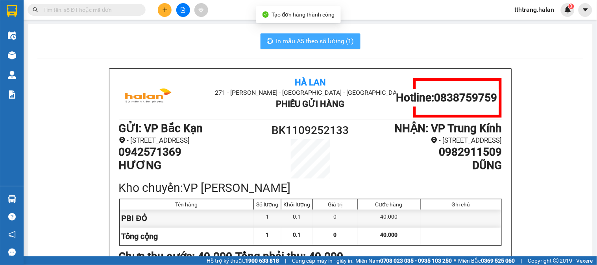
click at [316, 43] on span "In mẫu A5 theo số lượng (1)" at bounding box center [315, 41] width 78 height 10
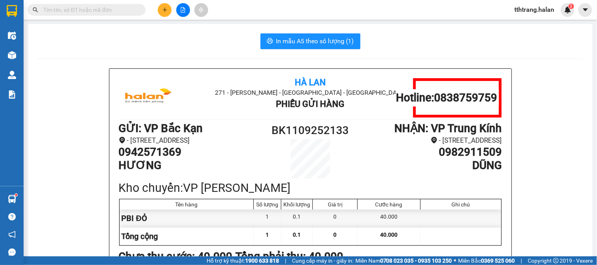
click at [128, 8] on input "text" at bounding box center [89, 10] width 93 height 9
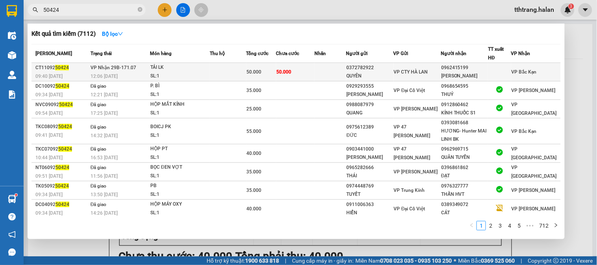
type input "50424"
click at [180, 67] on div "TẢI LK" at bounding box center [179, 67] width 59 height 9
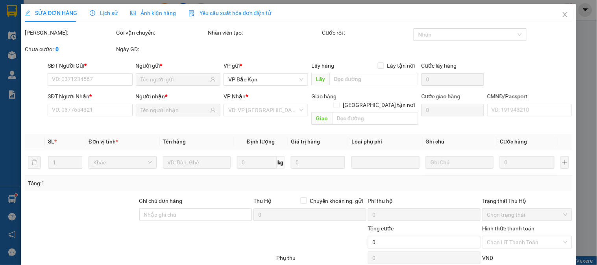
type input "0372782922"
type input "QUYÊN"
type input "0962415199"
type input "ĐINH NGỌC TÀI"
type input "50.000"
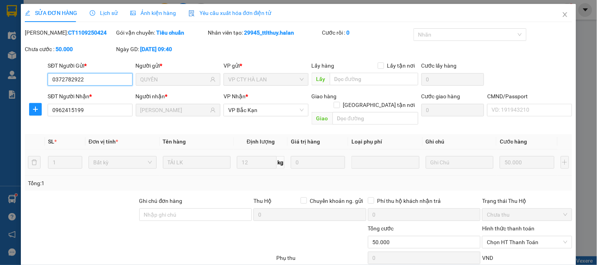
scroll to position [44, 0]
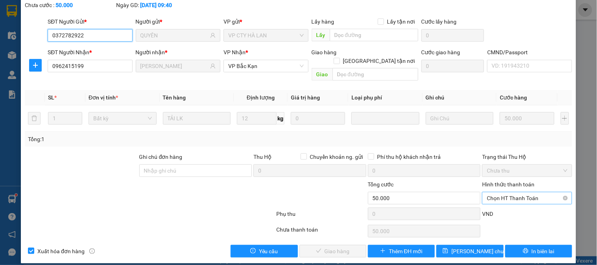
click at [511, 194] on span "Chọn HT Thanh Toán" at bounding box center [527, 198] width 80 height 12
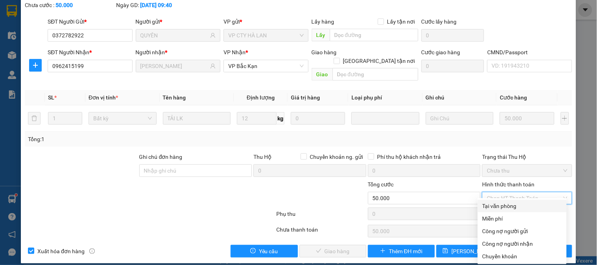
drag, startPoint x: 511, startPoint y: 202, endPoint x: 345, endPoint y: 241, distance: 170.5
click at [508, 203] on div "Tại văn phòng" at bounding box center [523, 206] width 80 height 9
type input "0"
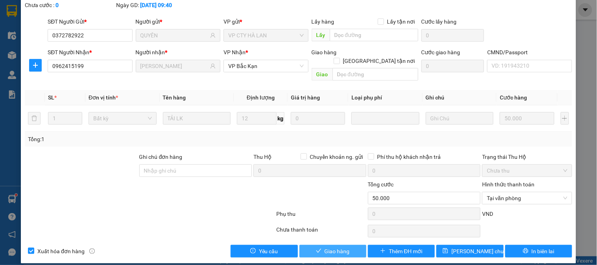
click at [336, 247] on span "Giao hàng" at bounding box center [337, 251] width 25 height 9
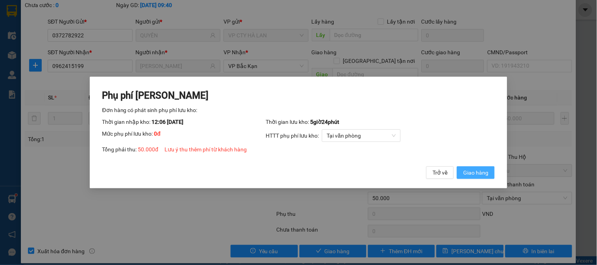
click at [481, 175] on span "Giao hàng" at bounding box center [475, 172] width 25 height 9
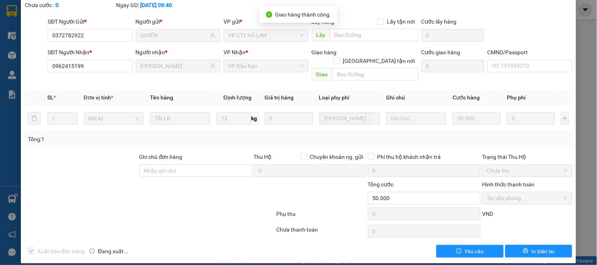
click at [210, 211] on div at bounding box center [150, 216] width 252 height 16
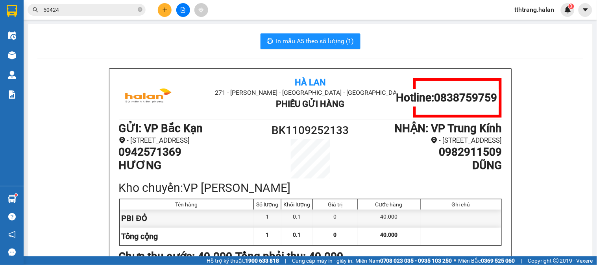
click at [167, 13] on button at bounding box center [165, 10] width 14 height 14
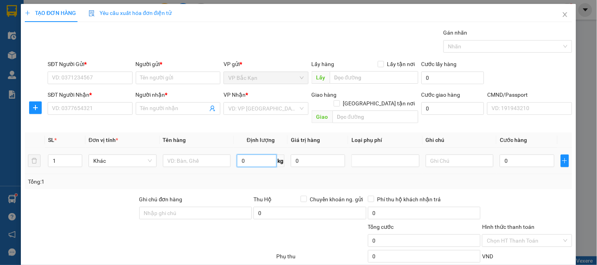
click at [258, 155] on input "0" at bounding box center [257, 161] width 40 height 13
type input "8"
click at [203, 155] on input "text" at bounding box center [197, 161] width 68 height 13
click at [95, 118] on div "SĐT Người Nhận * VD: 0377654321" at bounding box center [90, 105] width 85 height 28
click at [198, 155] on input "HỘP" at bounding box center [197, 161] width 68 height 13
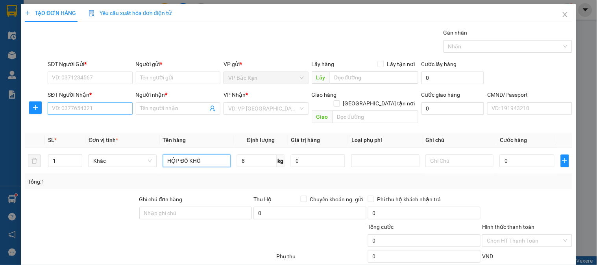
type input "HỘP ĐỒ KHÔ"
click at [84, 111] on input "SĐT Người Nhận *" at bounding box center [90, 108] width 85 height 13
type input "0912171661"
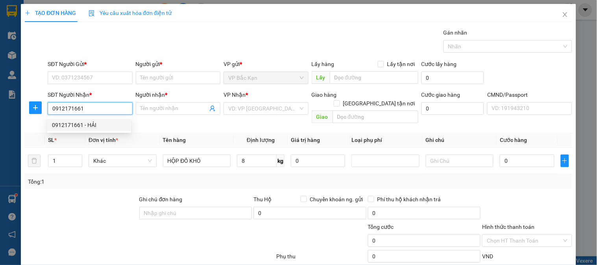
click at [109, 104] on input "0912171661" at bounding box center [90, 108] width 85 height 13
click at [97, 128] on div "0912171661 - HẢI" at bounding box center [89, 125] width 74 height 9
type input "HẢI"
type input "0912171661"
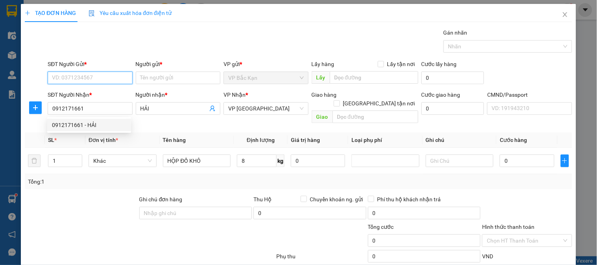
click at [105, 79] on input "SĐT Người Gửi *" at bounding box center [90, 78] width 85 height 13
click at [111, 76] on input "0362280" at bounding box center [90, 78] width 85 height 13
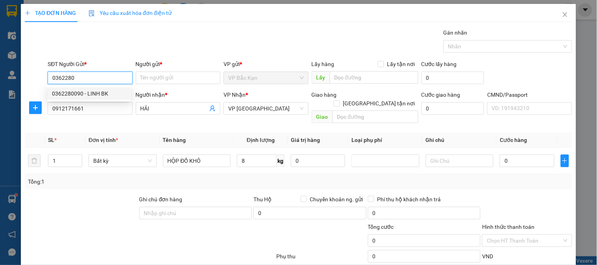
click at [102, 91] on div "0362280090 - LINH BK" at bounding box center [89, 93] width 74 height 9
type input "0362280090"
type input "LINH BK"
type input "0362280090"
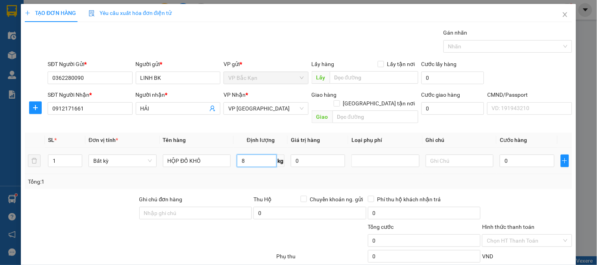
click at [248, 155] on input "8" at bounding box center [257, 161] width 40 height 13
drag, startPoint x: 273, startPoint y: 163, endPoint x: 311, endPoint y: 190, distance: 46.7
click at [274, 167] on div "SL * Đơn vị tính * Tên hàng Định lượng Giá trị hàng Loại phụ phí Ghi chú Cước h…" at bounding box center [298, 161] width 547 height 57
click at [310, 195] on span "Chuyển khoản ng. gửi" at bounding box center [336, 199] width 59 height 9
click at [306, 196] on input "Chuyển khoản ng. gửi" at bounding box center [304, 199] width 6 height 6
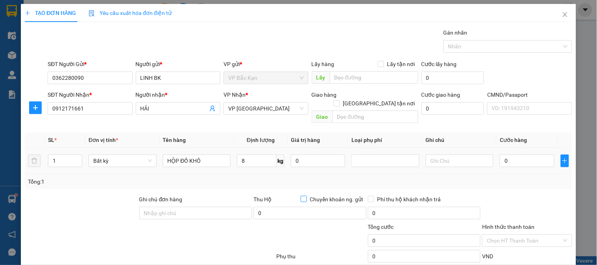
checkbox input "true"
type input "40.000"
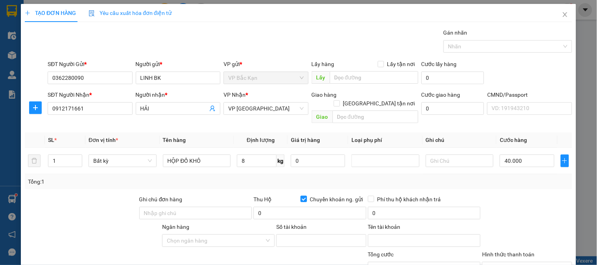
click at [311, 195] on span "Chuyển khoản ng. gửi" at bounding box center [336, 199] width 59 height 9
click at [306, 196] on input "Chuyển khoản ng. gửi" at bounding box center [304, 199] width 6 height 6
checkbox input "false"
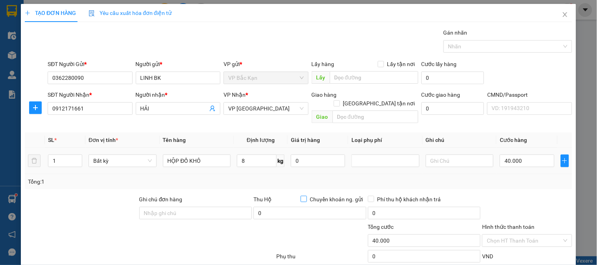
scroll to position [42, 0]
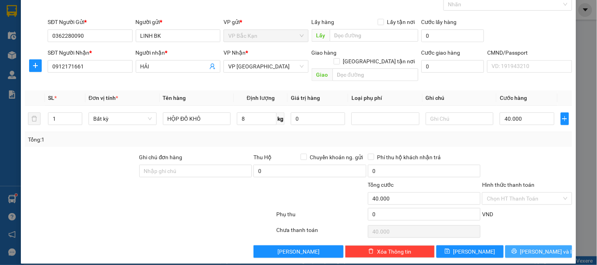
click at [529, 248] on span "Lưu và In" at bounding box center [547, 252] width 55 height 9
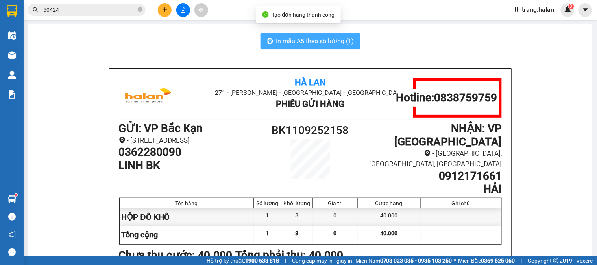
click at [325, 38] on span "In mẫu A5 theo số lượng (1)" at bounding box center [315, 41] width 78 height 10
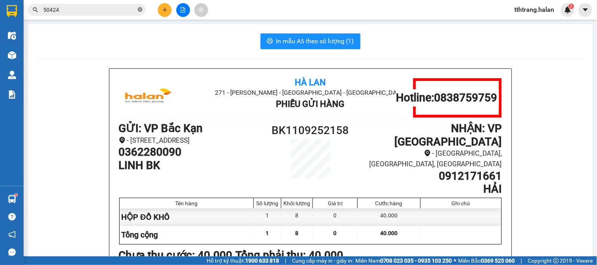
click at [139, 9] on icon "close-circle" at bounding box center [140, 9] width 5 height 5
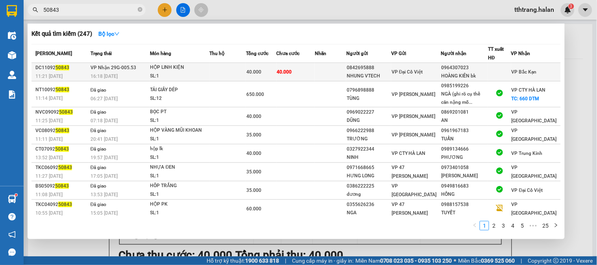
type input "50843"
click at [217, 77] on td at bounding box center [228, 72] width 36 height 18
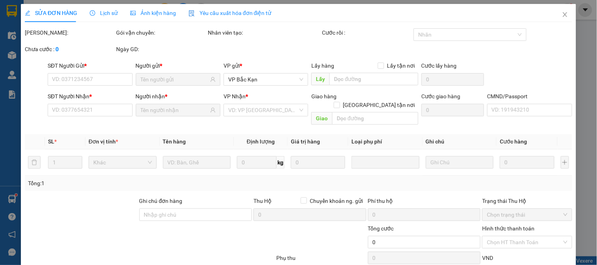
type input "0842695888"
type input "NHUNG VTECH"
type input "0964307023"
type input "HOÀNG KIÊN bk"
type input "40.000"
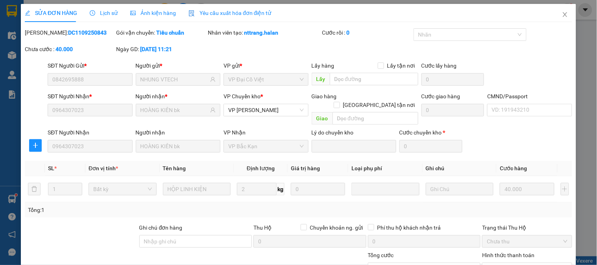
scroll to position [71, 0]
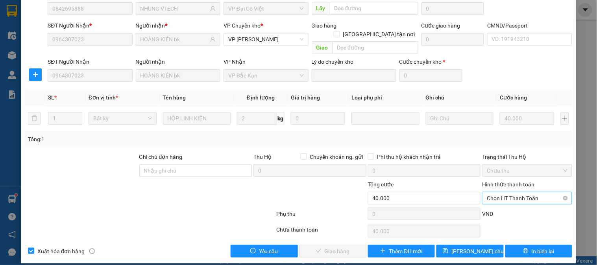
click at [526, 192] on span "Chọn HT Thanh Toán" at bounding box center [527, 198] width 80 height 12
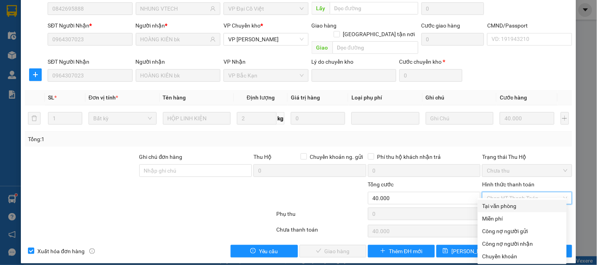
click at [522, 205] on div "Tại văn phòng" at bounding box center [523, 206] width 80 height 9
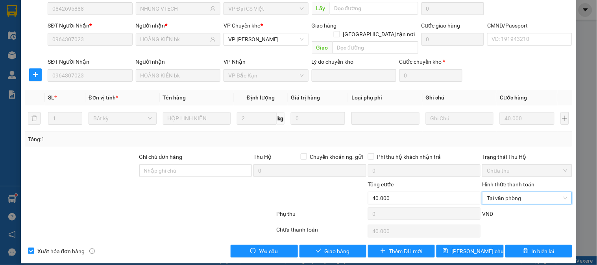
type input "0"
click at [343, 247] on span "Giao hàng" at bounding box center [337, 251] width 25 height 9
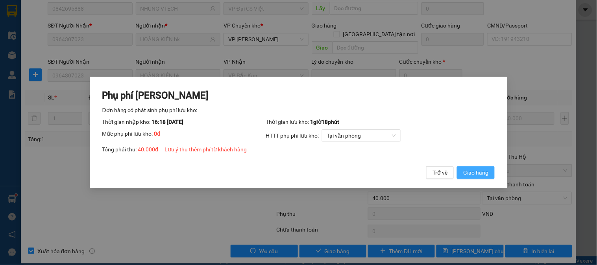
click at [472, 172] on span "Giao hàng" at bounding box center [475, 172] width 25 height 9
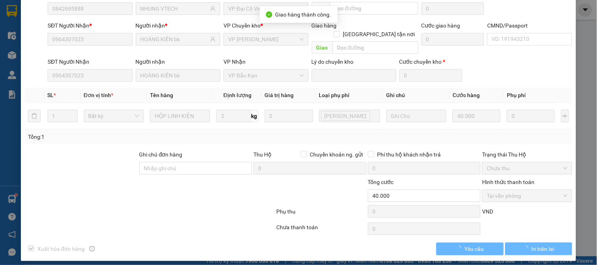
scroll to position [0, 0]
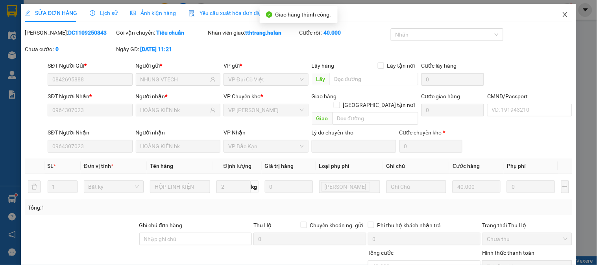
click at [558, 11] on span "Close" at bounding box center [565, 15] width 22 height 22
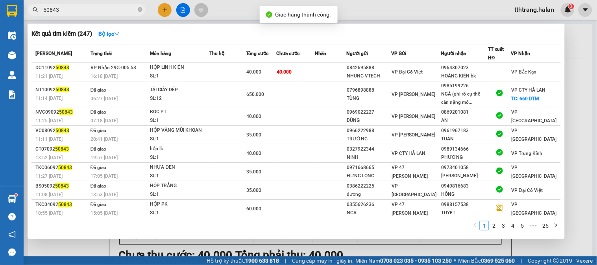
drag, startPoint x: 140, startPoint y: 10, endPoint x: 135, endPoint y: 7, distance: 5.4
click at [136, 7] on span "50843" at bounding box center [87, 10] width 118 height 12
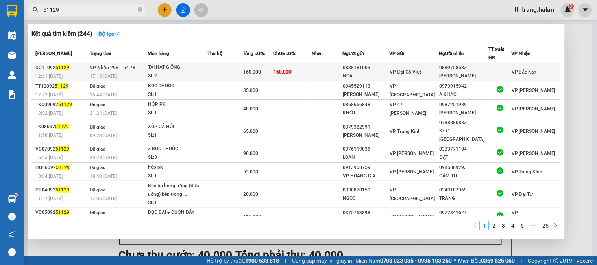
type input "51129"
click at [226, 72] on td at bounding box center [224, 72] width 35 height 18
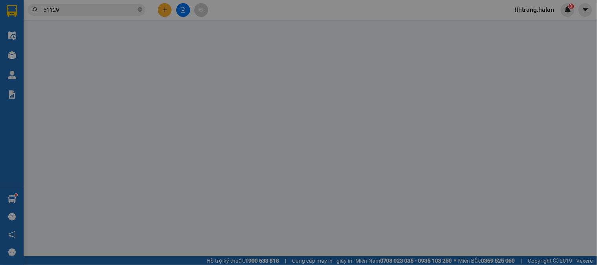
type input "0838181003"
type input "NGA"
type input "0889758583"
type input "DUY TÙNG"
type input "160.000"
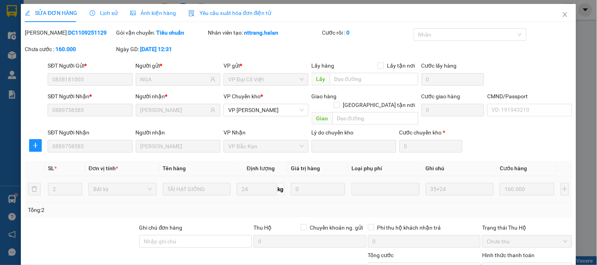
scroll to position [71, 0]
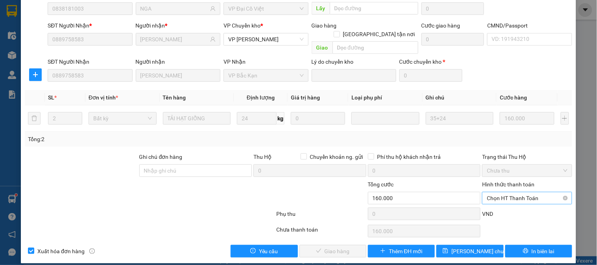
click at [522, 192] on span "Chọn HT Thanh Toán" at bounding box center [527, 198] width 80 height 12
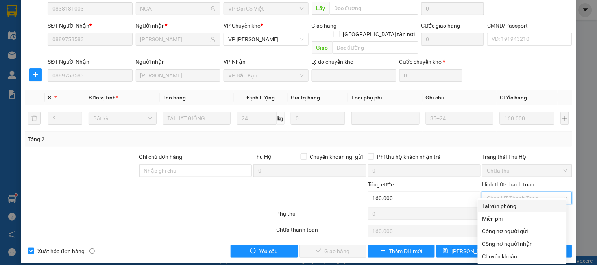
click at [512, 207] on div "Tại văn phòng" at bounding box center [523, 206] width 80 height 9
type input "0"
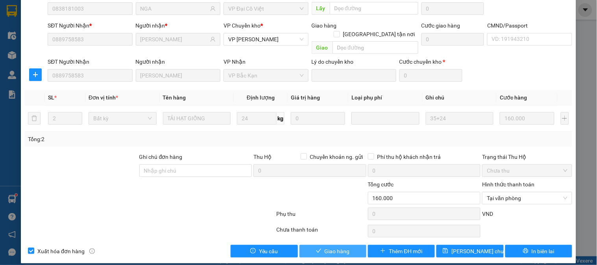
click at [331, 247] on span "Giao hàng" at bounding box center [337, 251] width 25 height 9
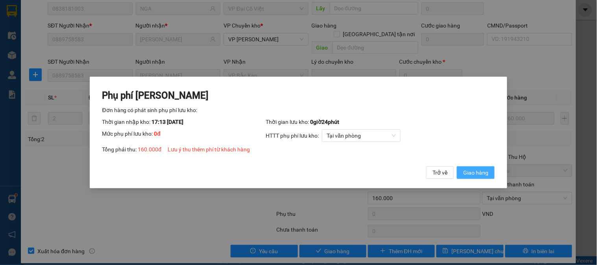
click at [479, 177] on span "Giao hàng" at bounding box center [475, 172] width 25 height 9
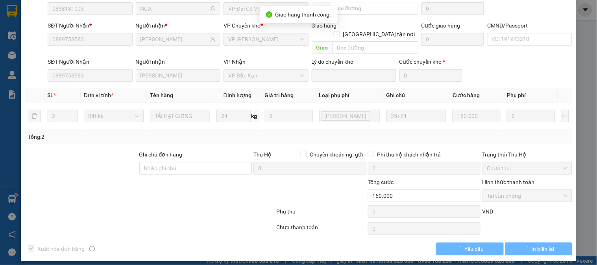
scroll to position [69, 0]
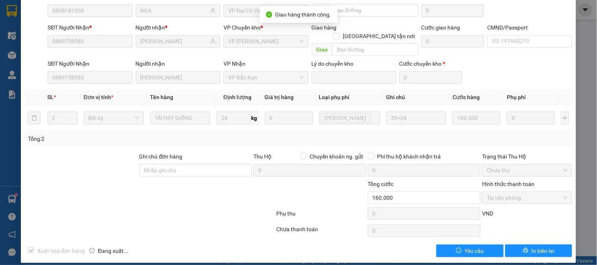
click at [191, 207] on div at bounding box center [150, 215] width 252 height 16
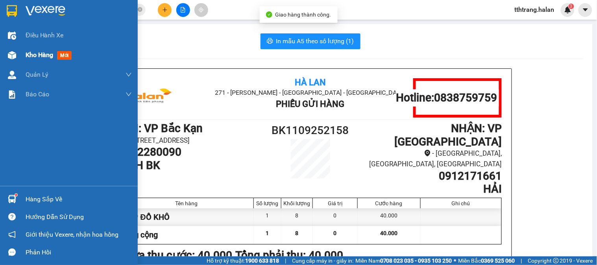
click at [15, 53] on img at bounding box center [12, 55] width 8 height 8
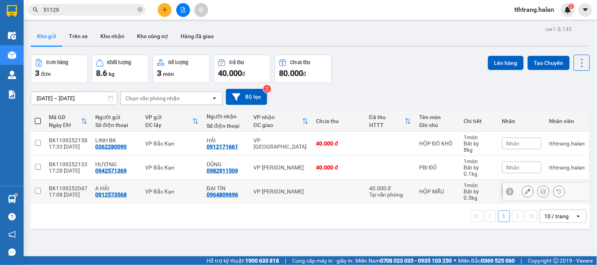
drag, startPoint x: 392, startPoint y: 191, endPoint x: 392, endPoint y: 176, distance: 15.4
click at [392, 191] on div "40.000 đ" at bounding box center [390, 188] width 42 height 6
checkbox input "true"
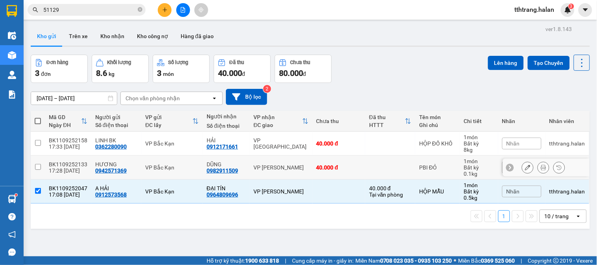
click at [393, 165] on td at bounding box center [390, 168] width 50 height 24
checkbox input "true"
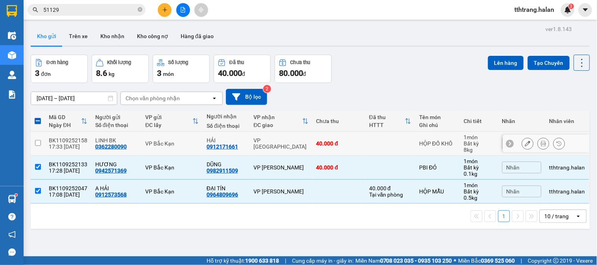
click at [396, 142] on td at bounding box center [390, 144] width 50 height 24
checkbox input "true"
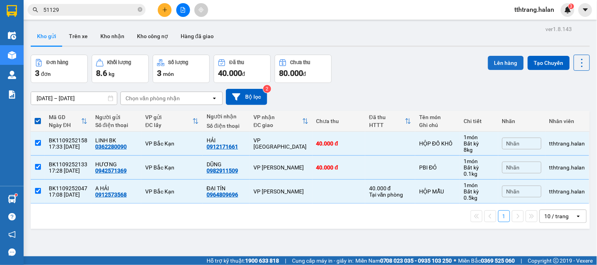
click at [498, 65] on button "Lên hàng" at bounding box center [506, 63] width 36 height 14
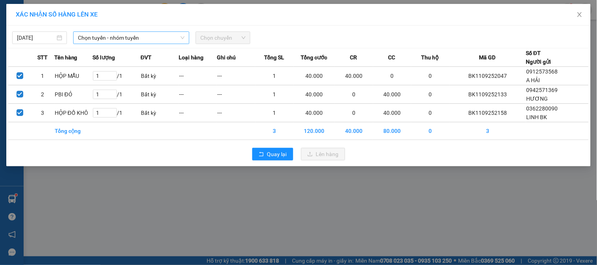
click at [135, 39] on span "Chọn tuyến - nhóm tuyến" at bounding box center [131, 38] width 107 height 12
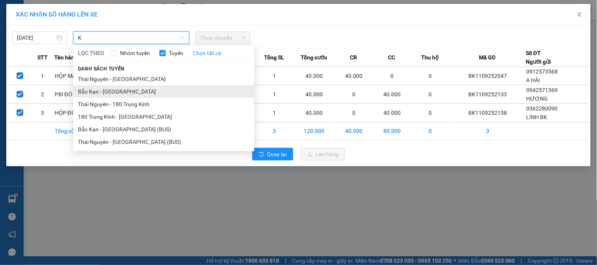
type input "K"
click at [93, 89] on li "Bắc Kạn - Thái Nguyên" at bounding box center [163, 91] width 181 height 13
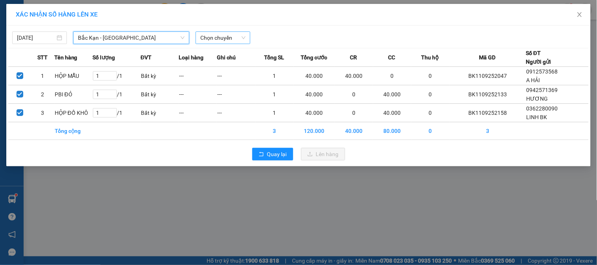
click at [222, 39] on span "Chọn chuyến" at bounding box center [222, 38] width 45 height 12
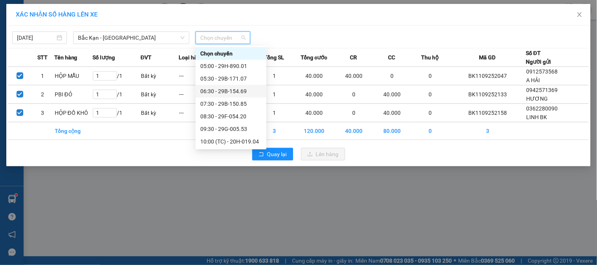
scroll to position [151, 0]
click at [216, 105] on div "17:30 - 29F-054.20" at bounding box center [230, 104] width 61 height 9
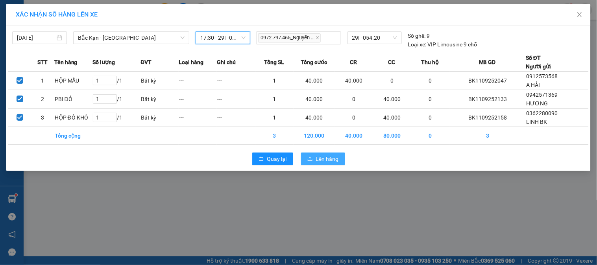
click at [311, 157] on icon "upload" at bounding box center [310, 159] width 6 height 6
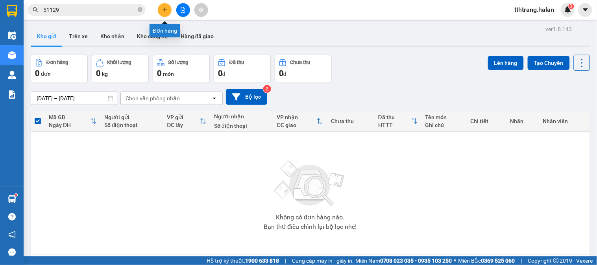
click at [163, 11] on icon "plus" at bounding box center [165, 10] width 6 height 6
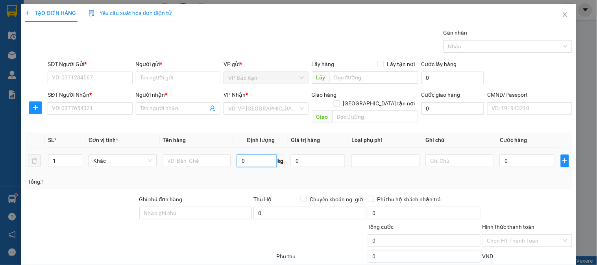
click at [249, 158] on input "0" at bounding box center [257, 161] width 40 height 13
type input "4"
click at [198, 155] on input "text" at bounding box center [197, 161] width 68 height 13
type input "HỘP LẠP SƯỜN"
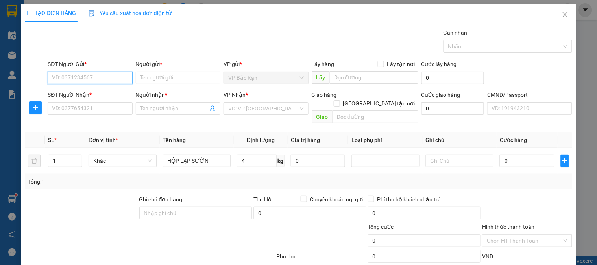
click at [117, 80] on input "SĐT Người Gửi *" at bounding box center [90, 78] width 85 height 13
type input "0985981981"
click at [117, 80] on input "0985981981" at bounding box center [90, 78] width 85 height 13
drag, startPoint x: 108, startPoint y: 92, endPoint x: 108, endPoint y: 102, distance: 9.8
click at [108, 93] on div "0985981981 - XUÂN HƯNG" at bounding box center [96, 93] width 89 height 9
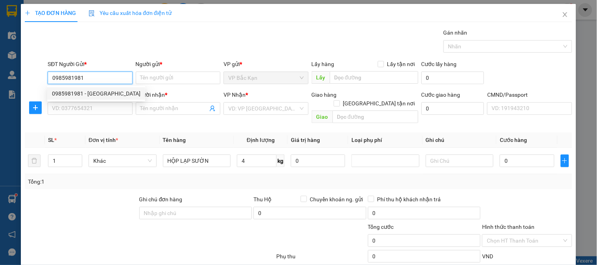
type input "XUÂN HƯNG"
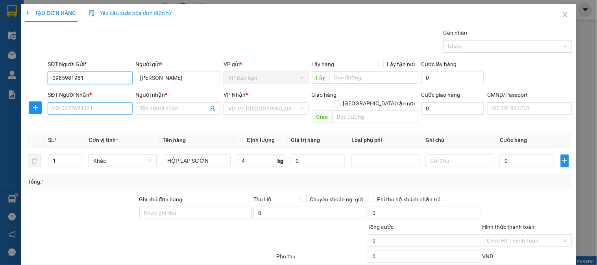
type input "0985981981"
click at [107, 113] on input "SĐT Người Nhận *" at bounding box center [90, 108] width 85 height 13
click at [105, 111] on input "SĐT Người Nhận *" at bounding box center [90, 108] width 85 height 13
type input "0979373454"
click at [105, 111] on input "0979373454" at bounding box center [90, 108] width 85 height 13
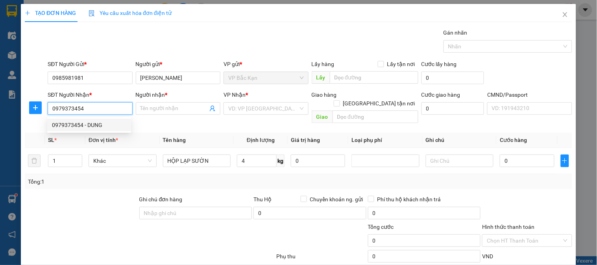
click at [94, 120] on div "0979373454 - DUNG" at bounding box center [89, 125] width 84 height 13
type input "DUNG"
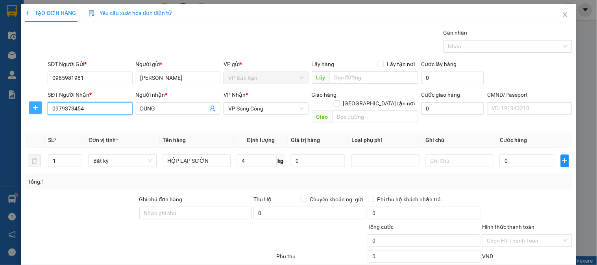
type input "0979373454"
click at [39, 109] on span "plus" at bounding box center [36, 108] width 12 height 6
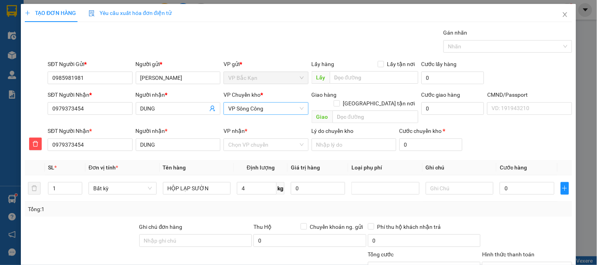
click at [241, 111] on span "VP Sông Công" at bounding box center [265, 109] width 75 height 12
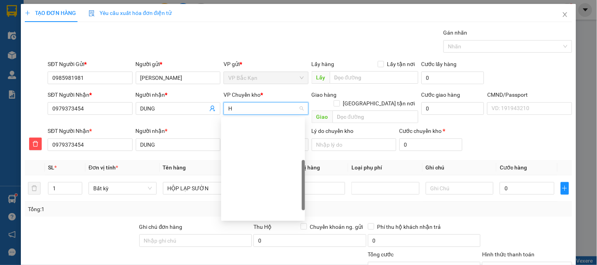
type input "HG"
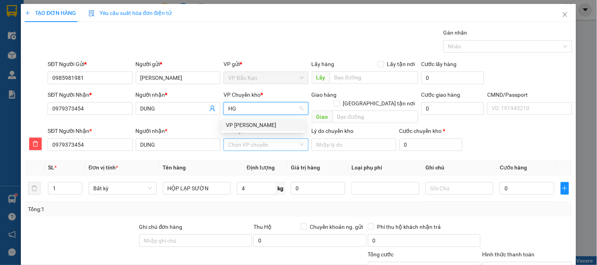
drag, startPoint x: 250, startPoint y: 128, endPoint x: 249, endPoint y: 137, distance: 9.5
click at [250, 128] on div "VP [PERSON_NAME]" at bounding box center [263, 125] width 74 height 9
click at [249, 139] on input "VP nhận *" at bounding box center [263, 145] width 70 height 12
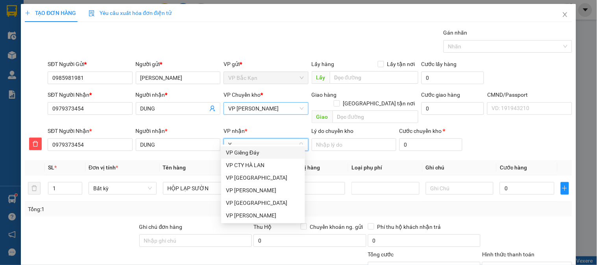
type input "YB"
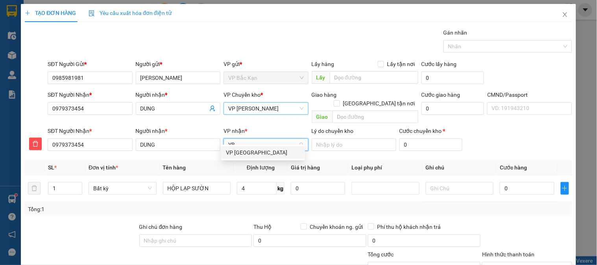
click at [247, 152] on div "VP Yên Bình" at bounding box center [263, 152] width 74 height 9
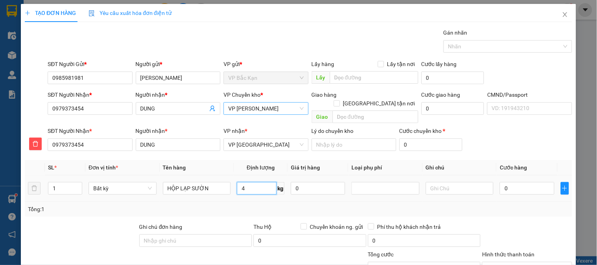
click at [253, 182] on input "4" at bounding box center [257, 188] width 40 height 13
click at [431, 182] on input "text" at bounding box center [460, 188] width 68 height 13
type input "40.000"
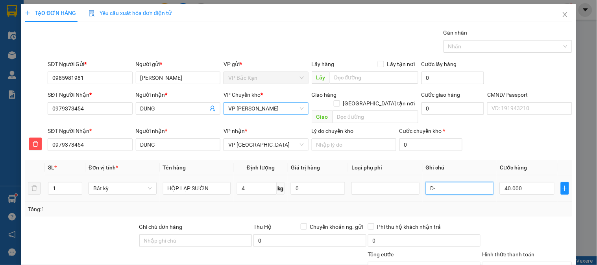
type input "D"
type input "ĐÃ TV HÔM SAU NHẬN"
click at [511, 182] on input "40.000" at bounding box center [527, 188] width 54 height 13
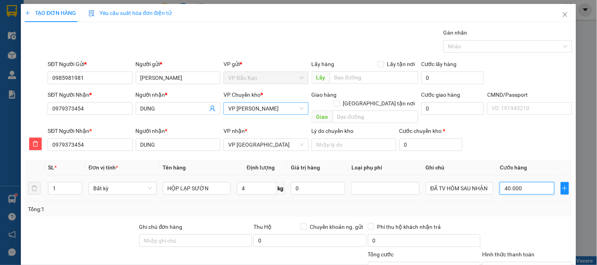
type input "5"
type input "55"
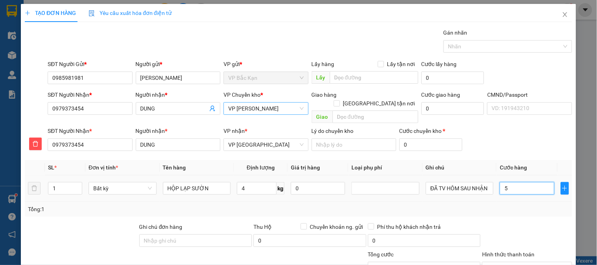
type input "55"
type input "55.000"
click at [499, 223] on div at bounding box center [526, 237] width 91 height 28
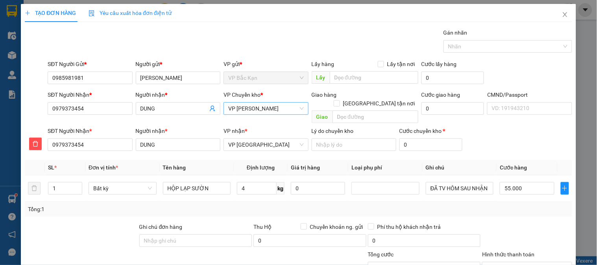
scroll to position [70, 0]
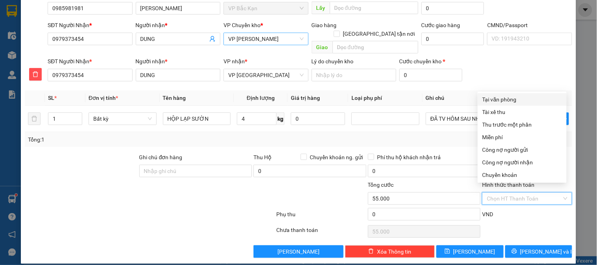
click at [509, 193] on input "Hình thức thanh toán" at bounding box center [524, 199] width 75 height 12
drag, startPoint x: 525, startPoint y: 216, endPoint x: 534, endPoint y: 235, distance: 20.2
click at [525, 224] on div "Chọn HT Thanh Toán" at bounding box center [526, 232] width 91 height 16
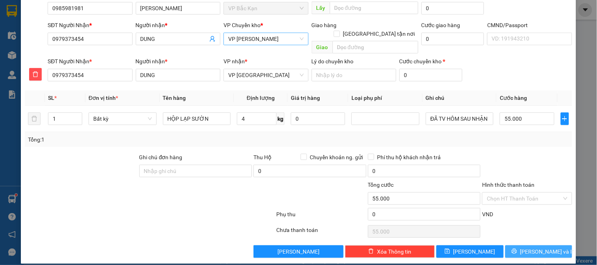
click at [528, 249] on button "Lưu và In" at bounding box center [538, 252] width 67 height 13
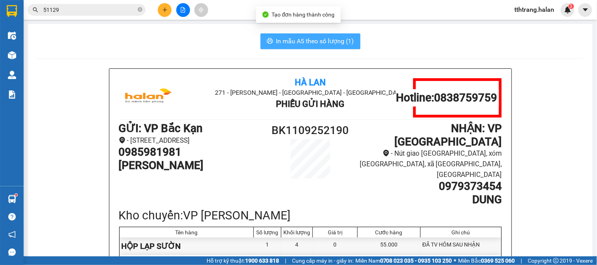
click at [320, 48] on button "In mẫu A5 theo số lượng (1)" at bounding box center [311, 41] width 100 height 16
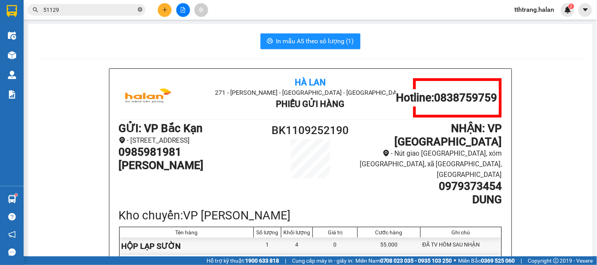
click at [140, 11] on icon "close-circle" at bounding box center [140, 9] width 5 height 5
click at [121, 11] on input "text" at bounding box center [89, 10] width 93 height 9
click at [127, 9] on input "text" at bounding box center [89, 10] width 93 height 9
click at [120, 10] on input "text" at bounding box center [89, 10] width 93 height 9
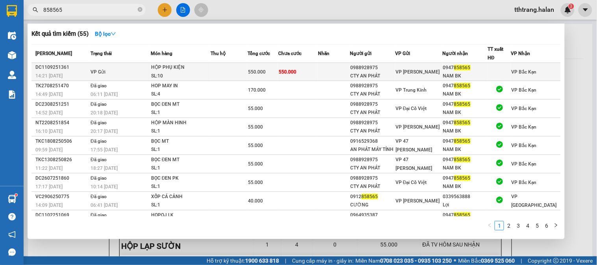
type input "858565"
click at [222, 72] on td at bounding box center [229, 72] width 37 height 18
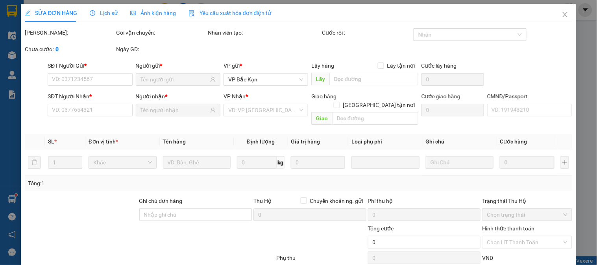
type input "0988928975"
type input "CTY AN PHÁT"
type input "0947858565"
type input "NAM BK"
type input "006090006564"
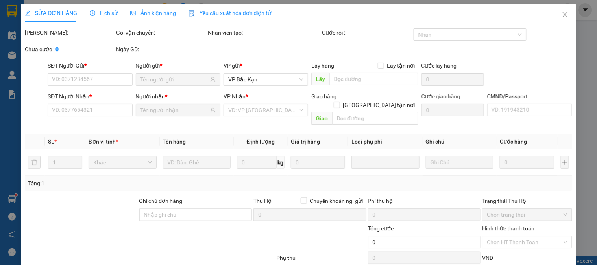
type input "550.000"
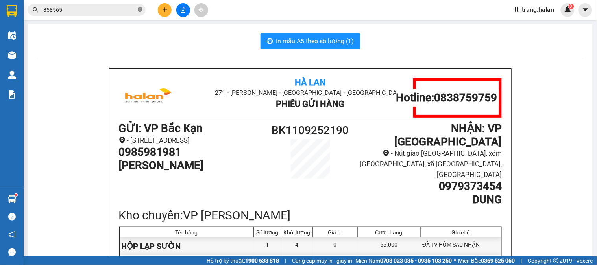
click at [139, 12] on span at bounding box center [140, 9] width 5 height 7
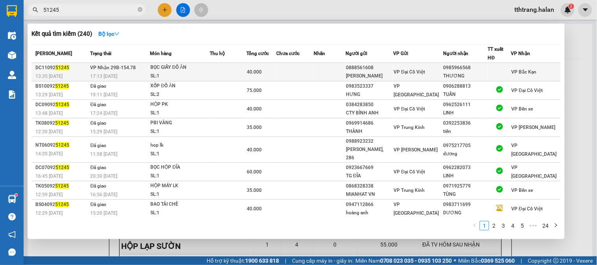
type input "51245"
click at [202, 69] on div "BỌC GIẤY ĐỒ ĂN" at bounding box center [180, 67] width 59 height 9
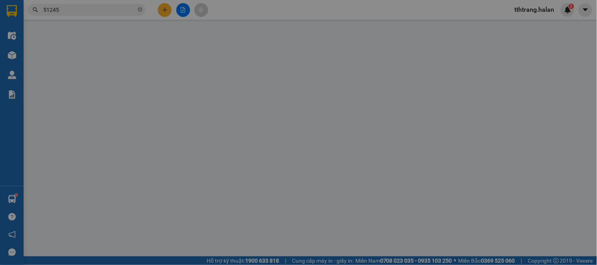
type input "0888561608"
type input "VŨ ANH"
type input "0985966568"
type input "THƯƠNG"
type input "40.000"
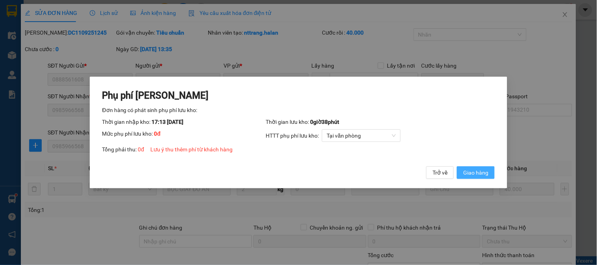
click at [491, 179] on button "Giao hàng" at bounding box center [476, 172] width 38 height 13
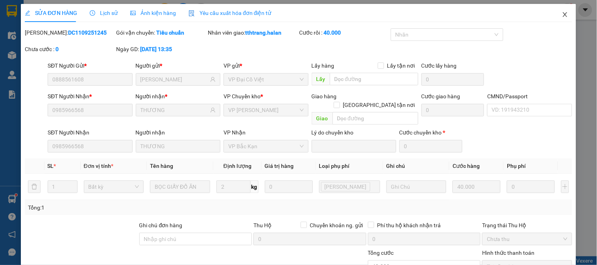
click at [562, 14] on icon "close" at bounding box center [565, 14] width 6 height 6
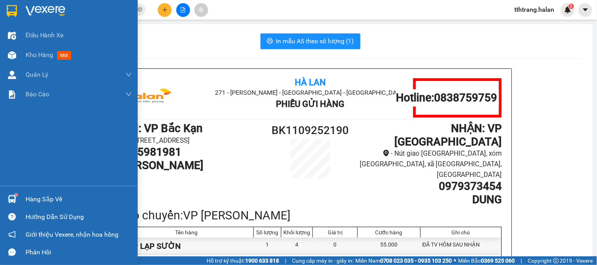
click at [6, 198] on div at bounding box center [12, 199] width 14 height 14
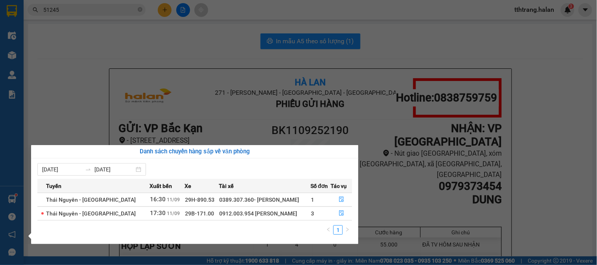
click at [71, 95] on section "Kết quả tìm kiếm ( 240 ) Bộ lọc Mã ĐH Trạng thái Món hàng Thu hộ Tổng cước Chưa…" at bounding box center [298, 132] width 597 height 265
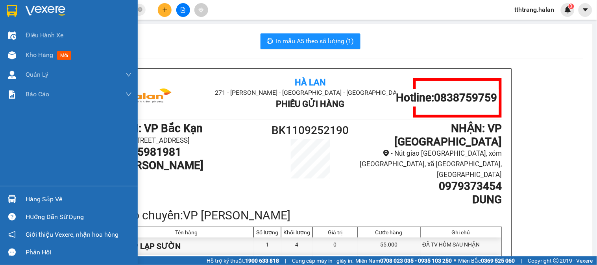
click at [14, 196] on img at bounding box center [12, 199] width 8 height 8
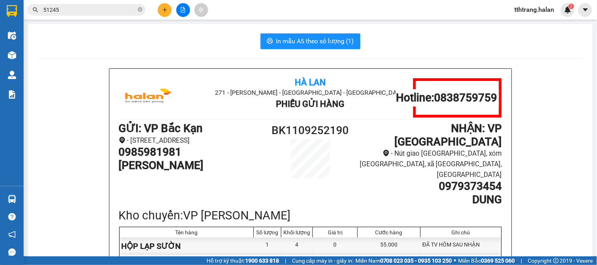
click at [55, 101] on section "Kết quả tìm kiếm ( 240 ) Bộ lọc Mã ĐH Trạng thái Món hàng Thu hộ Tổng cước Chưa…" at bounding box center [298, 132] width 597 height 265
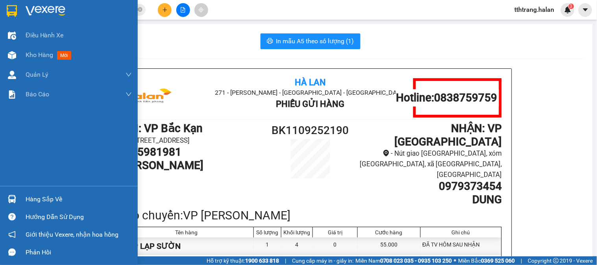
click at [13, 194] on div at bounding box center [12, 199] width 14 height 14
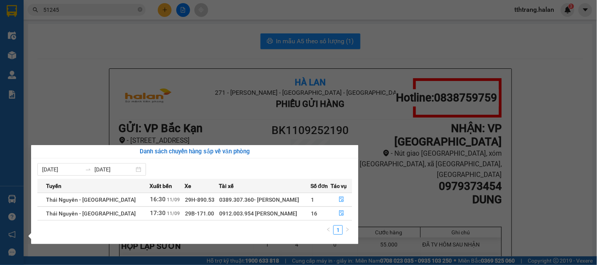
click at [150, 20] on section "Kết quả tìm kiếm ( 240 ) Bộ lọc Mã ĐH Trạng thái Món hàng Thu hộ Tổng cước Chưa…" at bounding box center [298, 132] width 597 height 265
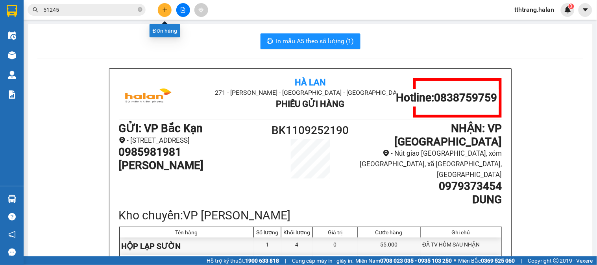
click at [166, 8] on icon "plus" at bounding box center [165, 10] width 6 height 6
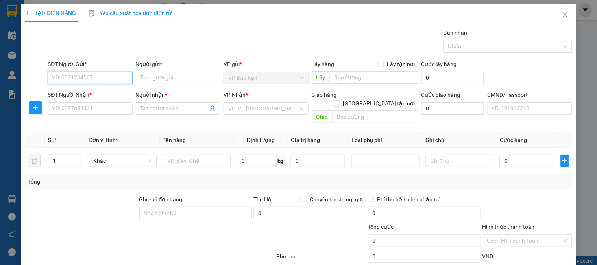
click at [113, 81] on input "SĐT Người Gửi *" at bounding box center [90, 78] width 85 height 13
click at [113, 81] on input "48688" at bounding box center [90, 78] width 85 height 13
click at [108, 92] on div "0968848688 - MINH THUỲ, BK" at bounding box center [95, 93] width 87 height 9
type input "0968848688"
type input "MINH THUỲ, BK"
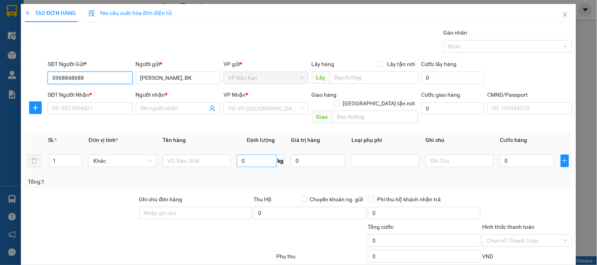
type input "0968848688"
drag, startPoint x: 255, startPoint y: 148, endPoint x: 263, endPoint y: 133, distance: 17.1
click at [255, 155] on input "0" at bounding box center [257, 161] width 40 height 13
type input "1"
click at [206, 155] on input "text" at bounding box center [197, 161] width 68 height 13
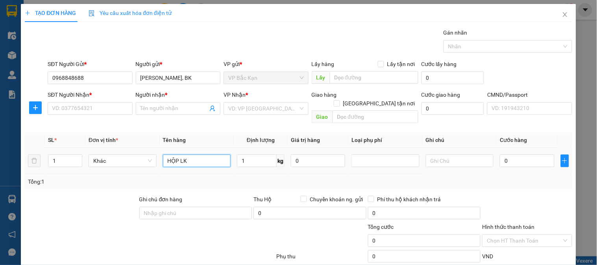
type input "HỘP LK"
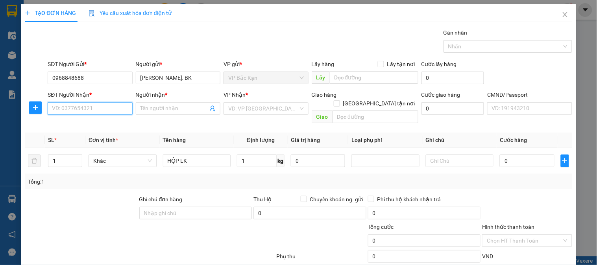
click at [112, 108] on input "SĐT Người Nhận *" at bounding box center [90, 108] width 85 height 13
type input "0395611720"
click at [109, 122] on div "0395611720 - KIỀU ANH" at bounding box center [91, 125] width 78 height 9
type input "KIỀU ANH"
type input "0395611720"
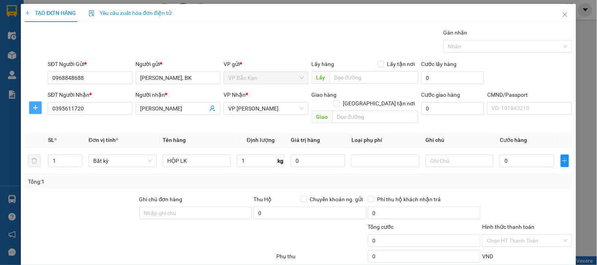
drag, startPoint x: 34, startPoint y: 111, endPoint x: 46, endPoint y: 108, distance: 11.7
click at [33, 110] on icon "plus" at bounding box center [35, 108] width 6 height 6
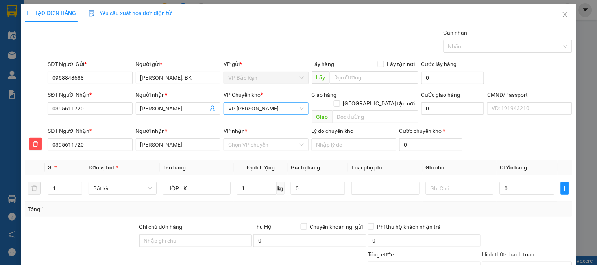
click at [237, 113] on span "VP [PERSON_NAME]" at bounding box center [265, 109] width 75 height 12
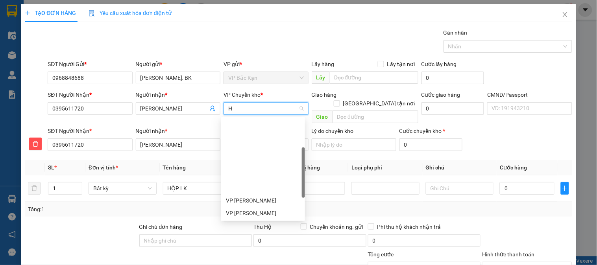
type input "HG"
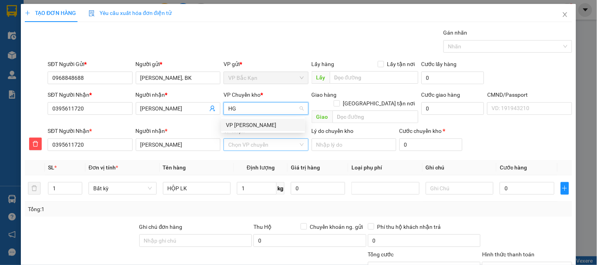
drag, startPoint x: 242, startPoint y: 122, endPoint x: 247, endPoint y: 135, distance: 14.1
click at [242, 123] on div "VP [PERSON_NAME]" at bounding box center [263, 125] width 74 height 9
click at [247, 139] on input "VP nhận *" at bounding box center [263, 145] width 70 height 12
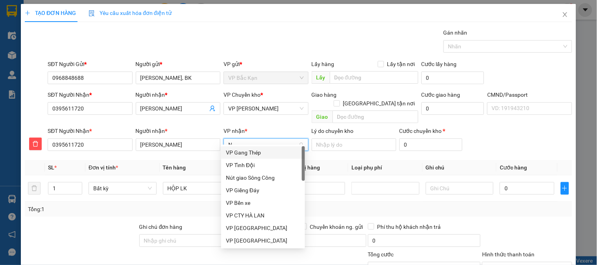
type input "NT"
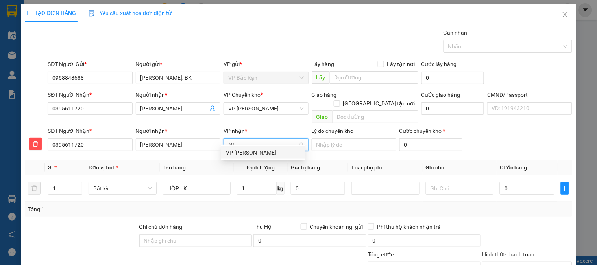
drag, startPoint x: 247, startPoint y: 150, endPoint x: 255, endPoint y: 166, distance: 18.1
click at [247, 152] on div "VP [PERSON_NAME]" at bounding box center [263, 152] width 74 height 9
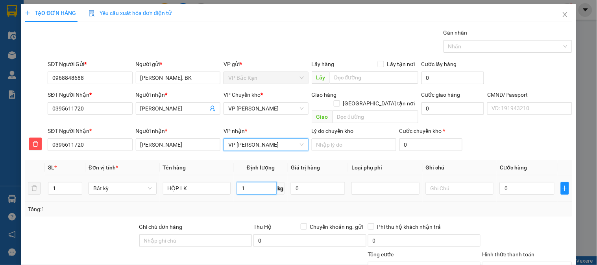
click at [258, 182] on input "1" at bounding box center [257, 188] width 40 height 13
click at [297, 191] on td "0" at bounding box center [318, 189] width 61 height 26
click at [307, 191] on td "0" at bounding box center [318, 189] width 61 height 26
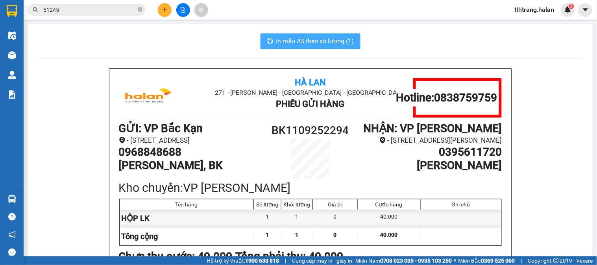
click at [333, 43] on span "In mẫu A5 theo số lượng (1)" at bounding box center [315, 41] width 78 height 10
click at [340, 41] on span "In mẫu A5 theo số lượng (1)" at bounding box center [315, 41] width 78 height 10
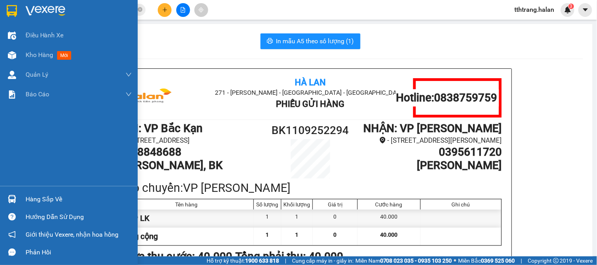
click at [13, 193] on div at bounding box center [12, 199] width 14 height 14
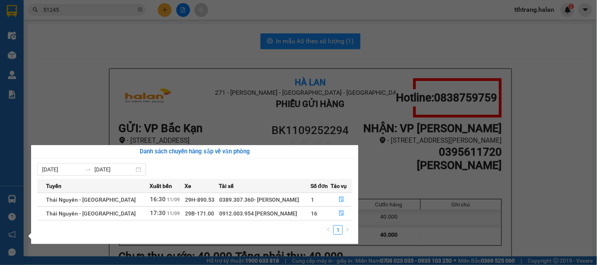
click at [73, 95] on section "Kết quả tìm kiếm ( 240 ) Bộ lọc Mã ĐH Trạng thái Món hàng Thu hộ Tổng cước Chưa…" at bounding box center [298, 132] width 597 height 265
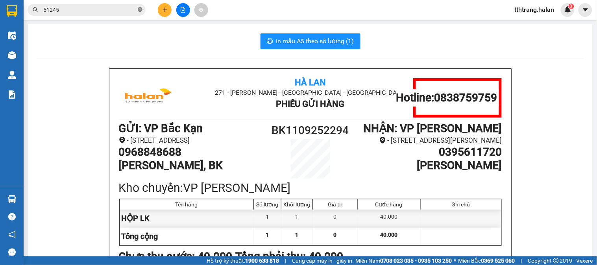
click at [140, 8] on icon "close-circle" at bounding box center [140, 9] width 5 height 5
click at [124, 8] on input "text" at bounding box center [89, 10] width 93 height 9
click at [115, 13] on input "text" at bounding box center [89, 10] width 93 height 9
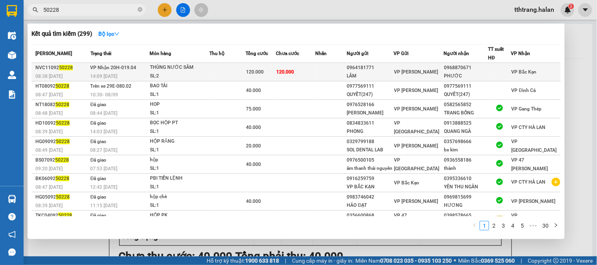
click at [189, 73] on div "SL: 2" at bounding box center [179, 76] width 59 height 9
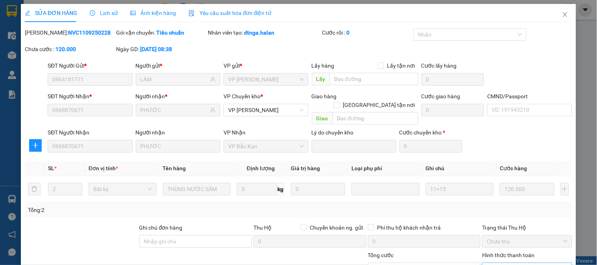
click at [520, 263] on span "Chọn HT Thanh Toán" at bounding box center [527, 269] width 80 height 12
drag, startPoint x: 510, startPoint y: 205, endPoint x: 369, endPoint y: 233, distance: 143.3
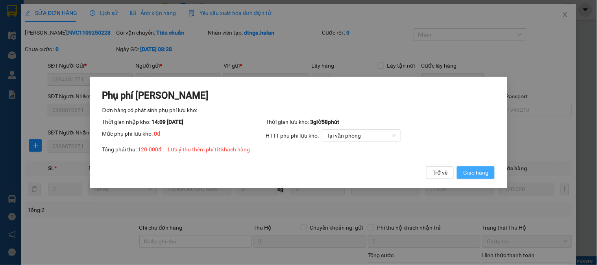
click at [481, 170] on button "Giao hàng" at bounding box center [476, 172] width 38 height 13
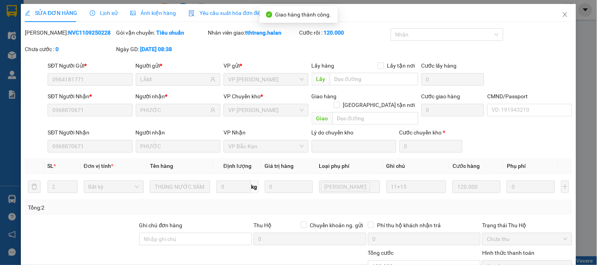
click at [190, 249] on div at bounding box center [229, 263] width 91 height 28
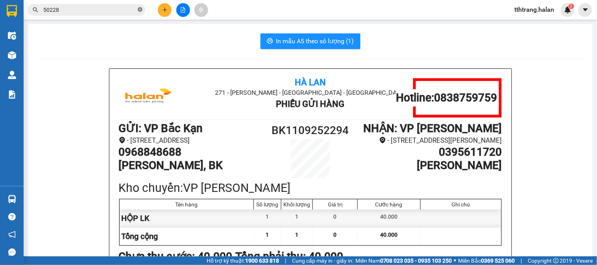
click at [138, 9] on icon "close-circle" at bounding box center [140, 9] width 5 height 5
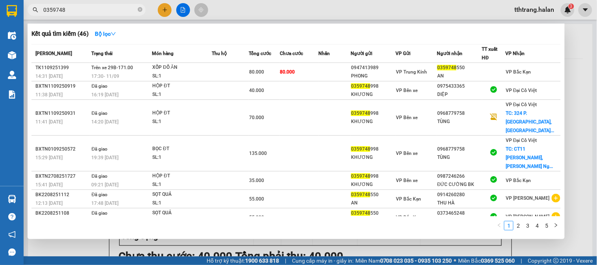
click at [201, 247] on div at bounding box center [298, 132] width 597 height 265
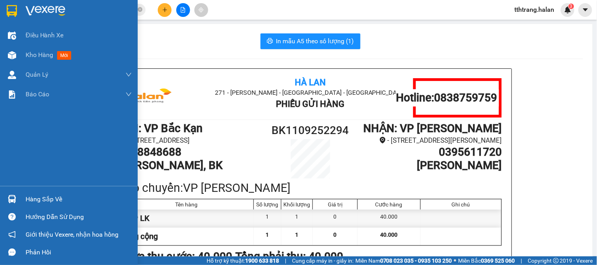
click at [18, 202] on div at bounding box center [12, 199] width 14 height 14
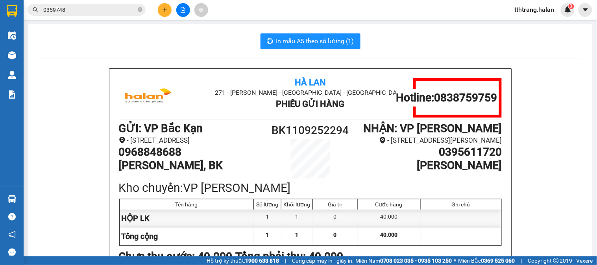
click at [108, 41] on section "Kết quả tìm kiếm ( 46 ) Bộ lọc Mã ĐH Trạng thái Món hàng Thu hộ Tổng cước Chưa …" at bounding box center [298, 132] width 597 height 265
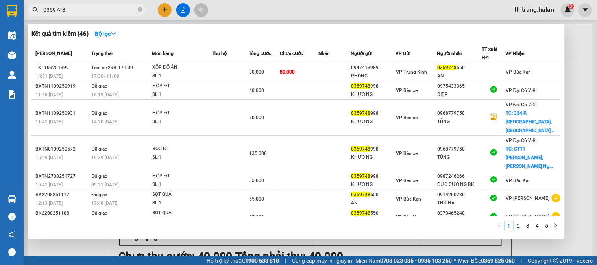
click at [92, 13] on input "0359748" at bounding box center [89, 10] width 93 height 9
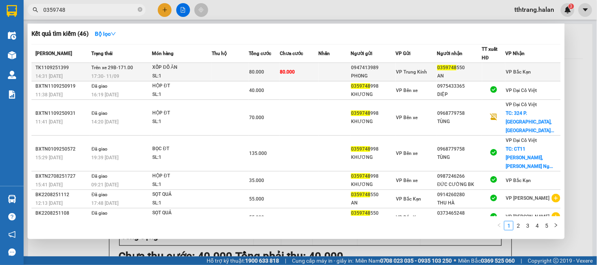
click at [88, 73] on div "14:31 - 11/09" at bounding box center [62, 76] width 54 height 9
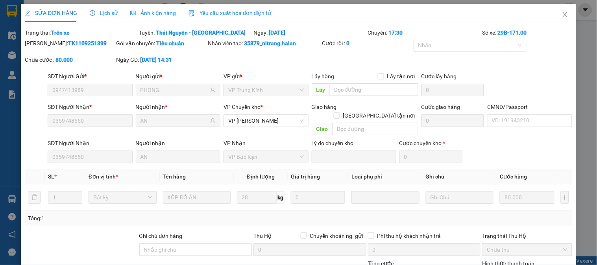
click at [108, 15] on span "Lịch sử" at bounding box center [104, 13] width 28 height 6
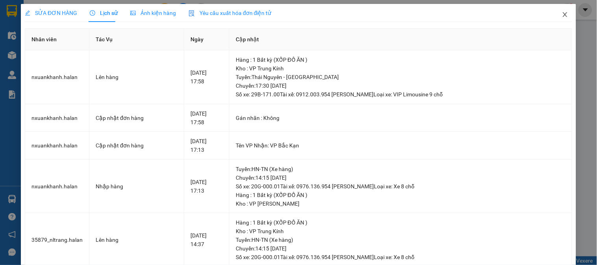
click at [562, 17] on icon "close" at bounding box center [565, 14] width 6 height 6
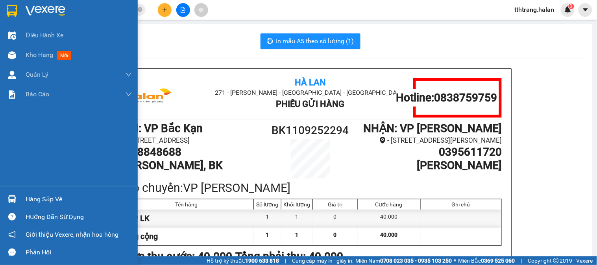
click at [15, 202] on img at bounding box center [12, 199] width 8 height 8
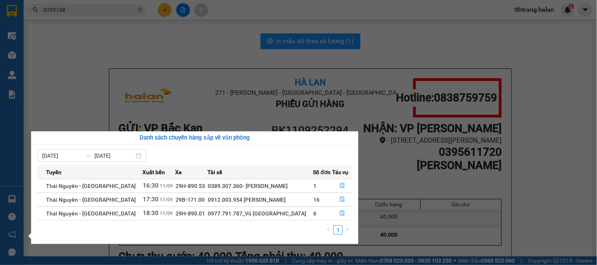
click at [69, 72] on section "Kết quả tìm kiếm ( 46 ) Bộ lọc Mã ĐH Trạng thái Món hàng Thu hộ Tổng cước Chưa …" at bounding box center [298, 132] width 597 height 265
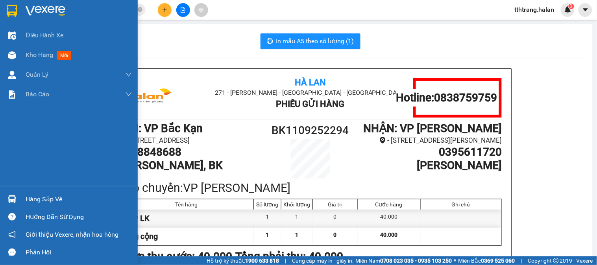
click at [14, 201] on img at bounding box center [12, 199] width 8 height 8
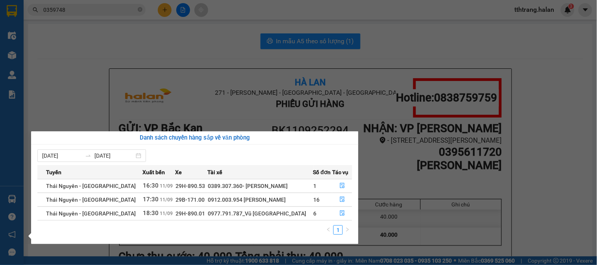
click at [105, 26] on section "Kết quả tìm kiếm ( 46 ) Bộ lọc Mã ĐH Trạng thái Món hàng Thu hộ Tổng cước Chưa …" at bounding box center [298, 132] width 597 height 265
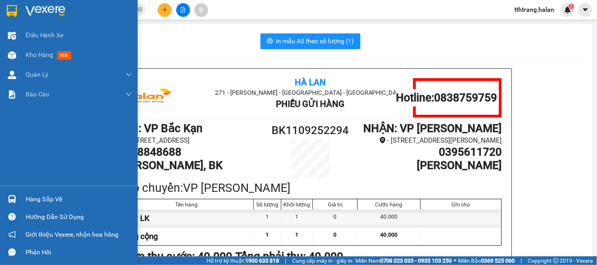
click at [9, 201] on img at bounding box center [12, 199] width 8 height 8
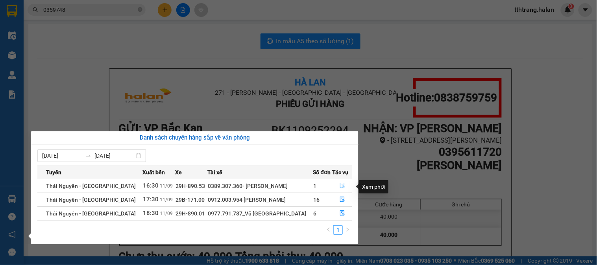
click at [340, 184] on icon "file-done" at bounding box center [342, 186] width 5 height 6
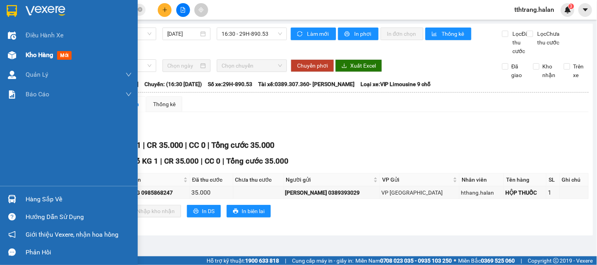
click at [10, 60] on div at bounding box center [12, 55] width 14 height 14
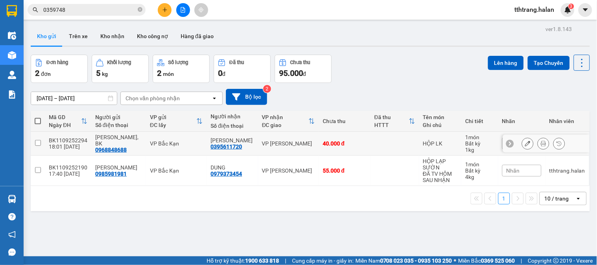
click at [327, 151] on td "40.000 đ" at bounding box center [345, 144] width 52 height 24
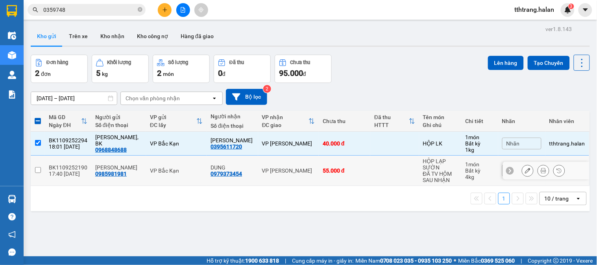
click at [333, 174] on div "55.000 đ" at bounding box center [345, 171] width 44 height 6
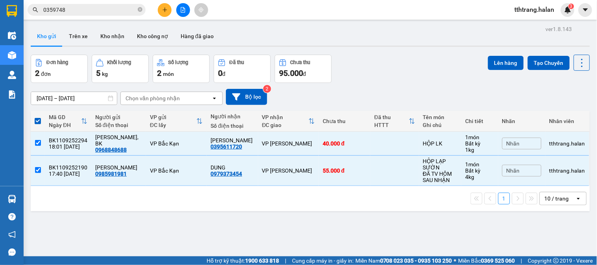
click at [500, 54] on div "ver 1.8.143 Kho gửi Trên xe Kho nhận Kho công nợ Hàng đã giao Đơn hàng 2 đơn Kh…" at bounding box center [311, 156] width 566 height 265
click at [499, 61] on button "Lên hàng" at bounding box center [506, 63] width 36 height 14
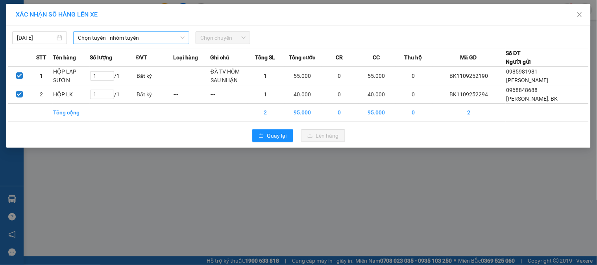
drag, startPoint x: 155, startPoint y: 41, endPoint x: 150, endPoint y: 42, distance: 5.1
click at [151, 41] on span "Chọn tuyến - nhóm tuyến" at bounding box center [131, 38] width 107 height 12
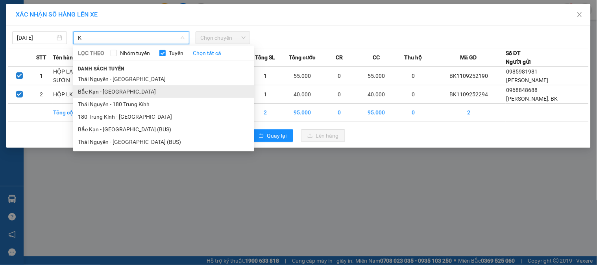
click at [107, 89] on li "Bắc Kạn - Thái Nguyên" at bounding box center [163, 91] width 181 height 13
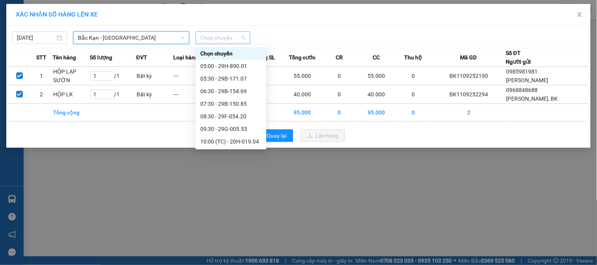
click at [226, 39] on span "Chọn chuyến" at bounding box center [222, 38] width 45 height 12
click at [224, 263] on div "18:30 - 29H-890.53" at bounding box center [230, 267] width 61 height 9
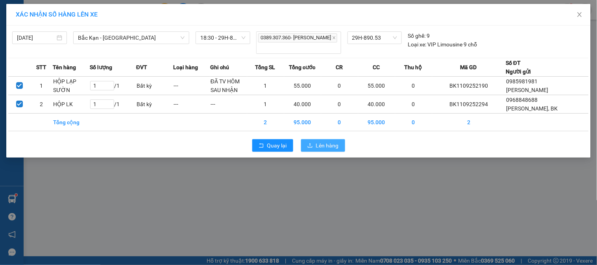
click at [326, 143] on span "Lên hàng" at bounding box center [327, 145] width 23 height 9
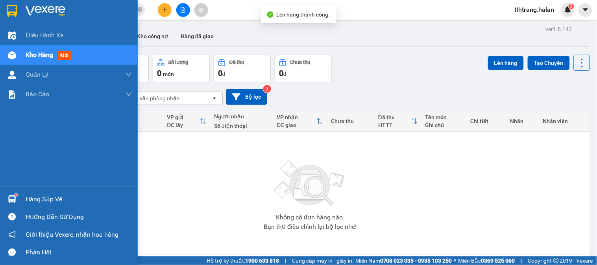
click at [18, 195] on div at bounding box center [12, 199] width 14 height 14
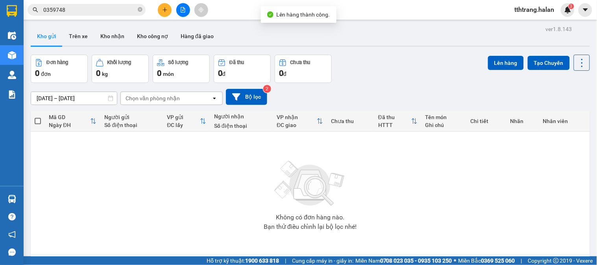
click at [394, 205] on section "Kết quả tìm kiếm ( 46 ) Bộ lọc Mã ĐH Trạng thái Món hàng Thu hộ Tổng cước Chưa …" at bounding box center [298, 132] width 597 height 265
click at [125, 197] on div "Không có đơn hàng nào. Bạn thử điều chỉnh lại bộ lọc nhé!" at bounding box center [310, 193] width 551 height 118
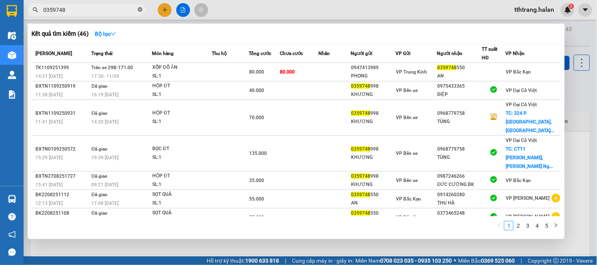
click at [140, 10] on icon "close-circle" at bounding box center [140, 9] width 5 height 5
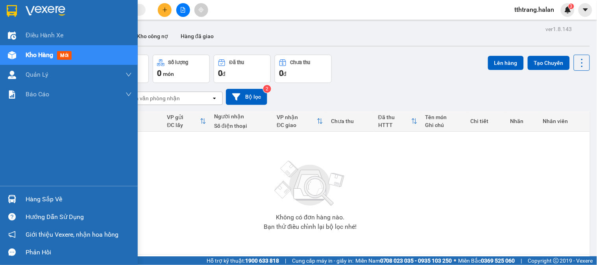
click at [9, 197] on img at bounding box center [12, 199] width 8 height 8
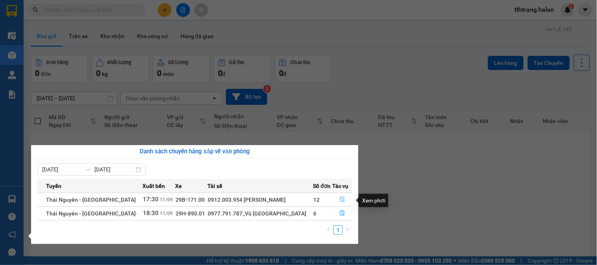
click at [340, 200] on icon "file-done" at bounding box center [343, 200] width 6 height 6
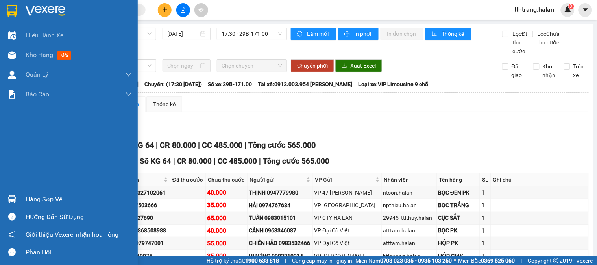
click at [7, 198] on div at bounding box center [12, 199] width 14 height 14
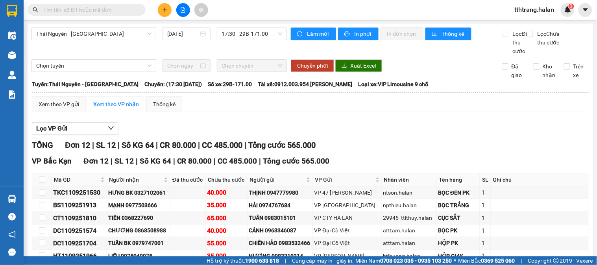
click at [466, 236] on section "Kết quả tìm kiếm ( 46 ) Bộ lọc Mã ĐH Trạng thái Món hàng Thu hộ Tổng cước Chưa …" at bounding box center [298, 132] width 597 height 265
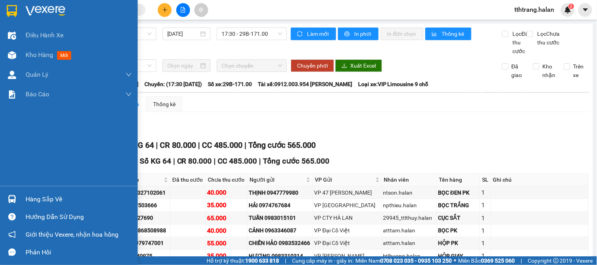
click at [11, 194] on div at bounding box center [12, 199] width 14 height 14
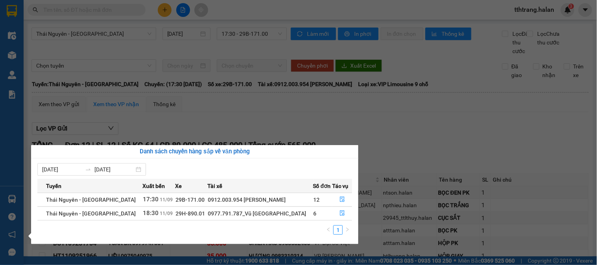
drag, startPoint x: 404, startPoint y: 241, endPoint x: 373, endPoint y: 213, distance: 42.0
click at [403, 241] on section "Kết quả tìm kiếm ( 46 ) Bộ lọc Mã ĐH Trạng thái Món hàng Thu hộ Tổng cước Chưa …" at bounding box center [298, 132] width 597 height 265
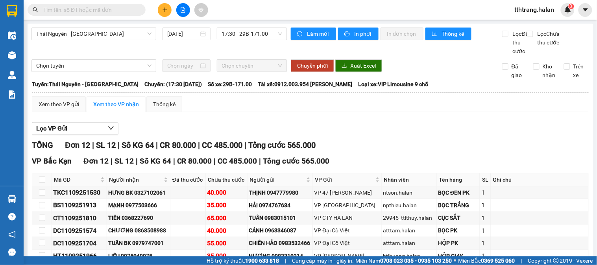
click at [118, 13] on input "text" at bounding box center [89, 10] width 93 height 9
click at [166, 16] on button at bounding box center [165, 10] width 14 height 14
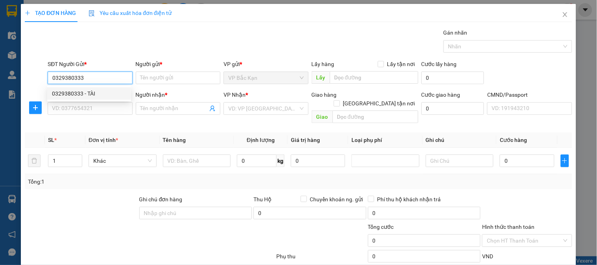
click at [107, 96] on div "0329380333 - TÀI" at bounding box center [89, 93] width 74 height 9
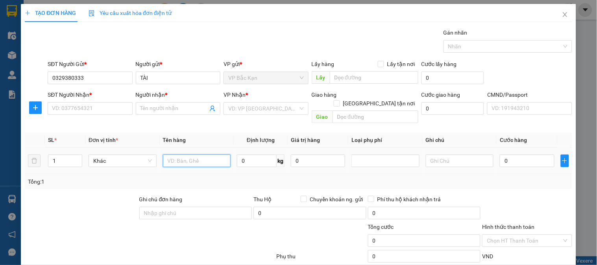
click at [182, 155] on input "text" at bounding box center [197, 161] width 68 height 13
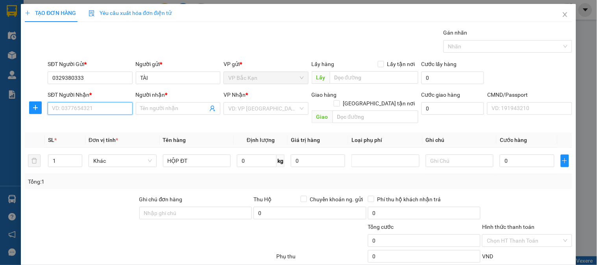
click at [104, 109] on input "SĐT Người Nhận *" at bounding box center [90, 108] width 85 height 13
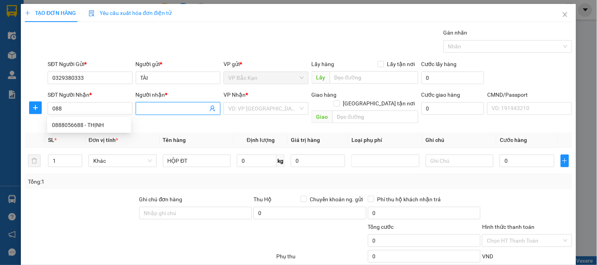
click at [211, 108] on icon "user-add" at bounding box center [212, 109] width 5 height 6
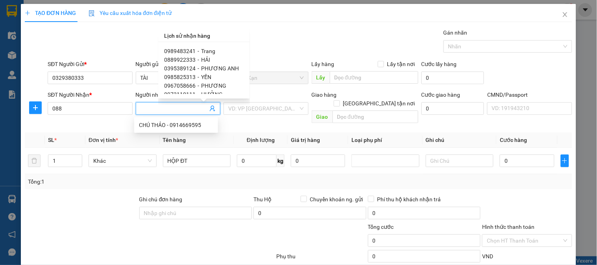
click at [194, 58] on span "0889922333" at bounding box center [180, 60] width 31 height 6
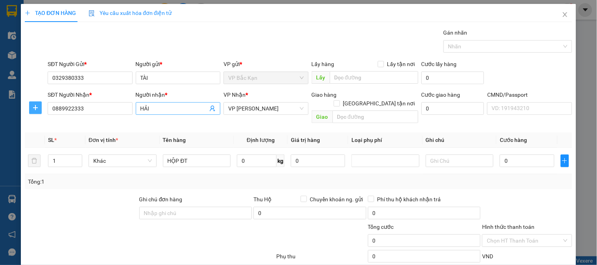
drag, startPoint x: 35, startPoint y: 104, endPoint x: 206, endPoint y: 104, distance: 171.2
click at [37, 102] on button "button" at bounding box center [35, 108] width 13 height 13
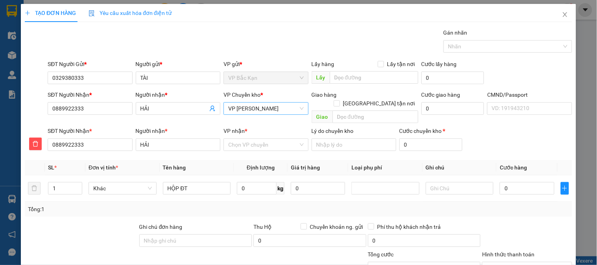
click at [240, 104] on span "VP [PERSON_NAME]" at bounding box center [265, 109] width 75 height 12
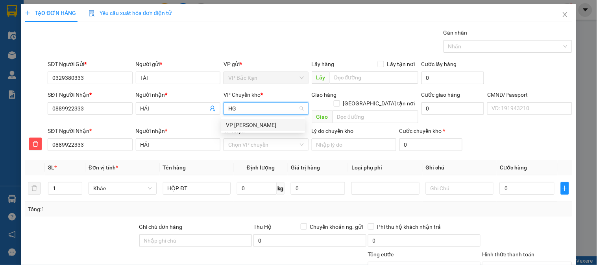
click at [249, 124] on div "VP [PERSON_NAME]" at bounding box center [263, 125] width 74 height 9
click at [247, 139] on input "VP nhận *" at bounding box center [263, 145] width 70 height 12
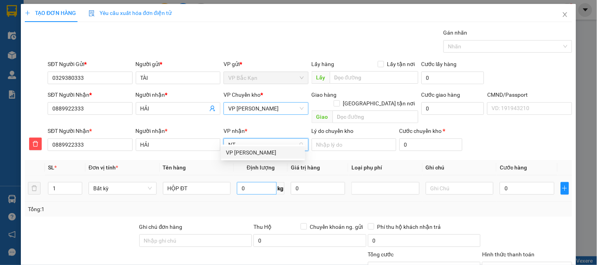
drag, startPoint x: 247, startPoint y: 154, endPoint x: 257, endPoint y: 175, distance: 23.8
click at [246, 157] on div "VP [PERSON_NAME]" at bounding box center [263, 152] width 74 height 9
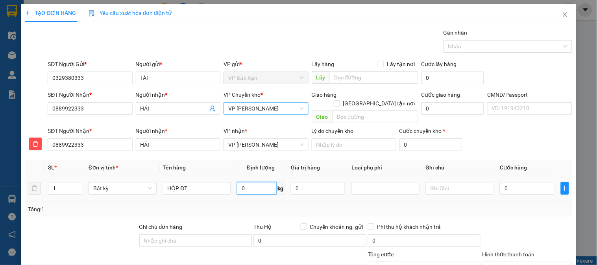
click at [259, 182] on input "0" at bounding box center [257, 188] width 40 height 13
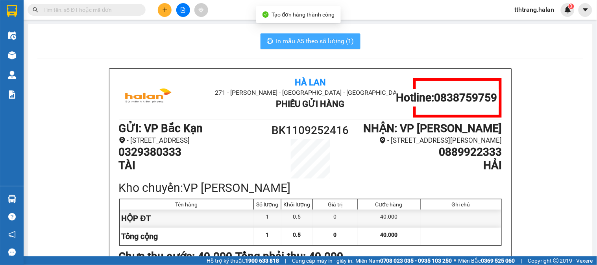
click at [309, 35] on button "In mẫu A5 theo số lượng (1)" at bounding box center [311, 41] width 100 height 16
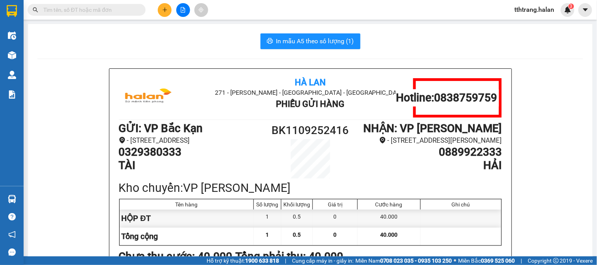
click at [131, 7] on input "text" at bounding box center [89, 10] width 93 height 9
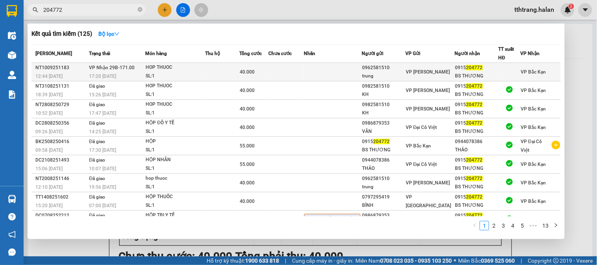
click at [191, 66] on div "HOP THUOC" at bounding box center [175, 67] width 59 height 9
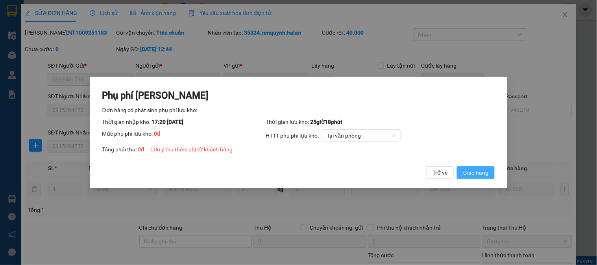
click at [485, 179] on button "Giao hàng" at bounding box center [476, 172] width 38 height 13
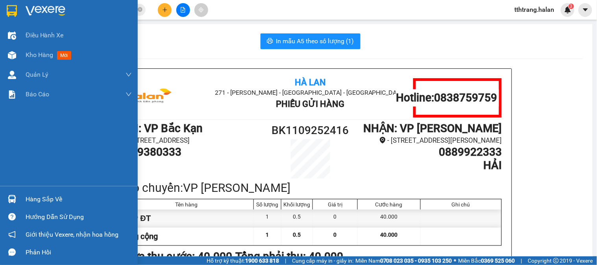
click at [18, 199] on div at bounding box center [12, 199] width 14 height 14
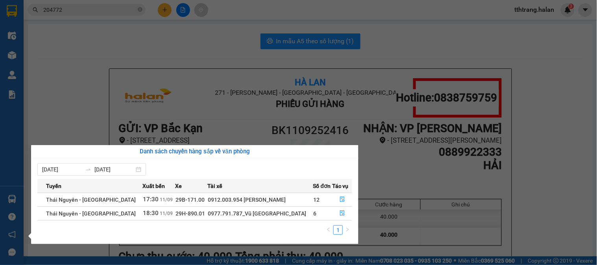
click at [169, 45] on section "Kết quả tìm kiếm ( 125 ) Bộ lọc Mã ĐH Trạng thái Món hàng Thu hộ Tổng cước Chưa…" at bounding box center [298, 132] width 597 height 265
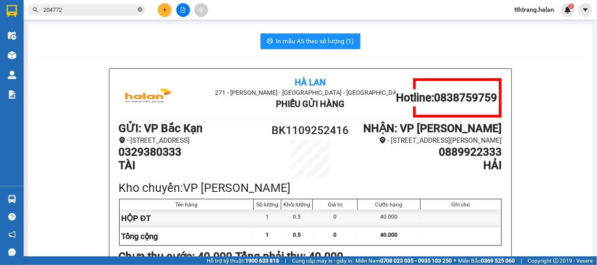
click at [141, 13] on span at bounding box center [140, 9] width 5 height 7
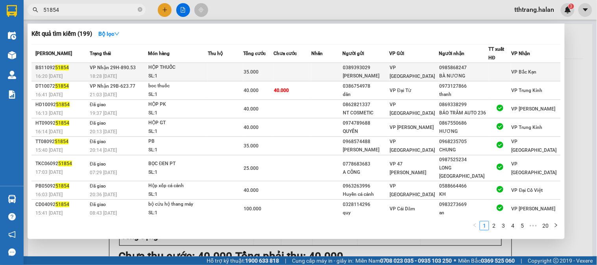
click at [311, 71] on td at bounding box center [293, 72] width 38 height 18
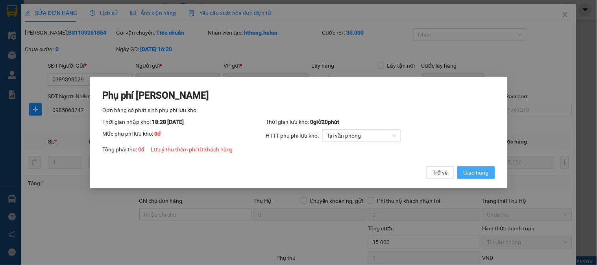
click button "Giao hàng" at bounding box center [476, 172] width 38 height 13
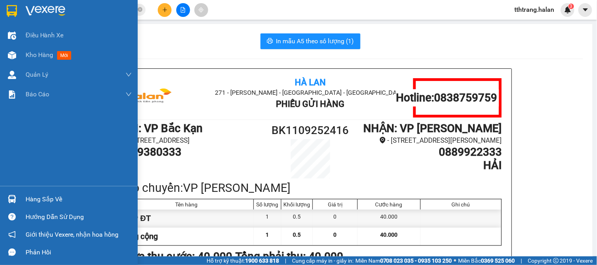
click at [16, 200] on div at bounding box center [12, 199] width 14 height 14
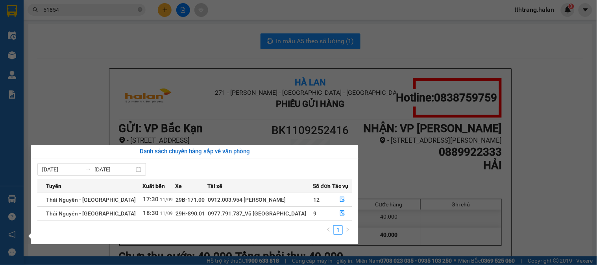
click at [44, 113] on section "Kết quả tìm kiếm ( 199 ) Bộ lọc Mã ĐH Trạng thái Món hàng Thu hộ Tổng cước Chưa…" at bounding box center [298, 132] width 597 height 265
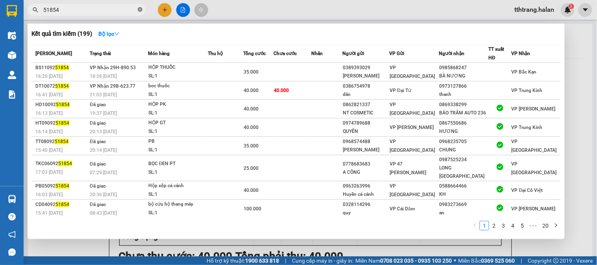
click at [139, 10] on icon "close-circle" at bounding box center [140, 9] width 5 height 5
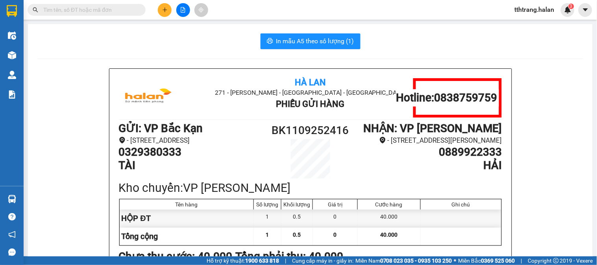
click at [117, 11] on input "text" at bounding box center [89, 10] width 93 height 9
click at [116, 10] on input "text" at bounding box center [89, 10] width 93 height 9
click at [165, 6] on button at bounding box center [165, 10] width 14 height 14
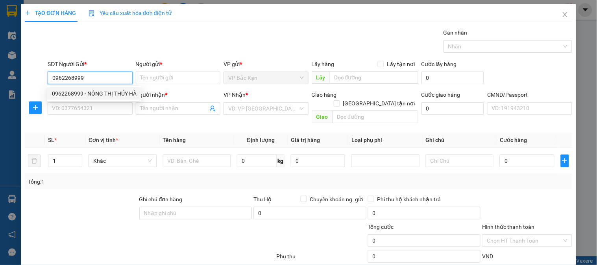
click at [113, 73] on input "0962268999" at bounding box center [90, 78] width 85 height 13
click at [110, 94] on div "0962268999 - NÔNG THỊ THÚY HÀ" at bounding box center [94, 93] width 85 height 9
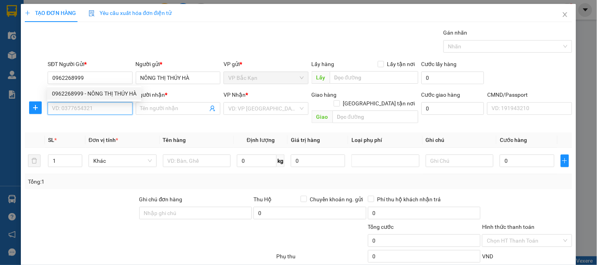
click at [103, 107] on input "SĐT Người Nhận *" at bounding box center [90, 108] width 85 height 13
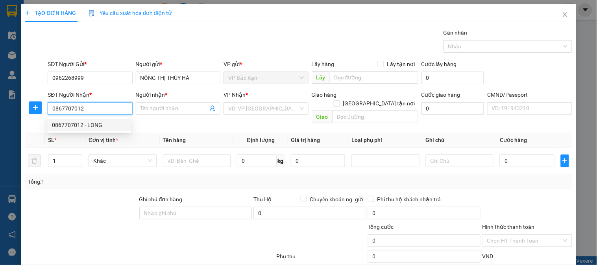
click at [111, 113] on input "0867707012" at bounding box center [90, 108] width 85 height 13
click at [107, 125] on div "0867707012 - LONG" at bounding box center [89, 125] width 74 height 9
drag, startPoint x: 107, startPoint y: 105, endPoint x: 0, endPoint y: 104, distance: 106.7
click at [0, 104] on div "TẠO ĐƠN HÀNG Yêu cầu xuất hóa đơn điện tử Transit Pickup Surcharge Ids Transit …" at bounding box center [298, 132] width 597 height 265
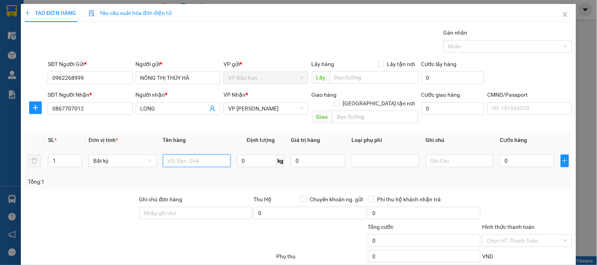
click at [197, 155] on input "text" at bounding box center [197, 161] width 68 height 13
click at [527, 235] on input "Hình thức thanh toán" at bounding box center [524, 241] width 75 height 12
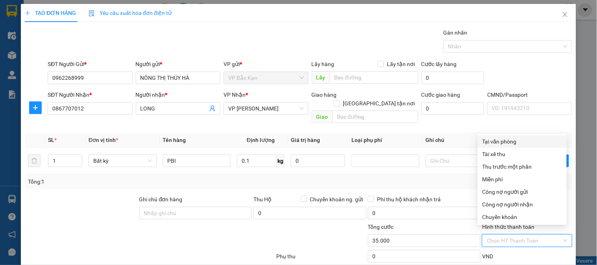
click at [512, 137] on div "Tại văn phòng" at bounding box center [523, 141] width 80 height 9
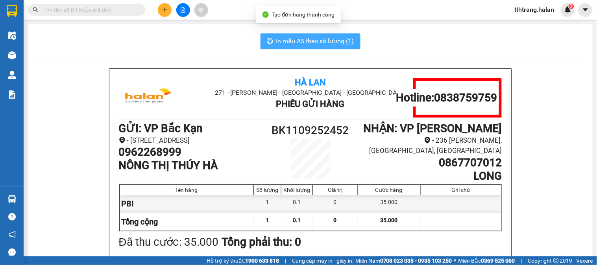
click at [312, 39] on span "In mẫu A5 theo số lượng (1)" at bounding box center [315, 41] width 78 height 10
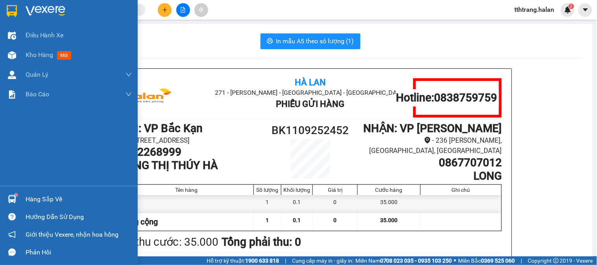
click at [13, 199] on img at bounding box center [12, 199] width 8 height 8
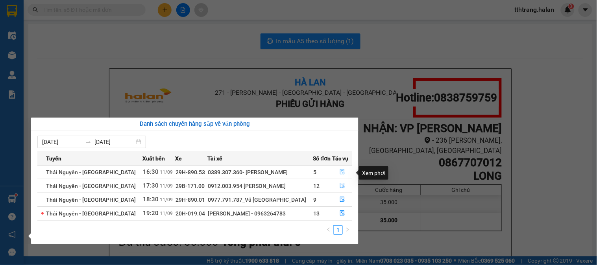
click at [341, 172] on icon "file-done" at bounding box center [343, 172] width 6 height 6
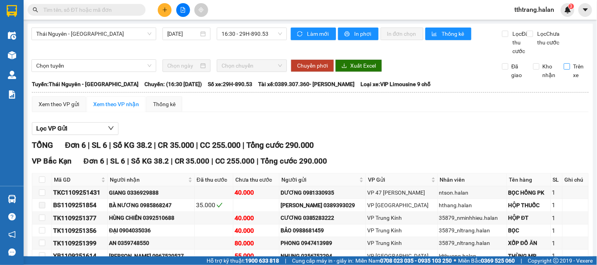
click at [564, 70] on input "Trên xe" at bounding box center [567, 66] width 6 height 6
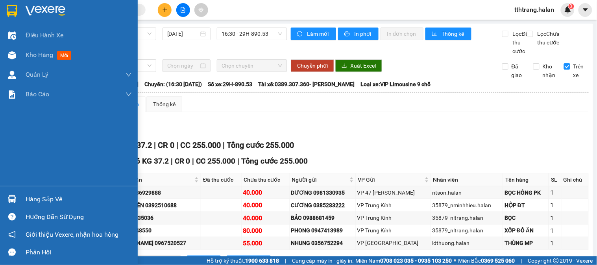
click at [10, 203] on img at bounding box center [12, 199] width 8 height 8
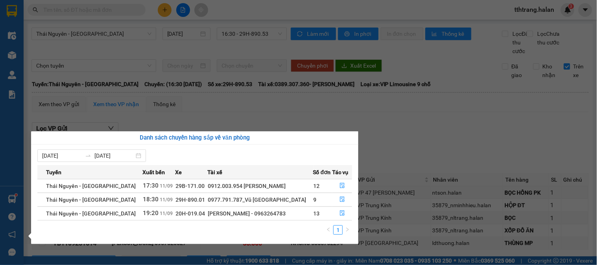
drag, startPoint x: 134, startPoint y: 61, endPoint x: 136, endPoint y: 52, distance: 9.3
click at [135, 61] on section "Kết quả tìm kiếm ( 199 ) Bộ lọc Mã ĐH Trạng thái Món hàng Thu hộ Tổng cước Chưa…" at bounding box center [298, 132] width 597 height 265
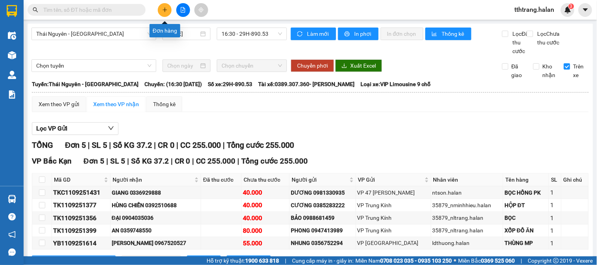
click at [168, 6] on button at bounding box center [165, 10] width 14 height 14
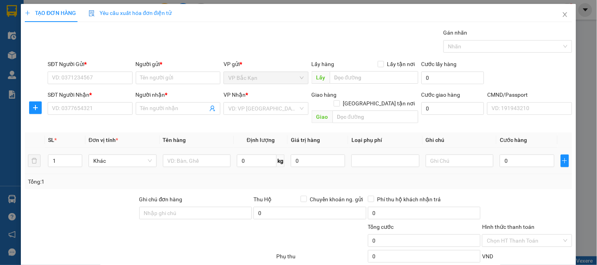
drag, startPoint x: 191, startPoint y: 159, endPoint x: 197, endPoint y: 143, distance: 17.6
click at [191, 155] on div at bounding box center [197, 161] width 68 height 16
click at [197, 148] on td at bounding box center [197, 161] width 74 height 26
click at [182, 155] on input "text" at bounding box center [197, 161] width 68 height 13
click at [113, 78] on input "SĐT Người Gửi *" at bounding box center [90, 78] width 85 height 13
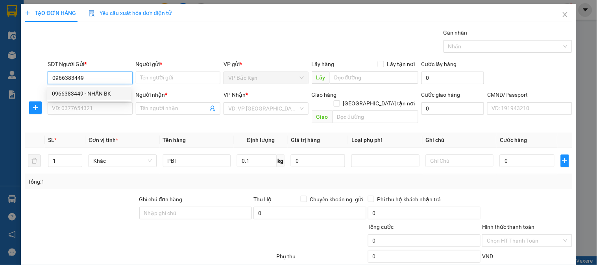
click at [105, 79] on input "0966383449" at bounding box center [90, 78] width 85 height 13
drag, startPoint x: 108, startPoint y: 91, endPoint x: 112, endPoint y: 96, distance: 5.9
click at [108, 92] on div "0966383449 - NHẪN BK" at bounding box center [89, 93] width 74 height 9
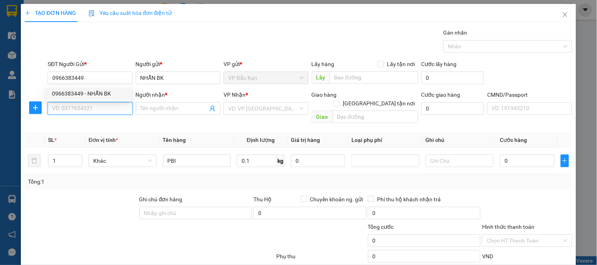
click at [114, 108] on input "SĐT Người Nhận *" at bounding box center [90, 108] width 85 height 13
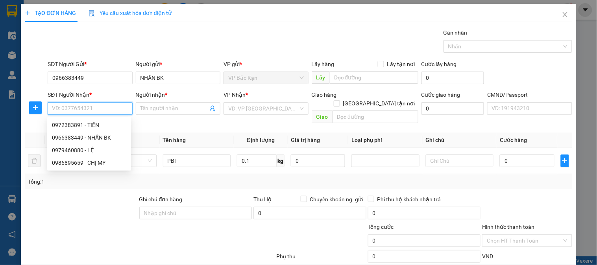
click at [118, 115] on input "SĐT Người Nhận *" at bounding box center [90, 108] width 85 height 13
click at [114, 124] on div "0972383891 - TIẾN" at bounding box center [89, 125] width 74 height 9
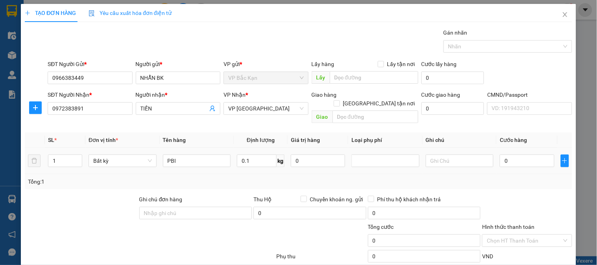
drag, startPoint x: 274, startPoint y: 162, endPoint x: 280, endPoint y: 170, distance: 9.9
click at [280, 170] on div "SL * Đơn vị tính * Tên hàng Định lượng Giá trị hàng Loại phụ phí Ghi chú Cước h…" at bounding box center [298, 161] width 547 height 57
click at [285, 178] on div "Tổng: 1" at bounding box center [298, 182] width 541 height 9
click at [0, 68] on div "TẠO ĐƠN HÀNG Yêu cầu xuất hóa đơn điện tử Transit Pickup Surcharge Ids Transit …" at bounding box center [298, 132] width 597 height 265
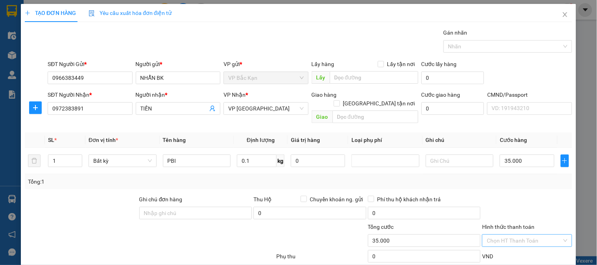
click at [518, 235] on input "Hình thức thanh toán" at bounding box center [524, 241] width 75 height 12
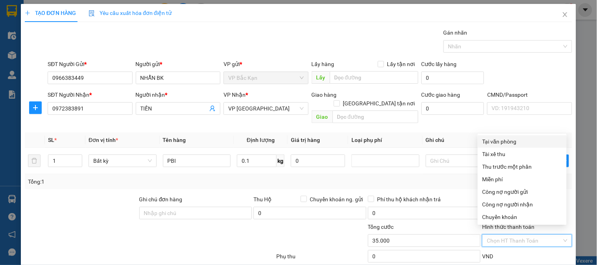
click at [494, 137] on div "Tại văn phòng" at bounding box center [523, 141] width 80 height 9
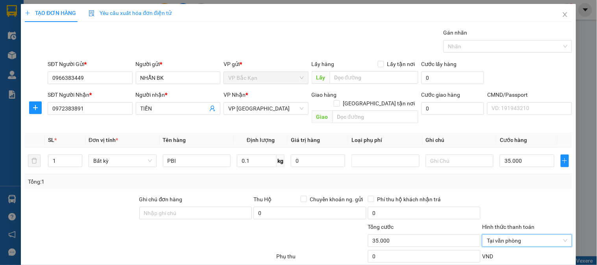
drag, startPoint x: 547, startPoint y: 242, endPoint x: 564, endPoint y: 234, distance: 18.0
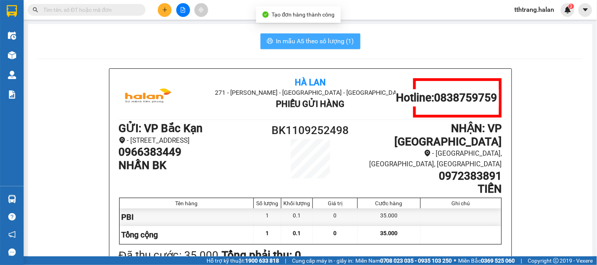
click at [331, 41] on span "In mẫu A5 theo số lượng (1)" at bounding box center [315, 41] width 78 height 10
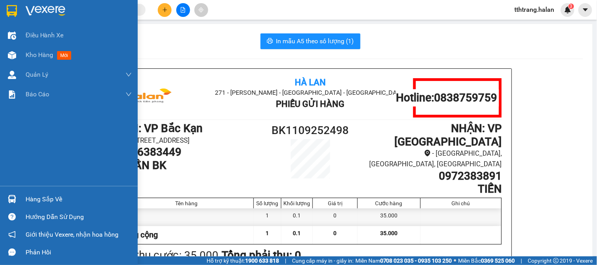
click at [20, 196] on div "Hàng sắp về" at bounding box center [69, 200] width 138 height 18
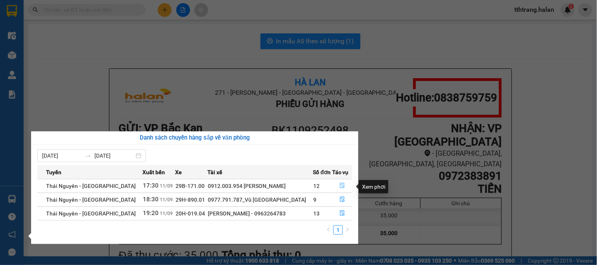
click at [343, 186] on button "button" at bounding box center [342, 186] width 19 height 13
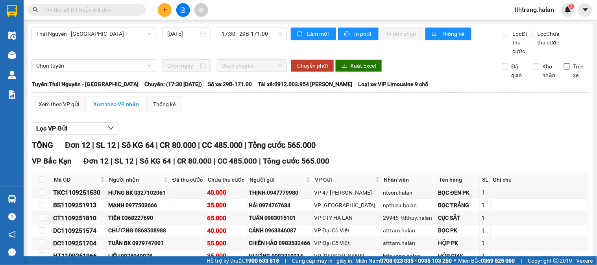
click at [564, 70] on input "Trên xe" at bounding box center [567, 66] width 6 height 6
click at [122, 10] on input "text" at bounding box center [89, 10] width 93 height 9
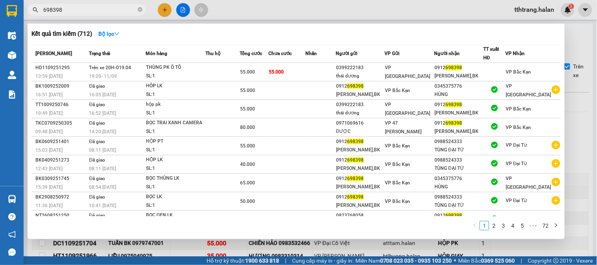
click at [192, 250] on div at bounding box center [298, 132] width 597 height 265
click at [140, 9] on icon "close-circle" at bounding box center [140, 9] width 5 height 5
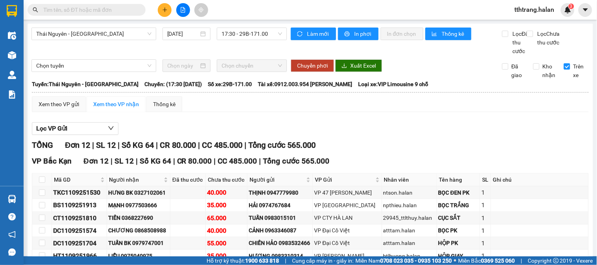
click at [134, 12] on input "text" at bounding box center [89, 10] width 93 height 9
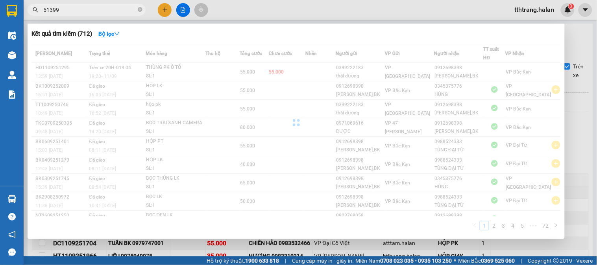
scroll to position [131, 0]
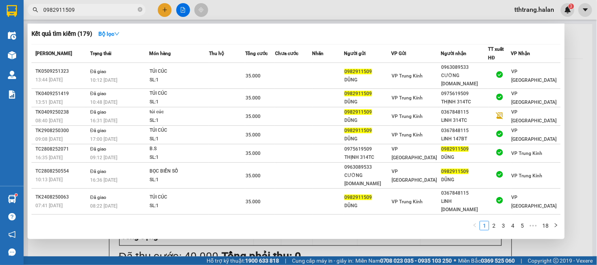
click at [80, 244] on div at bounding box center [298, 132] width 597 height 265
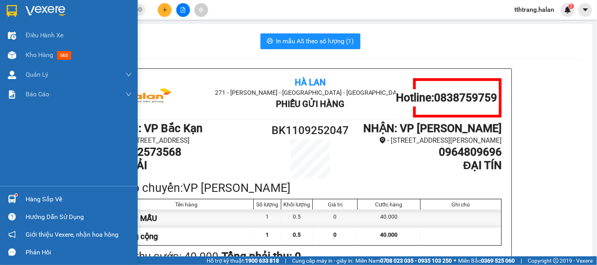
drag, startPoint x: 41, startPoint y: 194, endPoint x: 53, endPoint y: 206, distance: 16.7
click at [41, 196] on div "Hàng sắp về" at bounding box center [79, 200] width 106 height 12
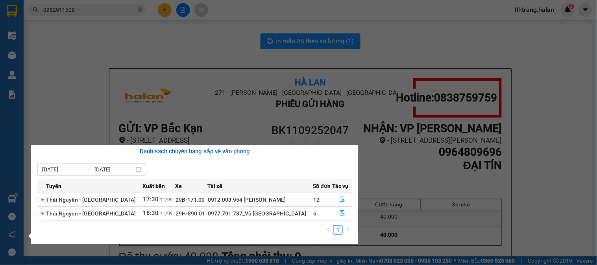
click at [187, 54] on section "Kết quả tìm kiếm ( 179 ) Bộ lọc Mã ĐH Trạng thái Món hàng Thu hộ Tổng cước Chưa…" at bounding box center [298, 132] width 597 height 265
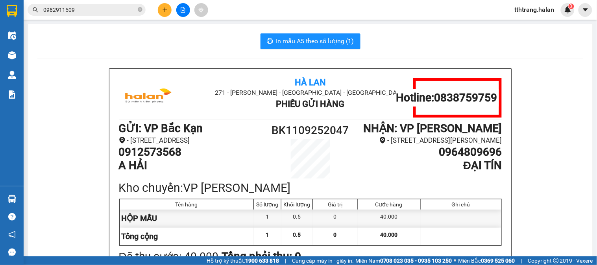
drag, startPoint x: 76, startPoint y: 118, endPoint x: 76, endPoint y: 135, distance: 16.1
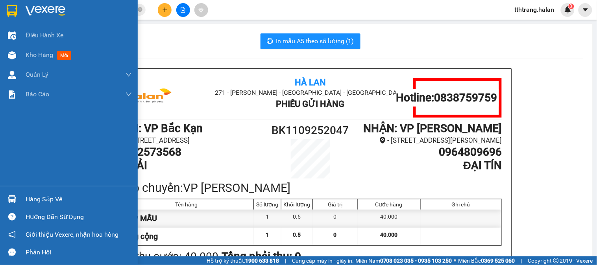
click at [13, 198] on img at bounding box center [12, 199] width 8 height 8
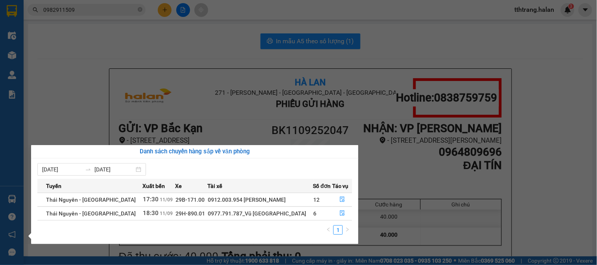
click at [75, 76] on section "Kết quả tìm kiếm ( 179 ) Bộ lọc Mã ĐH Trạng thái Món hàng Thu hộ Tổng cước Chưa…" at bounding box center [298, 132] width 597 height 265
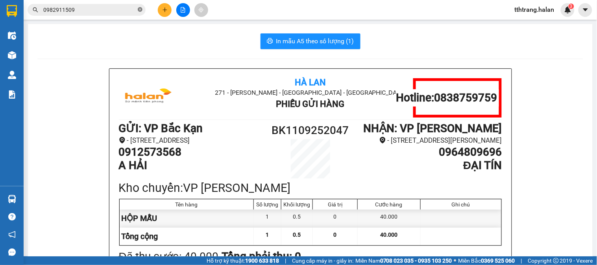
click at [139, 9] on icon "close-circle" at bounding box center [140, 9] width 5 height 5
paste input "0867707012"
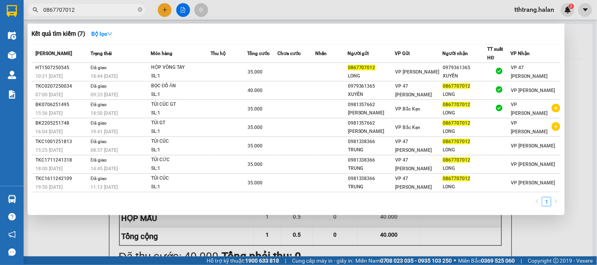
type input "0867707012"
